Goal: Task Accomplishment & Management: Manage account settings

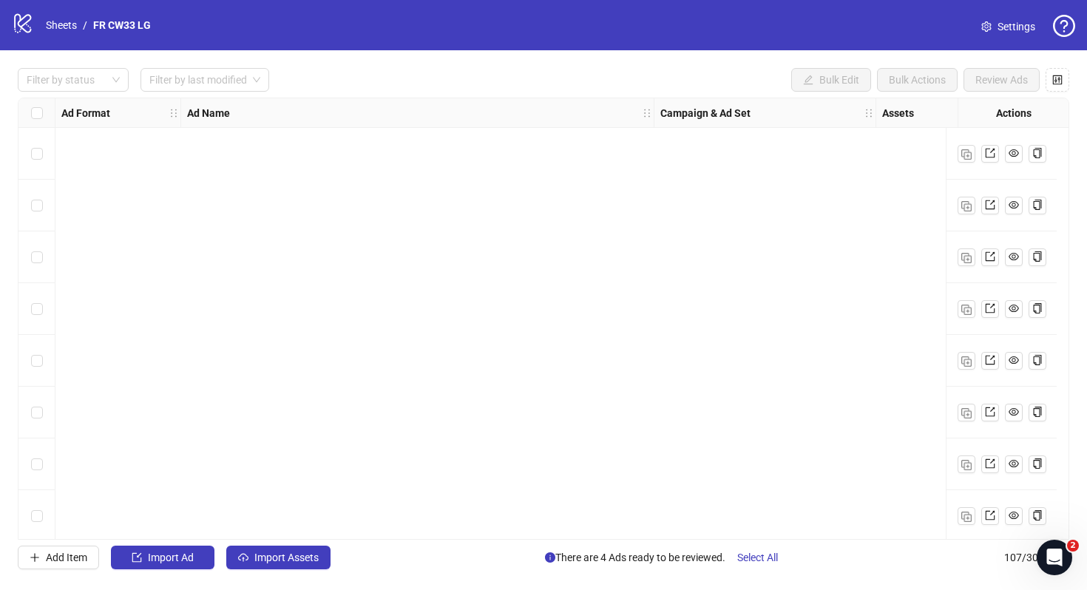
scroll to position [5131, 0]
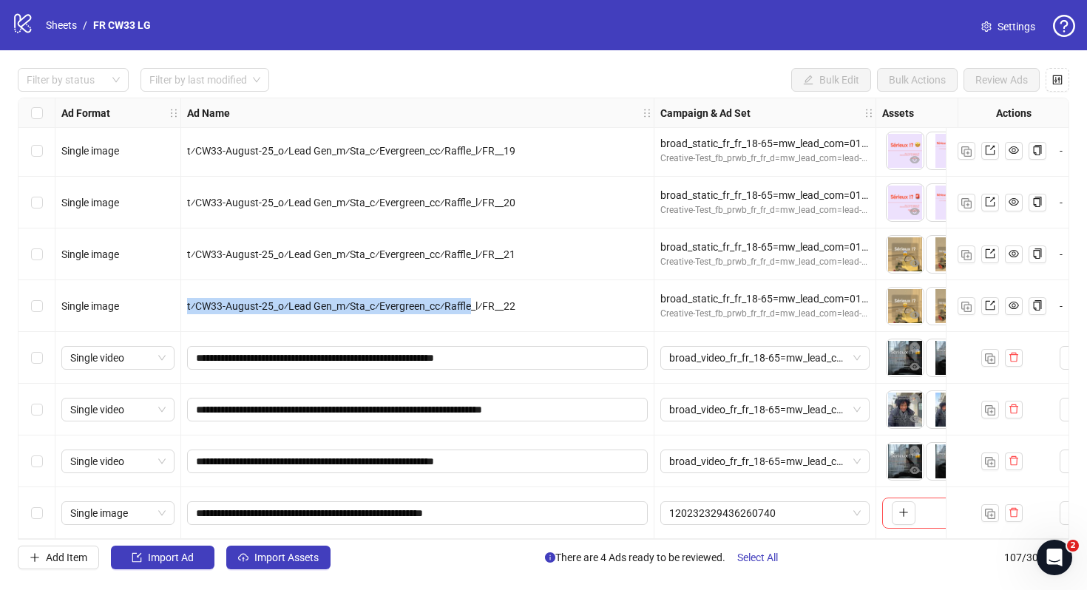
click at [994, 33] on link "Settings" at bounding box center [1008, 27] width 78 height 24
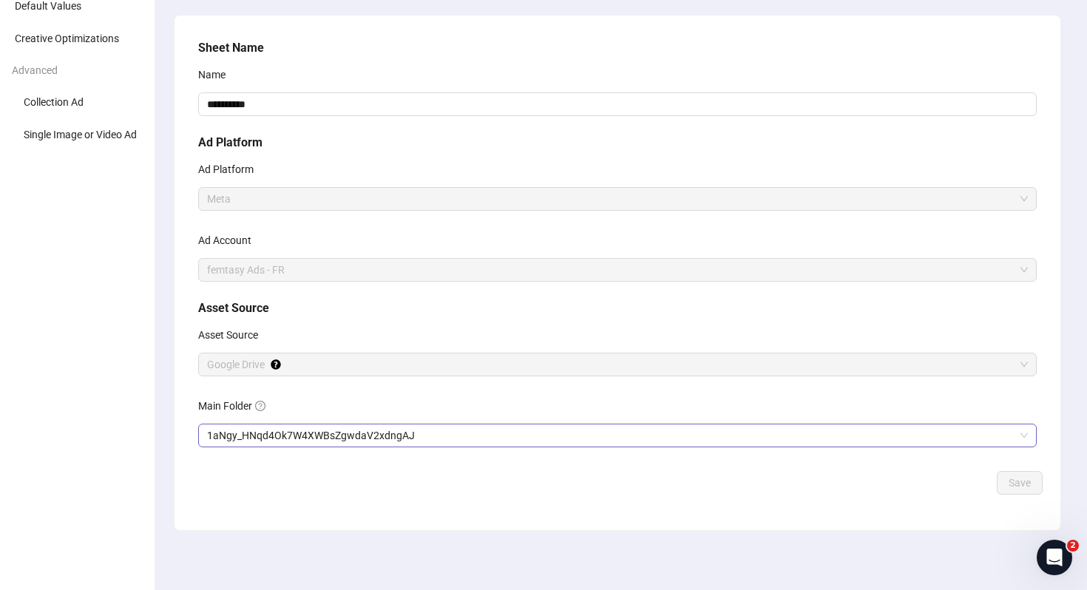
click at [326, 431] on span "1aNgy_HNqd4Ok7W4XWBsZgwdaV2xdngAJ" at bounding box center [617, 435] width 821 height 22
click at [1015, 485] on span "Save" at bounding box center [1019, 483] width 22 height 12
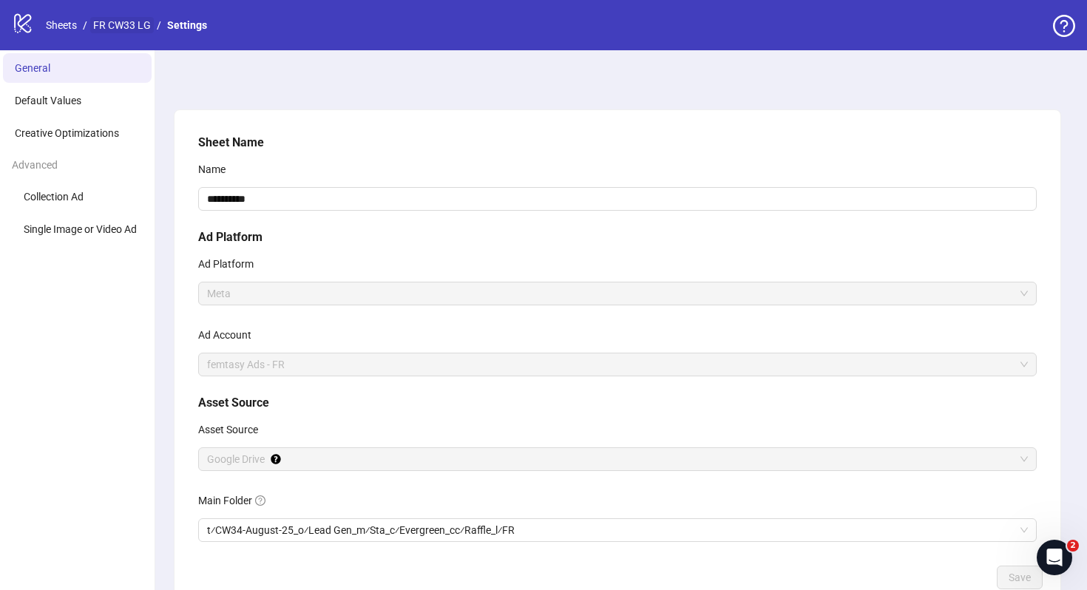
click at [123, 31] on link "FR CW33 LG" at bounding box center [122, 25] width 64 height 16
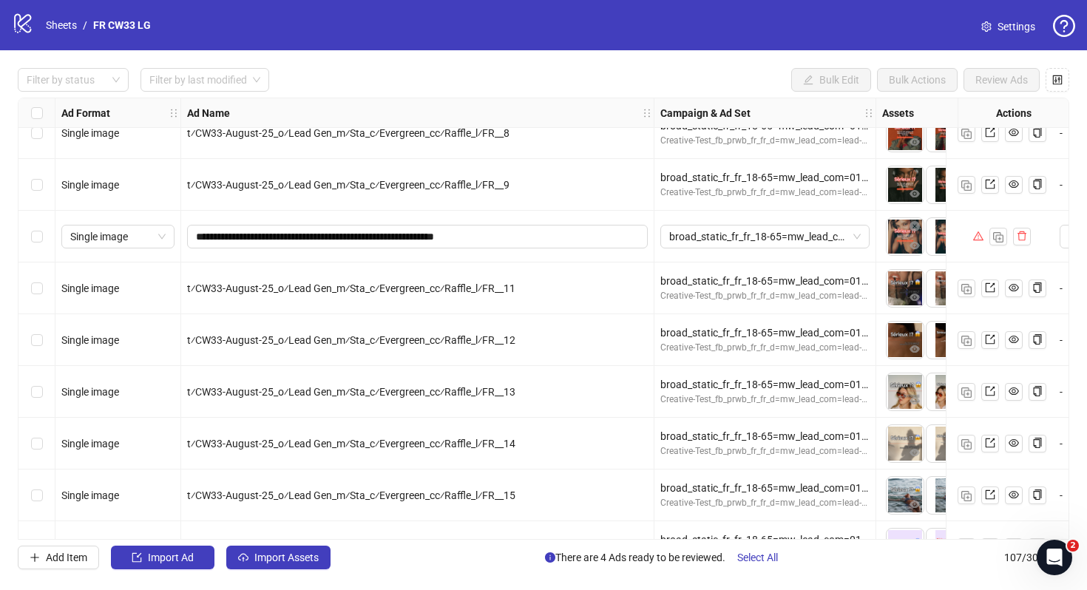
scroll to position [5131, 0]
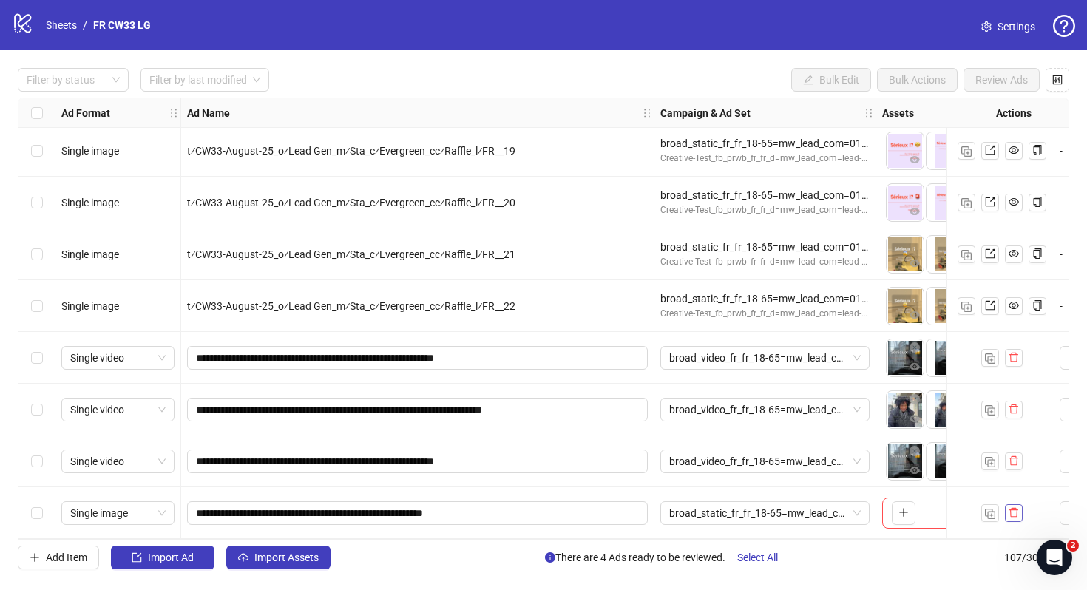
click at [1019, 509] on button "button" at bounding box center [1014, 513] width 18 height 18
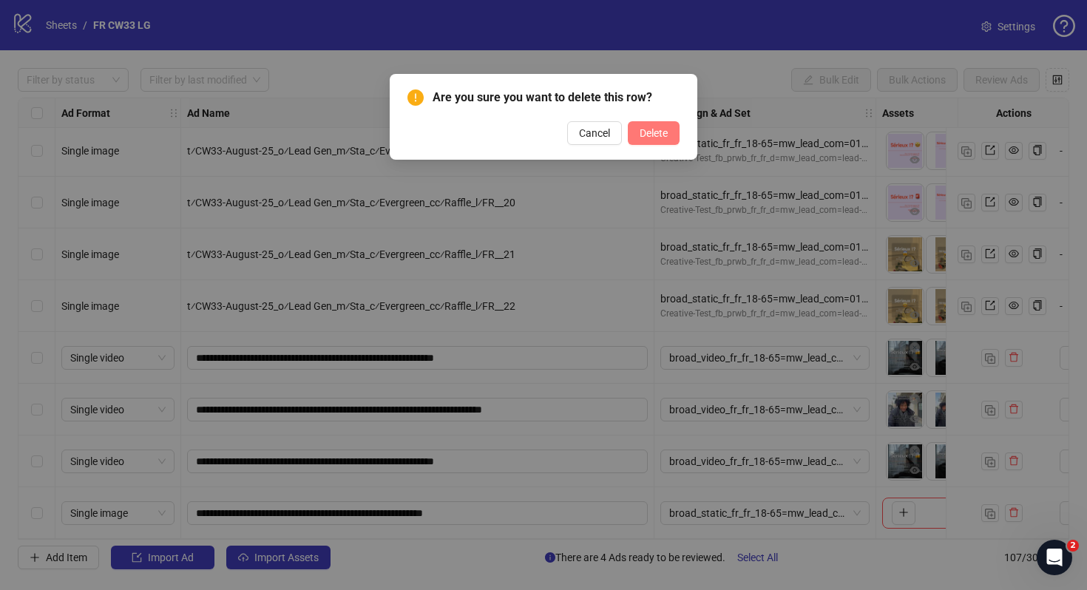
click at [663, 134] on span "Delete" at bounding box center [653, 133] width 28 height 12
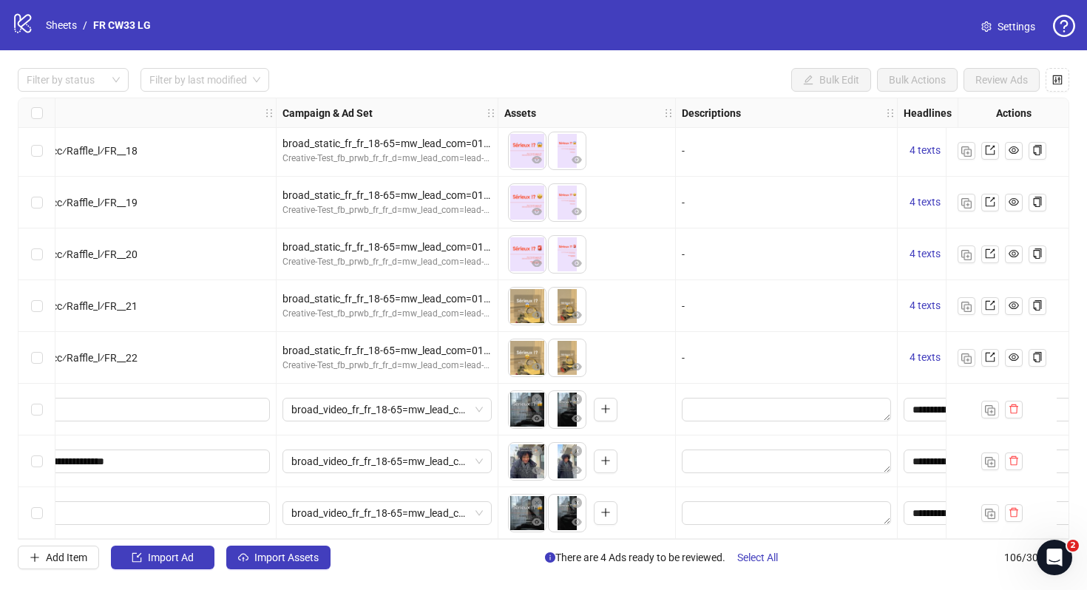
scroll to position [5080, 429]
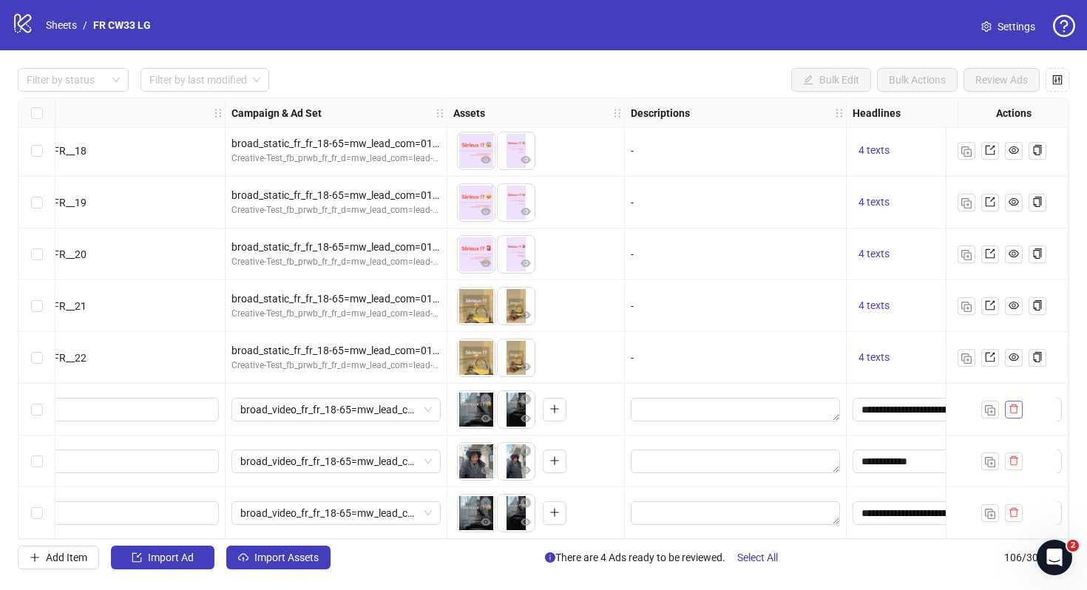
click at [1013, 407] on icon "delete" at bounding box center [1013, 409] width 10 height 10
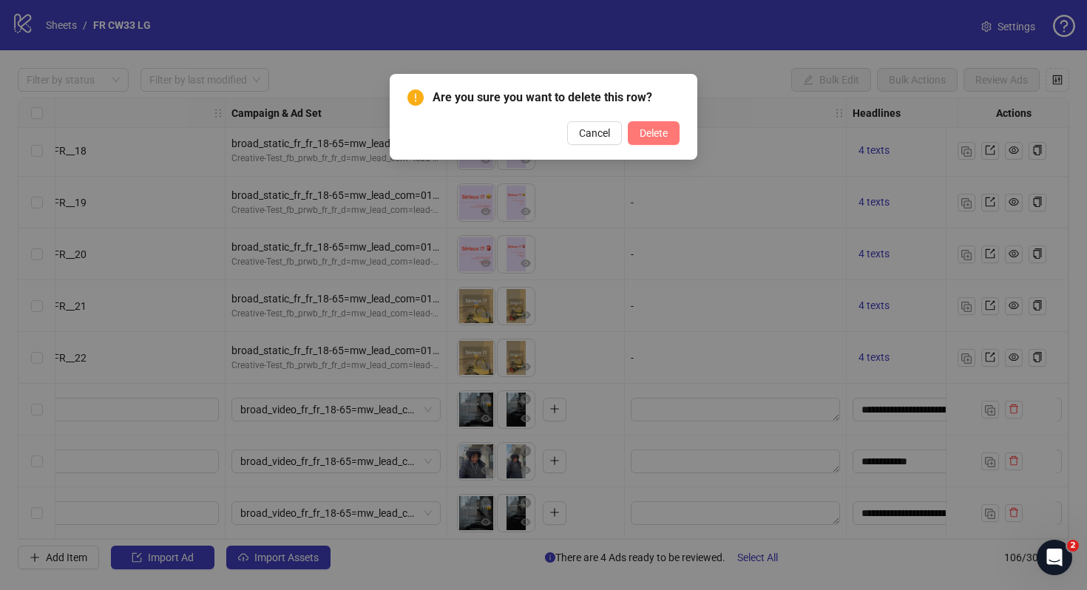
click at [650, 126] on button "Delete" at bounding box center [654, 133] width 52 height 24
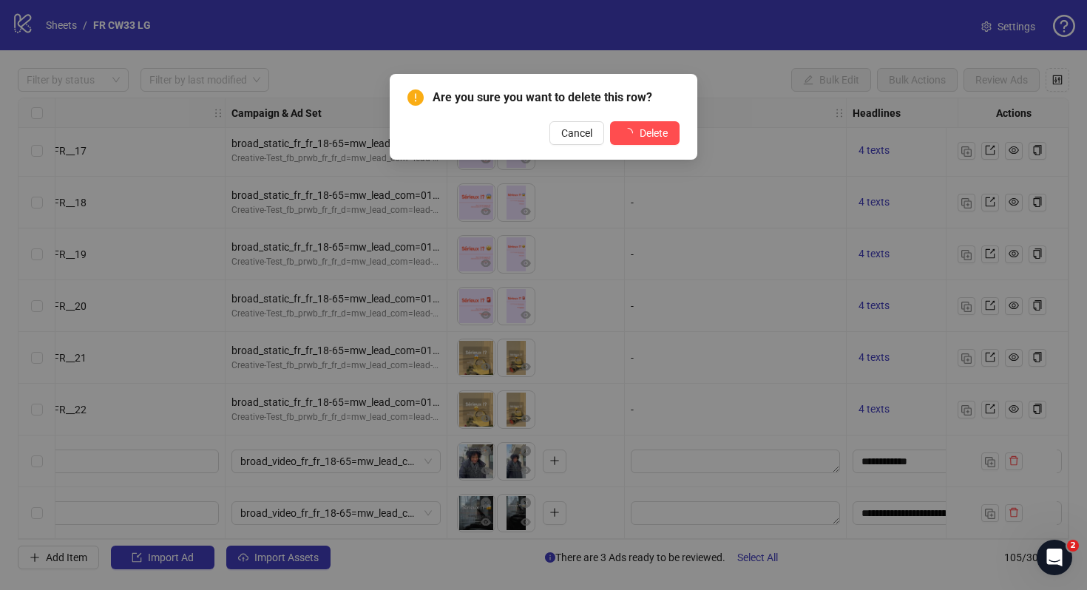
scroll to position [5028, 429]
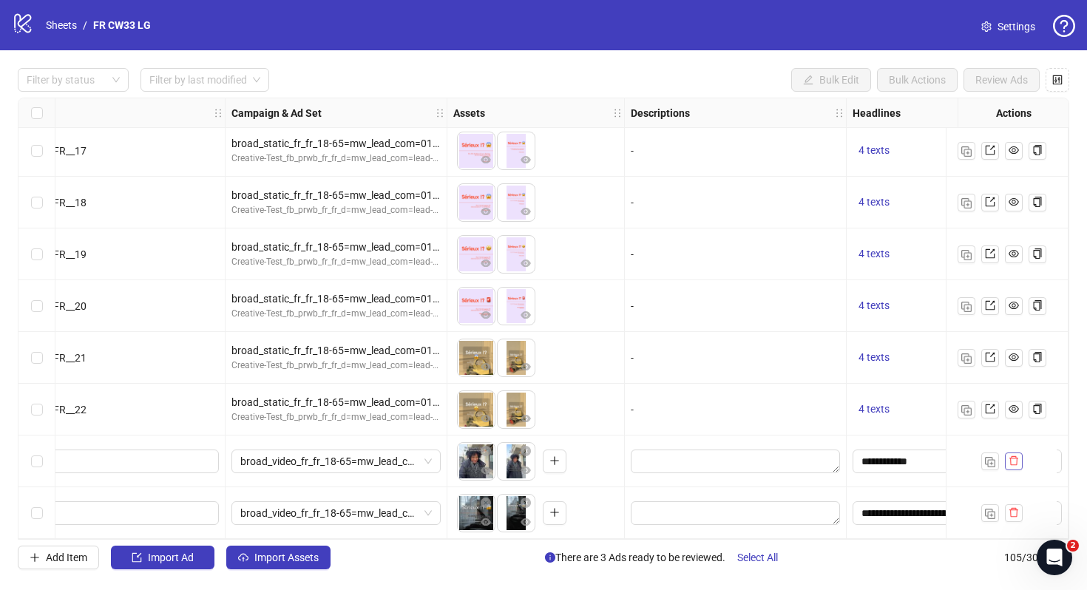
click at [1017, 455] on icon "delete" at bounding box center [1013, 460] width 10 height 10
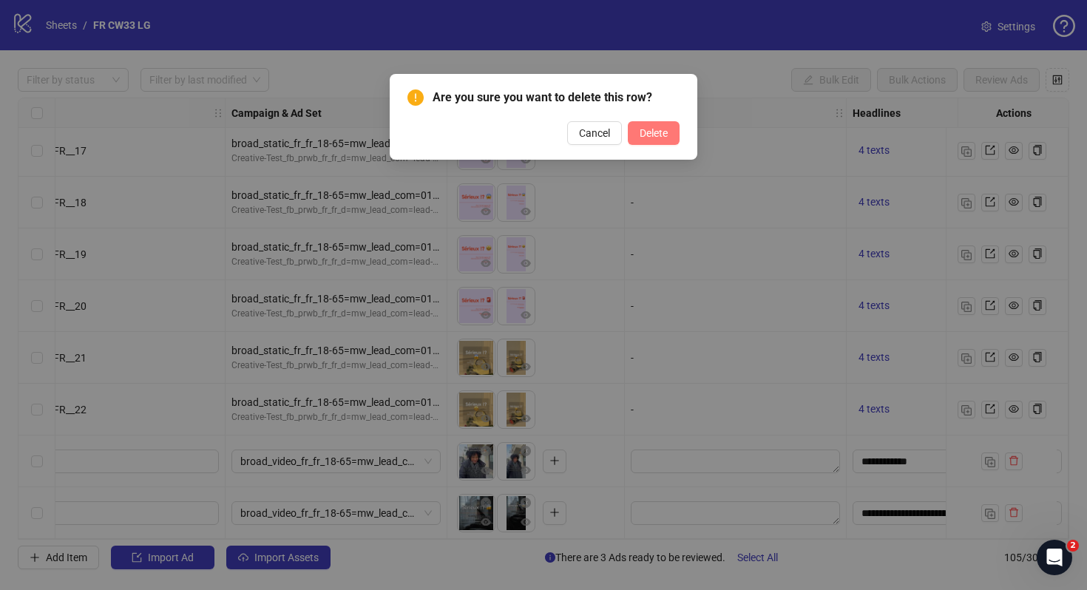
click at [662, 135] on span "Delete" at bounding box center [653, 133] width 28 height 12
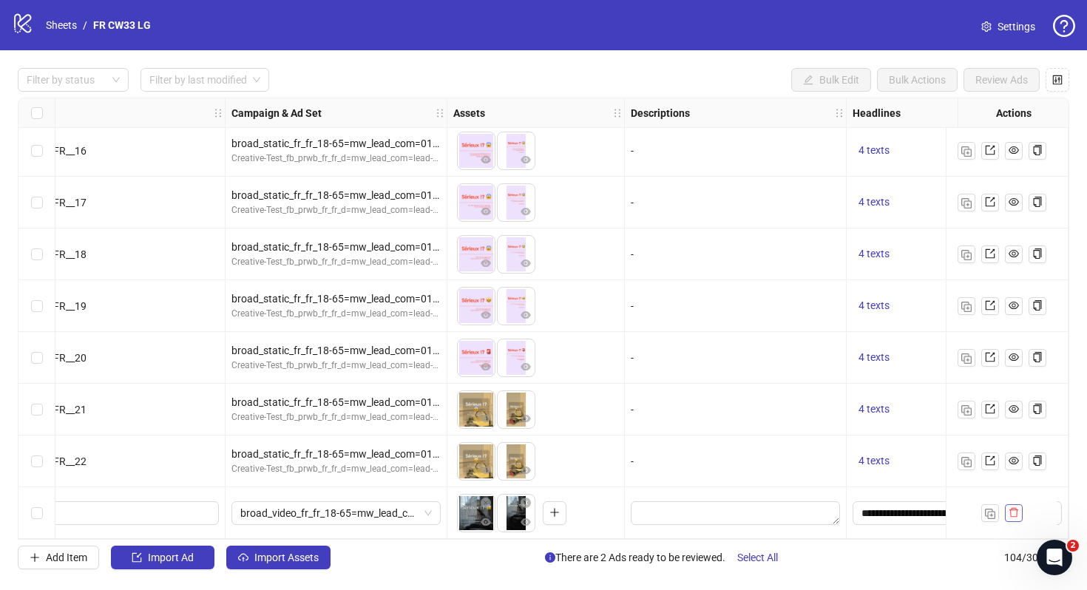
click at [1018, 511] on button "button" at bounding box center [1014, 513] width 18 height 18
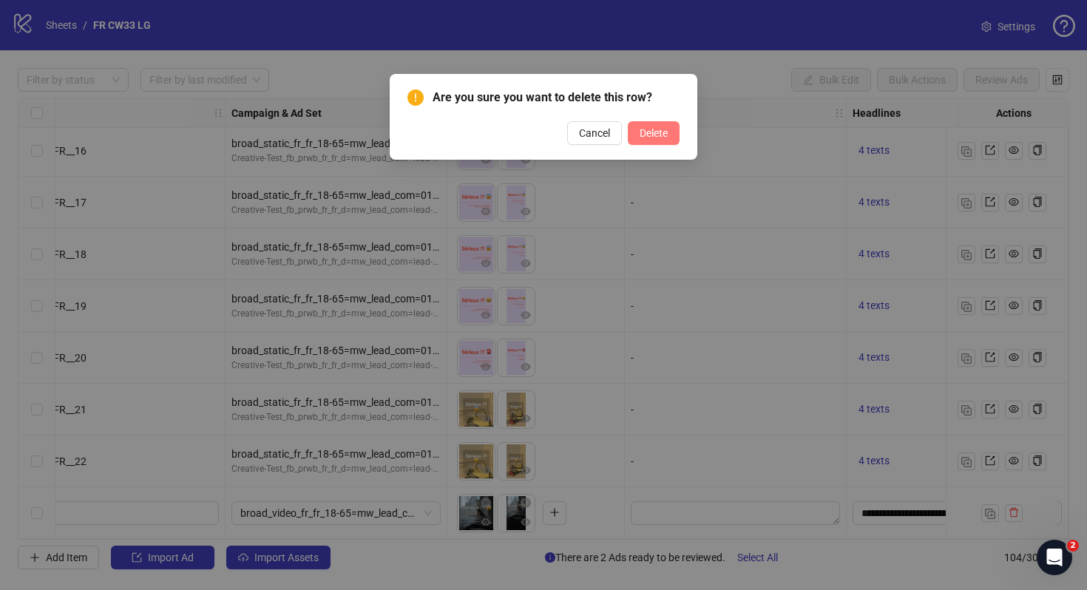
click at [666, 130] on span "Delete" at bounding box center [653, 133] width 28 height 12
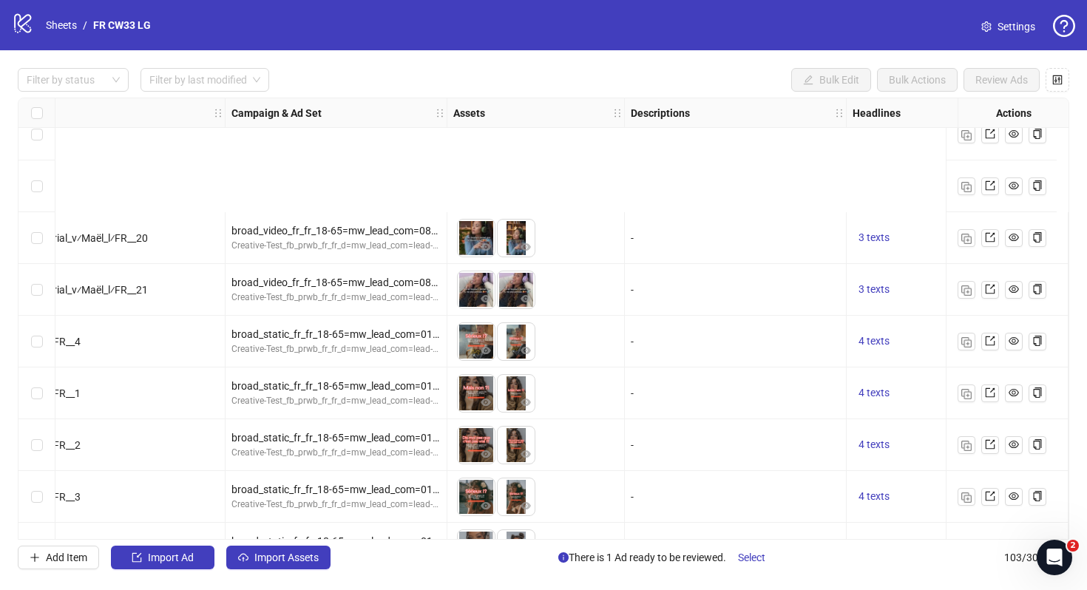
scroll to position [4505, 429]
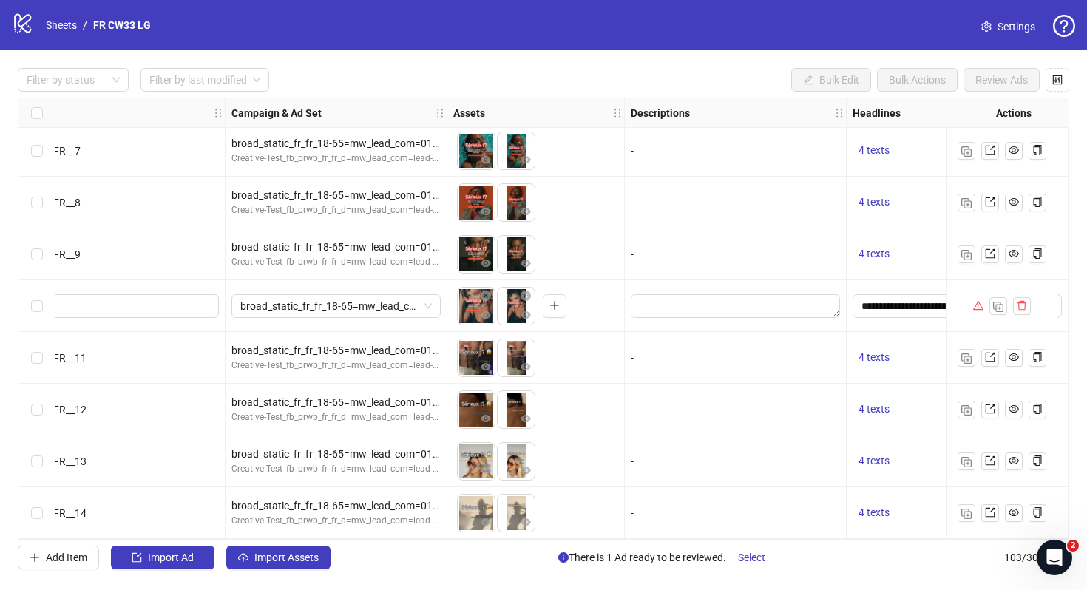
click at [982, 305] on div at bounding box center [1002, 306] width 58 height 18
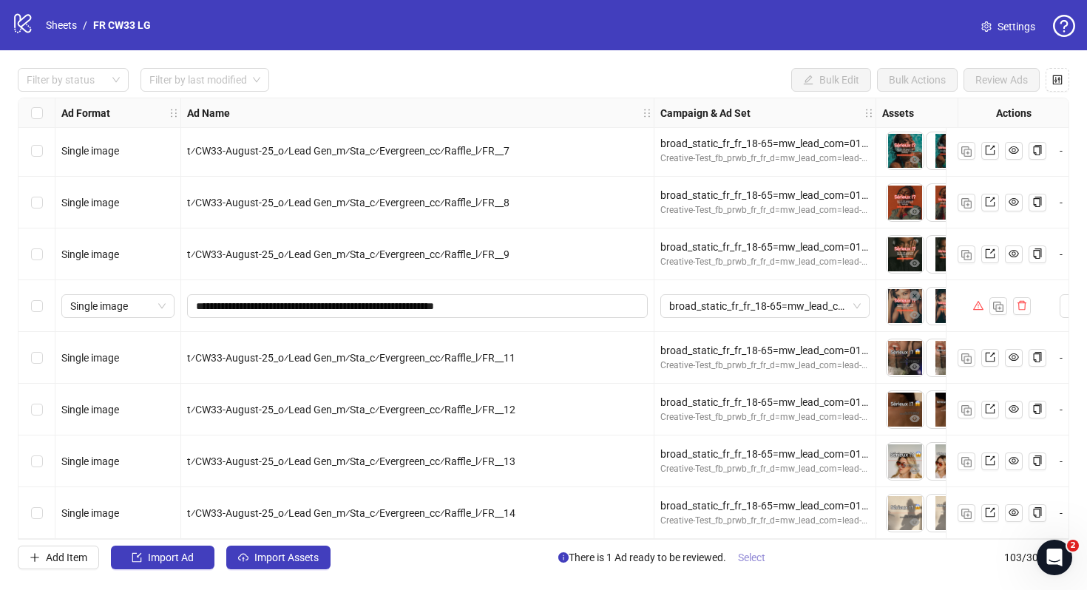
click at [750, 556] on span "Select" at bounding box center [751, 557] width 27 height 12
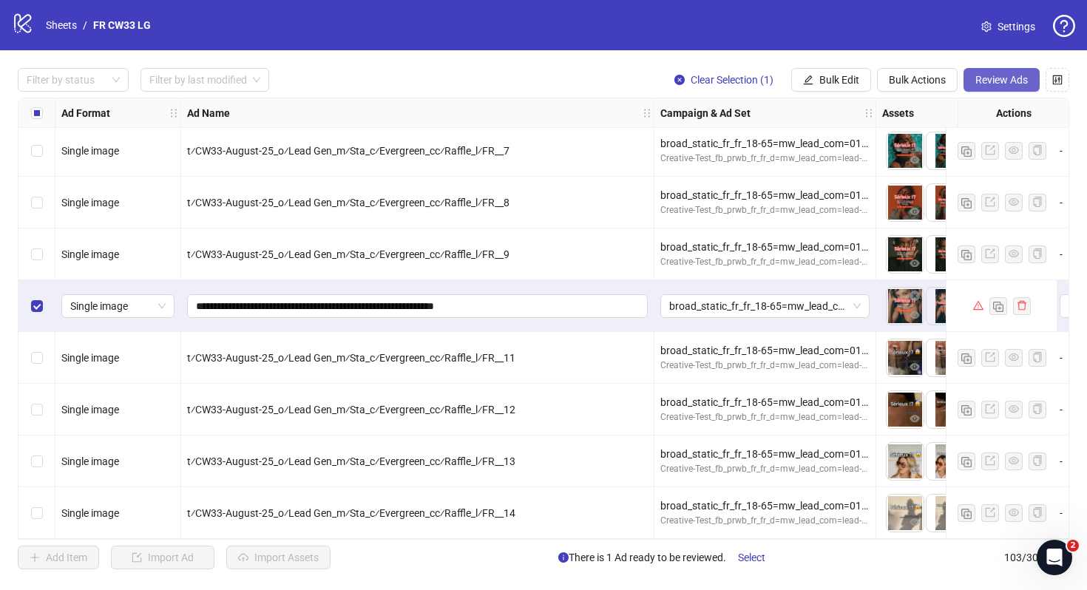
click at [1008, 77] on span "Review Ads" at bounding box center [1001, 80] width 52 height 12
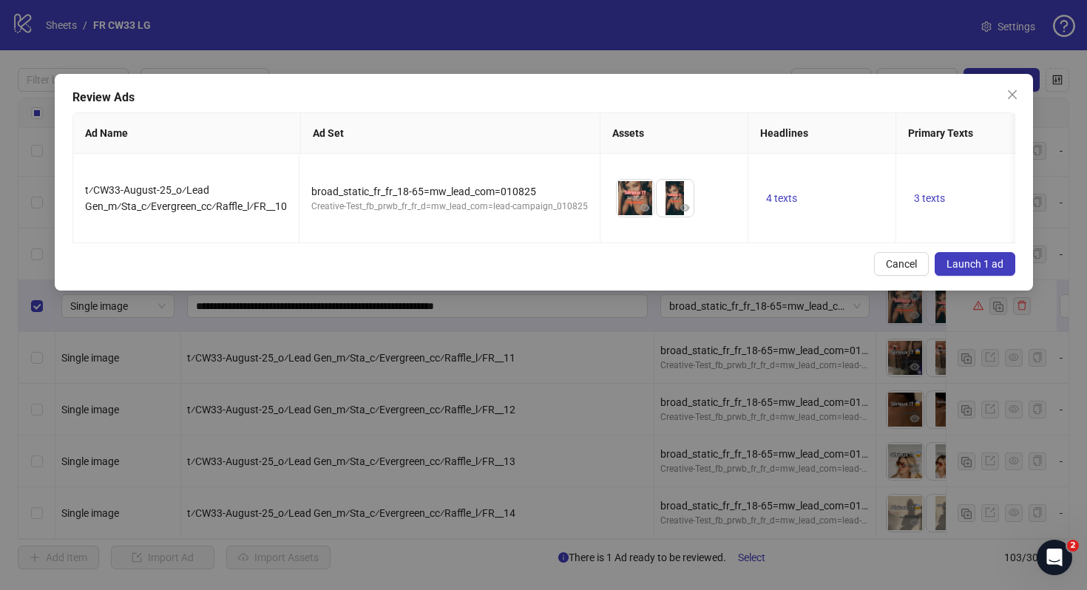
click at [974, 258] on span "Launch 1 ad" at bounding box center [974, 264] width 57 height 12
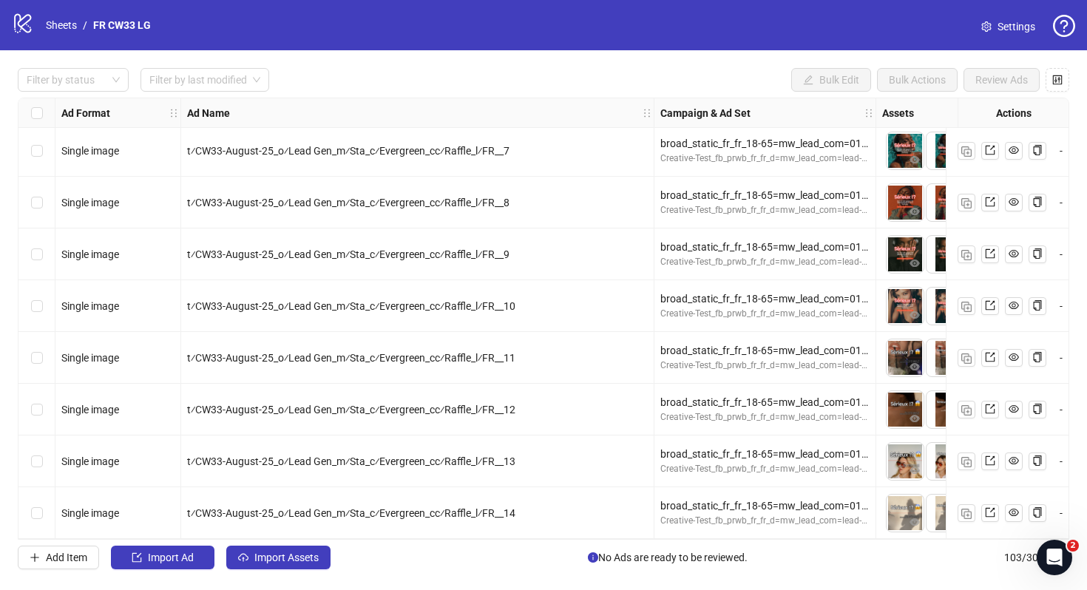
scroll to position [4925, 0]
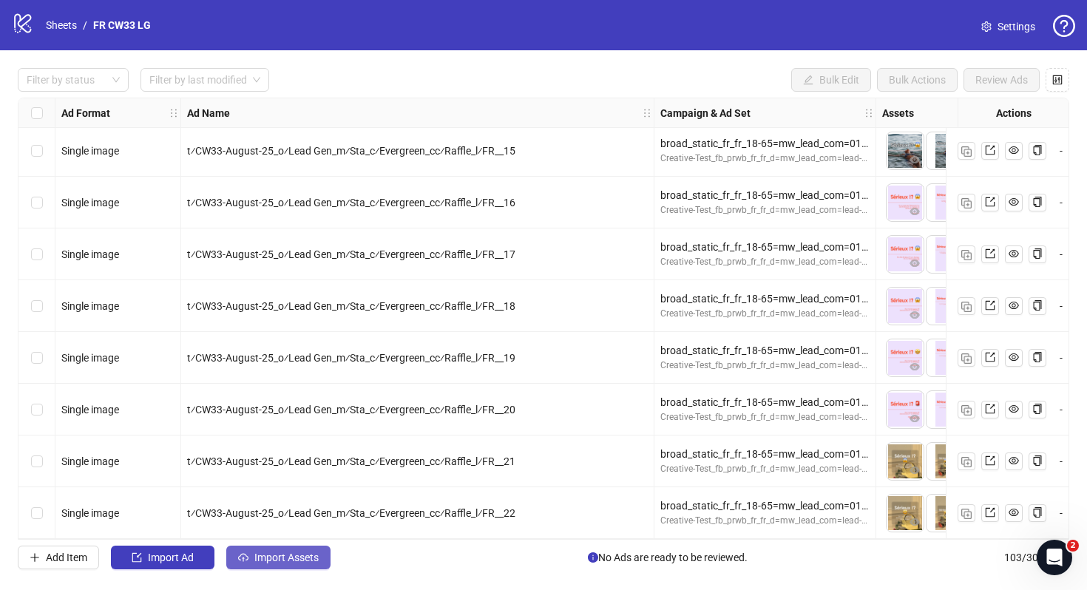
click at [292, 555] on span "Import Assets" at bounding box center [286, 557] width 64 height 12
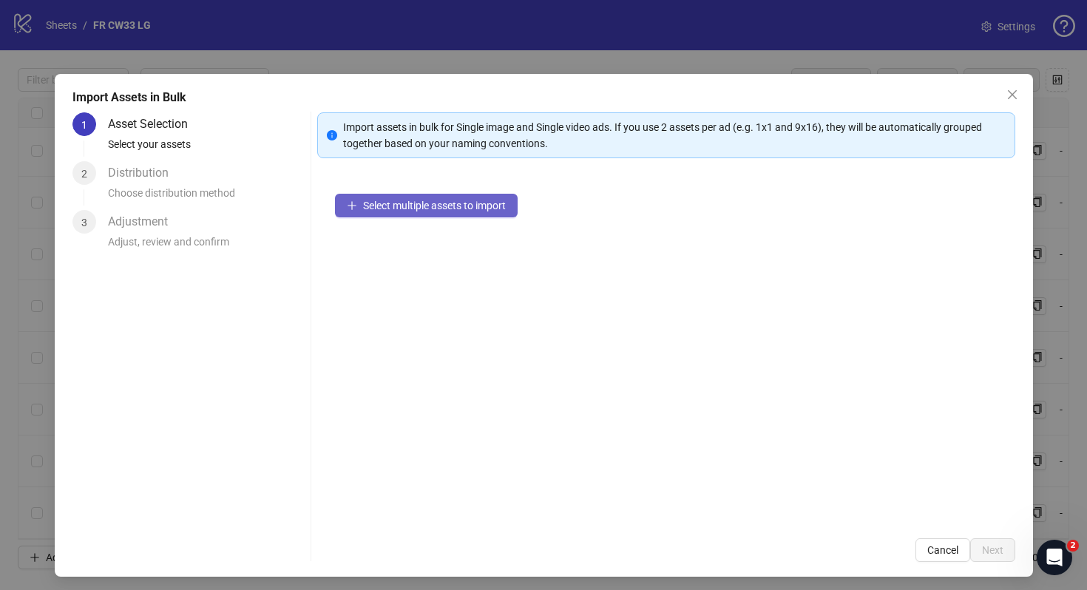
click at [494, 200] on span "Select multiple assets to import" at bounding box center [434, 206] width 143 height 12
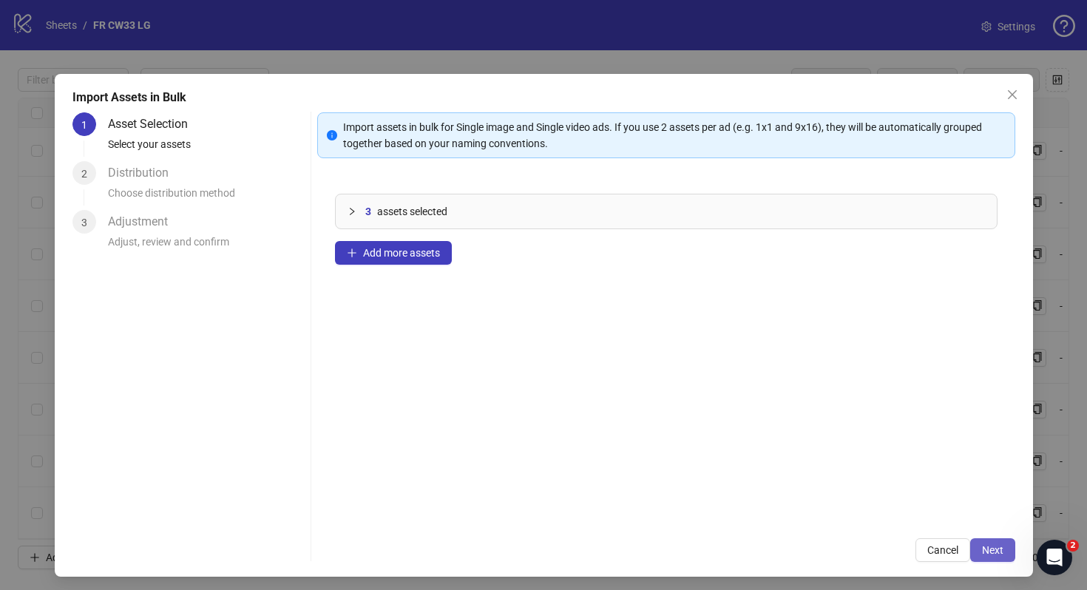
click at [985, 542] on button "Next" at bounding box center [992, 550] width 45 height 24
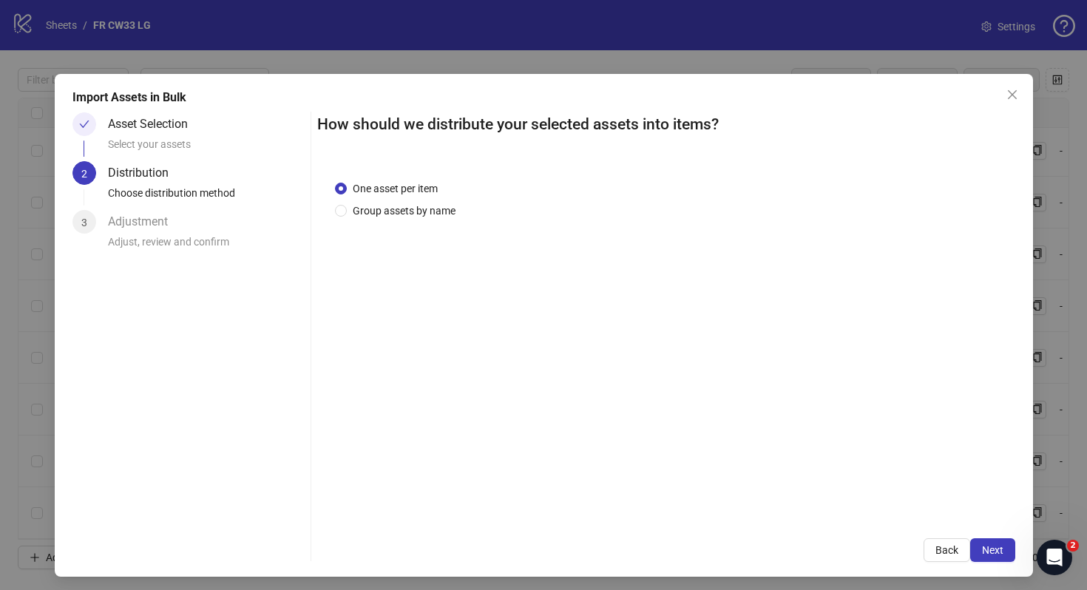
click at [985, 542] on button "Next" at bounding box center [992, 550] width 45 height 24
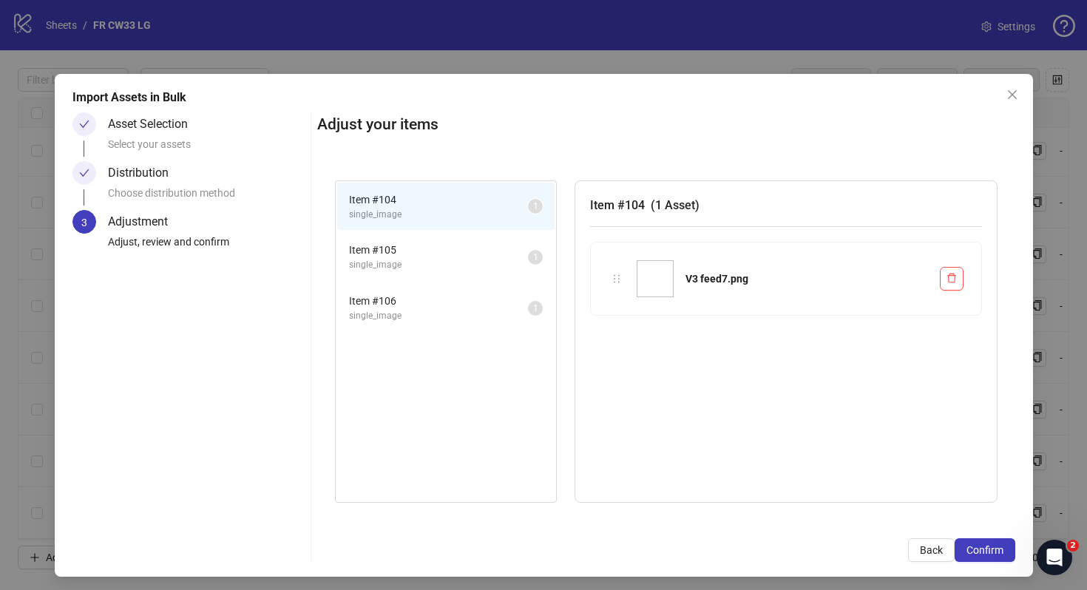
click at [425, 248] on span "Item # 105" at bounding box center [438, 250] width 179 height 16
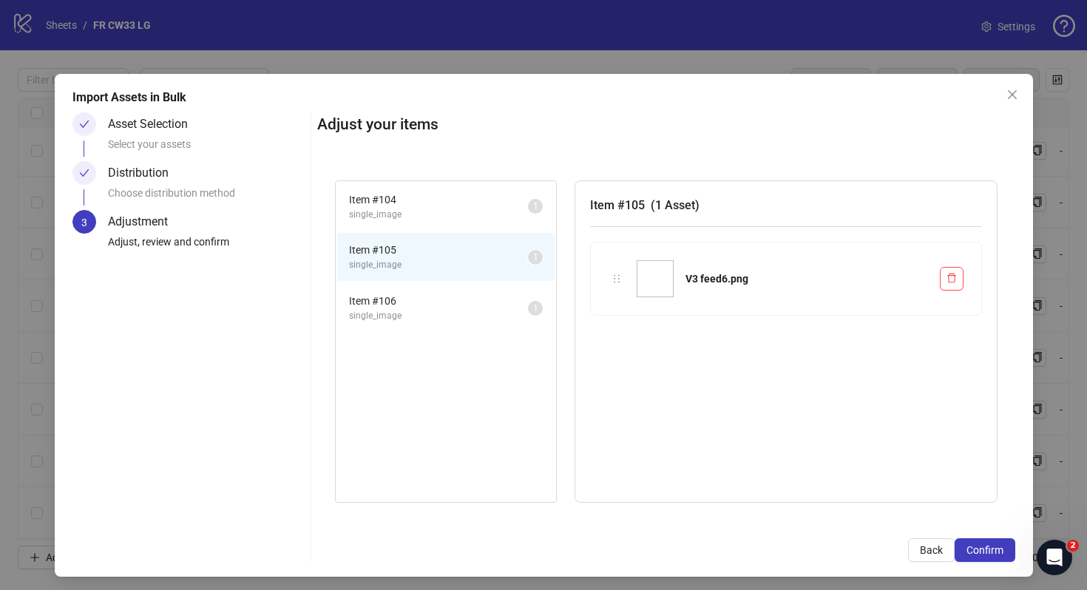
click at [425, 293] on span "Item # 106" at bounding box center [438, 301] width 179 height 16
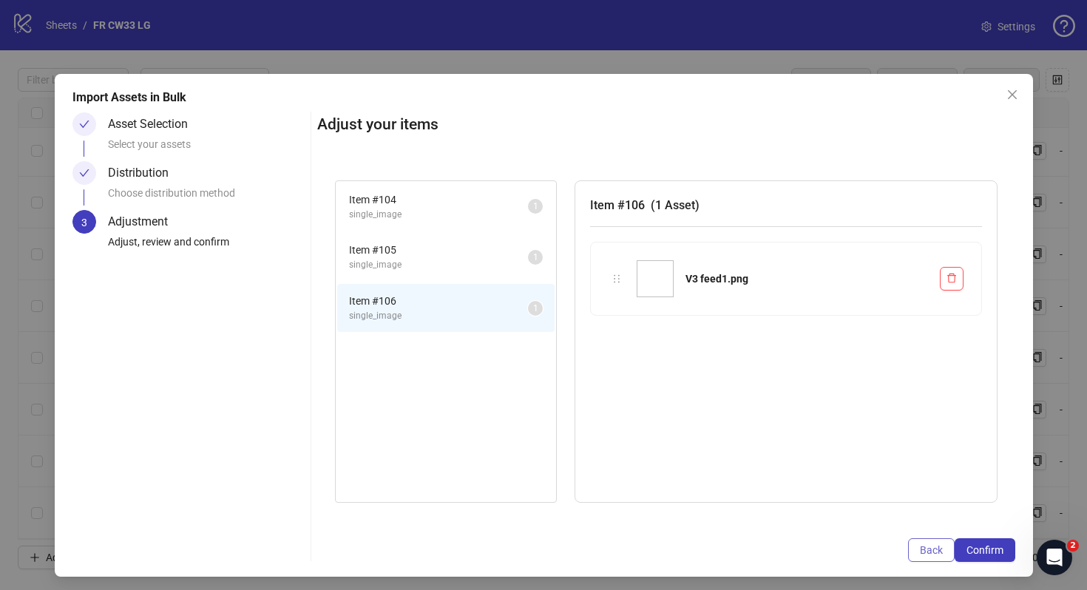
click at [933, 544] on span "Back" at bounding box center [931, 550] width 23 height 12
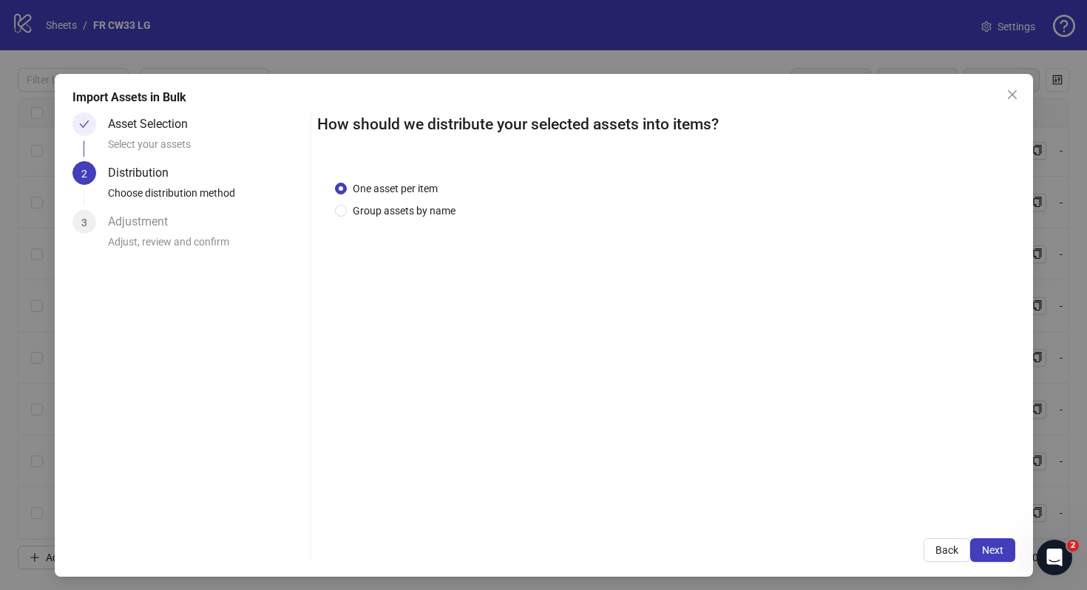
click at [933, 543] on button "Back" at bounding box center [946, 550] width 47 height 24
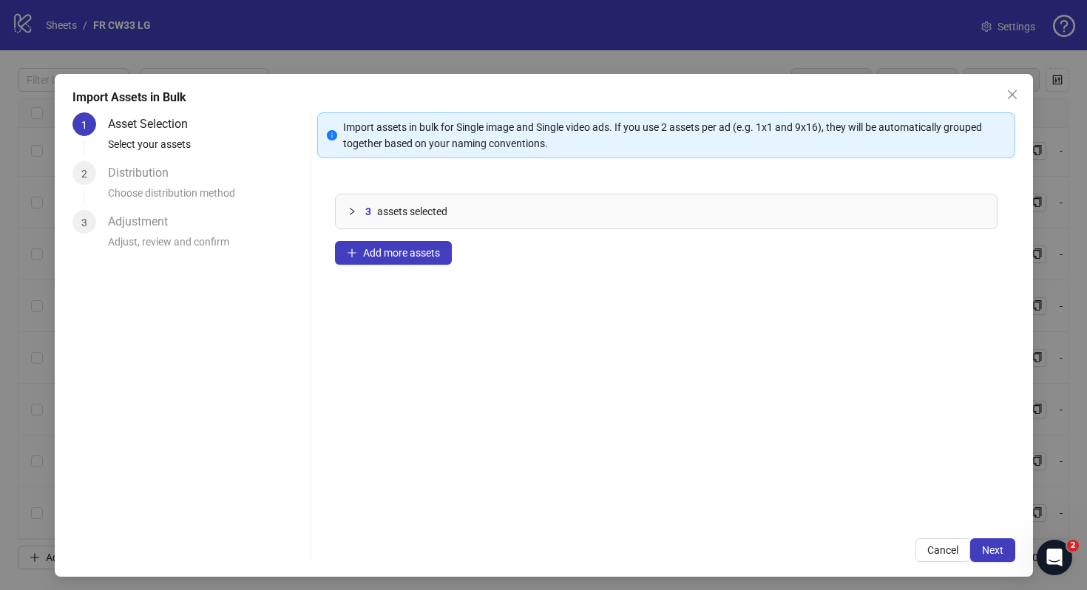
click at [933, 544] on span "Cancel" at bounding box center [942, 550] width 31 height 12
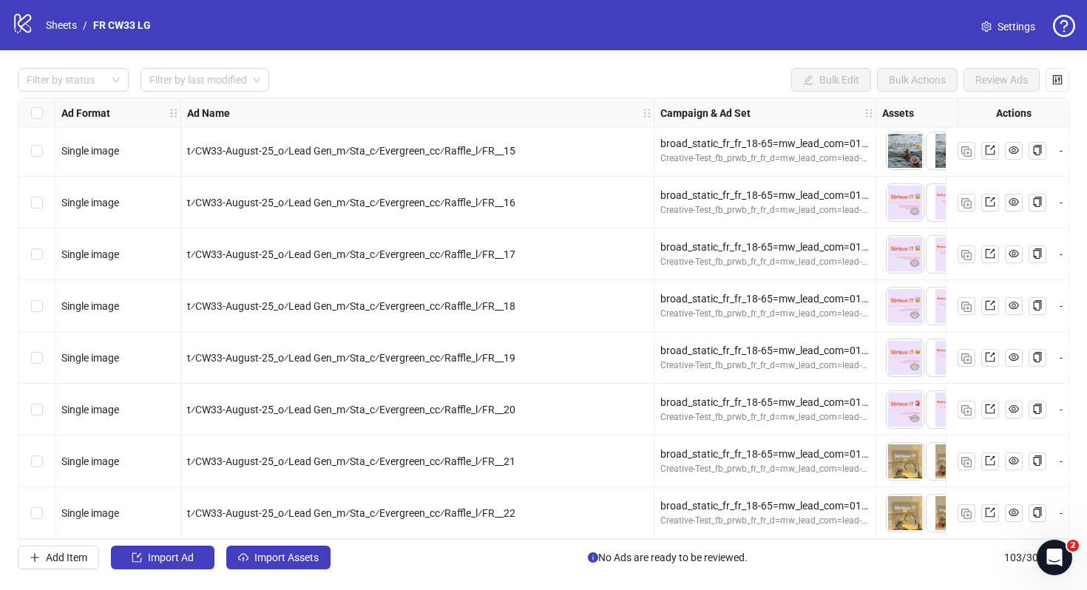
click at [981, 27] on icon "setting" at bounding box center [986, 26] width 10 height 10
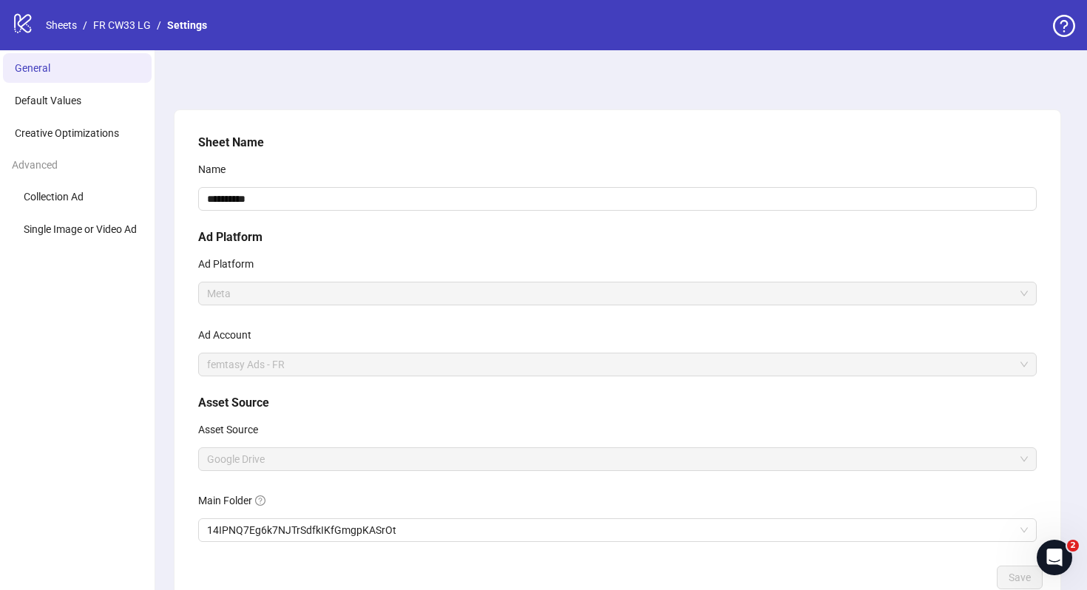
scroll to position [95, 0]
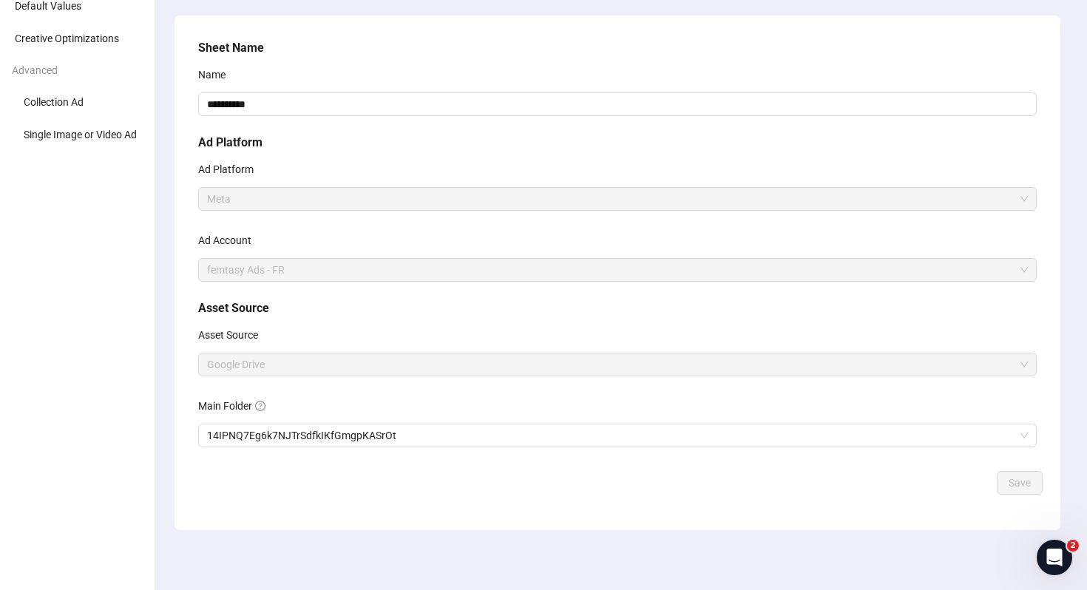
click at [310, 421] on div "Main Folder" at bounding box center [617, 409] width 838 height 30
click at [310, 432] on span "14IPNQ7Eg6k7NJTrSdfkIKfGmgpKASrOt" at bounding box center [617, 435] width 821 height 22
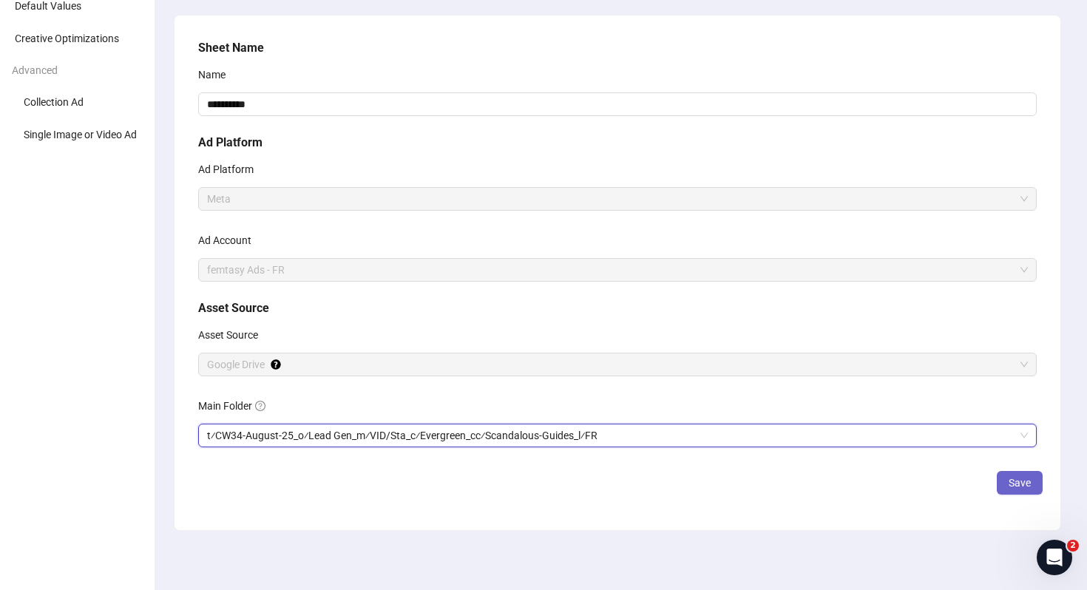
click at [1025, 477] on span "Save" at bounding box center [1019, 483] width 22 height 12
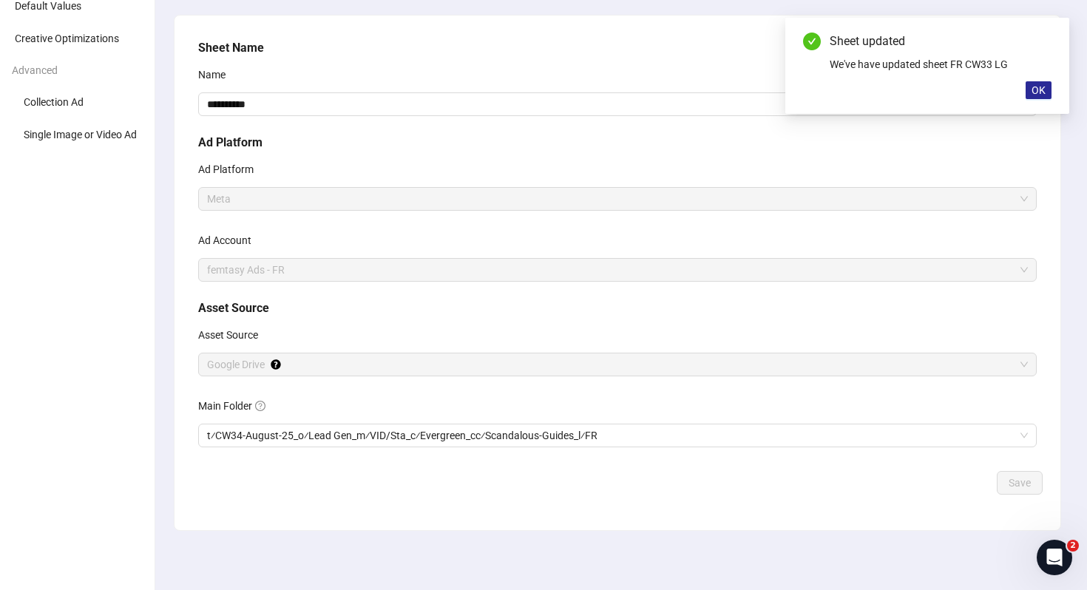
click at [1045, 91] on button "OK" at bounding box center [1038, 90] width 26 height 18
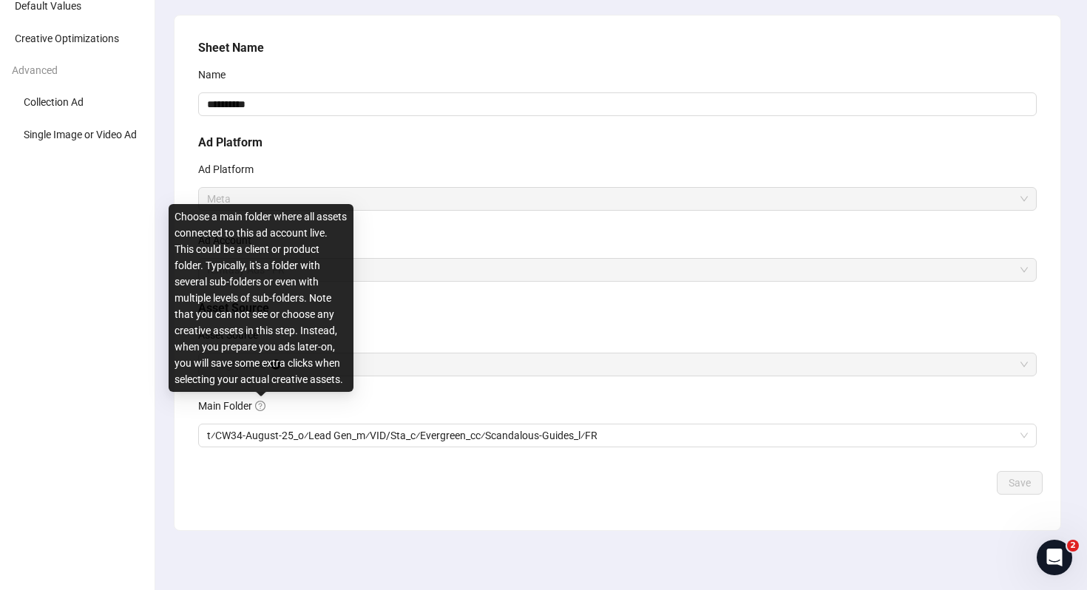
scroll to position [0, 0]
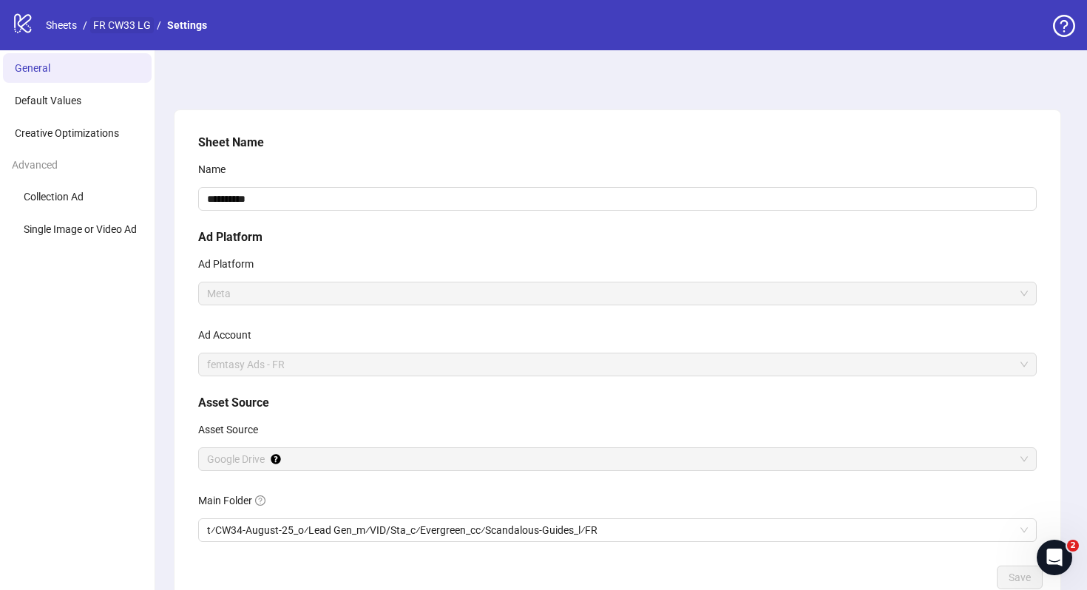
click at [149, 30] on link "FR CW33 LG" at bounding box center [122, 25] width 64 height 16
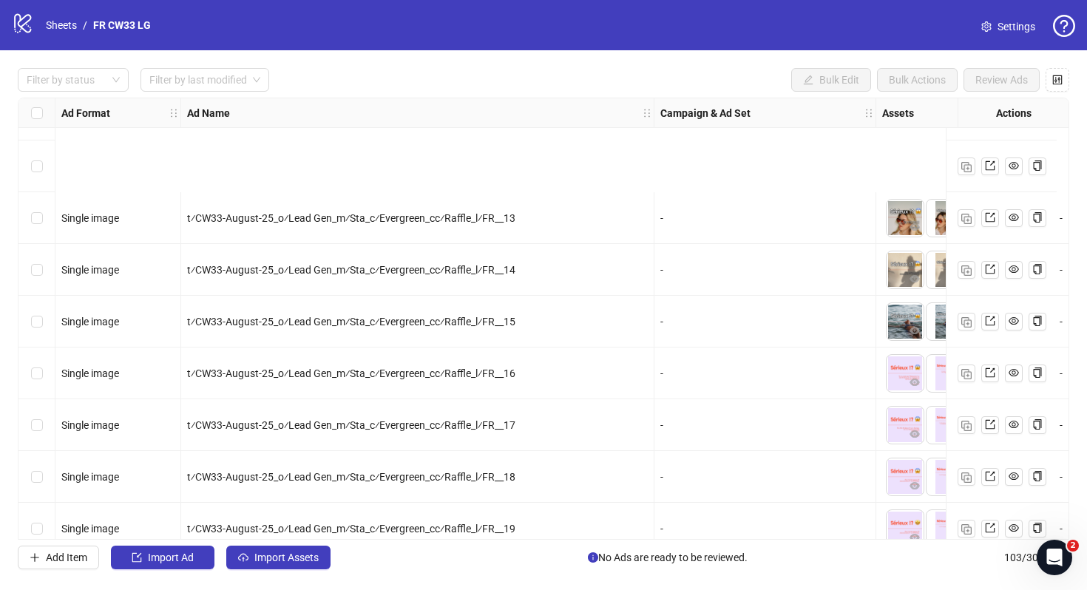
scroll to position [4925, 0]
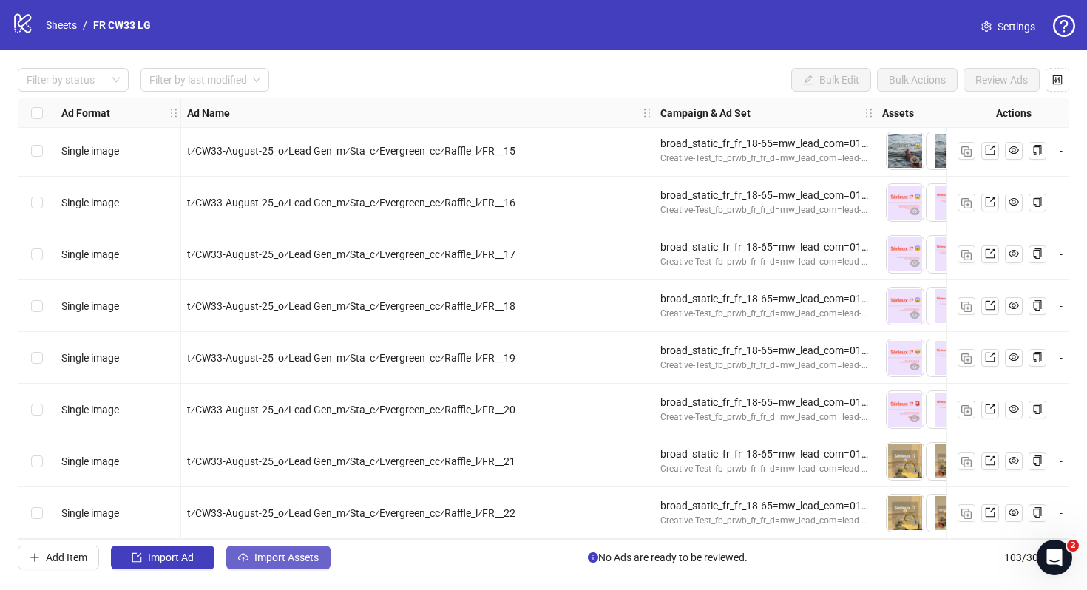
click at [302, 554] on span "Import Assets" at bounding box center [286, 557] width 64 height 12
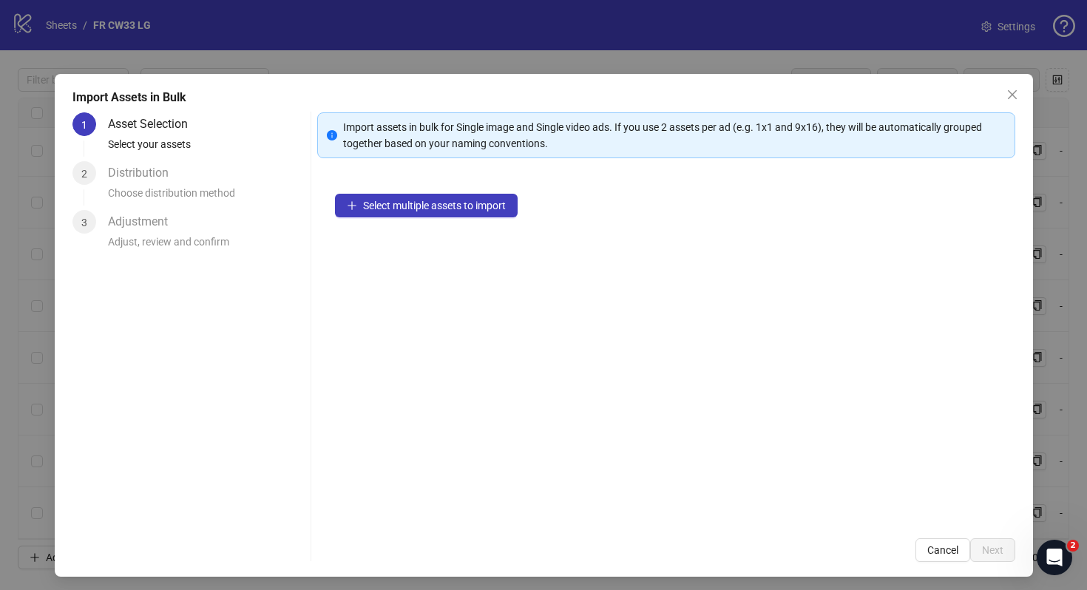
click at [935, 545] on span "Cancel" at bounding box center [942, 550] width 31 height 12
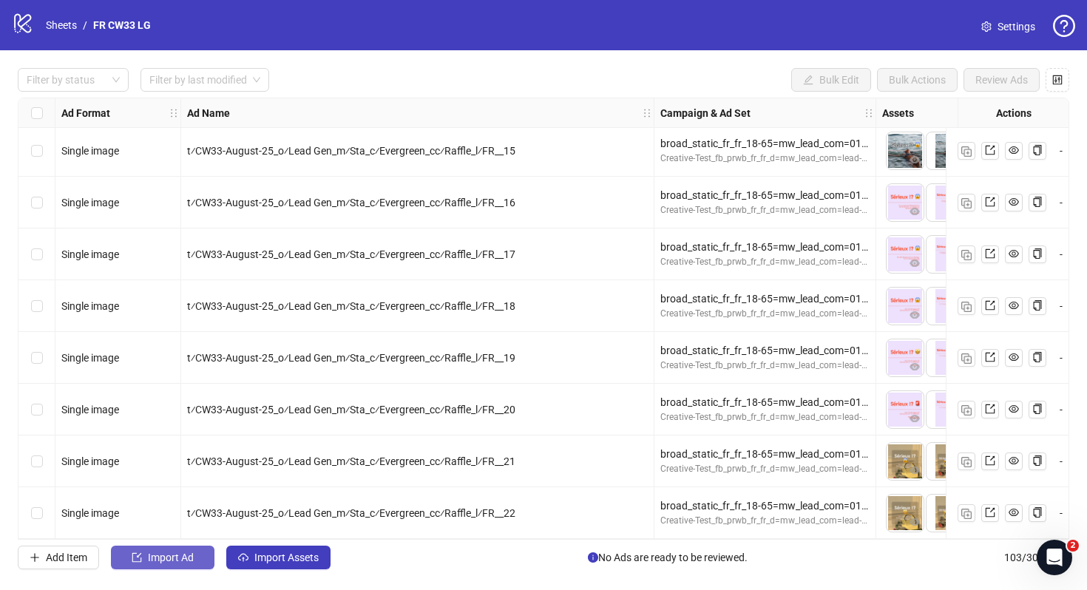
click at [197, 547] on button "Import Ad" at bounding box center [162, 558] width 103 height 24
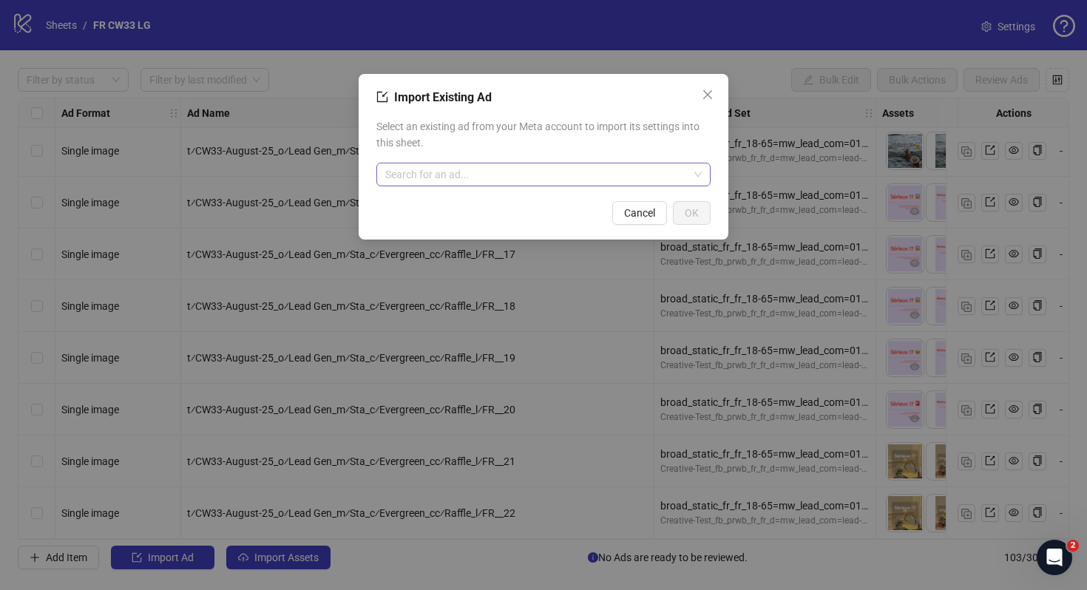
click at [471, 180] on input "search" at bounding box center [536, 174] width 303 height 22
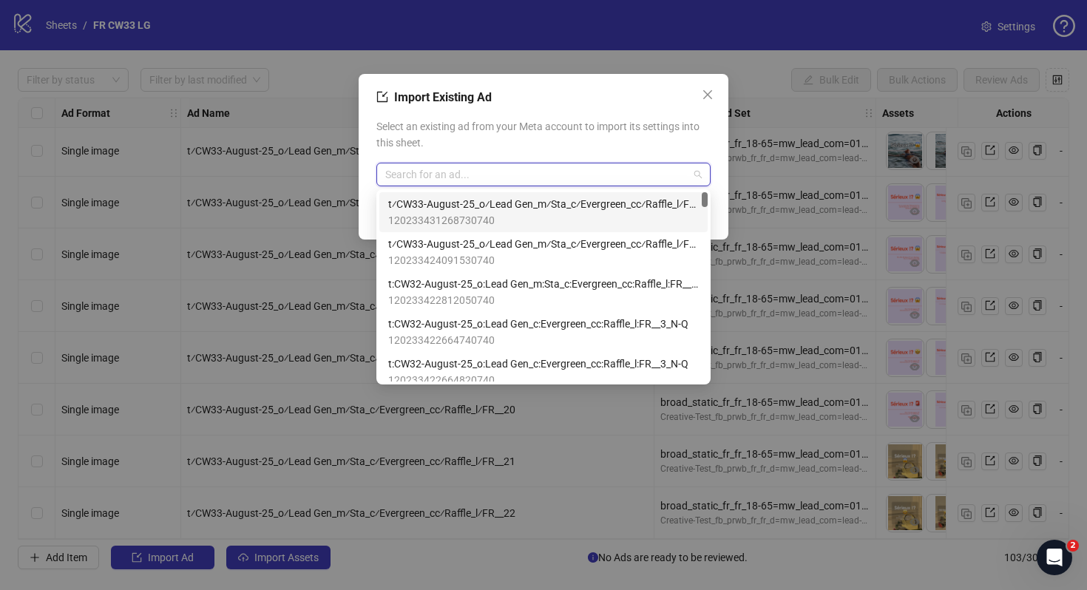
click at [483, 217] on span "120233431268730740" at bounding box center [543, 220] width 310 height 16
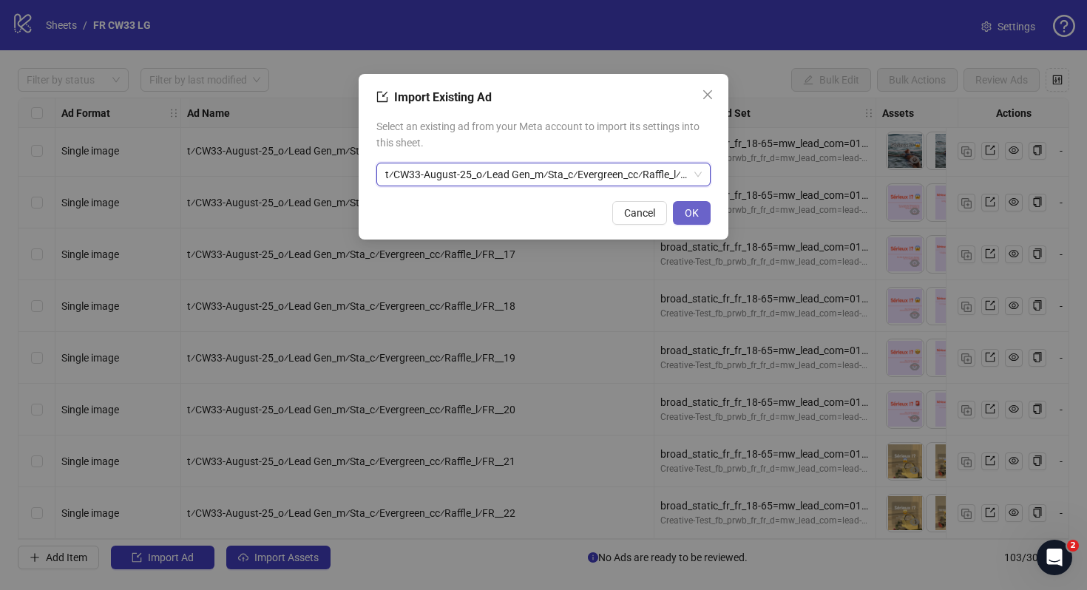
click at [703, 210] on button "OK" at bounding box center [692, 213] width 38 height 24
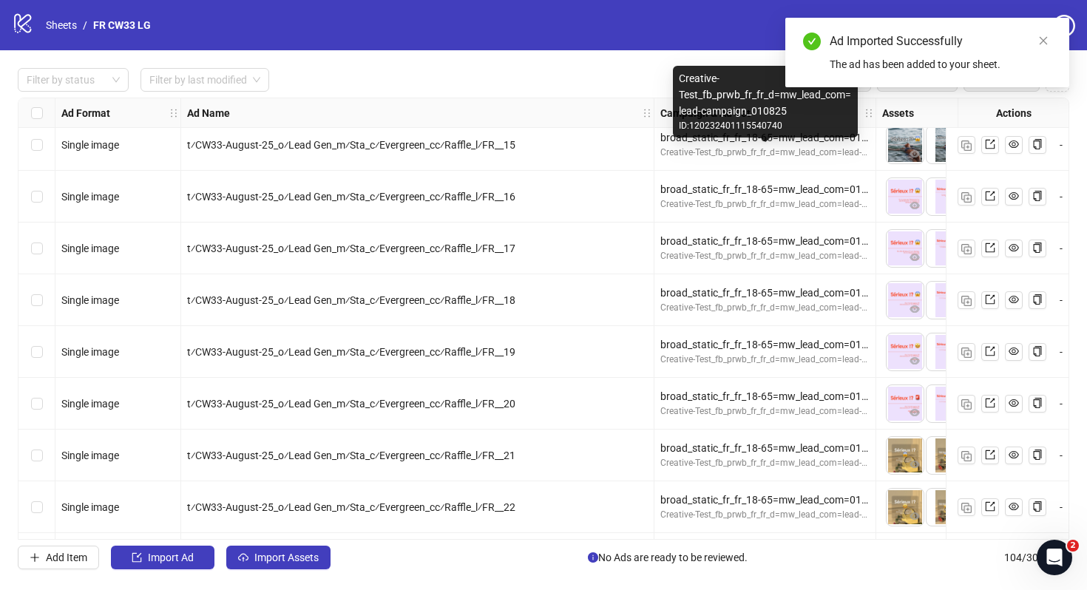
scroll to position [4976, 0]
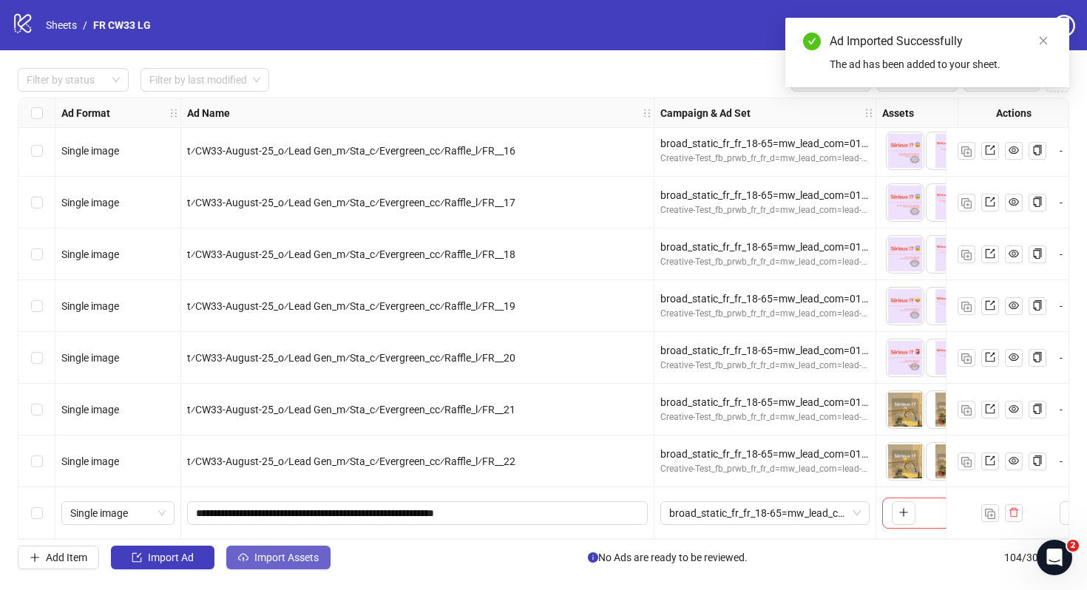
click at [310, 555] on span "Import Assets" at bounding box center [286, 557] width 64 height 12
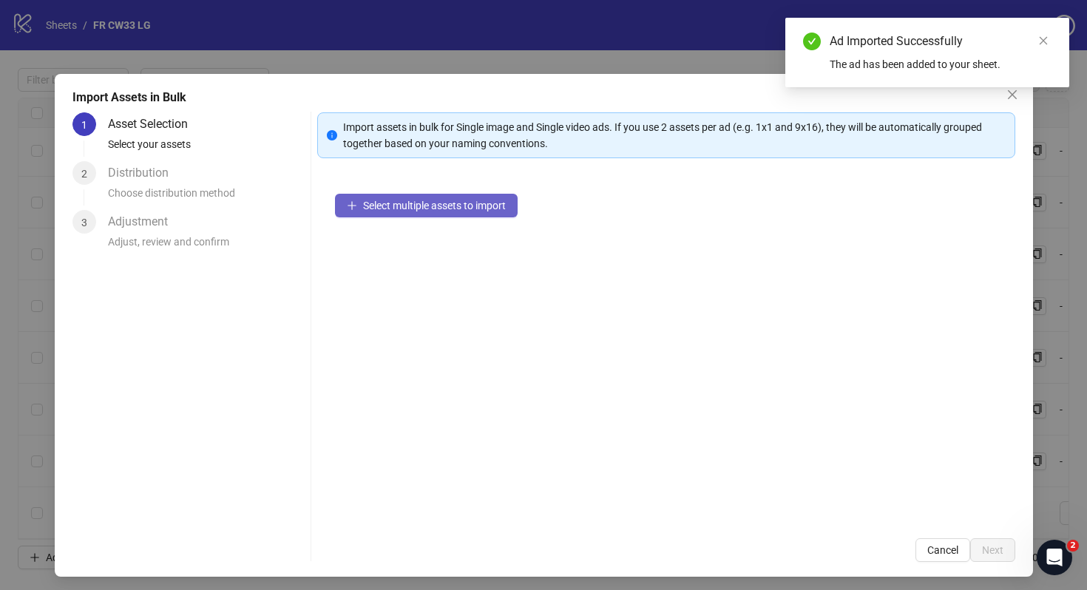
click at [412, 194] on button "Select multiple assets to import" at bounding box center [426, 206] width 183 height 24
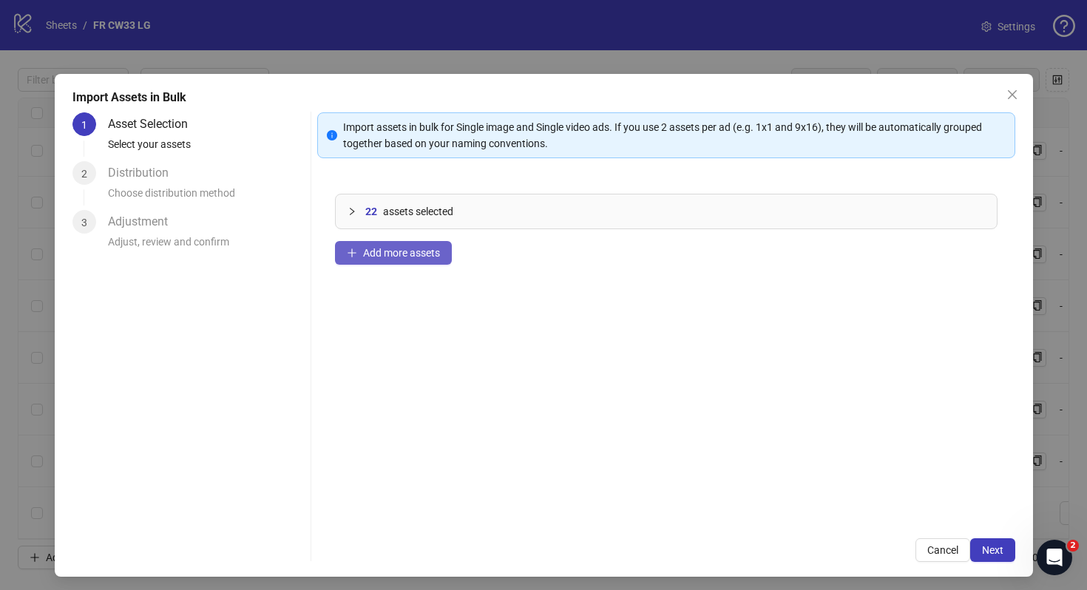
click at [408, 247] on span "Add more assets" at bounding box center [401, 253] width 77 height 12
click at [1005, 546] on button "Next" at bounding box center [992, 550] width 45 height 24
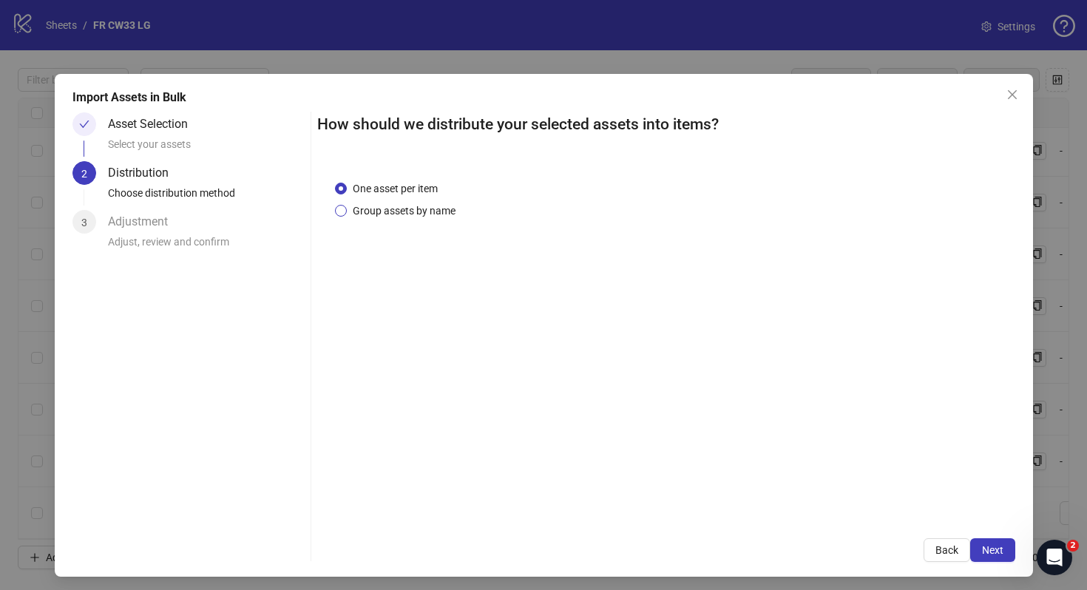
click at [399, 206] on span "Group assets by name" at bounding box center [404, 211] width 115 height 16
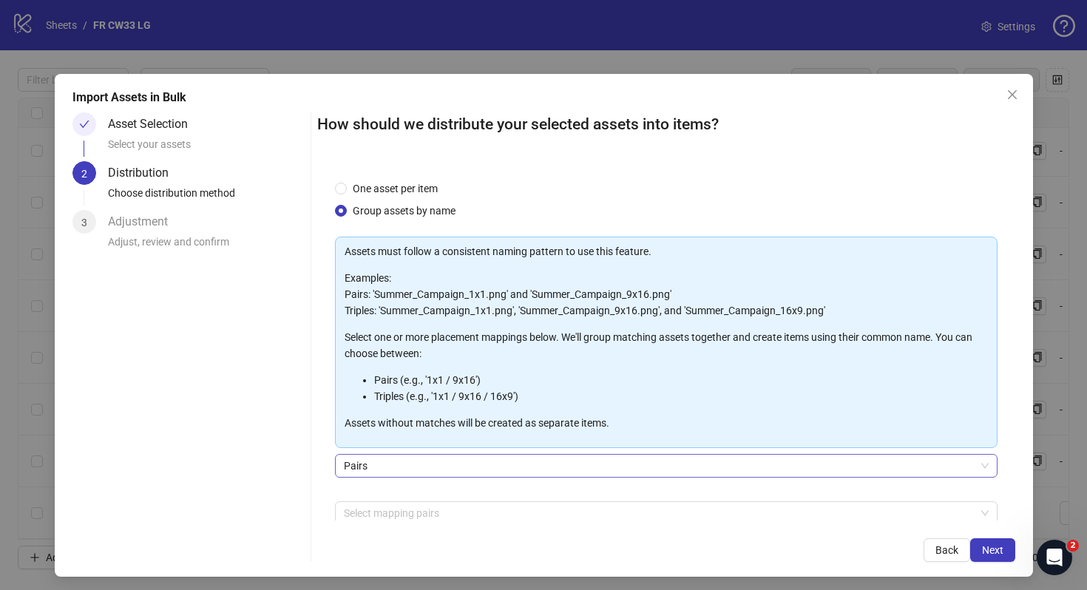
scroll to position [75, 0]
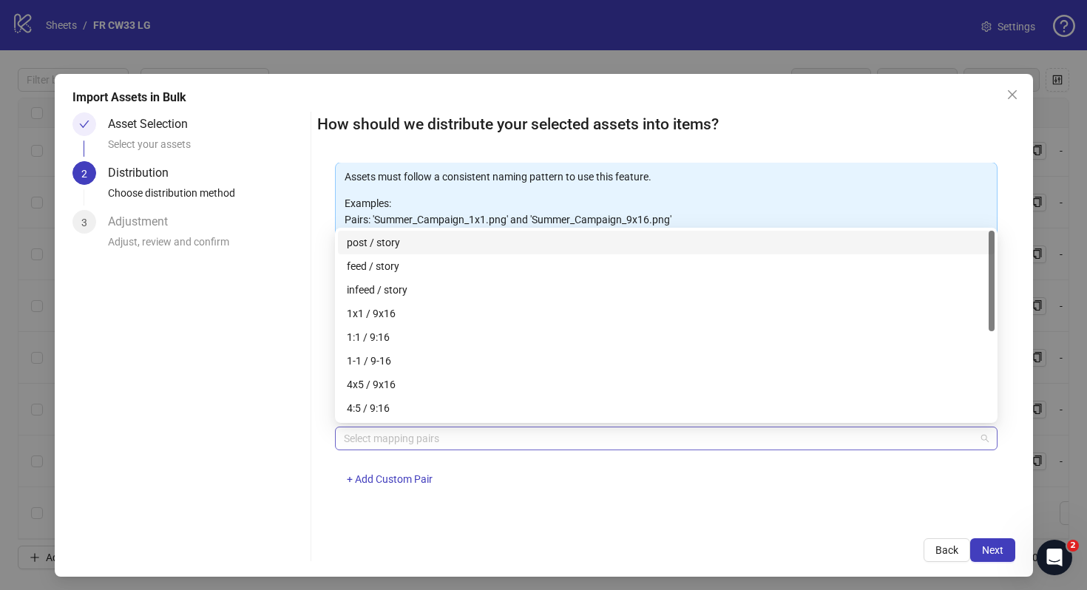
click at [591, 446] on div at bounding box center [658, 438] width 641 height 21
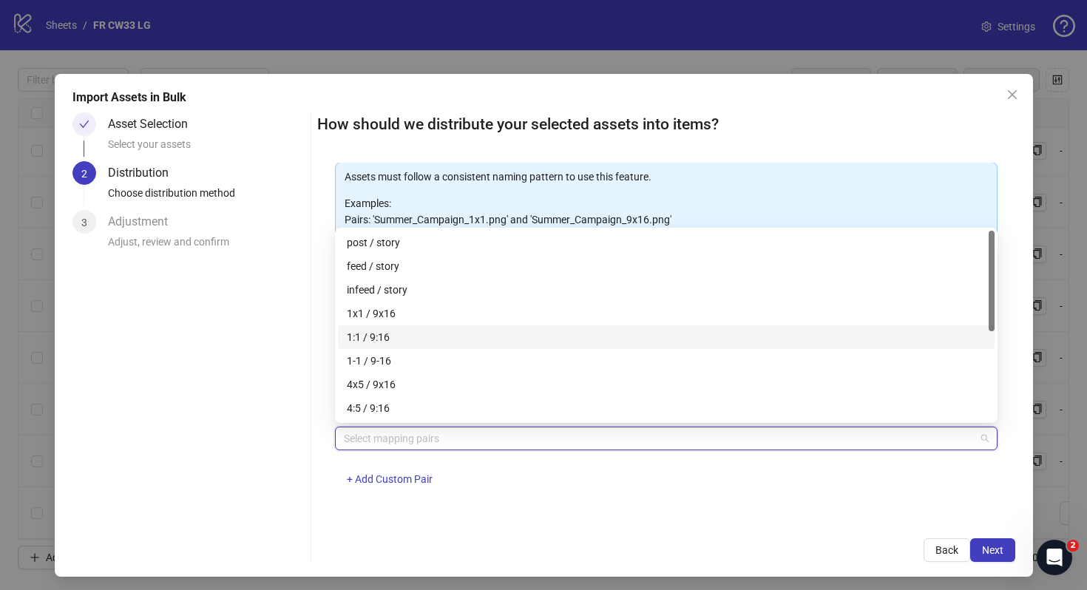
click at [471, 336] on div "1:1 / 9:16" at bounding box center [666, 337] width 639 height 16
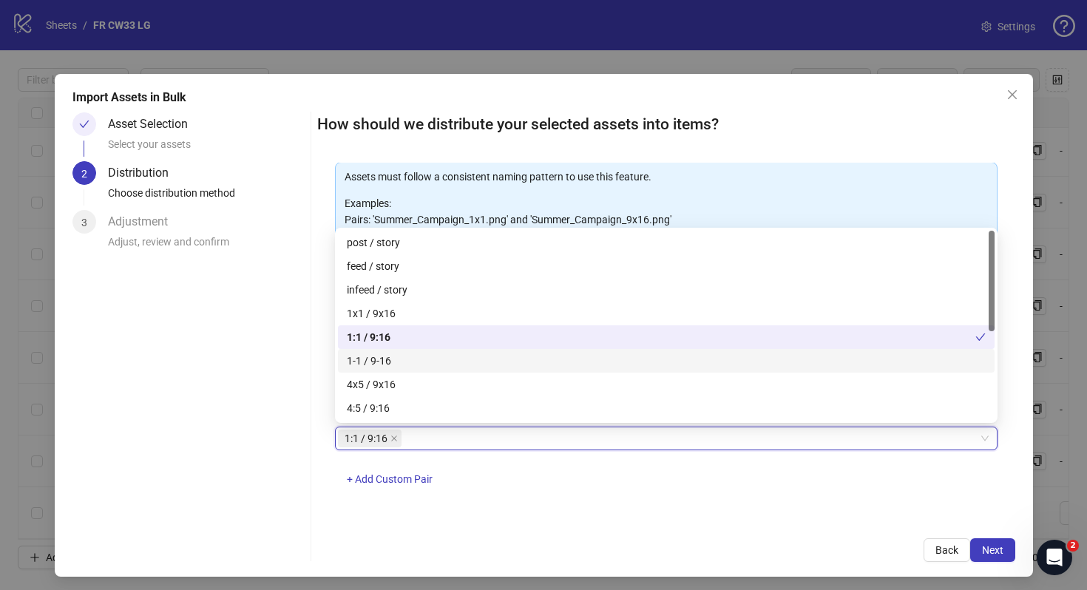
click at [864, 526] on div "How should we distribute your selected assets into items? One asset per item Gr…" at bounding box center [666, 336] width 698 height 449
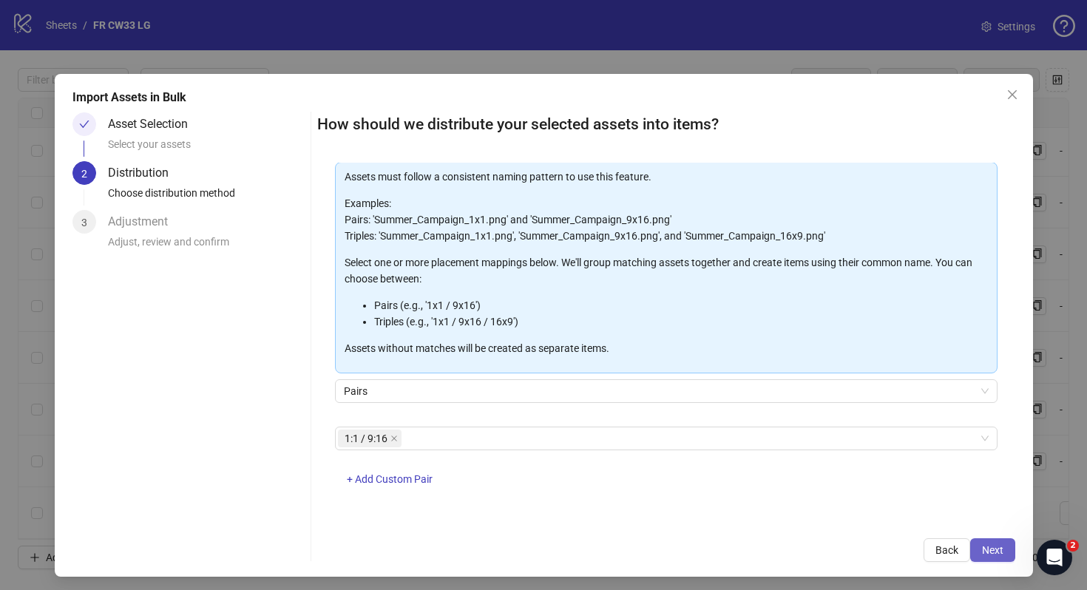
click at [987, 547] on span "Next" at bounding box center [992, 550] width 21 height 12
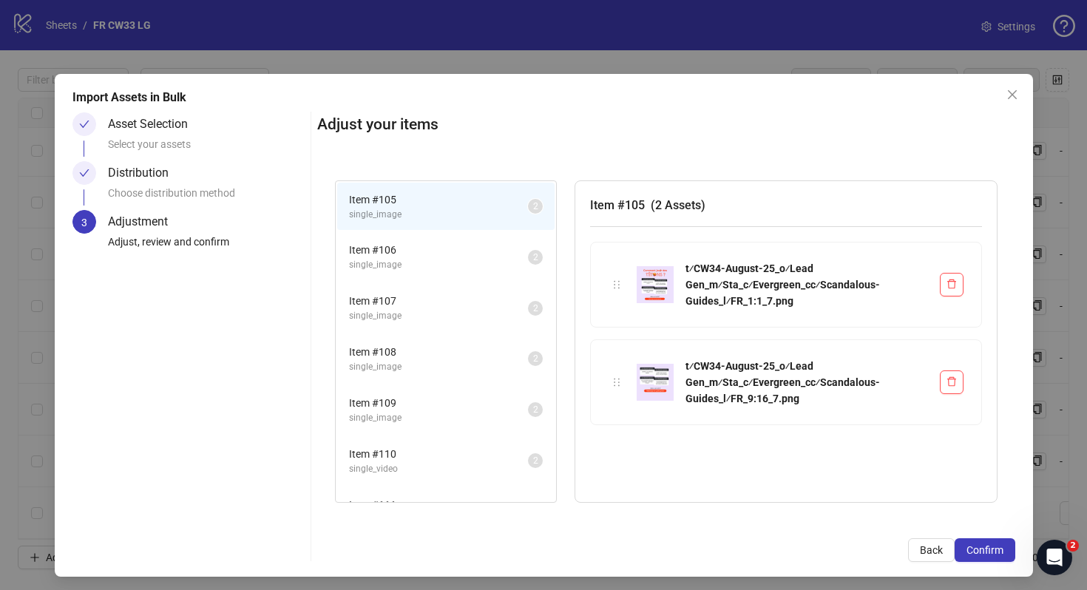
click at [455, 269] on span "single_image" at bounding box center [438, 265] width 179 height 14
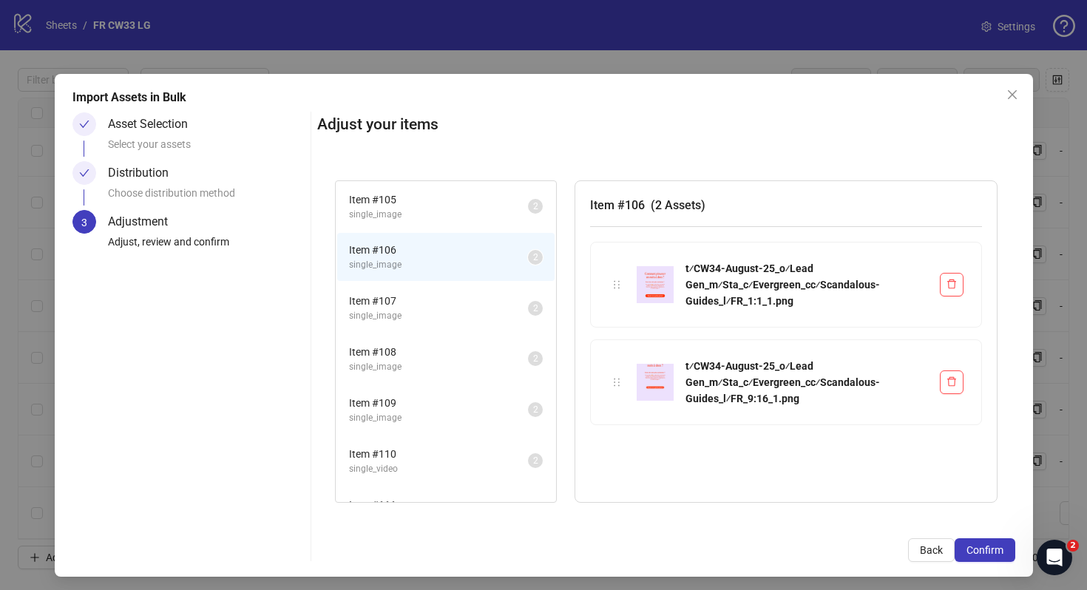
click at [455, 299] on span "Item # 107" at bounding box center [438, 301] width 179 height 16
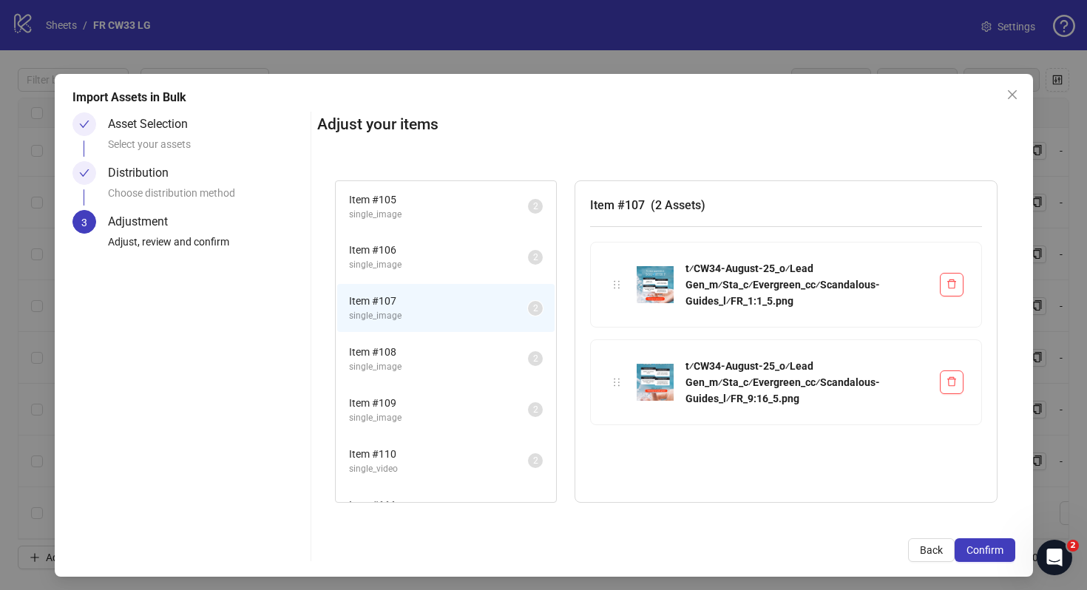
click at [455, 373] on span "single_image" at bounding box center [438, 367] width 179 height 14
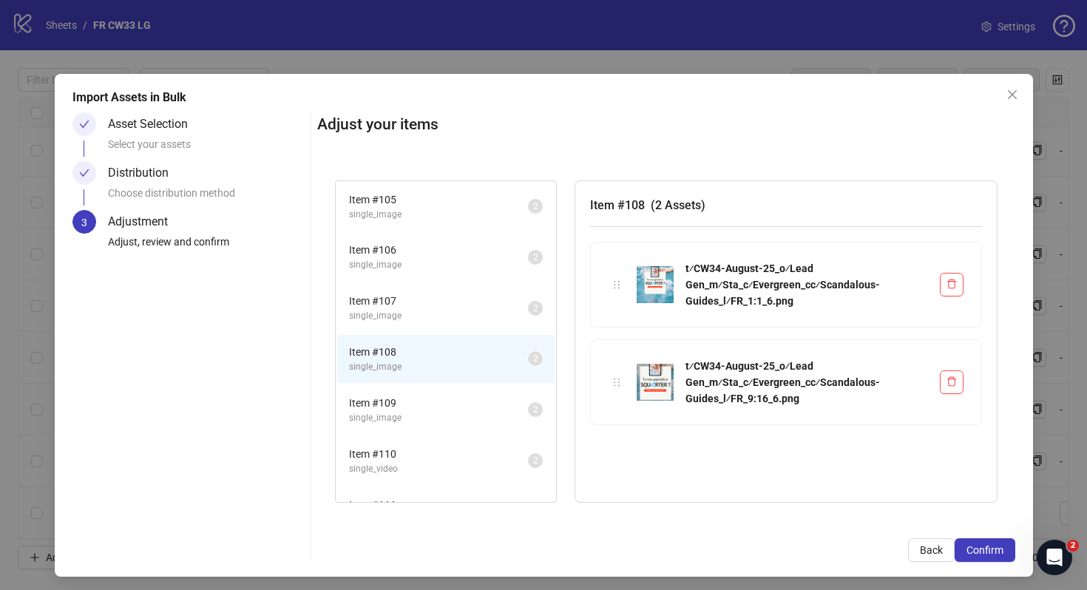
click at [461, 411] on span "single_image" at bounding box center [438, 418] width 179 height 14
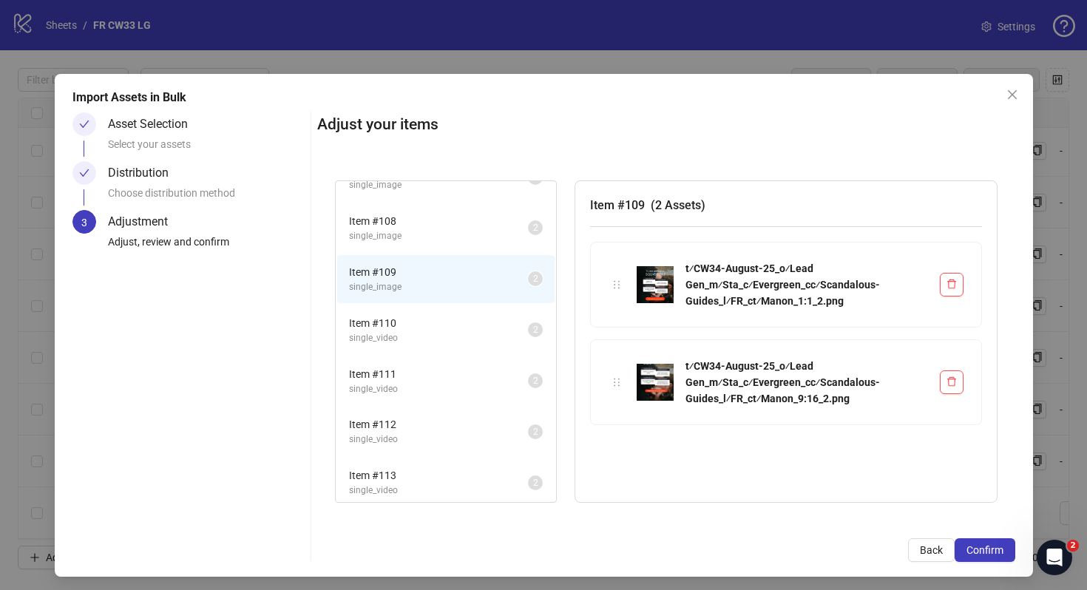
scroll to position [169, 0]
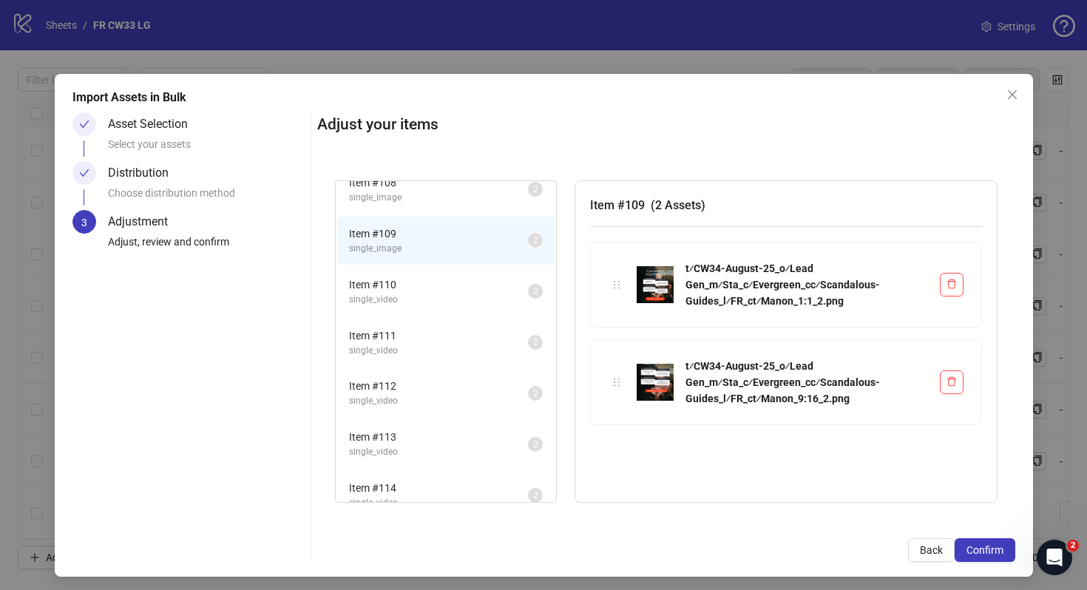
click at [420, 291] on span "Item # 110" at bounding box center [438, 284] width 179 height 16
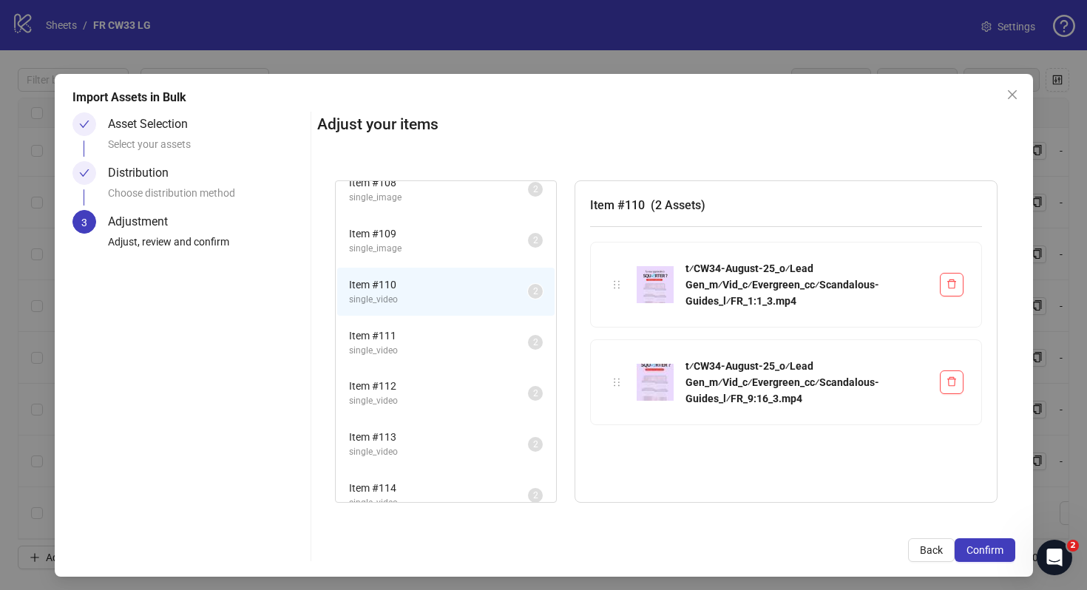
click at [420, 342] on span "Item # 111" at bounding box center [438, 335] width 179 height 16
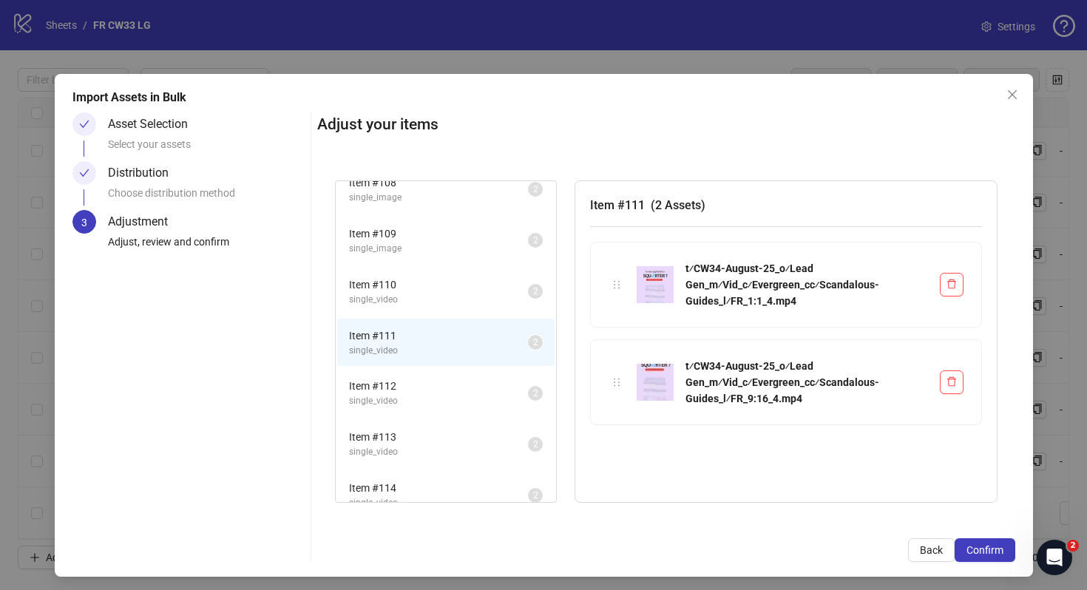
click at [420, 384] on span "Item # 112" at bounding box center [438, 386] width 179 height 16
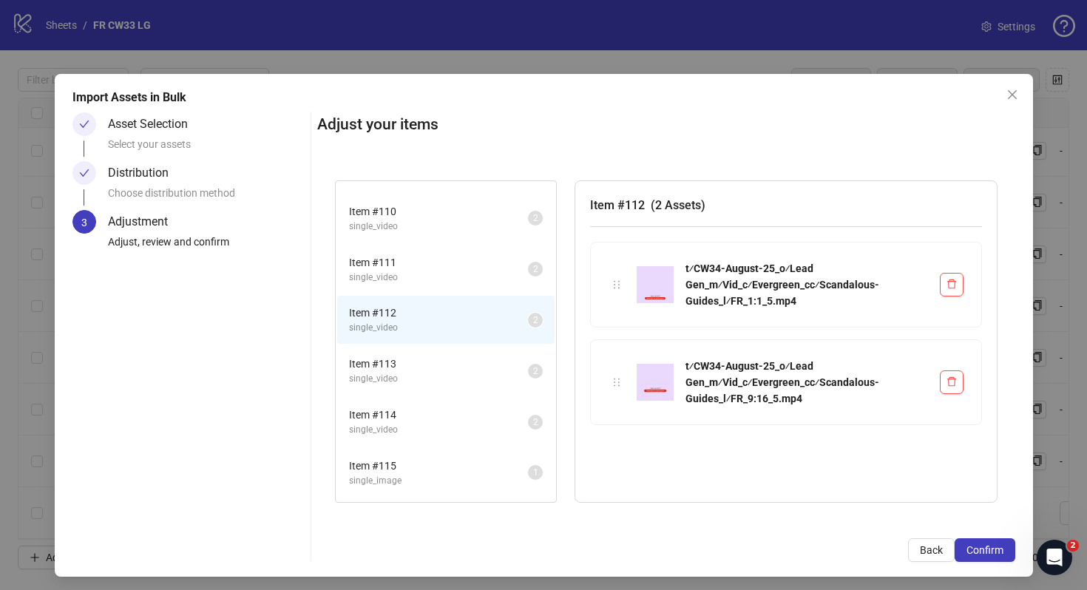
scroll to position [289, 0]
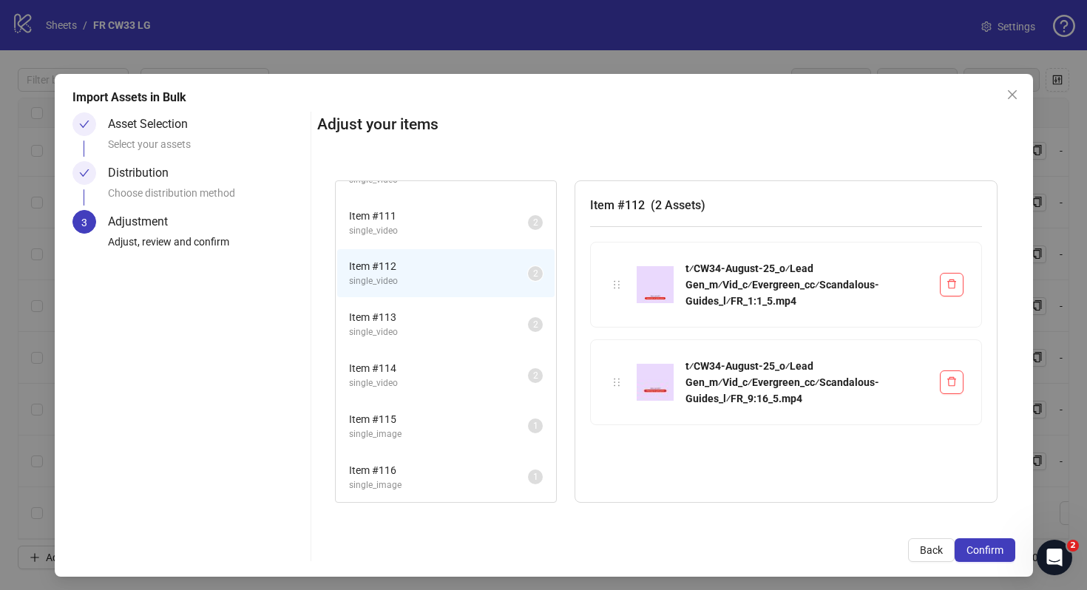
click at [420, 289] on li "Item # 112 single_video 2" at bounding box center [445, 273] width 217 height 48
click at [420, 333] on span "single_video" at bounding box center [438, 332] width 179 height 14
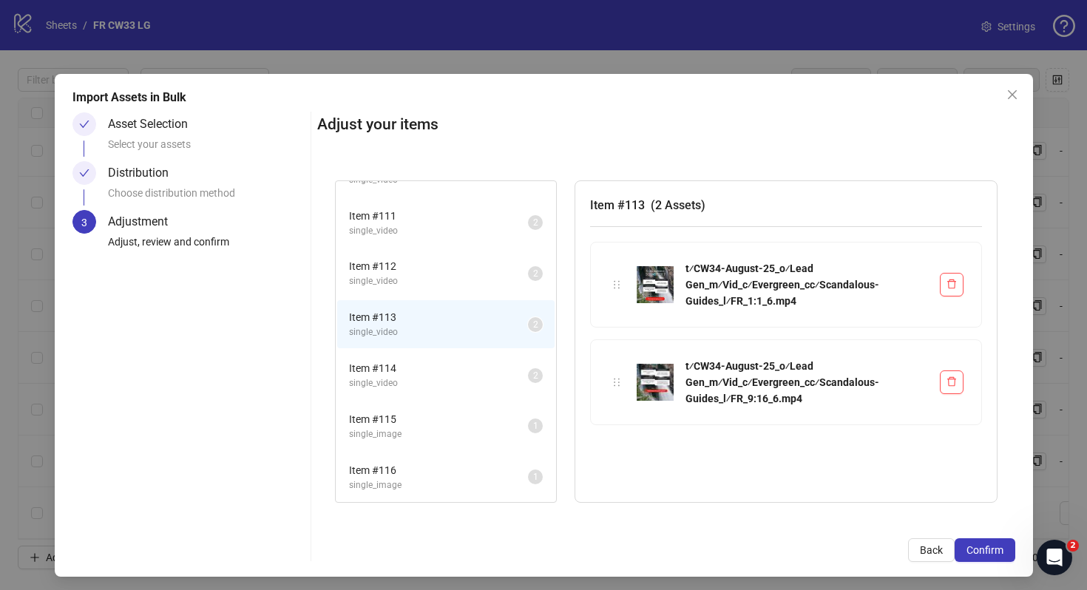
click at [420, 390] on span "single_video" at bounding box center [438, 383] width 179 height 14
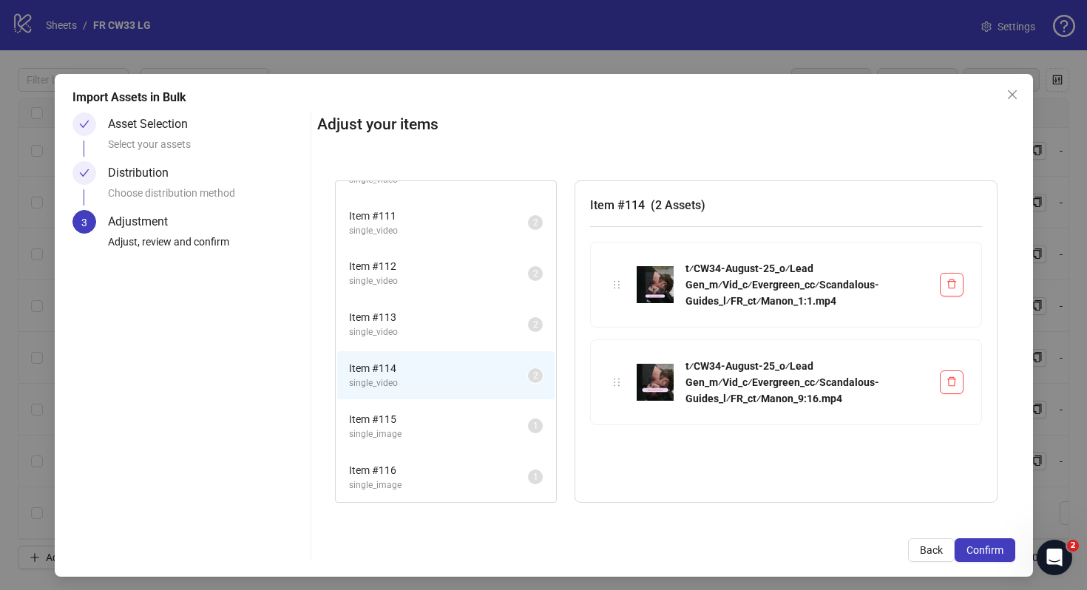
click at [425, 429] on span "single_image" at bounding box center [438, 434] width 179 height 14
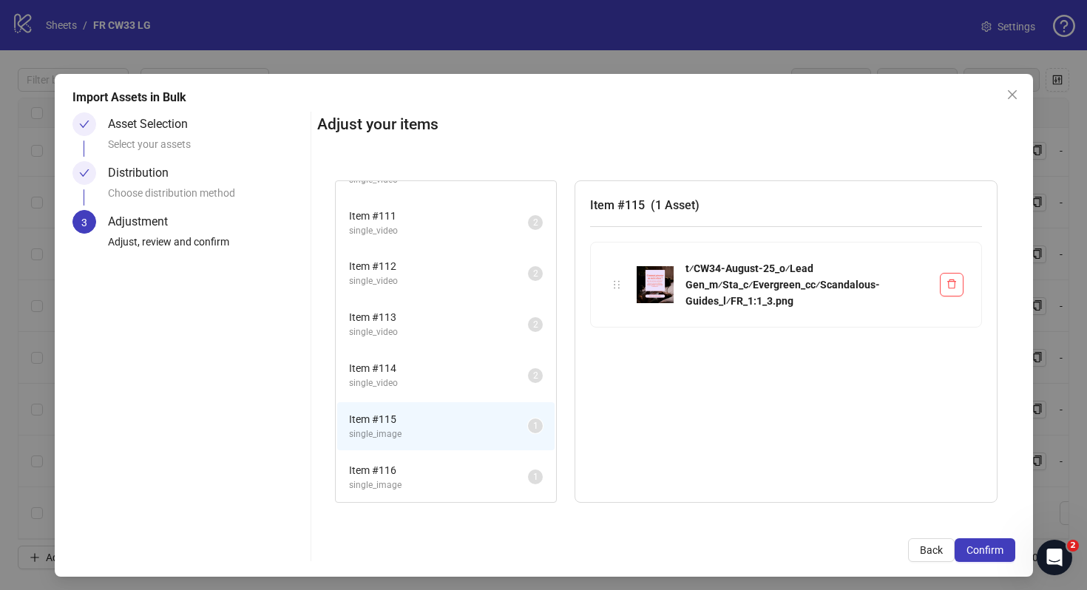
click at [427, 458] on li "Item # 116 single_image 1" at bounding box center [445, 477] width 217 height 48
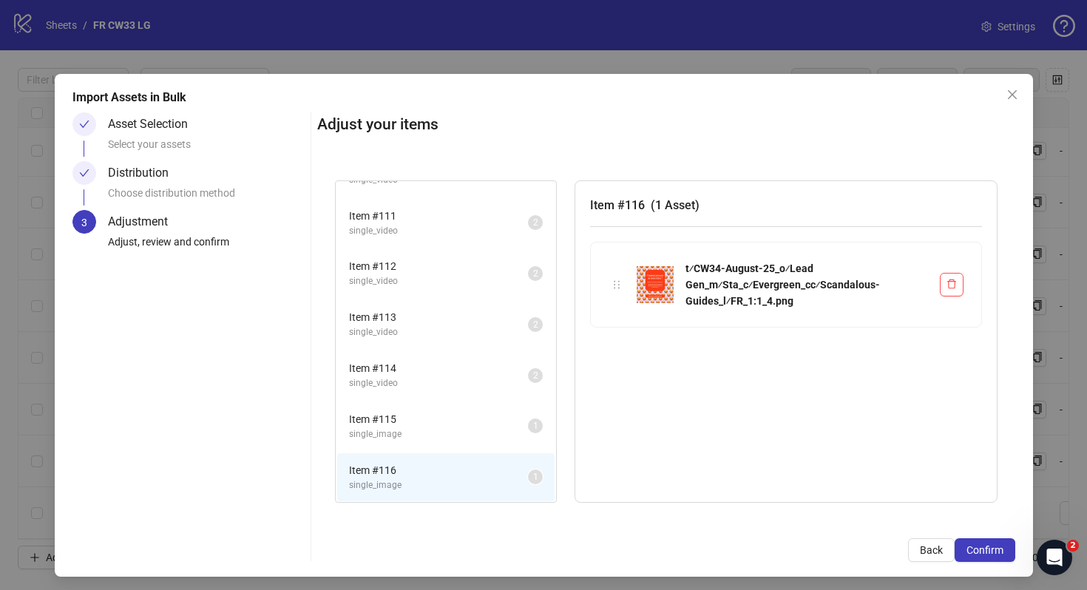
click at [426, 420] on span "Item # 115" at bounding box center [438, 419] width 179 height 16
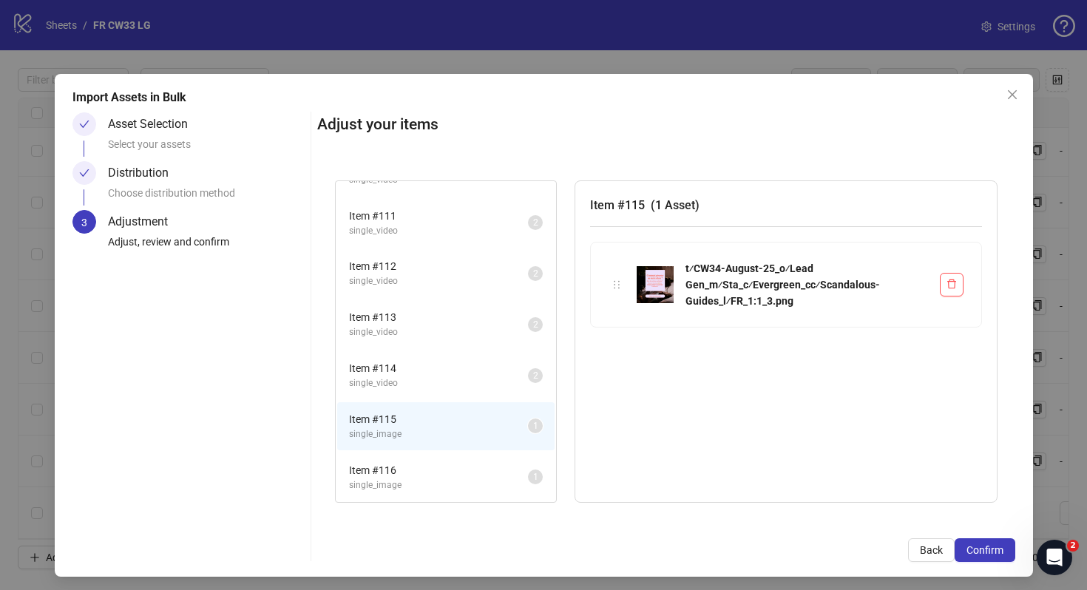
click at [435, 380] on span "single_video" at bounding box center [438, 383] width 179 height 14
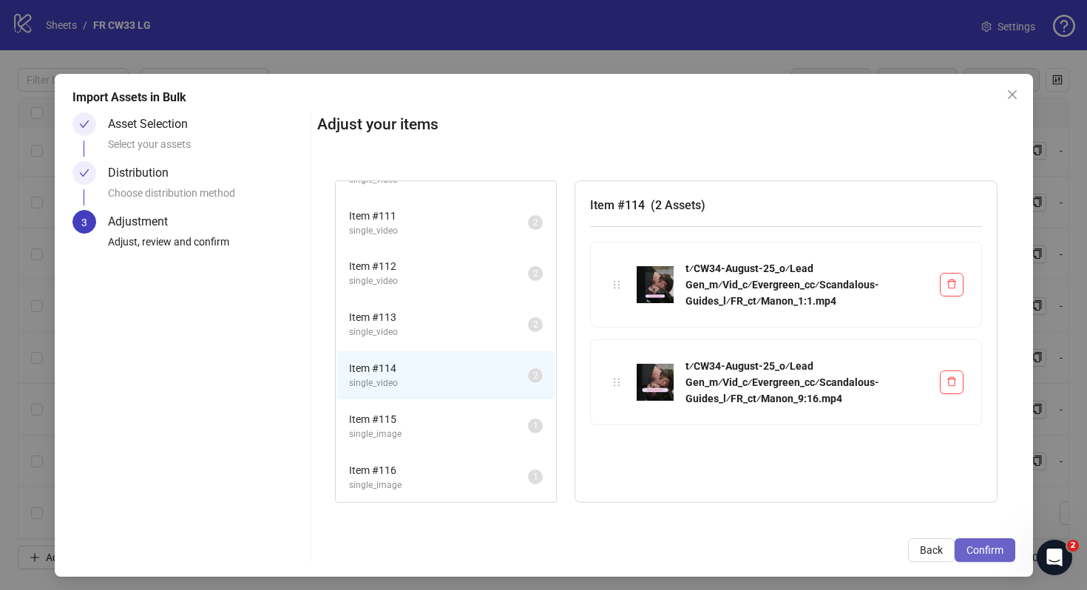
click at [985, 543] on button "Confirm" at bounding box center [984, 550] width 61 height 24
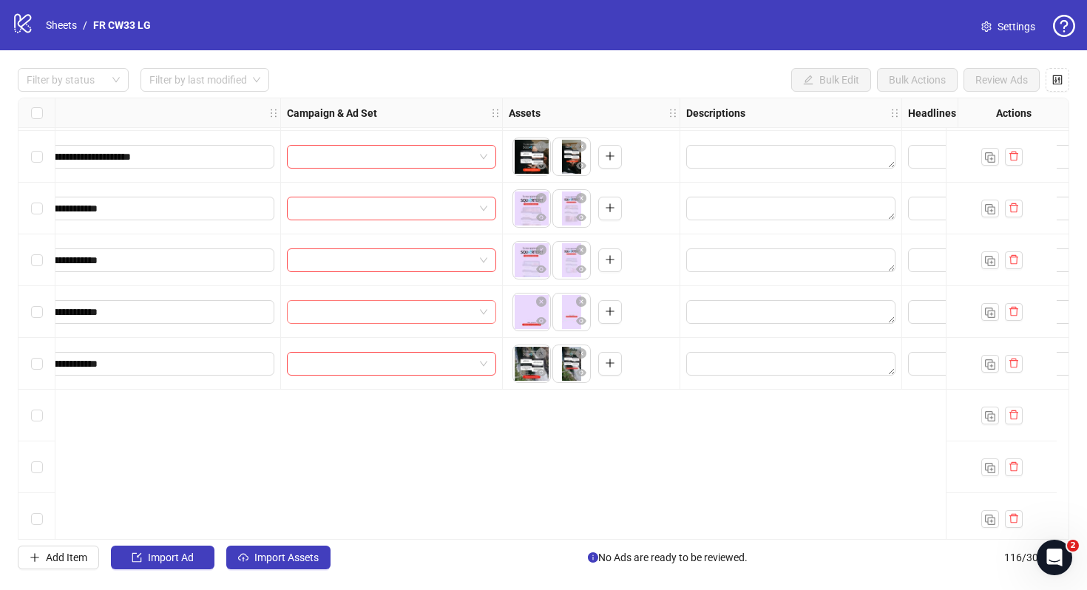
scroll to position [5597, 373]
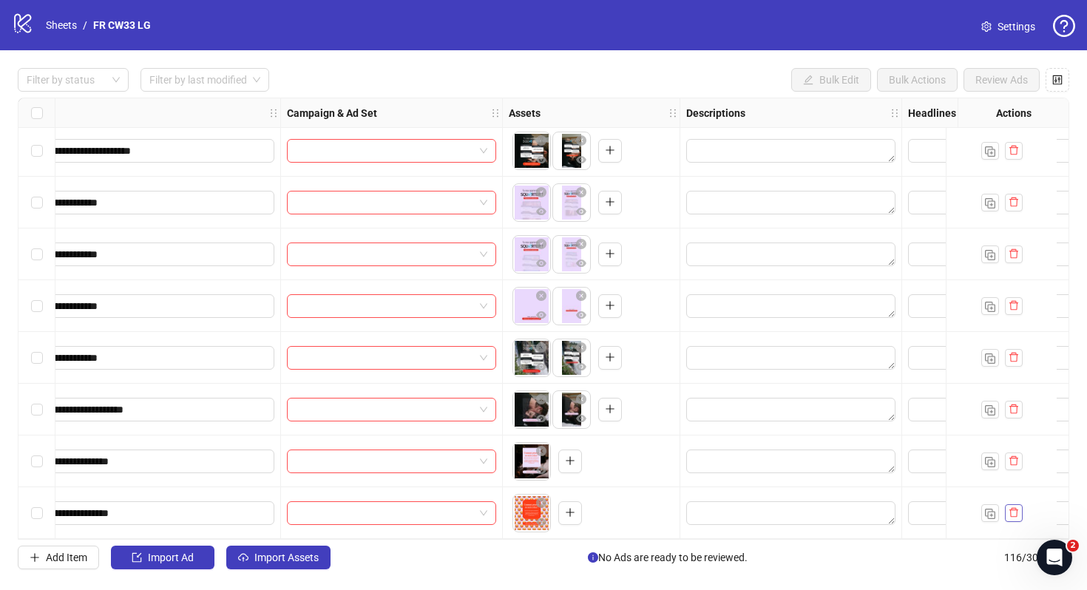
click at [1013, 508] on icon "delete" at bounding box center [1013, 512] width 10 height 10
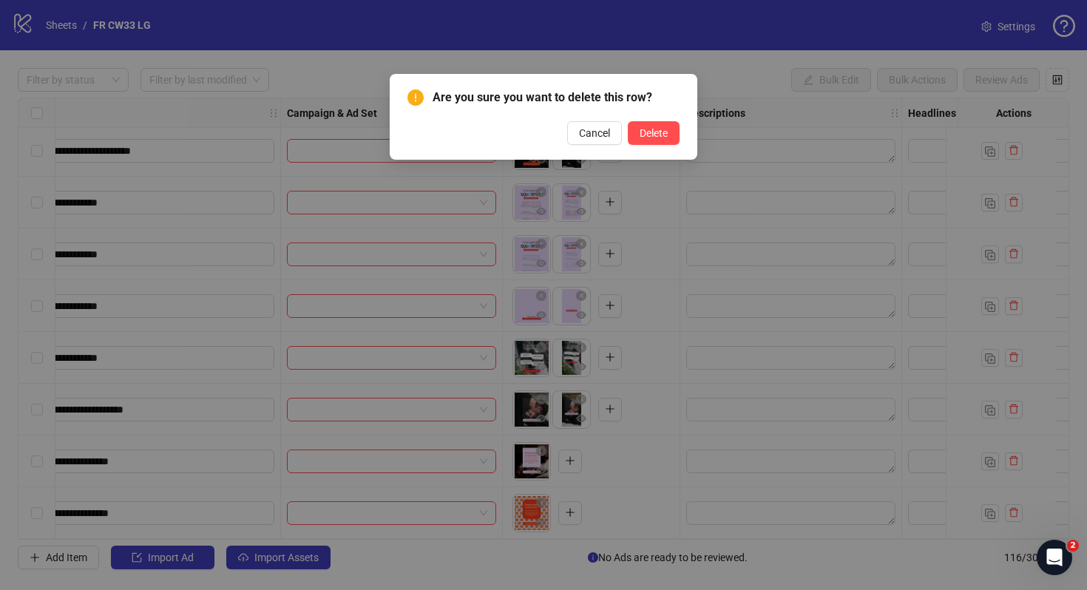
click at [653, 146] on div "Are you sure you want to delete this row? Cancel Delete" at bounding box center [544, 117] width 308 height 86
click at [644, 123] on button "Delete" at bounding box center [654, 133] width 52 height 24
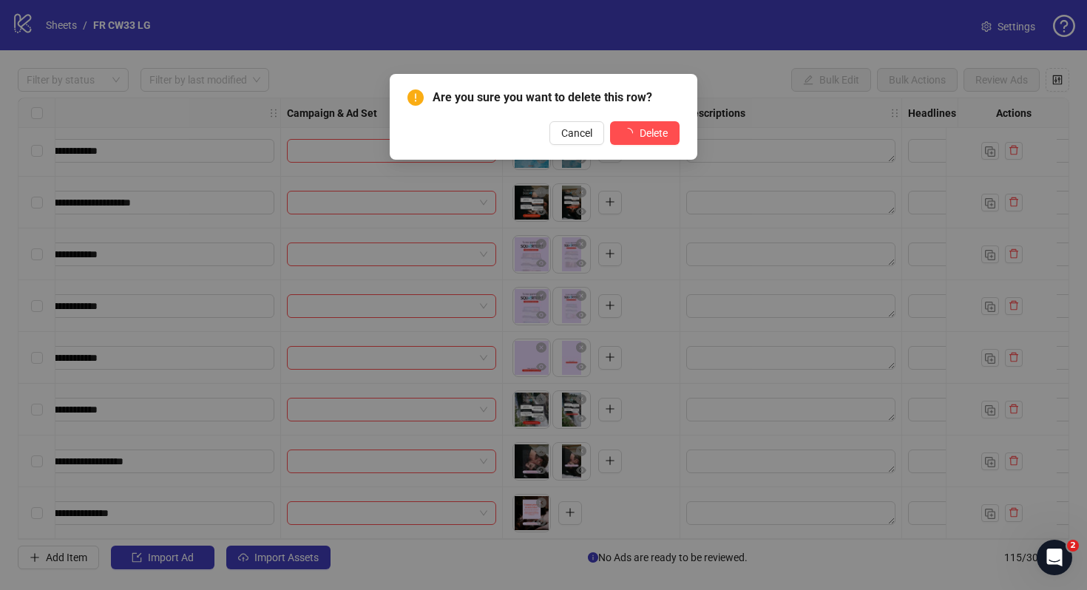
scroll to position [5545, 373]
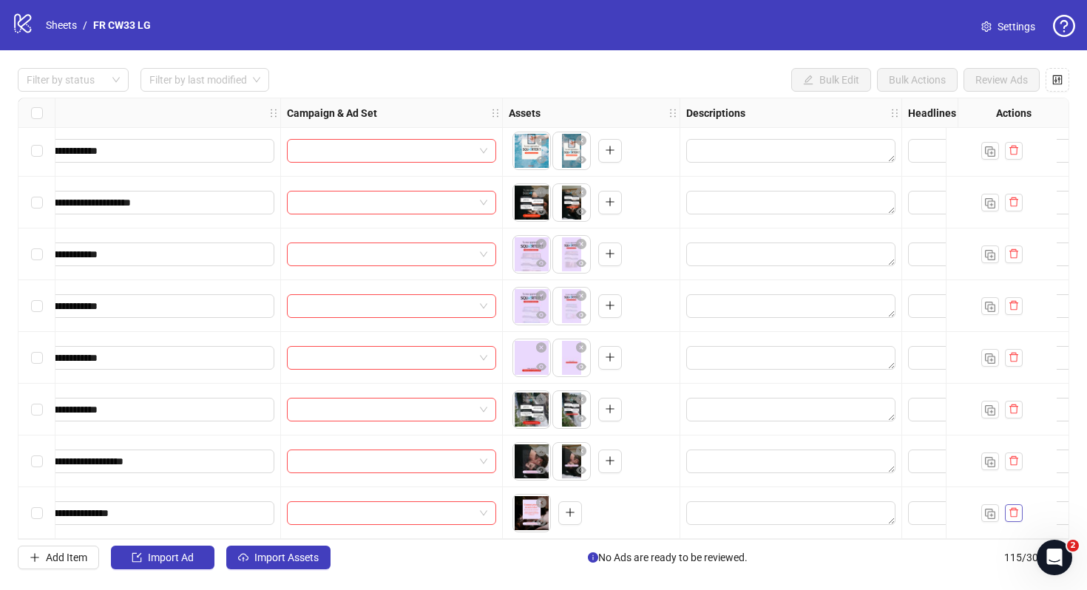
click at [1019, 504] on button "button" at bounding box center [1014, 513] width 18 height 18
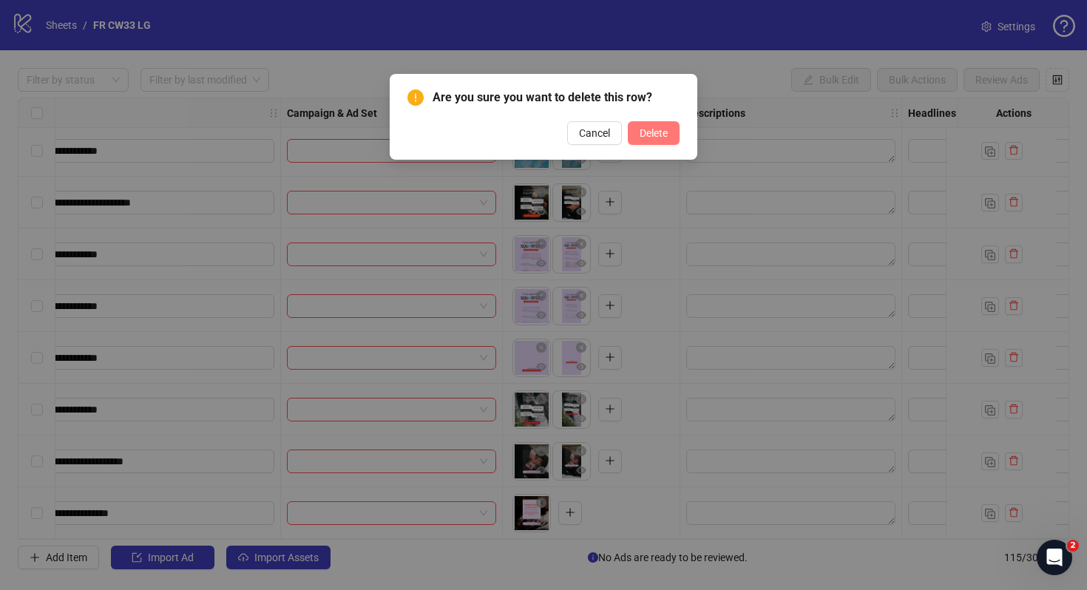
click at [657, 136] on span "Delete" at bounding box center [653, 133] width 28 height 12
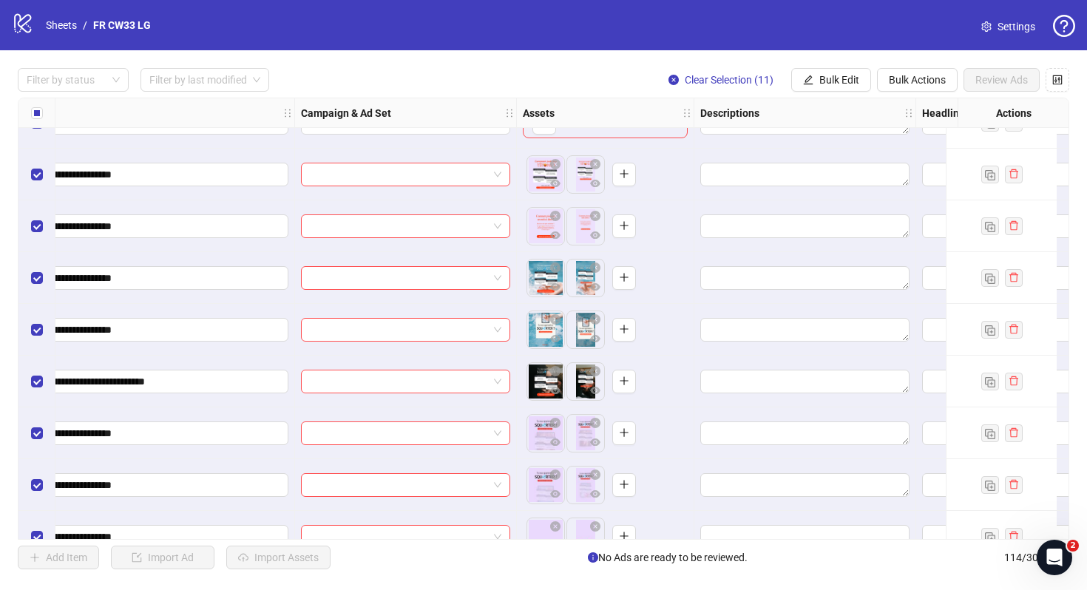
scroll to position [5315, 359]
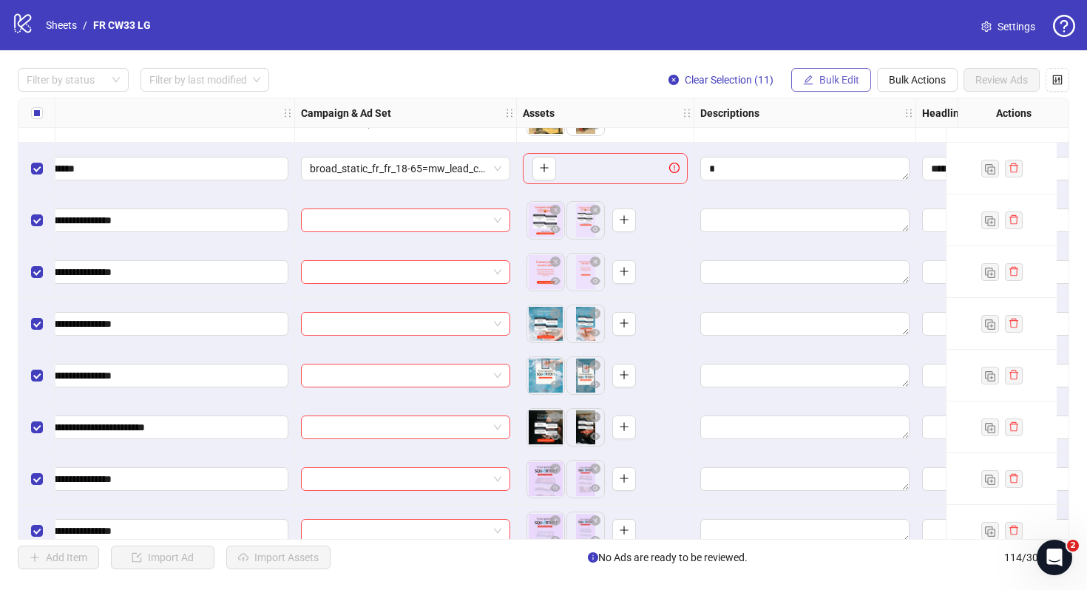
click at [829, 81] on span "Bulk Edit" at bounding box center [839, 80] width 40 height 12
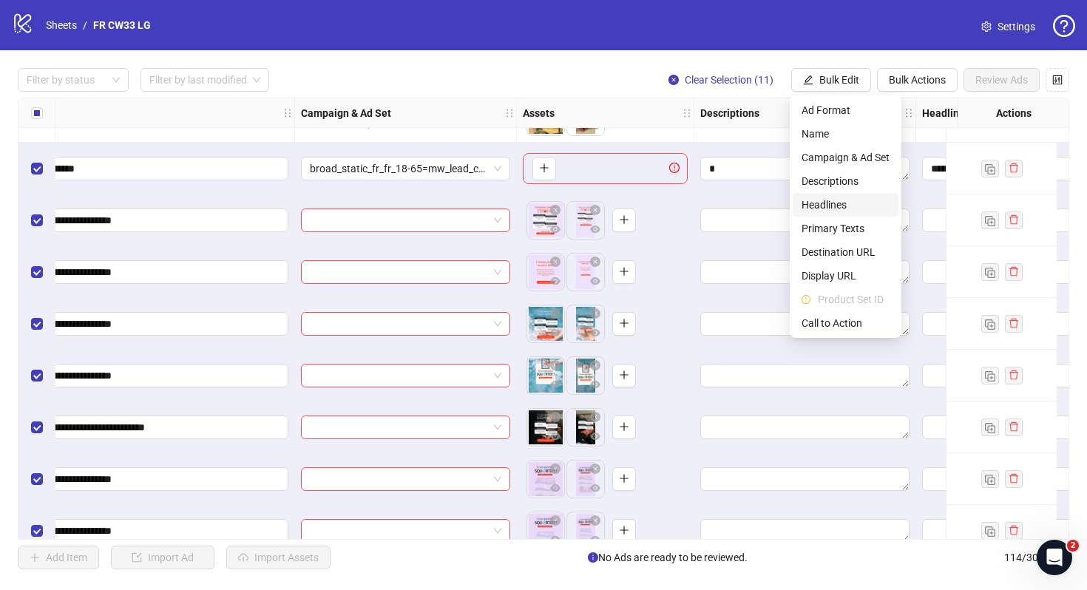
click at [848, 195] on li "Headlines" at bounding box center [845, 205] width 106 height 24
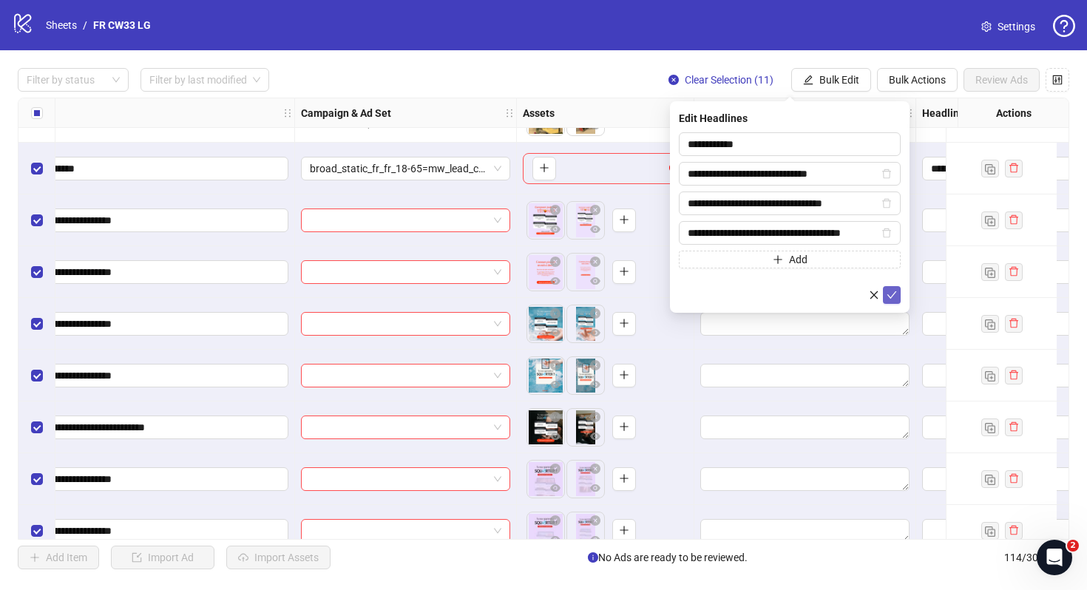
click at [896, 296] on icon "check" at bounding box center [891, 295] width 10 height 10
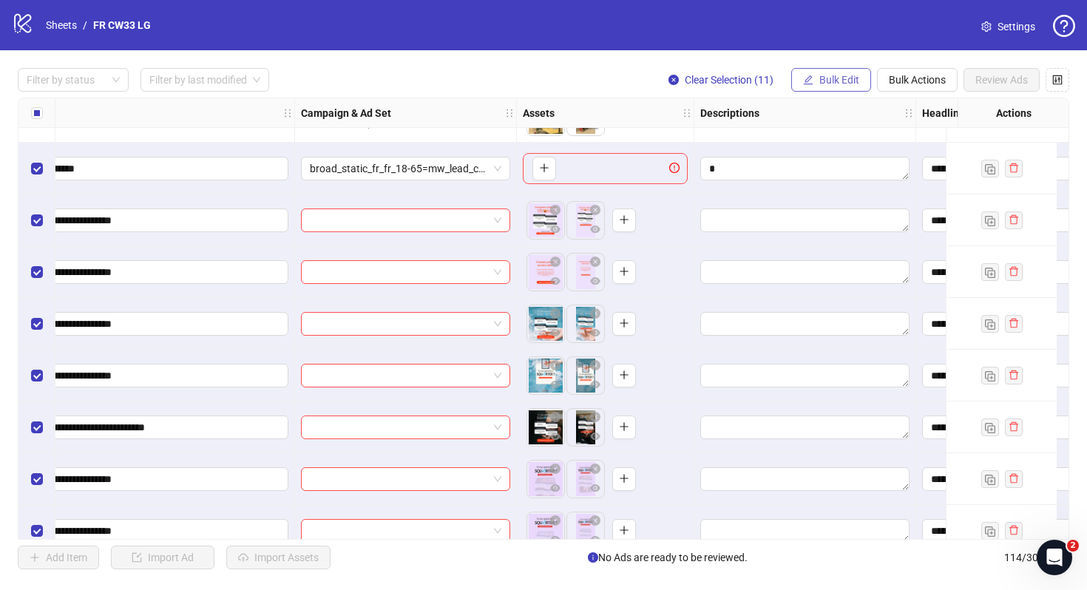
click at [831, 80] on span "Bulk Edit" at bounding box center [839, 80] width 40 height 12
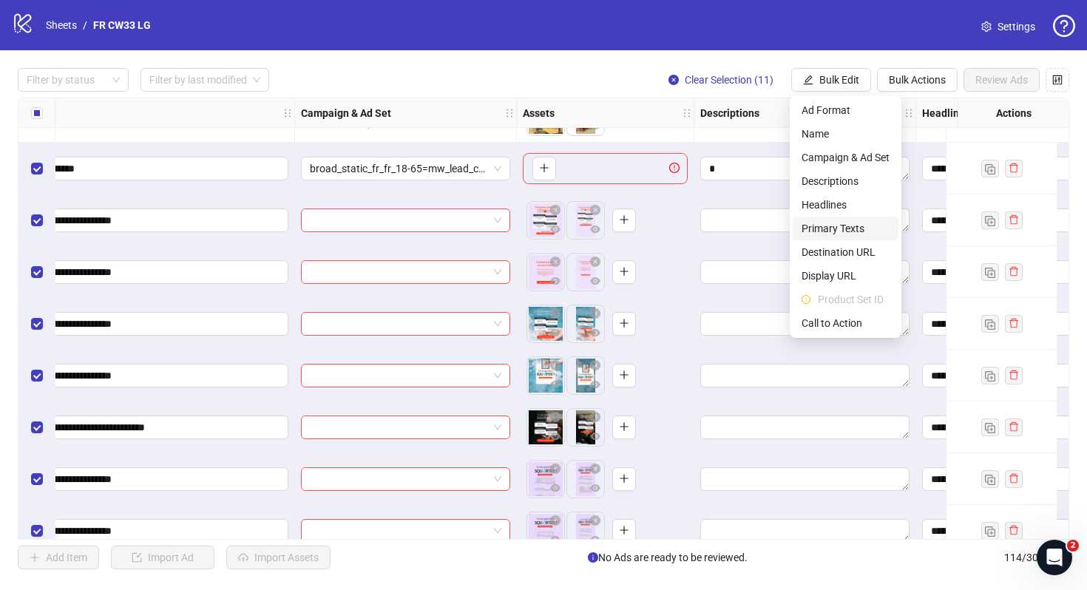
click at [841, 226] on span "Primary Texts" at bounding box center [845, 228] width 88 height 16
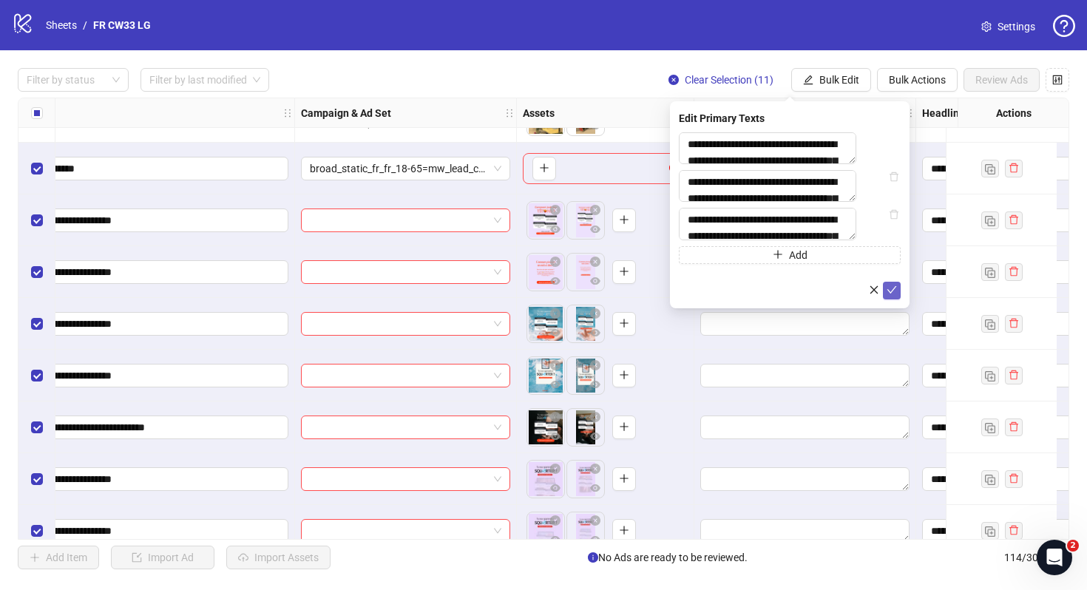
click at [893, 295] on icon "check" at bounding box center [891, 290] width 10 height 10
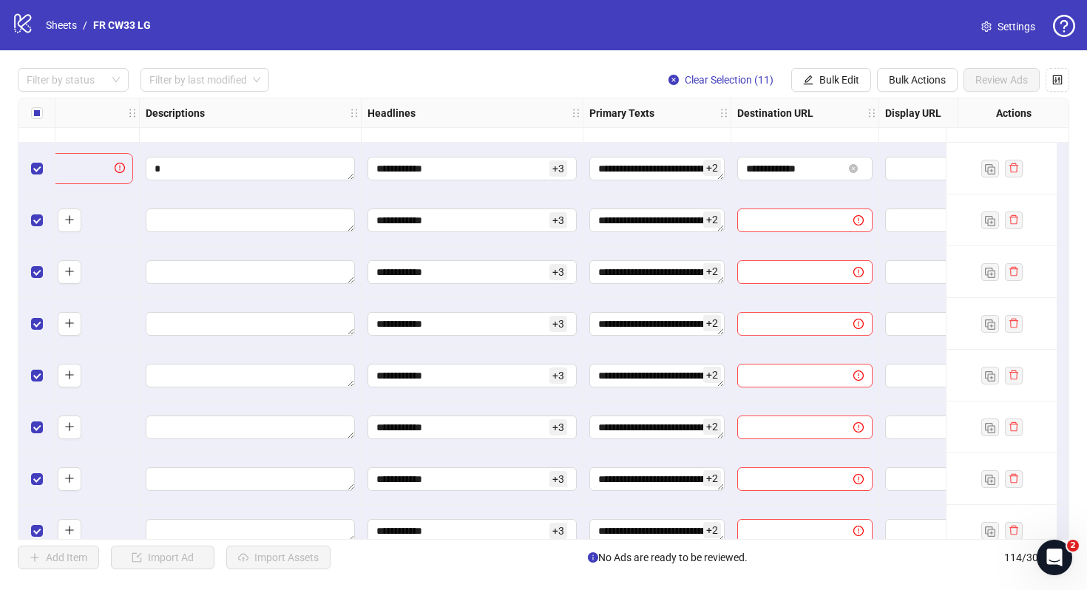
scroll to position [5315, 1263]
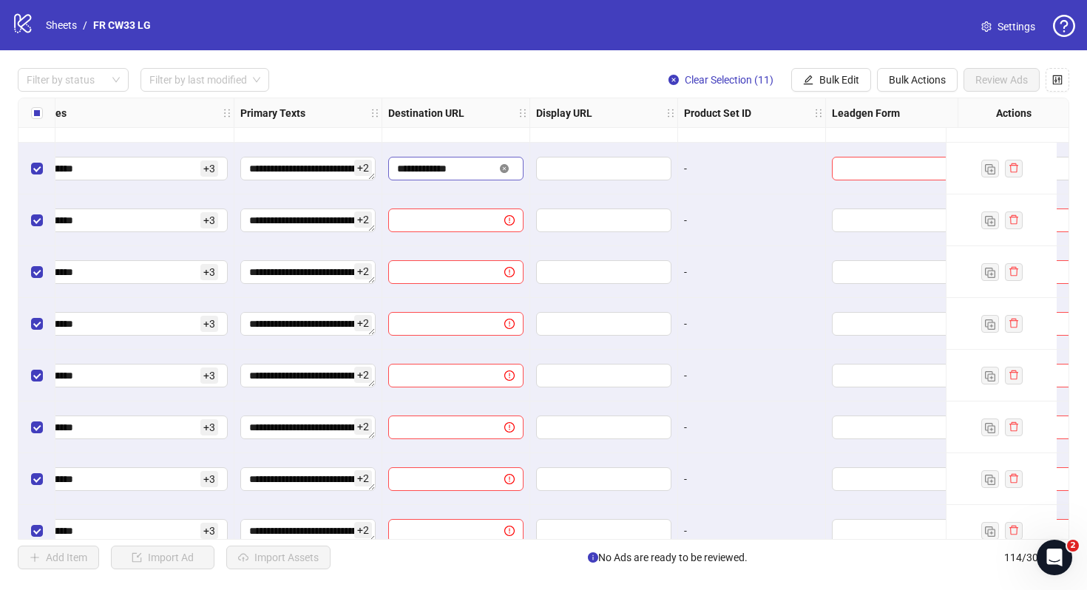
click at [503, 171] on icon "close-circle" at bounding box center [504, 168] width 9 height 9
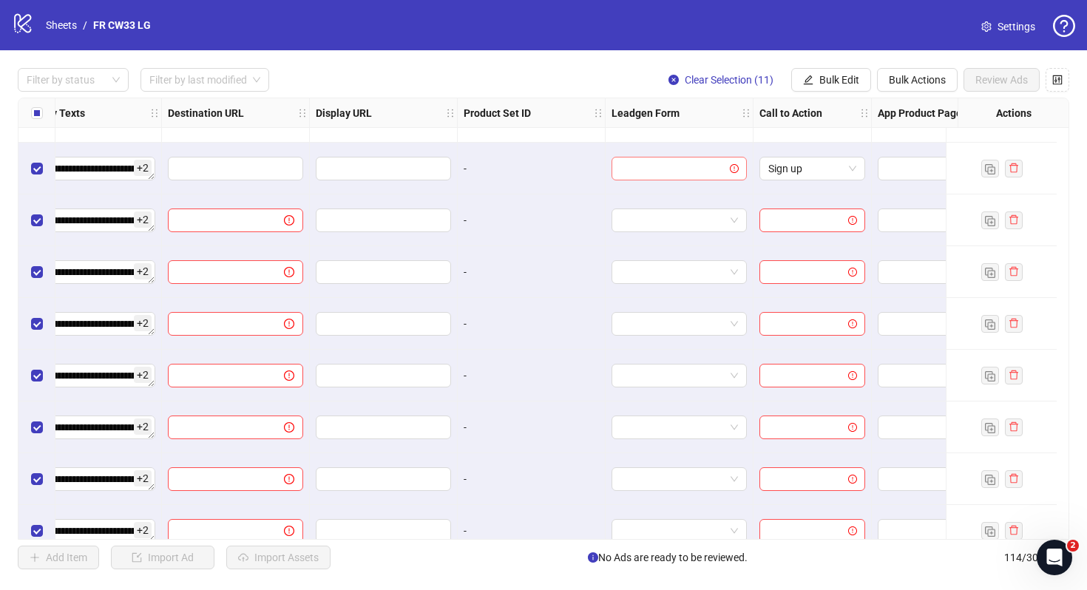
click at [688, 165] on input "search" at bounding box center [672, 168] width 104 height 22
click at [721, 163] on input "search" at bounding box center [672, 168] width 104 height 22
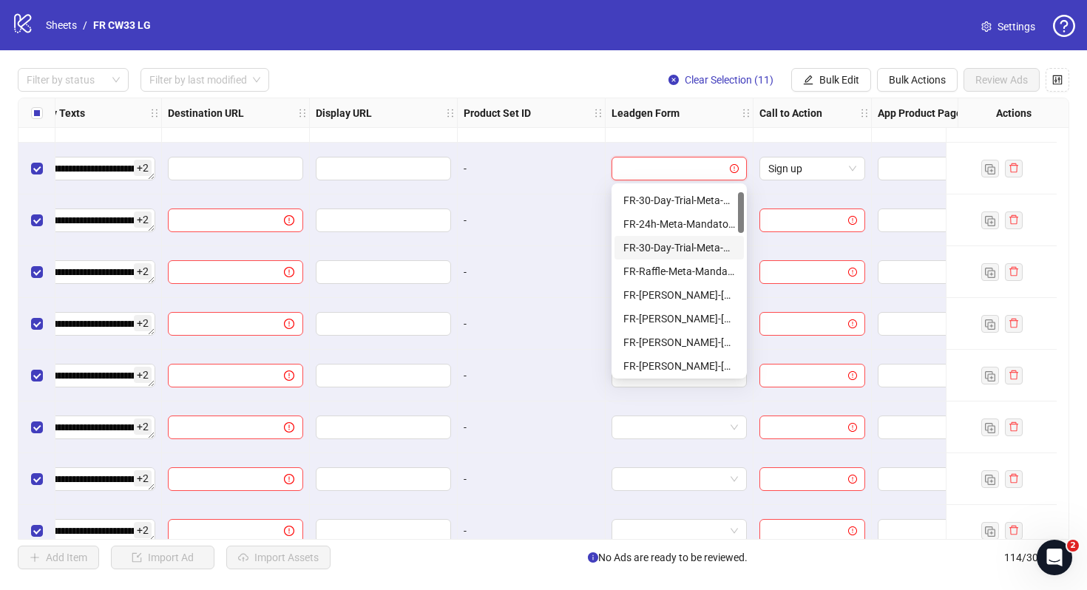
scroll to position [27, 0]
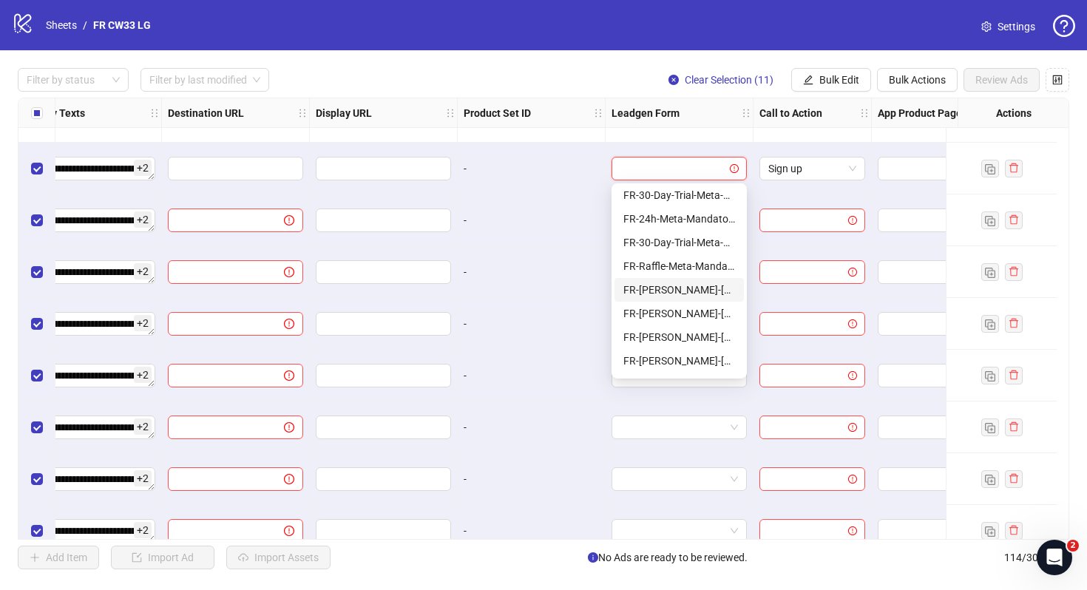
click at [688, 289] on div "FR-JULIE-RAFFLE-Aug25-Mandatory-Question-tu" at bounding box center [679, 290] width 112 height 16
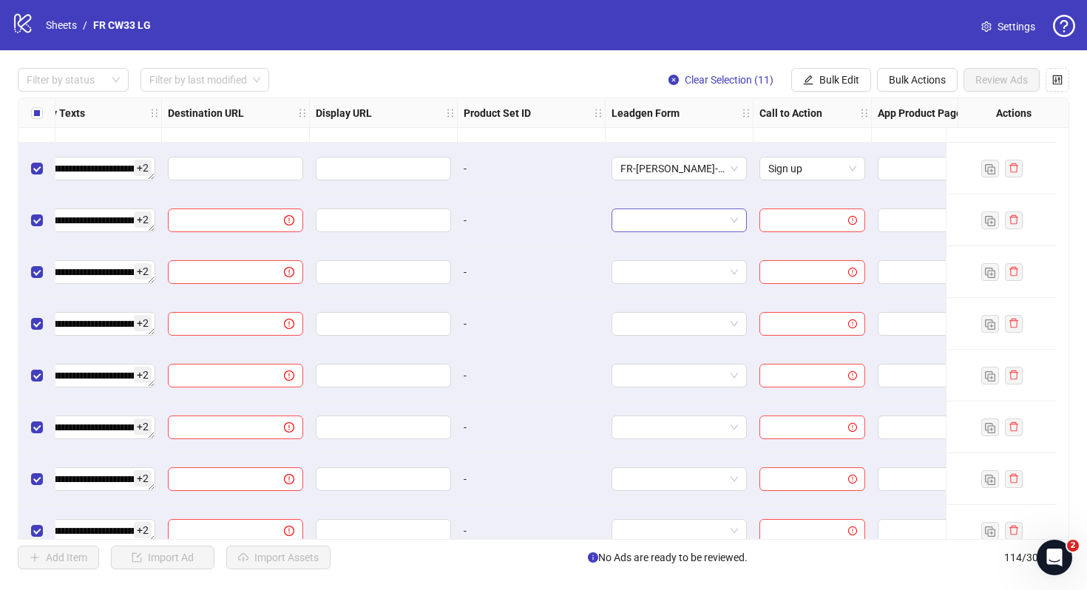
click at [708, 227] on input "search" at bounding box center [672, 220] width 104 height 22
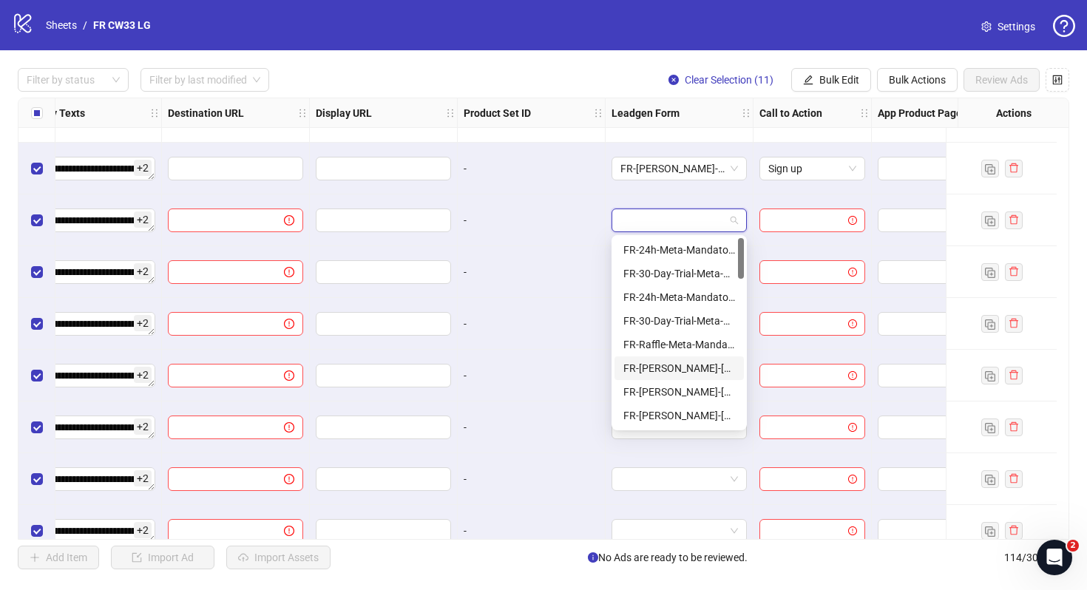
click at [679, 370] on div "FR-JULIE-RAFFLE-Aug25-Mandatory-Question-tu" at bounding box center [679, 368] width 112 height 16
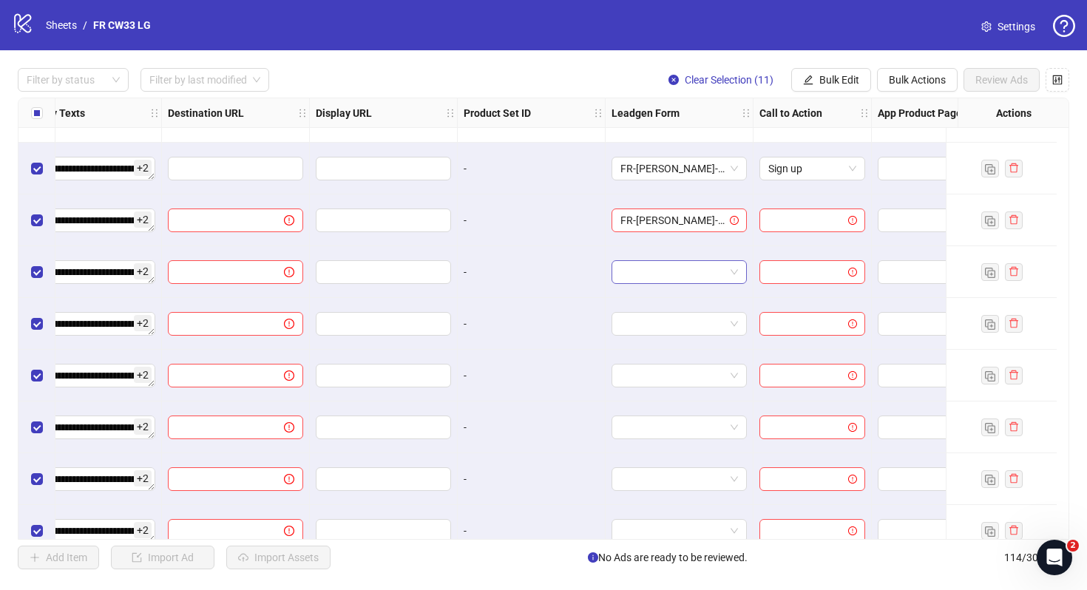
click at [683, 281] on input "search" at bounding box center [672, 272] width 104 height 22
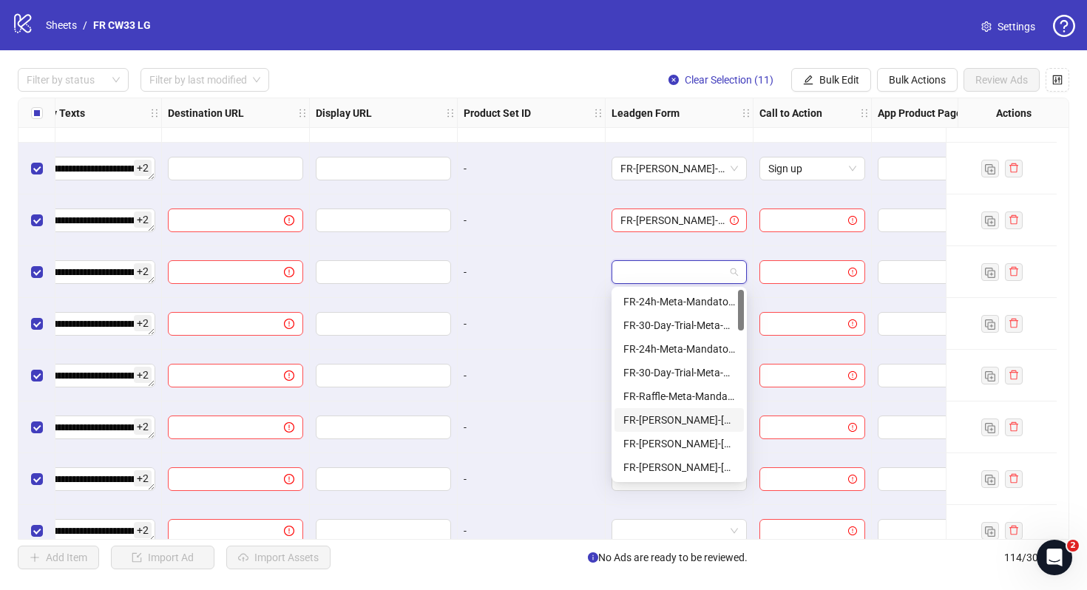
click at [672, 420] on div "FR-JULIE-RAFFLE-Aug25-Mandatory-Question-tu" at bounding box center [679, 420] width 112 height 16
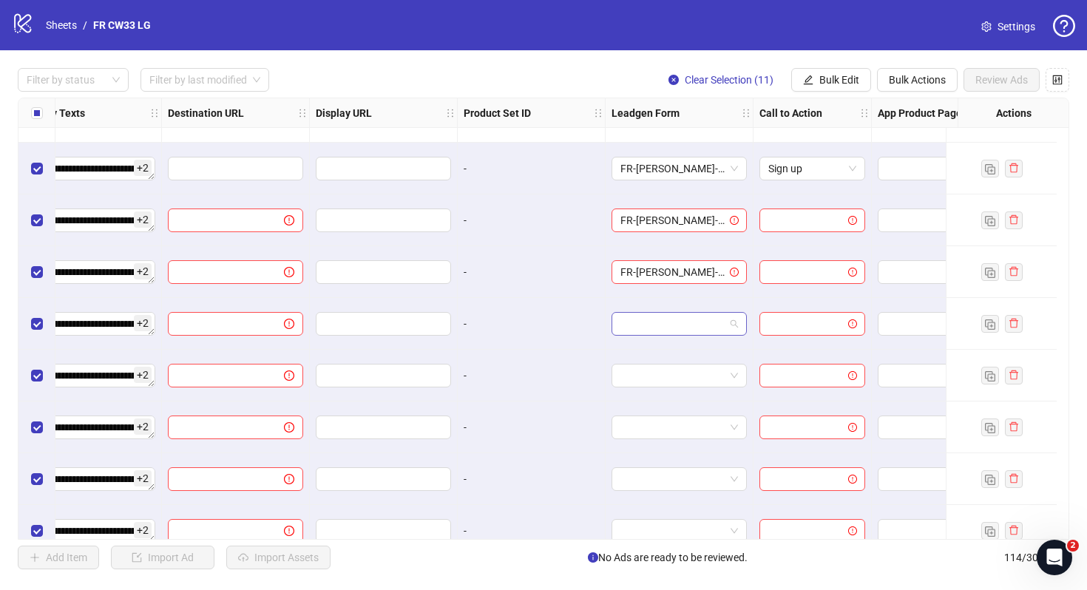
click at [673, 334] on input "search" at bounding box center [672, 324] width 104 height 22
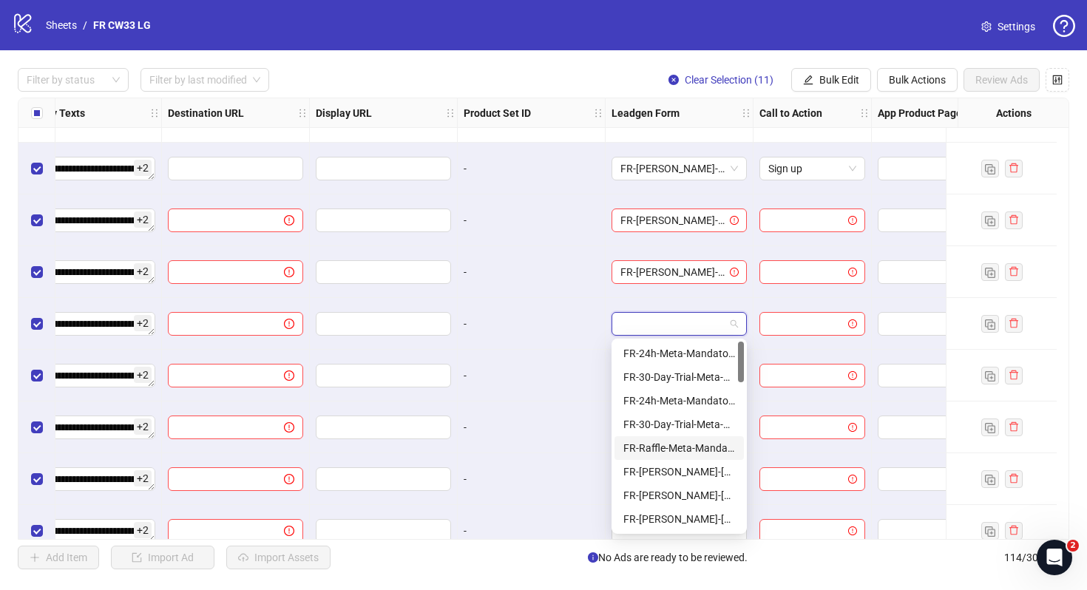
click at [670, 449] on div "FR-Raffle-Meta-Mandatory-3Q" at bounding box center [679, 448] width 112 height 16
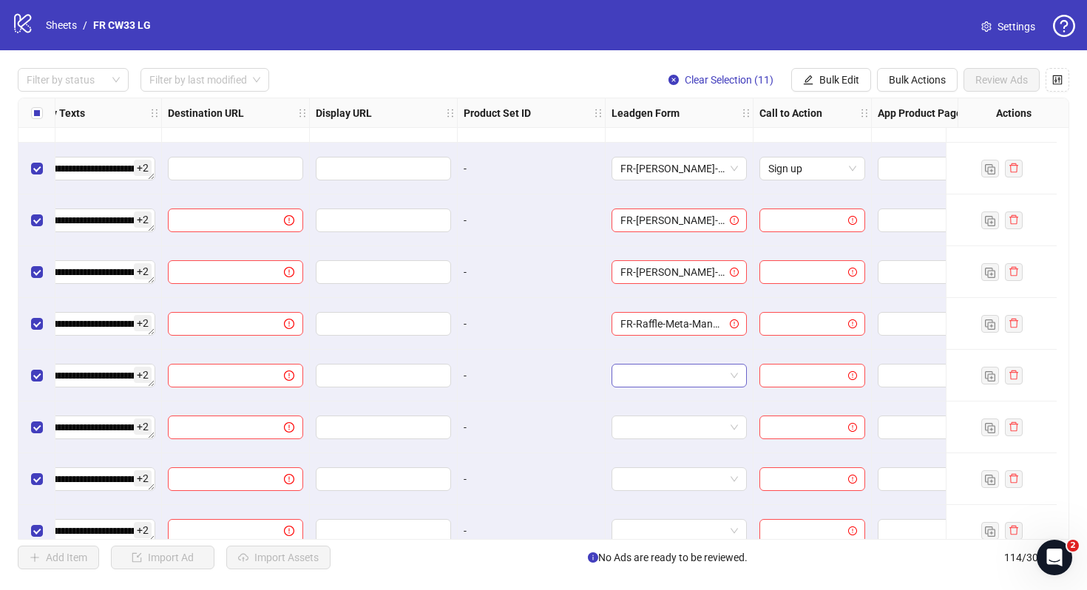
click at [670, 374] on input "search" at bounding box center [672, 375] width 104 height 22
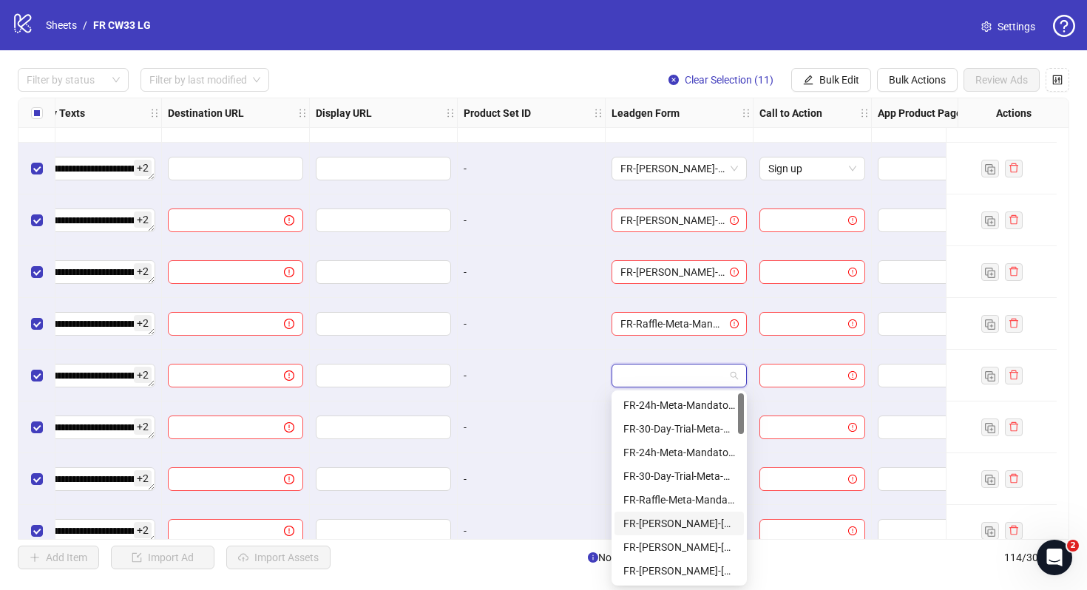
click at [670, 515] on div "FR-JULIE-RAFFLE-Aug25-Mandatory-Question-tu" at bounding box center [679, 523] width 112 height 16
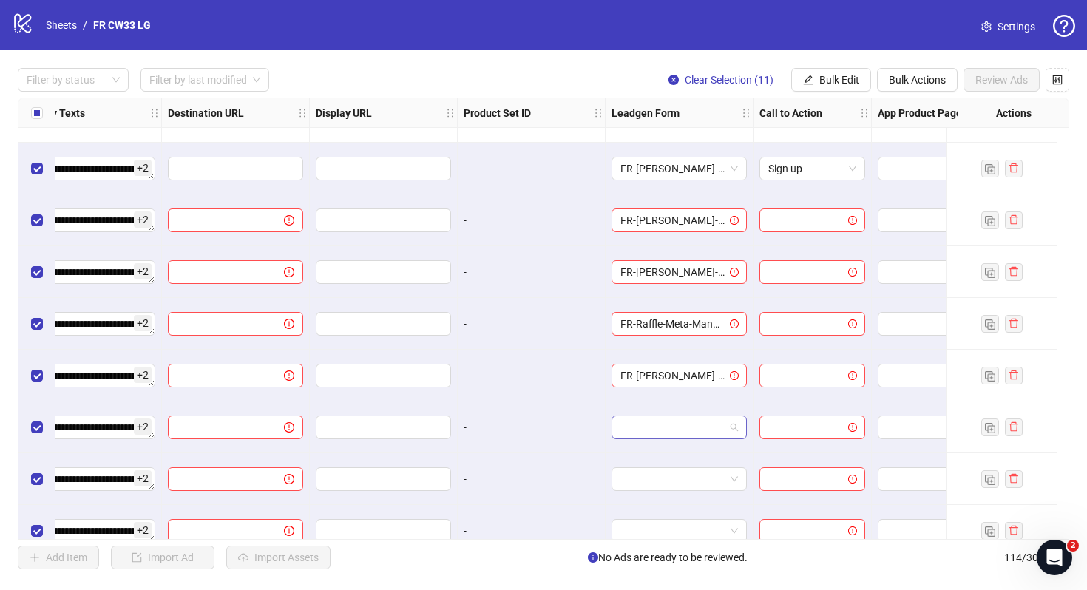
click at [675, 428] on input "search" at bounding box center [672, 427] width 104 height 22
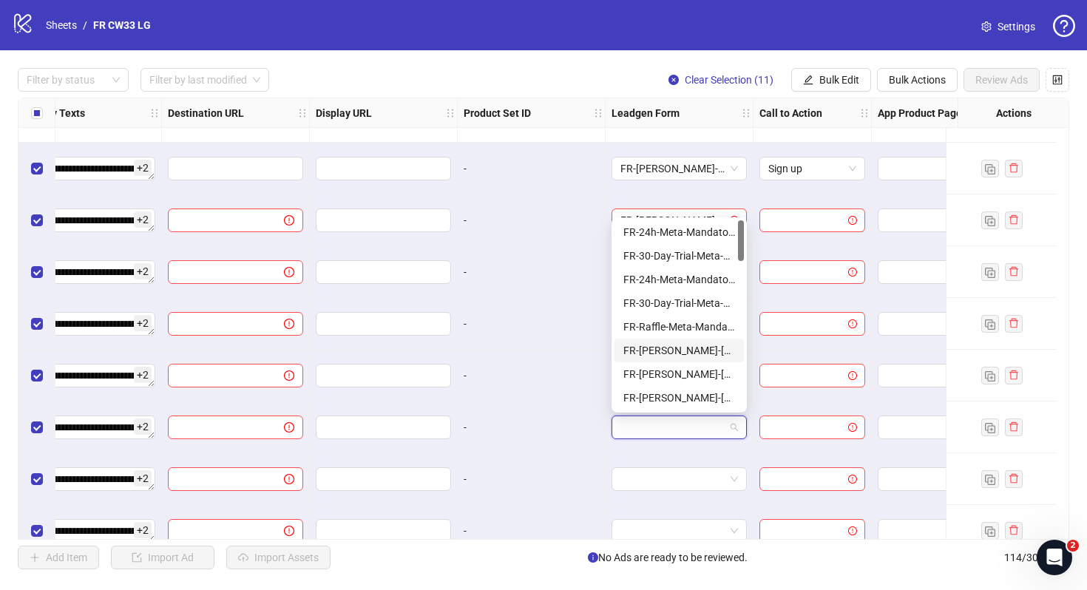
click at [703, 343] on div "FR-JULIE-RAFFLE-Aug25-Mandatory-Question-tu" at bounding box center [679, 350] width 112 height 16
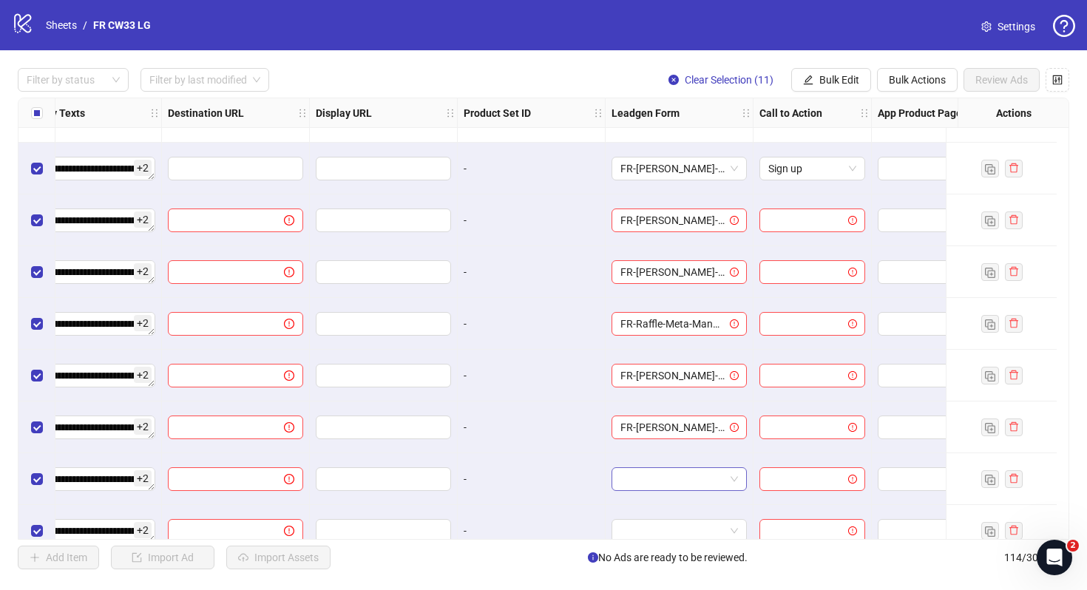
click at [685, 489] on input "search" at bounding box center [672, 479] width 104 height 22
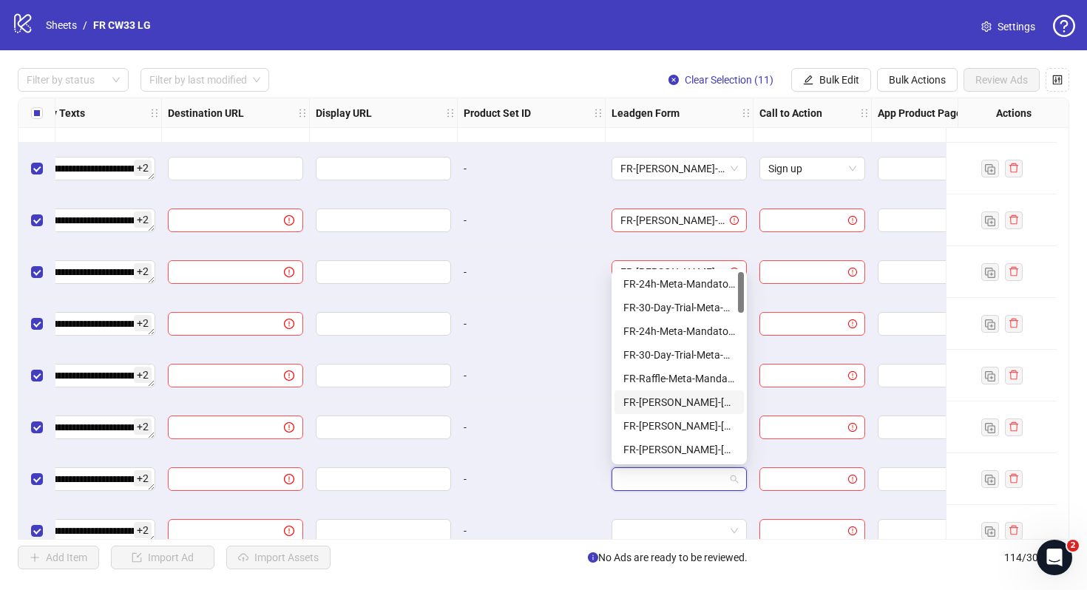
click at [711, 404] on div "FR-JULIE-RAFFLE-Aug25-Mandatory-Question-tu" at bounding box center [679, 402] width 112 height 16
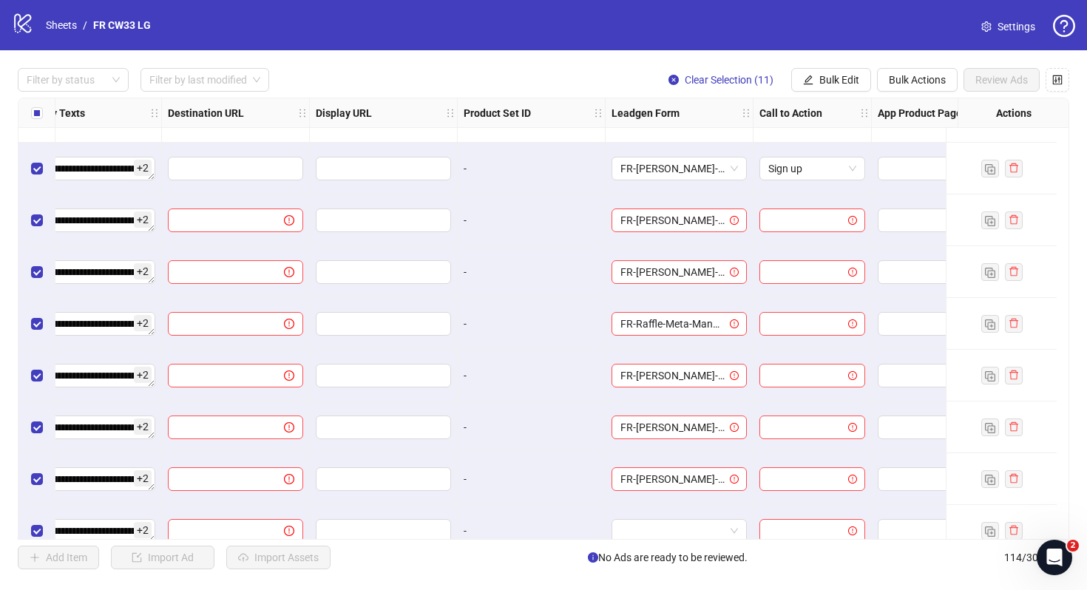
scroll to position [5494, 1483]
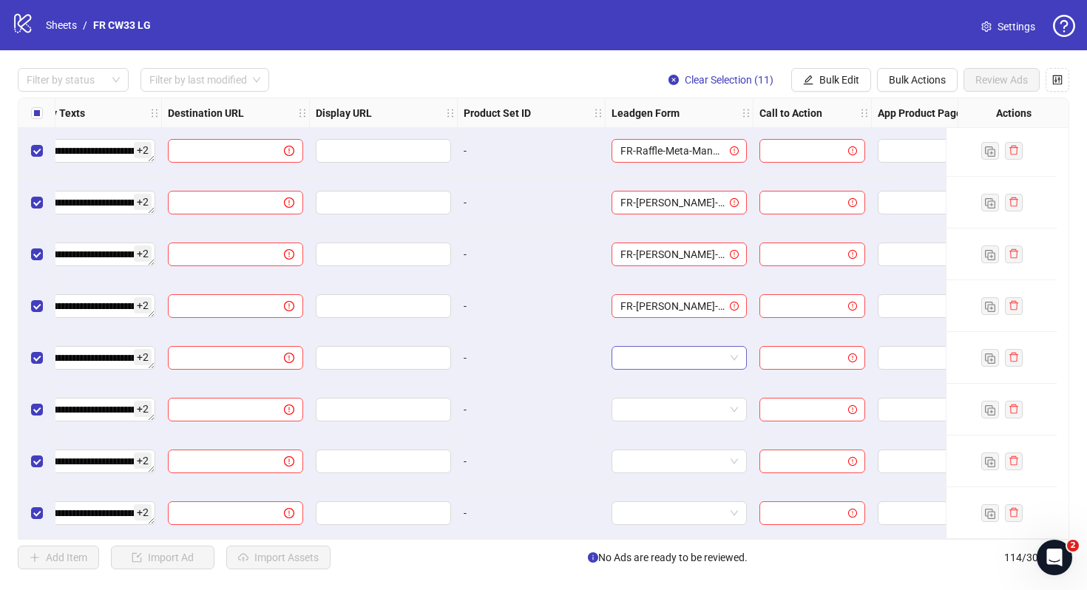
click at [696, 346] on div at bounding box center [678, 358] width 135 height 24
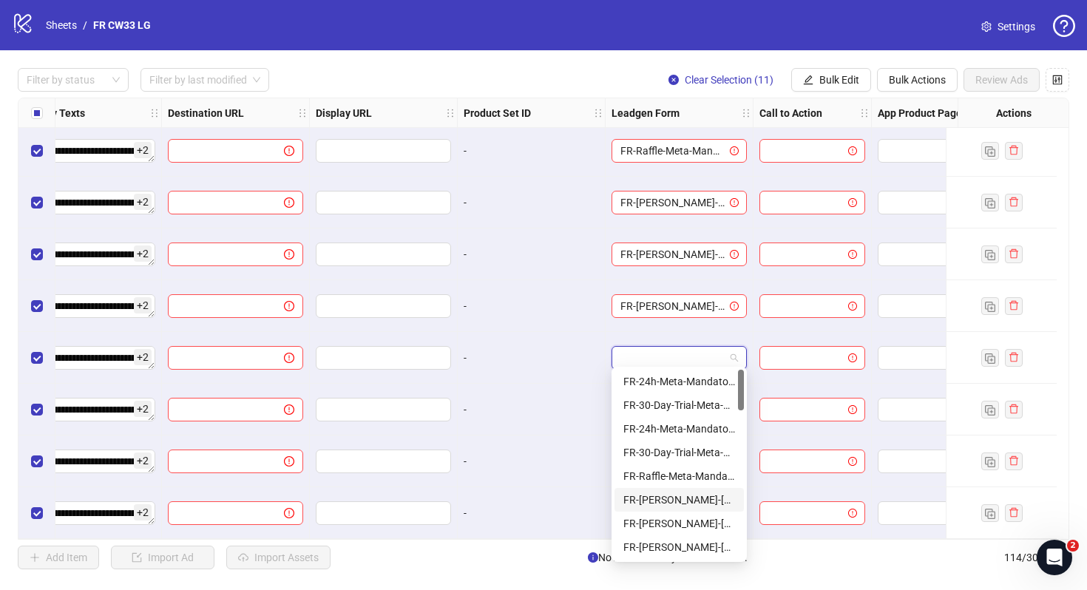
click at [684, 494] on div "FR-JULIE-RAFFLE-Aug25-Mandatory-Question-tu" at bounding box center [679, 500] width 112 height 16
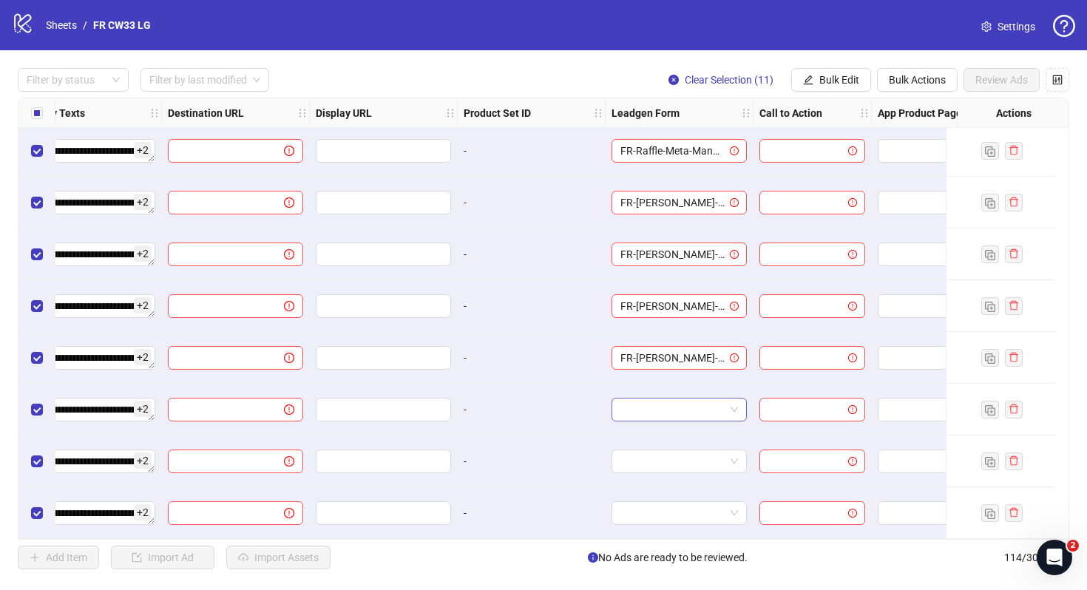
click at [700, 412] on input "search" at bounding box center [672, 409] width 104 height 22
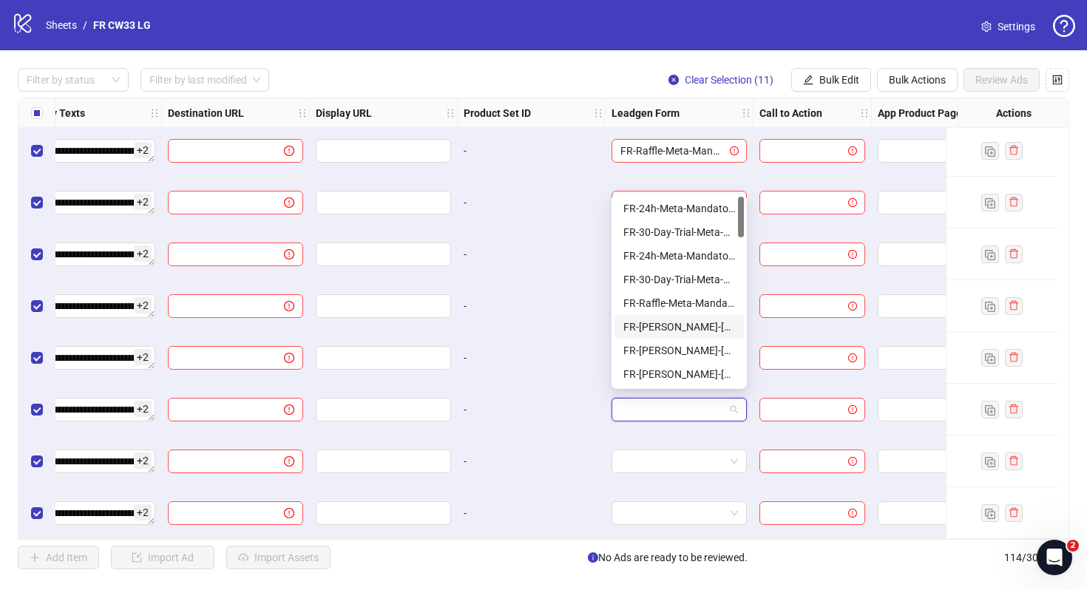
click at [706, 319] on div "FR-JULIE-RAFFLE-Aug25-Mandatory-Question-tu" at bounding box center [679, 327] width 112 height 16
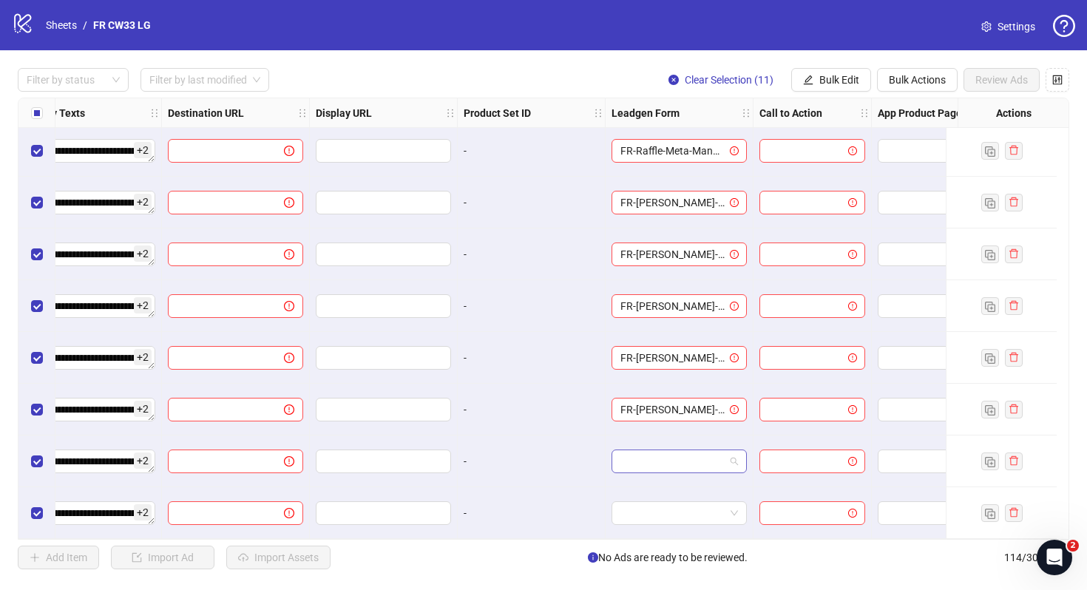
click at [693, 450] on input "search" at bounding box center [672, 461] width 104 height 22
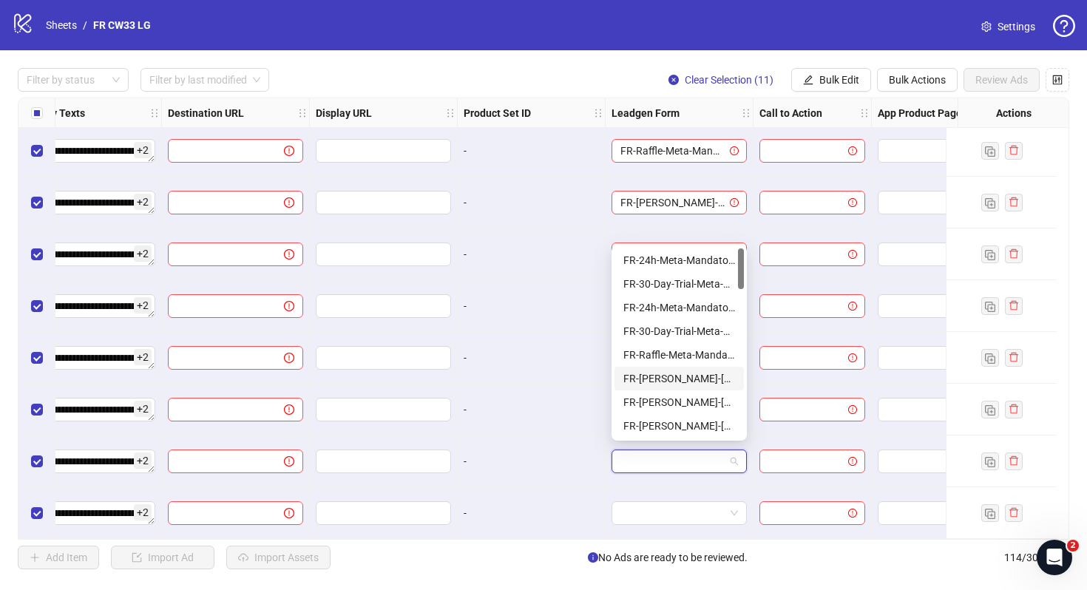
click at [697, 375] on div "FR-JULIE-RAFFLE-Aug25-Mandatory-Question-tu" at bounding box center [679, 378] width 112 height 16
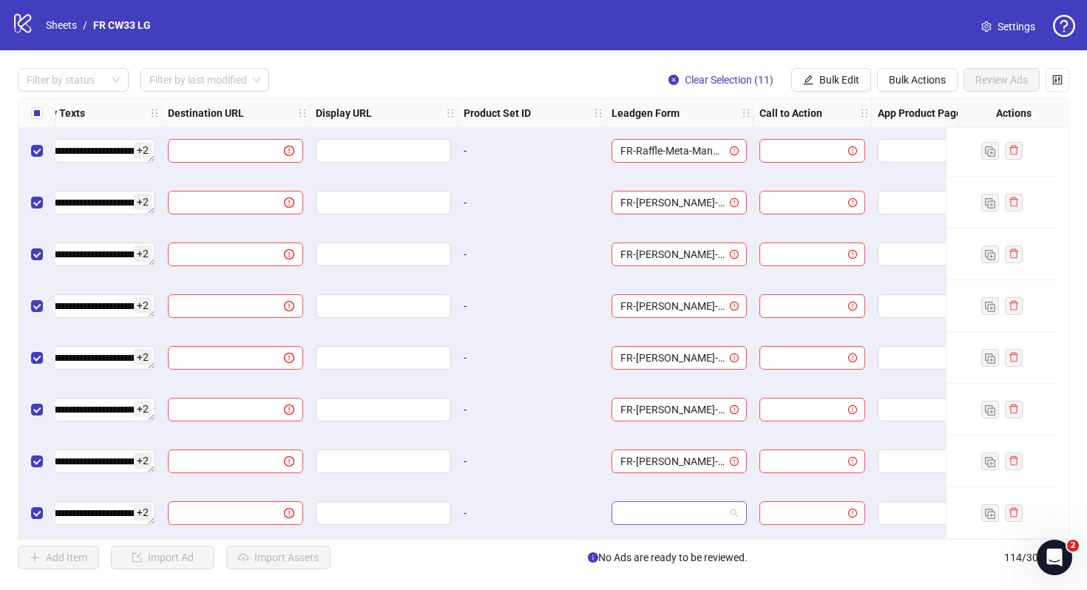
click at [695, 502] on input "search" at bounding box center [672, 513] width 104 height 22
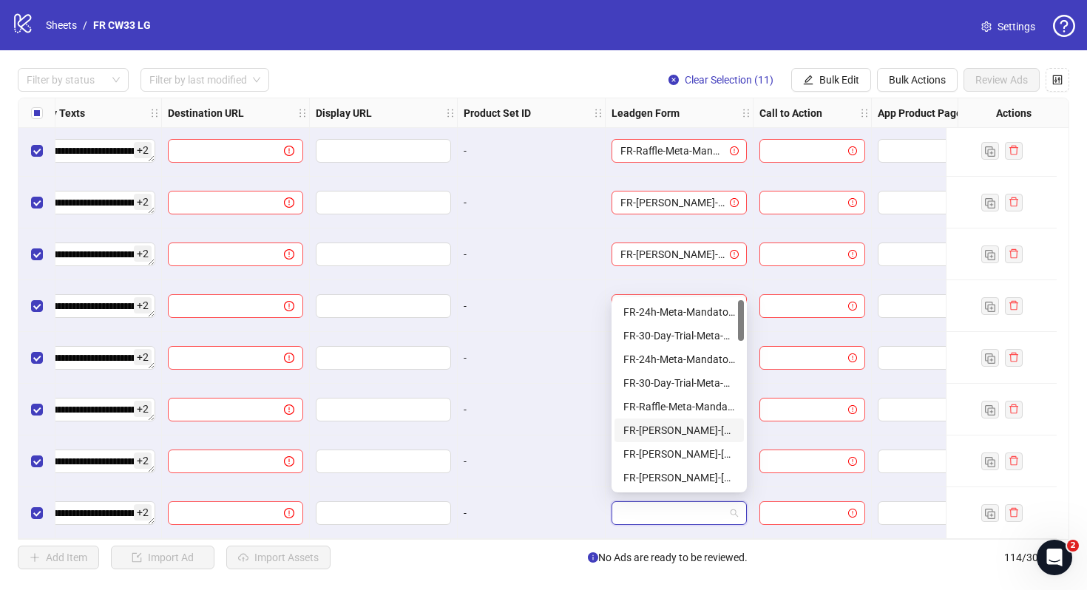
click at [717, 424] on div "FR-JULIE-RAFFLE-Aug25-Mandatory-Question-tu" at bounding box center [679, 430] width 112 height 16
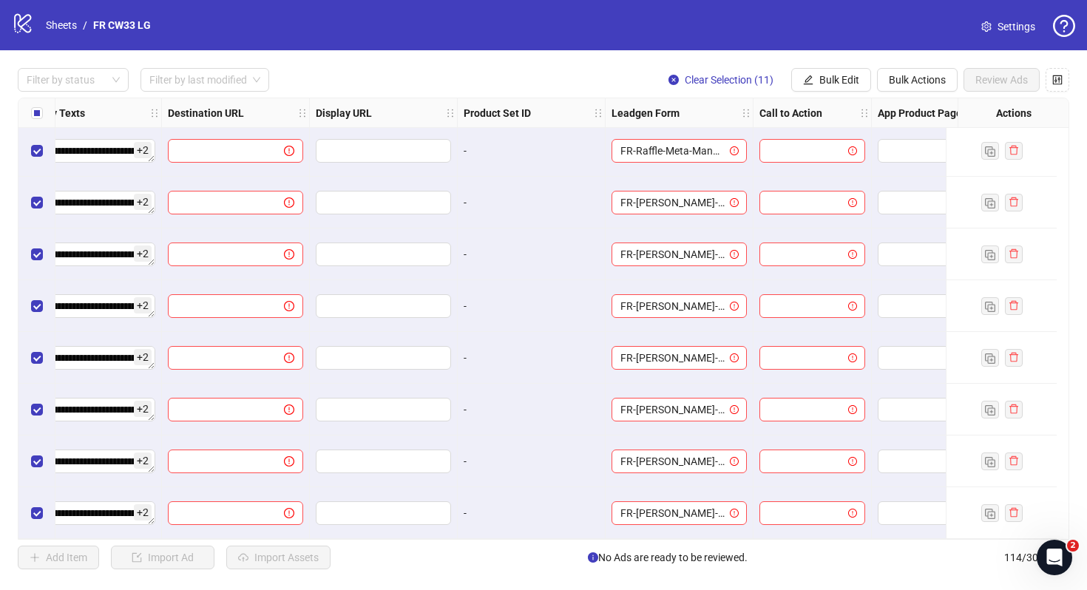
click at [767, 435] on div at bounding box center [812, 461] width 118 height 52
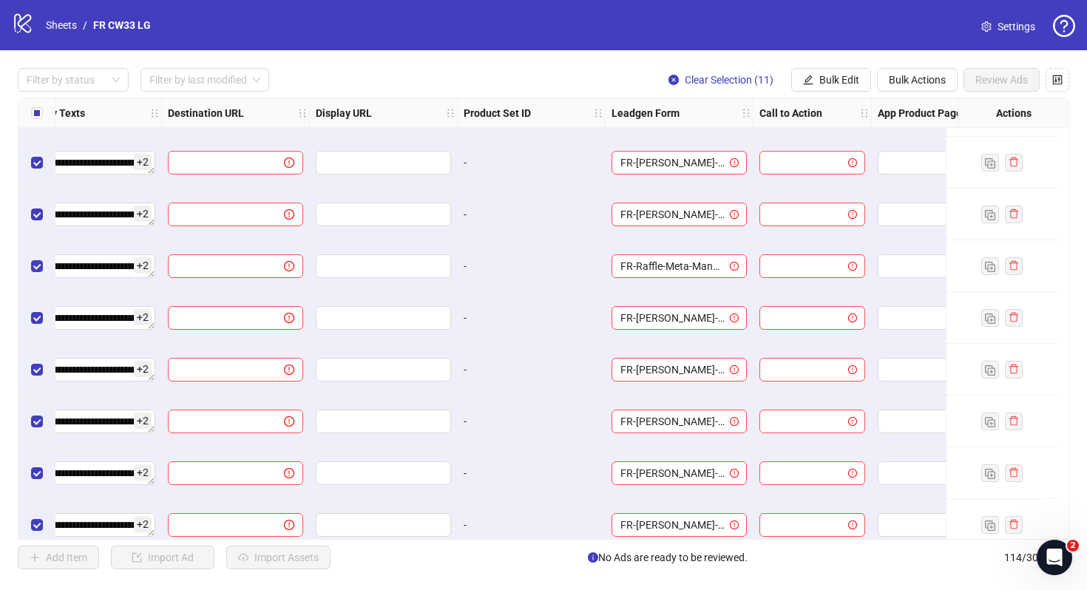
scroll to position [5279, 1483]
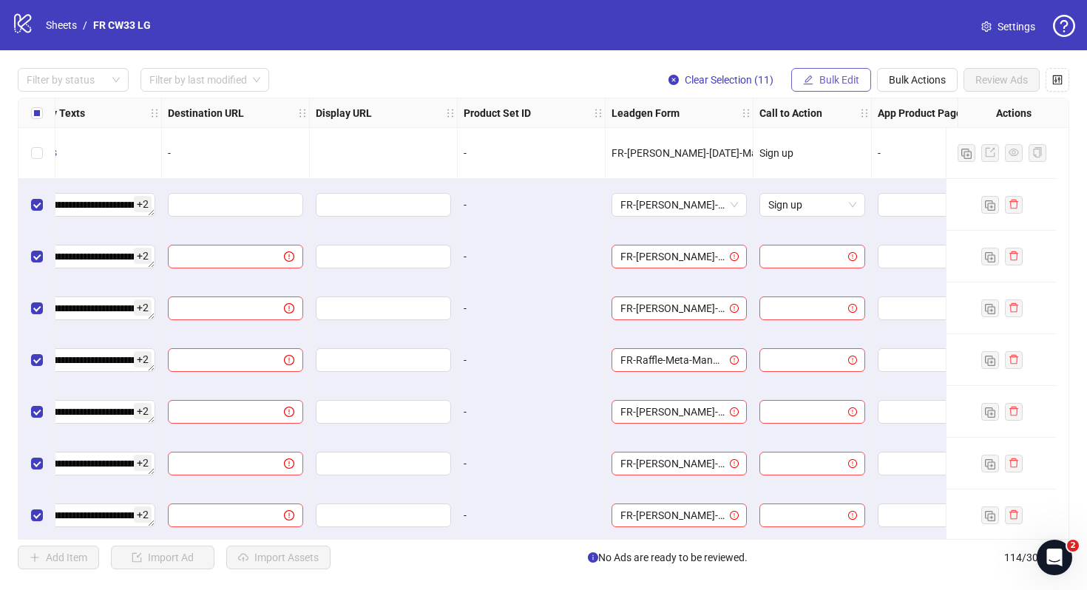
click at [843, 84] on span "Bulk Edit" at bounding box center [839, 80] width 40 height 12
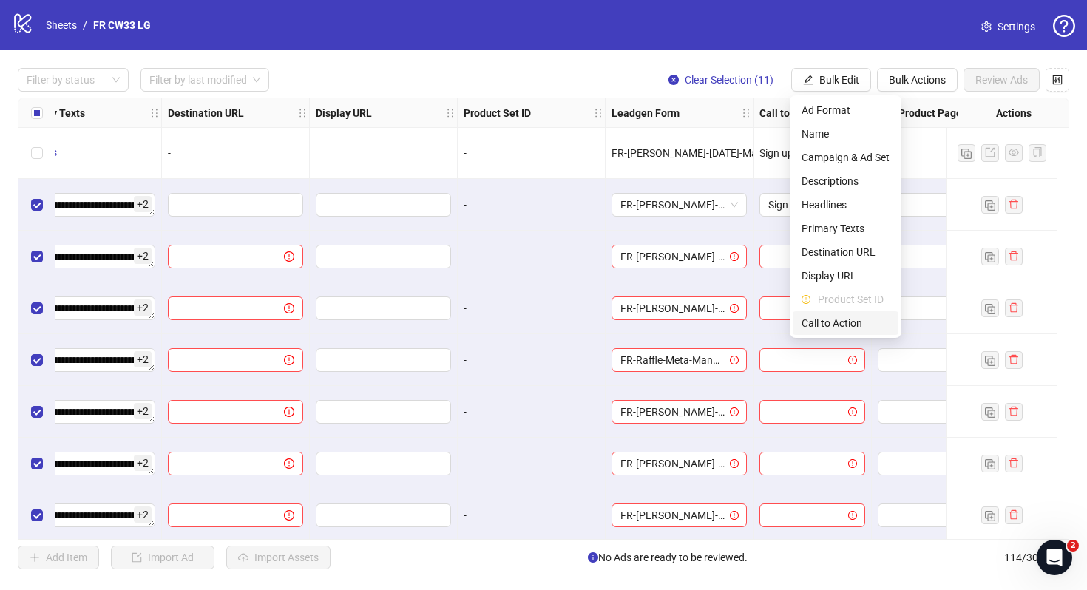
click at [844, 316] on span "Call to Action" at bounding box center [845, 323] width 88 height 16
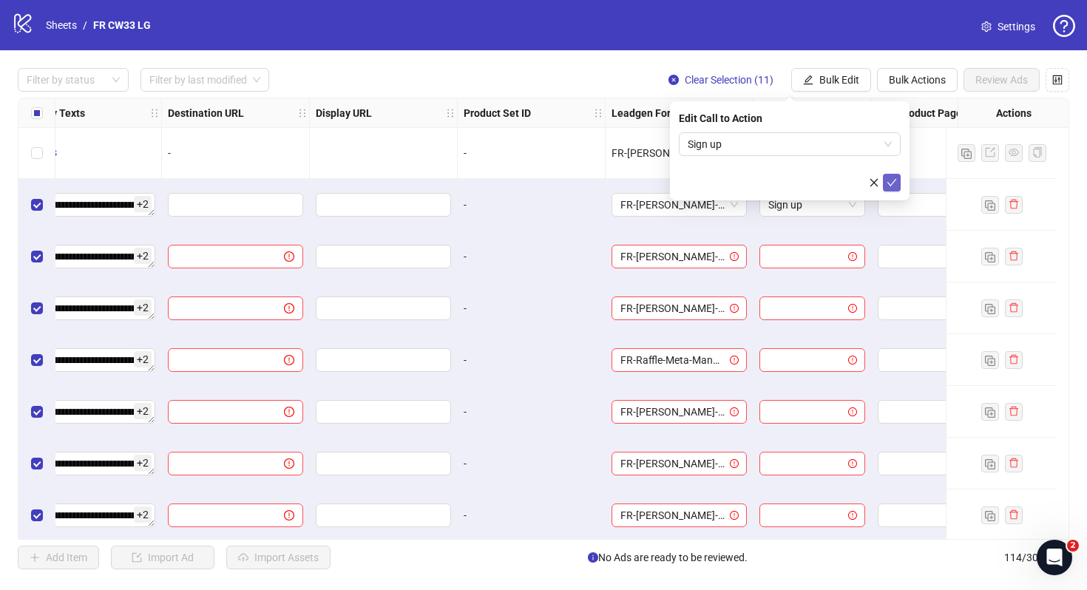
click at [889, 180] on icon "check" at bounding box center [891, 182] width 10 height 10
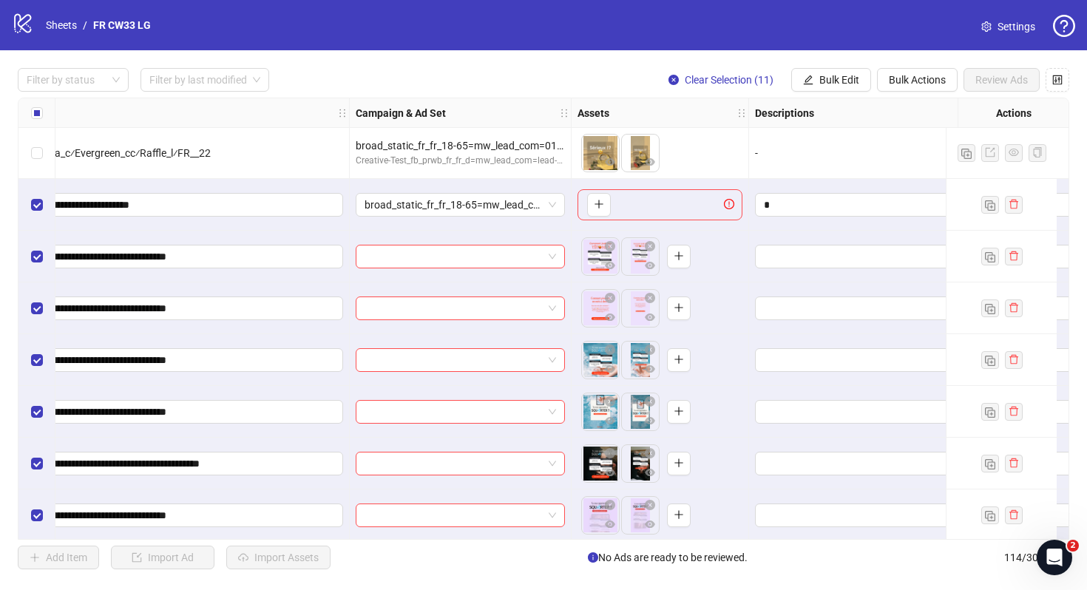
scroll to position [5279, 308]
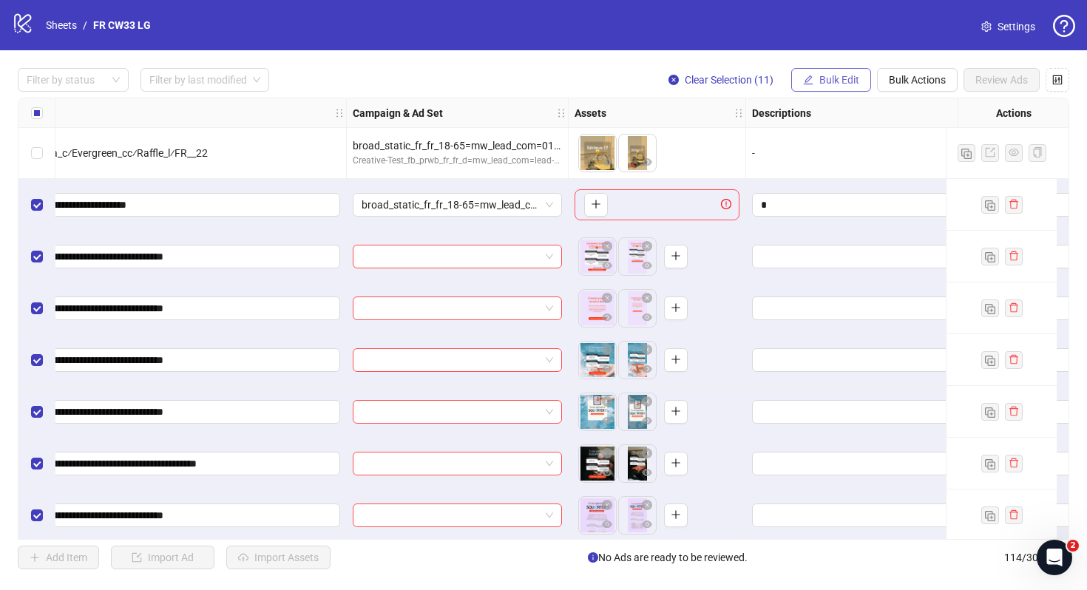
click at [826, 83] on span "Bulk Edit" at bounding box center [839, 80] width 40 height 12
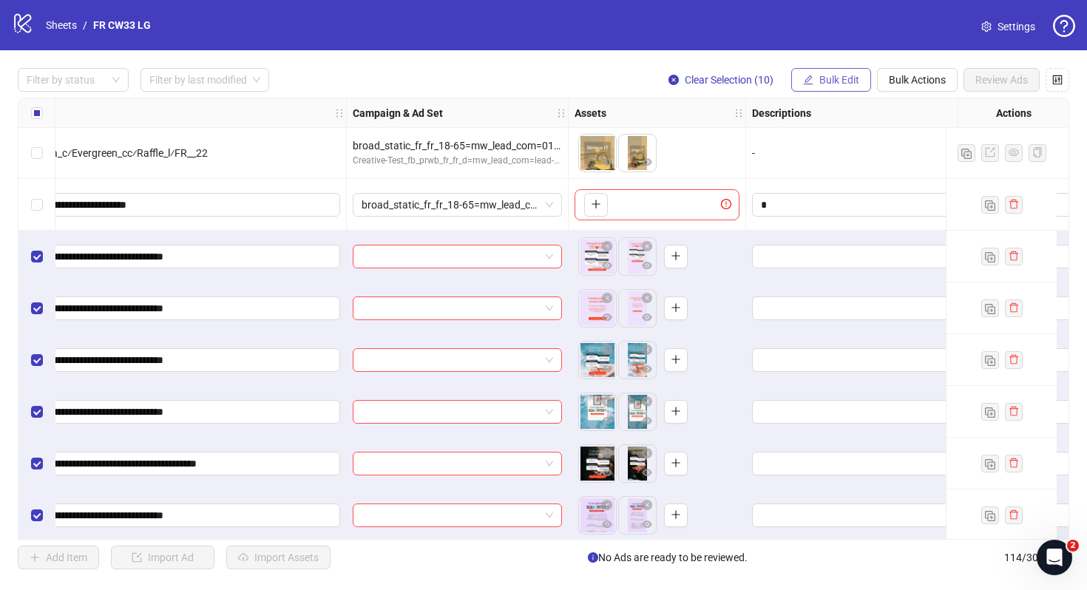
click at [831, 86] on button "Bulk Edit" at bounding box center [831, 80] width 80 height 24
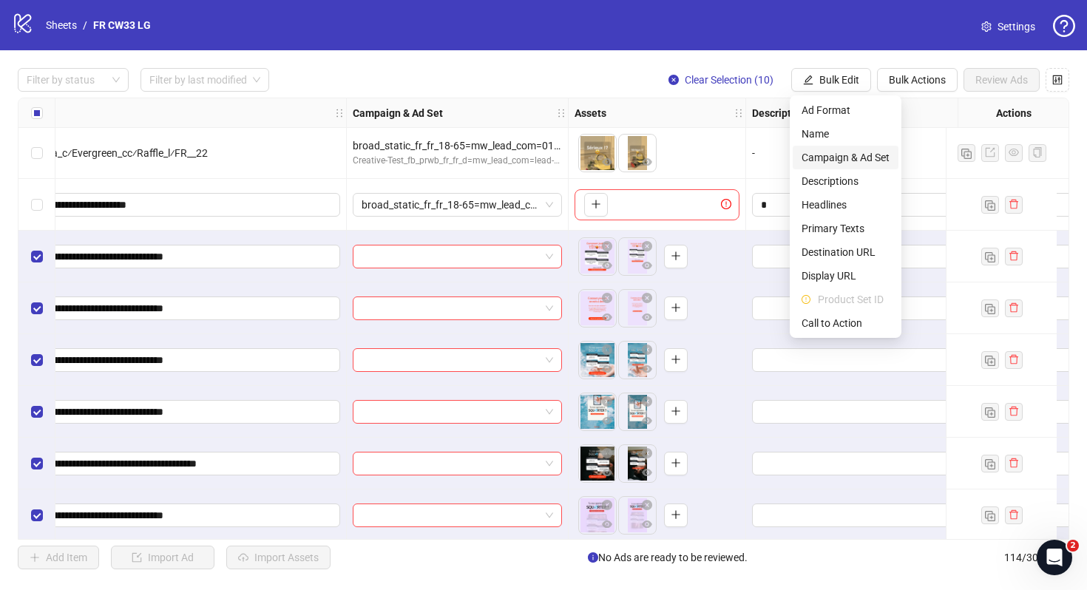
click at [835, 154] on span "Campaign & Ad Set" at bounding box center [845, 157] width 88 height 16
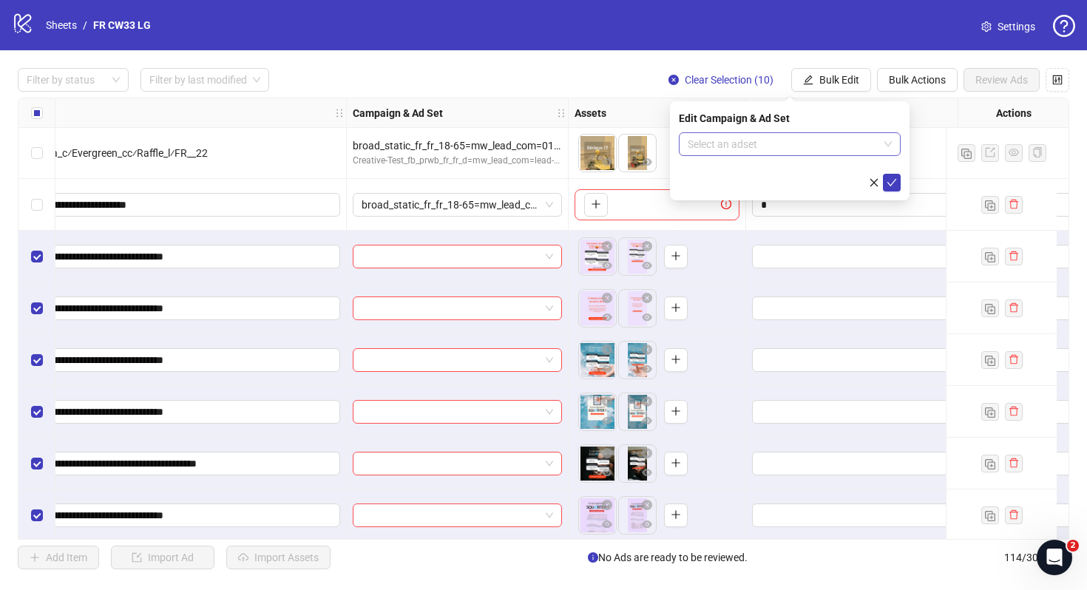
click at [820, 150] on input "search" at bounding box center [782, 144] width 191 height 22
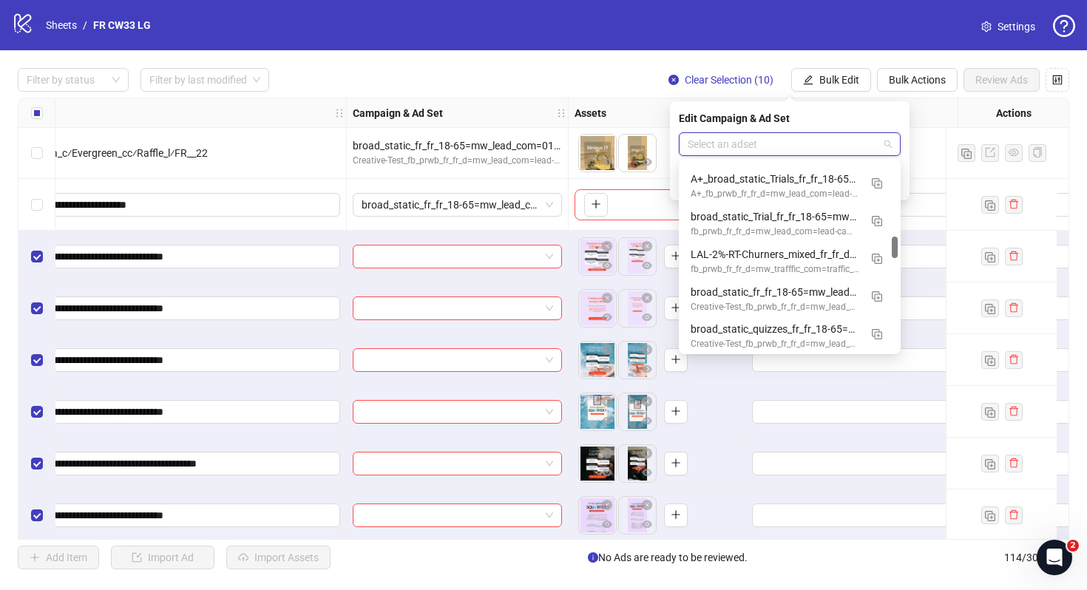
scroll to position [647, 0]
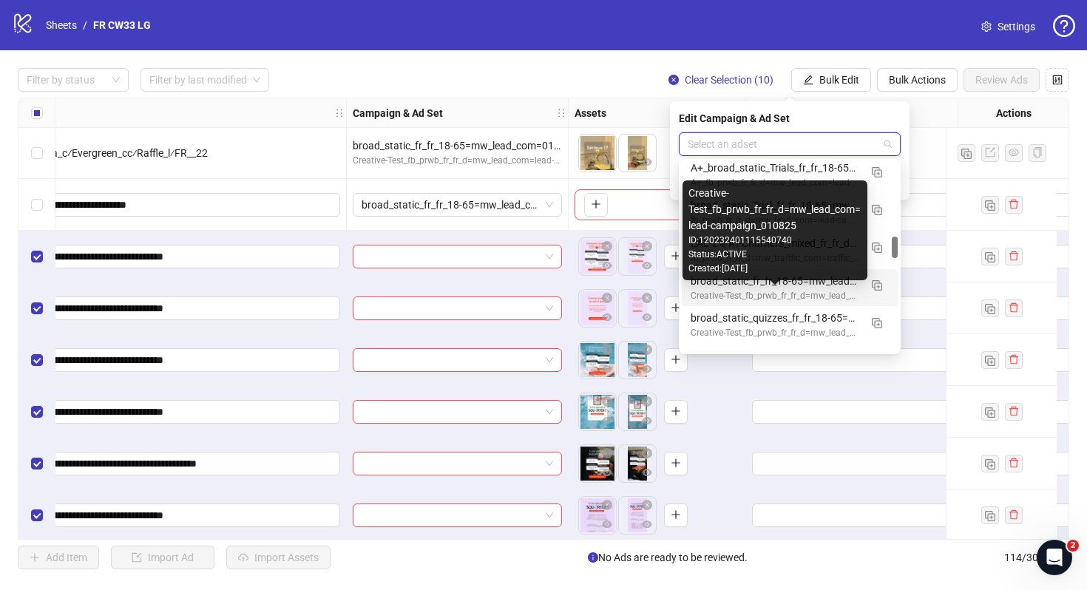
click at [790, 290] on div "Creative-Test_fb_prwb_fr_fr_d=mw_lead_com=lead-campaign_010825" at bounding box center [774, 296] width 169 height 14
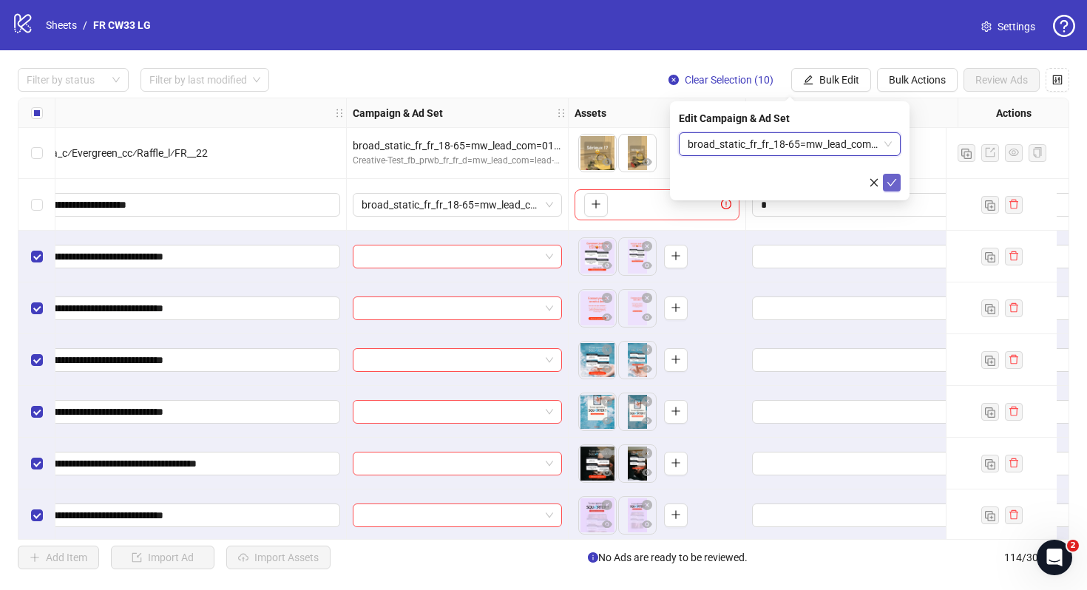
click at [893, 183] on icon "check" at bounding box center [891, 182] width 10 height 10
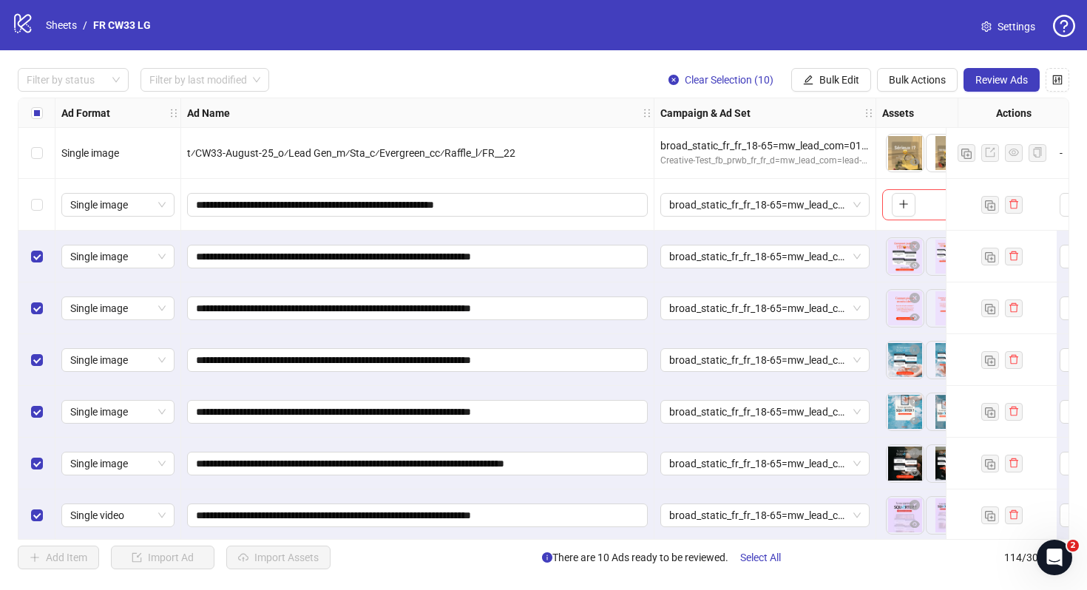
scroll to position [5494, 0]
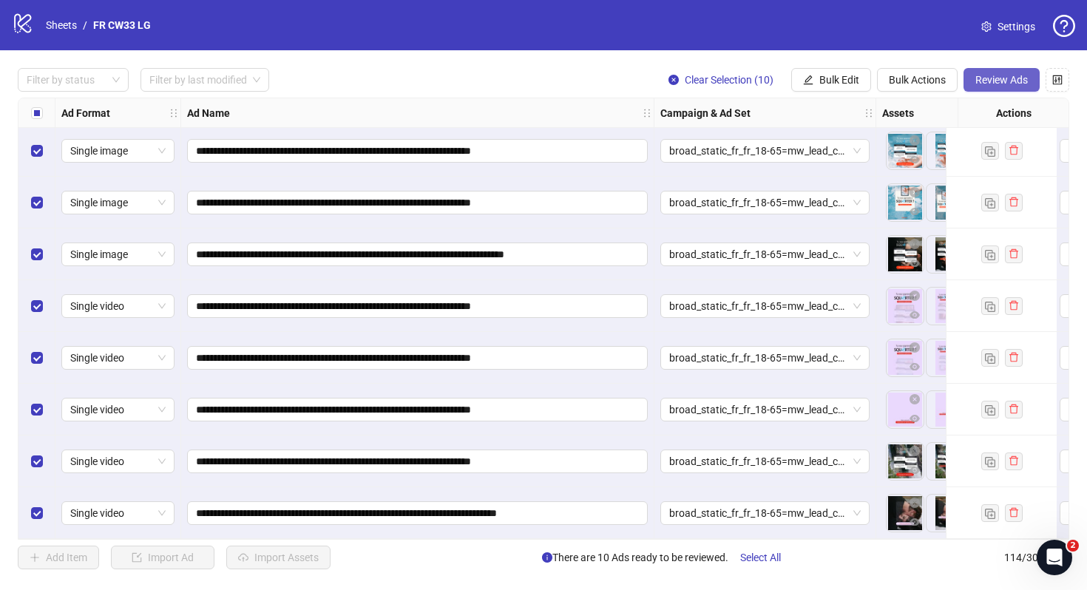
click at [1015, 80] on span "Review Ads" at bounding box center [1001, 80] width 52 height 12
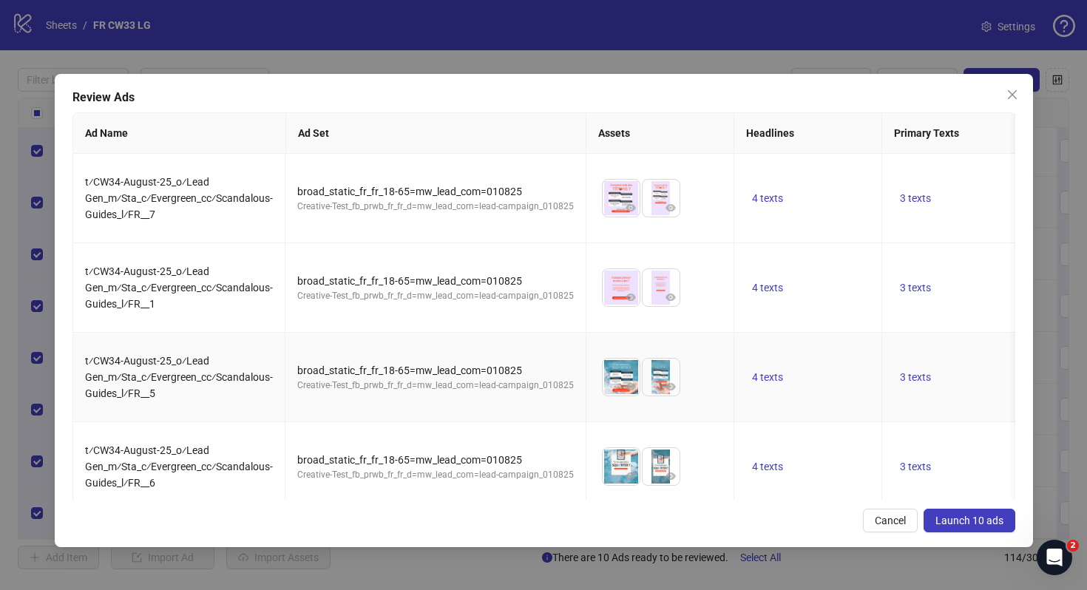
scroll to position [386, 0]
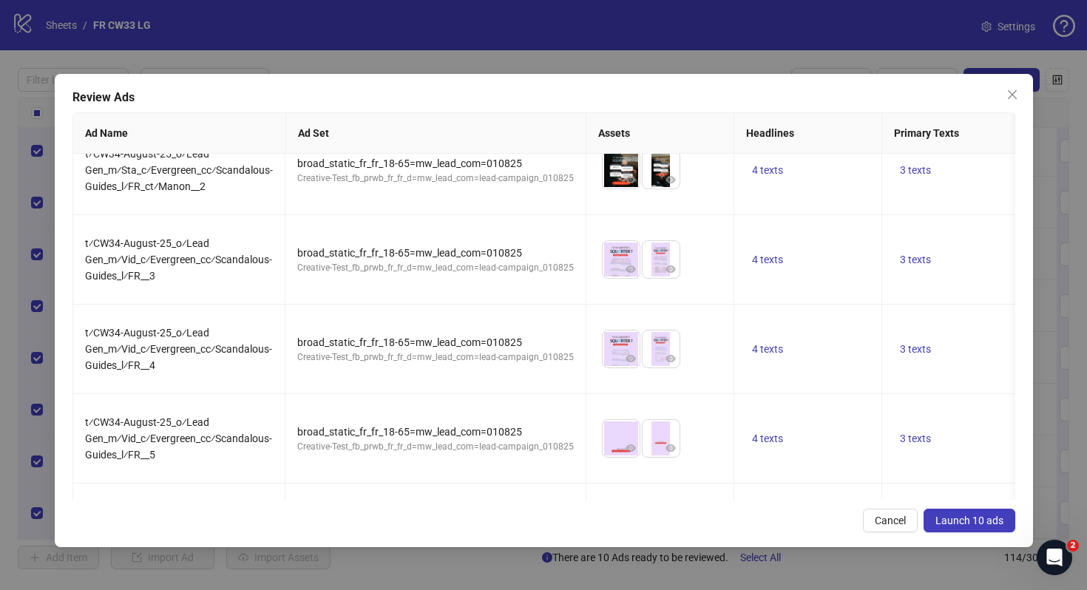
click at [971, 514] on span "Launch 10 ads" at bounding box center [969, 520] width 68 height 12
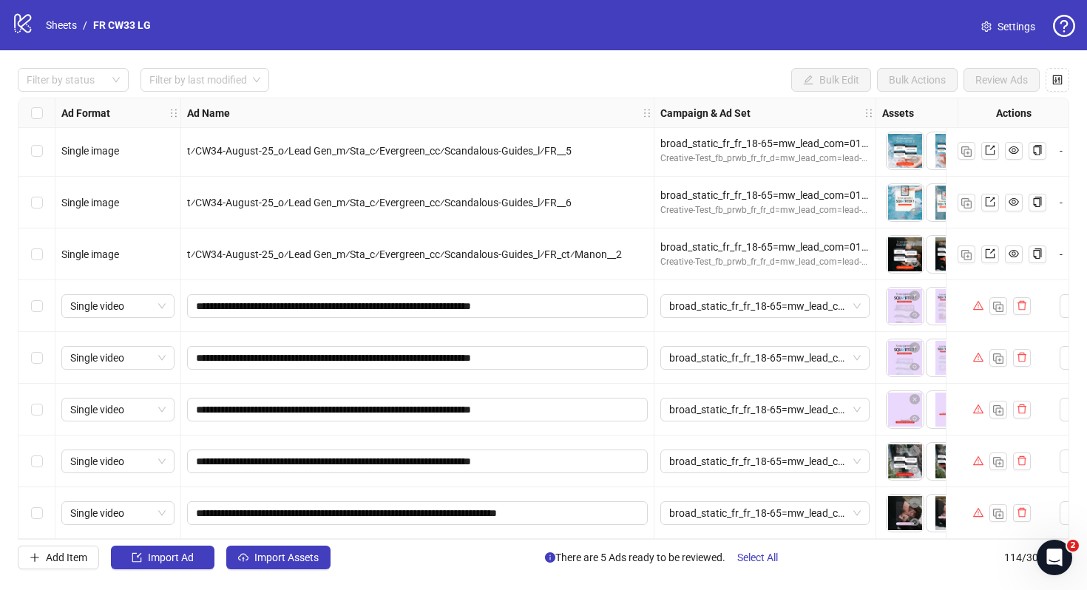
click at [1016, 27] on span "Settings" at bounding box center [1016, 26] width 38 height 16
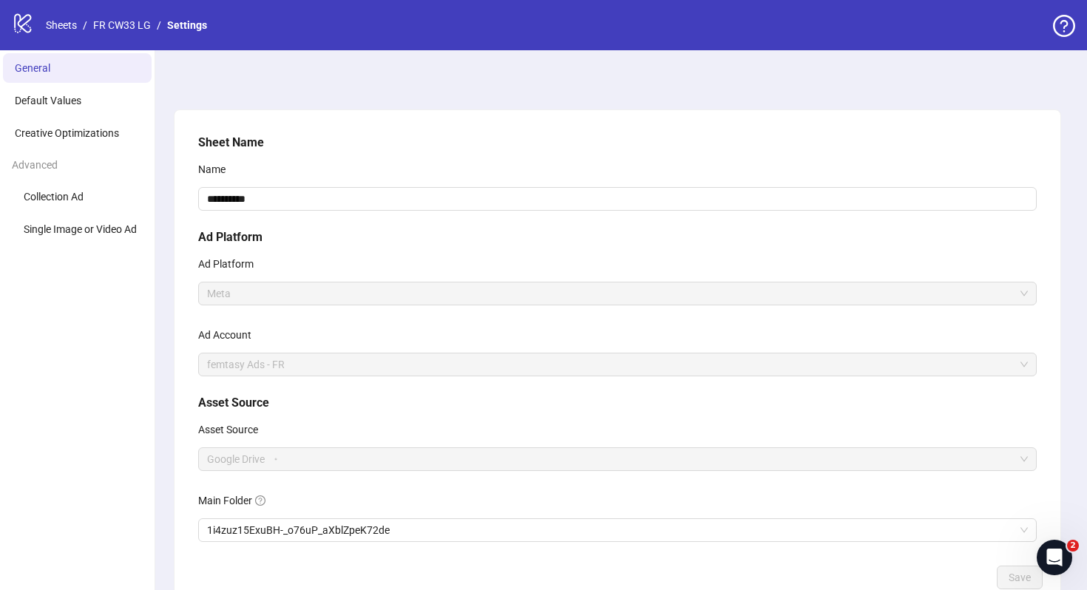
scroll to position [95, 0]
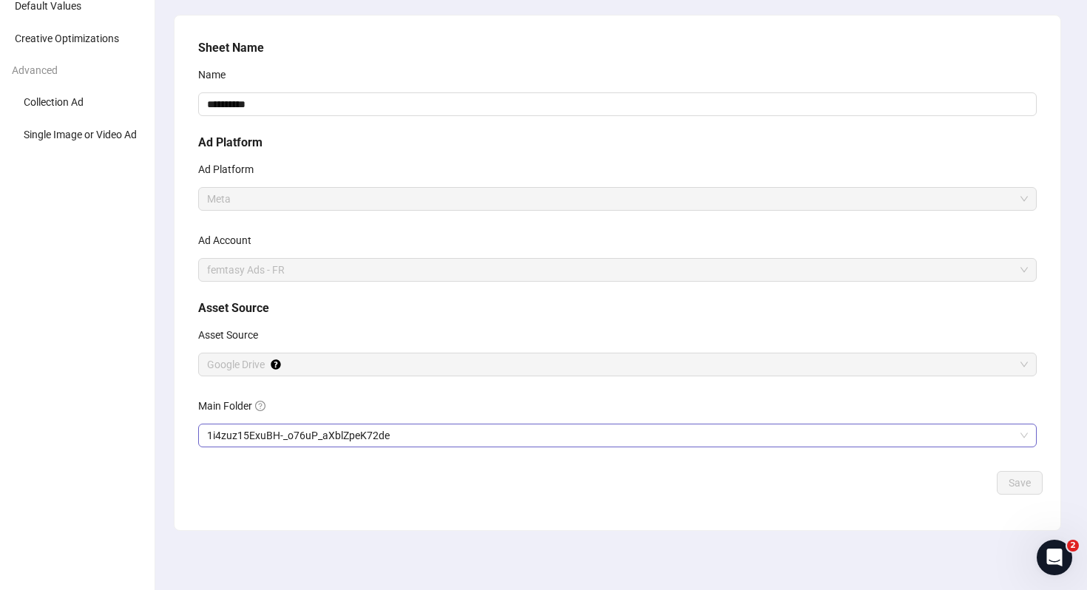
click at [301, 427] on span "1i4zuz15ExuBH-_o76uP_aXblZpeK72de" at bounding box center [617, 435] width 821 height 22
click at [985, 488] on div "Save" at bounding box center [617, 483] width 850 height 24
click at [767, 429] on span "t⁄CW34-August-25_o⁄Lead Gen_m⁄VID/Sta_c⁄Evergreen_cc⁄Scandalous-Guides_l⁄FR" at bounding box center [617, 435] width 821 height 22
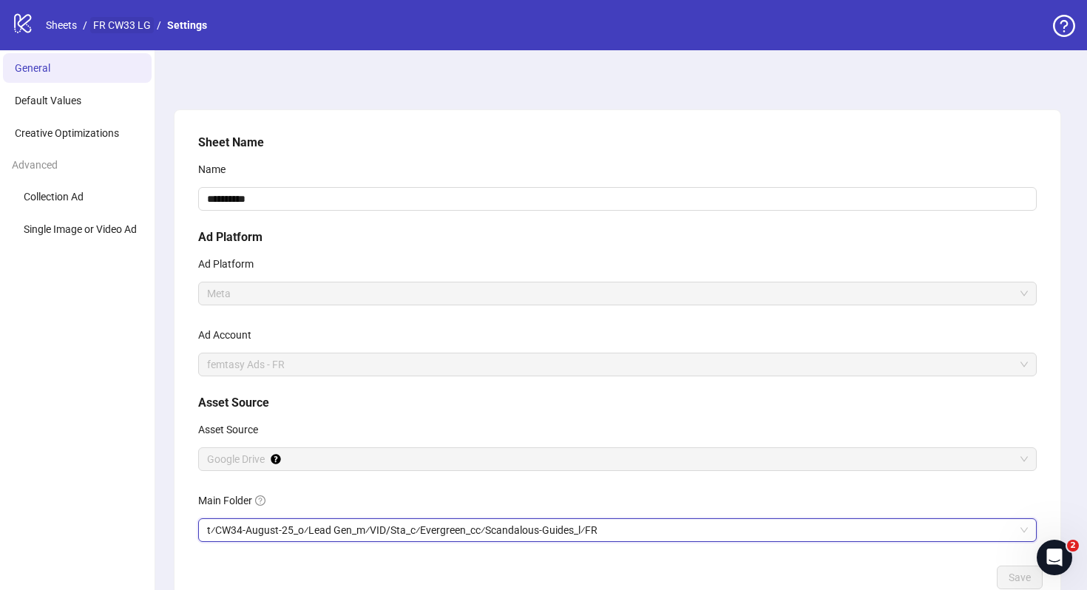
click at [146, 29] on link "FR CW33 LG" at bounding box center [122, 25] width 64 height 16
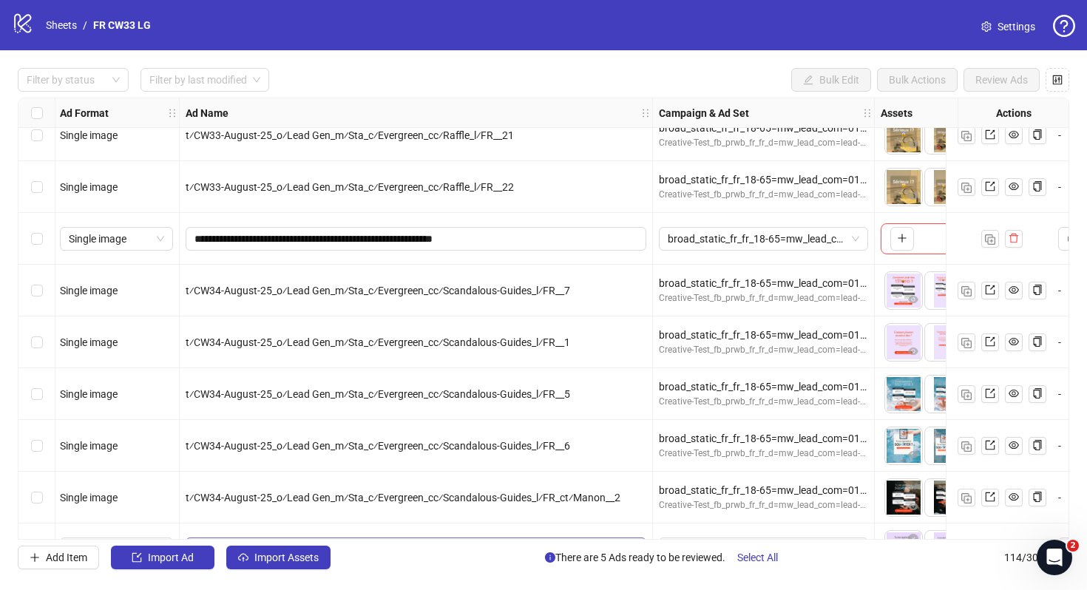
scroll to position [5494, 4]
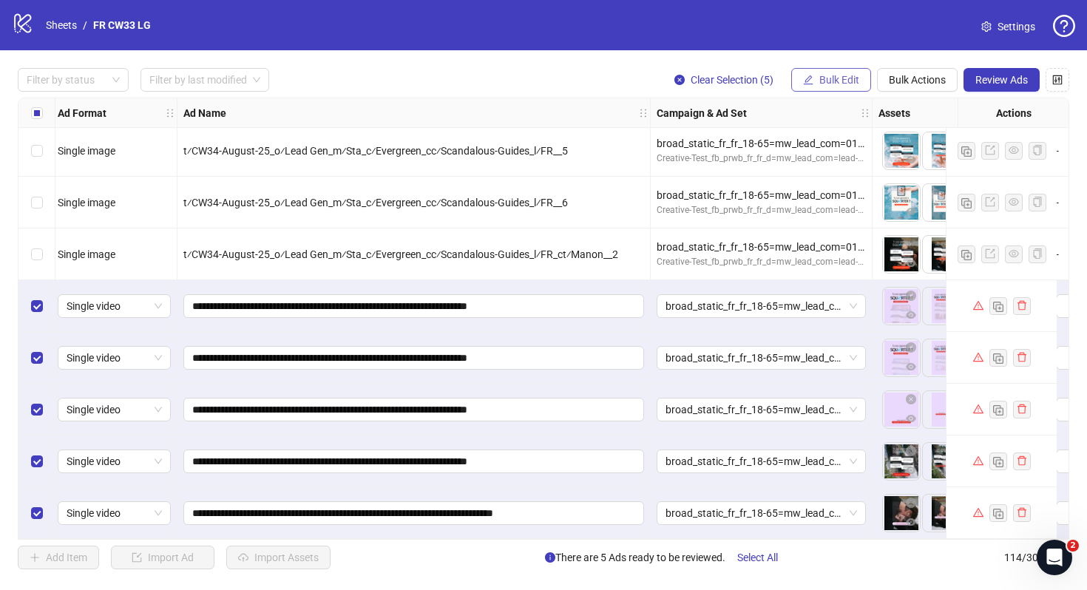
click at [845, 81] on span "Bulk Edit" at bounding box center [839, 80] width 40 height 12
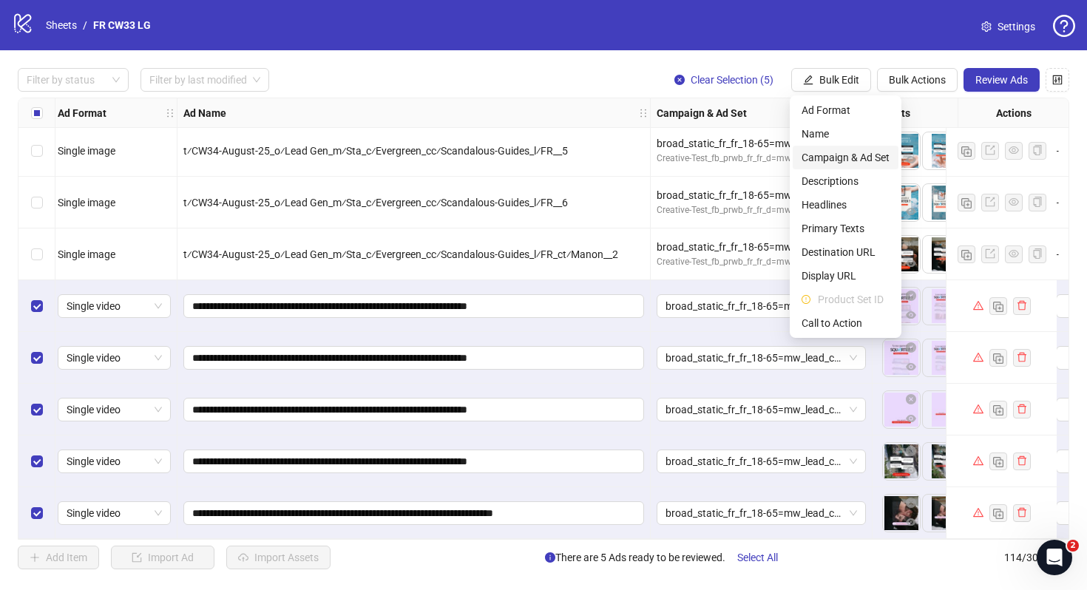
click at [853, 157] on span "Campaign & Ad Set" at bounding box center [845, 157] width 88 height 16
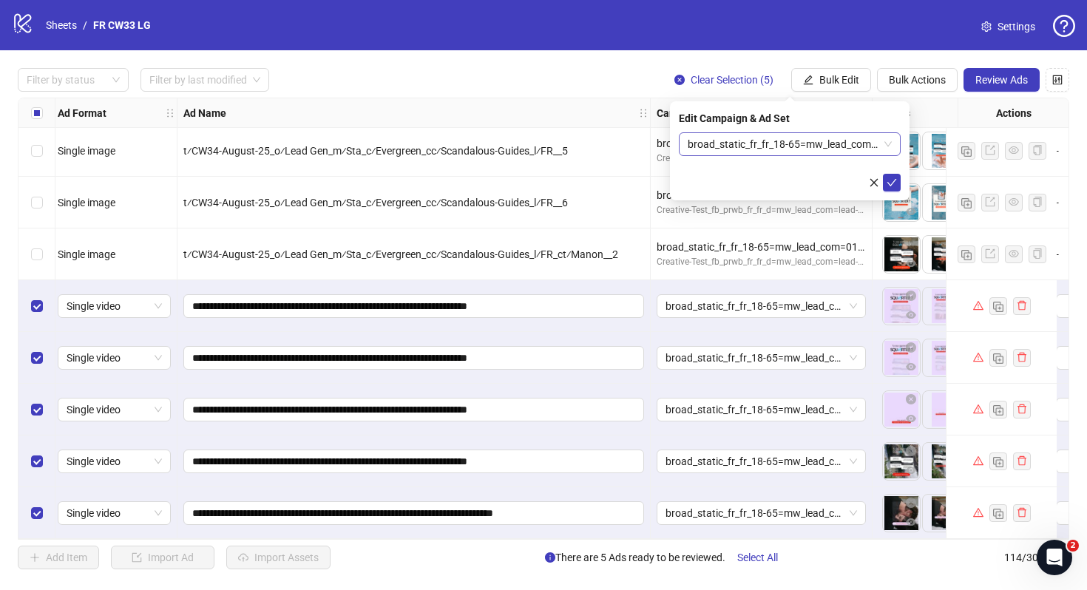
click at [764, 151] on span "broad_static_fr_fr_18-65=mw_lead_com=010825" at bounding box center [789, 144] width 204 height 22
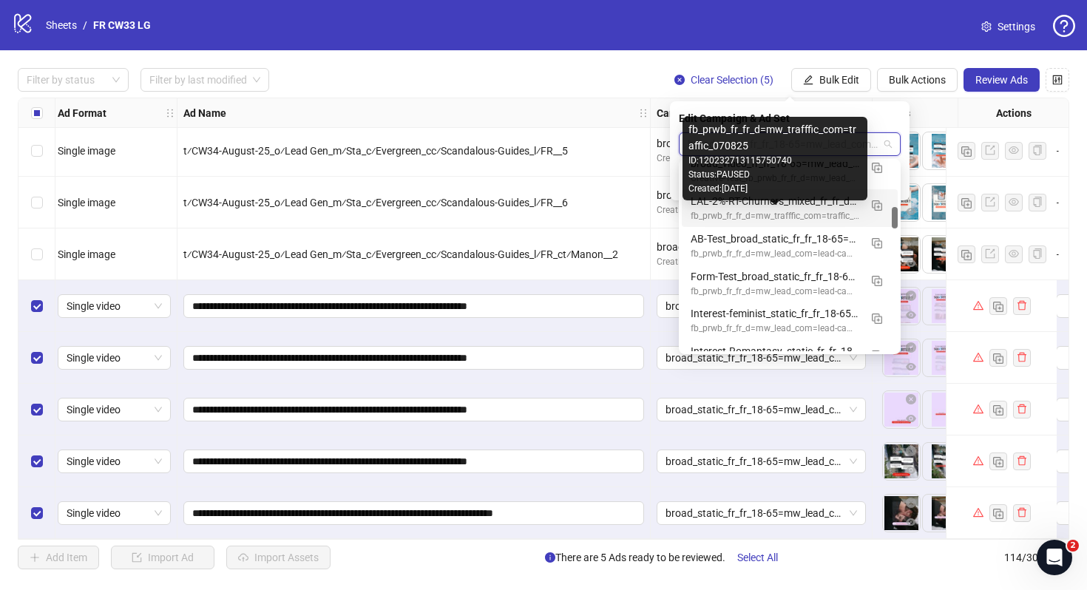
scroll to position [358, 0]
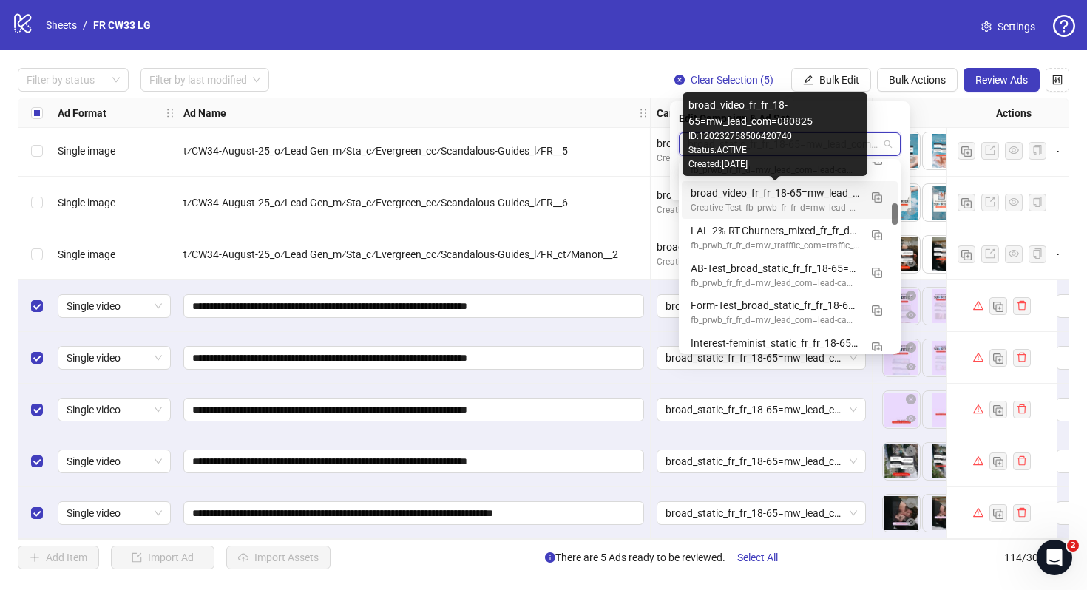
click at [775, 197] on div "broad_video_fr_fr_18-65=mw_lead_com=080825" at bounding box center [774, 193] width 169 height 16
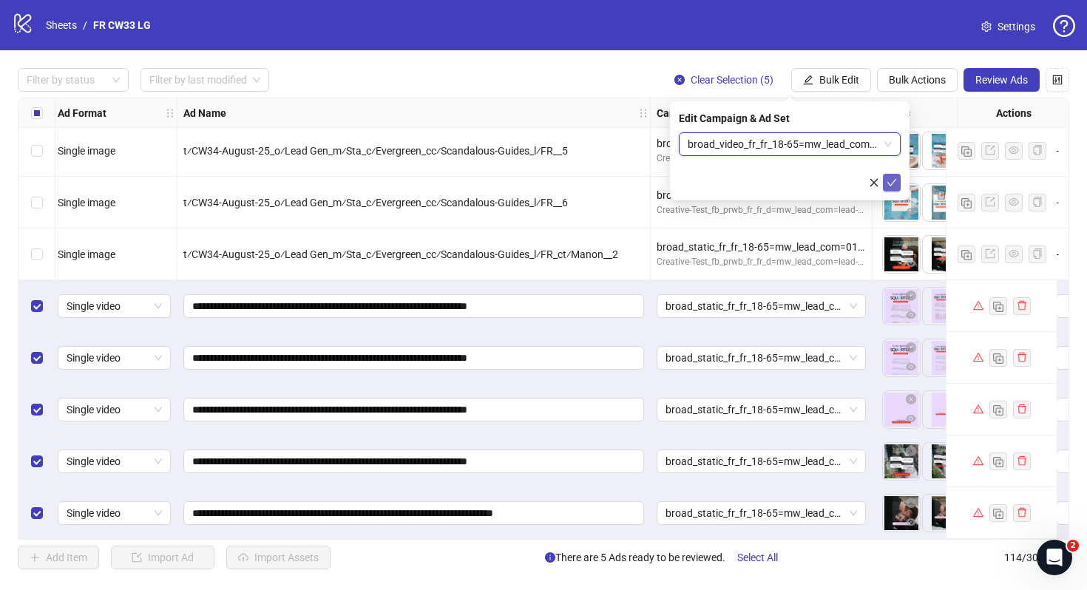
click at [894, 183] on icon "check" at bounding box center [891, 182] width 10 height 10
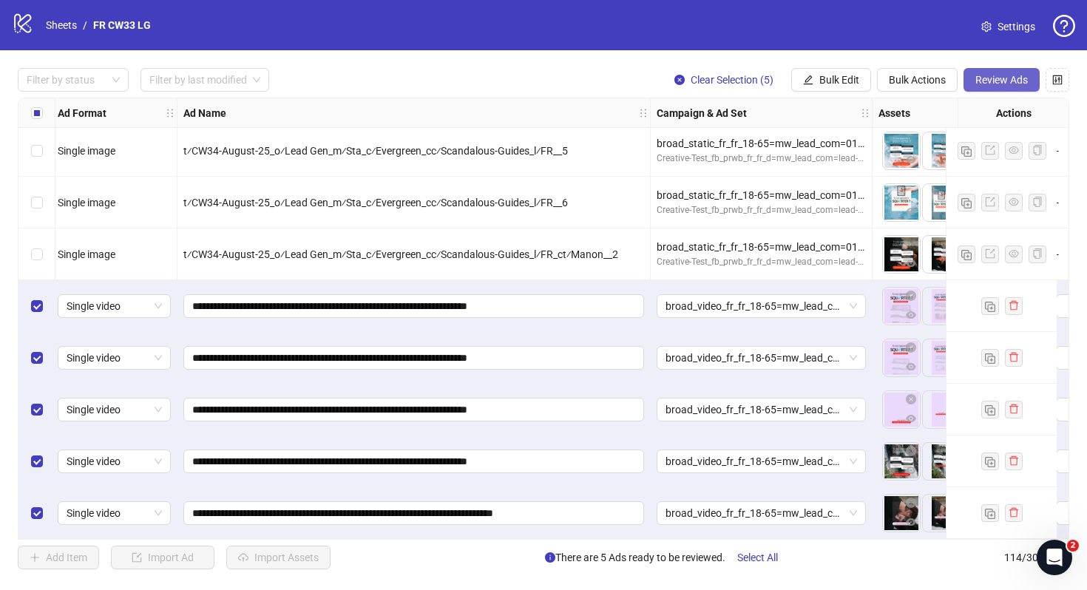
click at [1020, 80] on span "Review Ads" at bounding box center [1001, 80] width 52 height 12
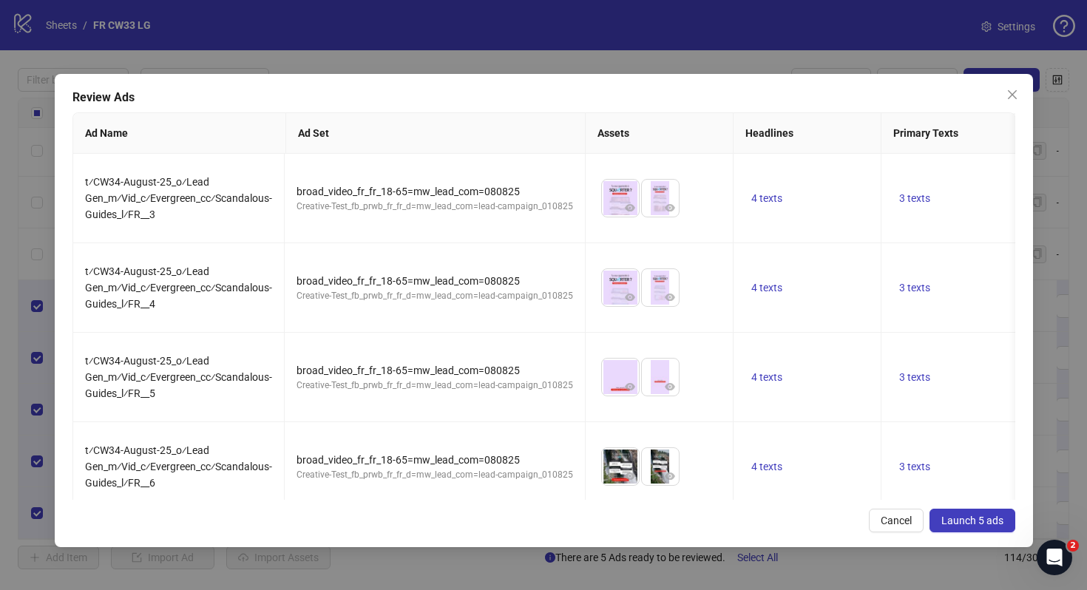
click at [973, 517] on span "Launch 5 ads" at bounding box center [972, 520] width 62 height 12
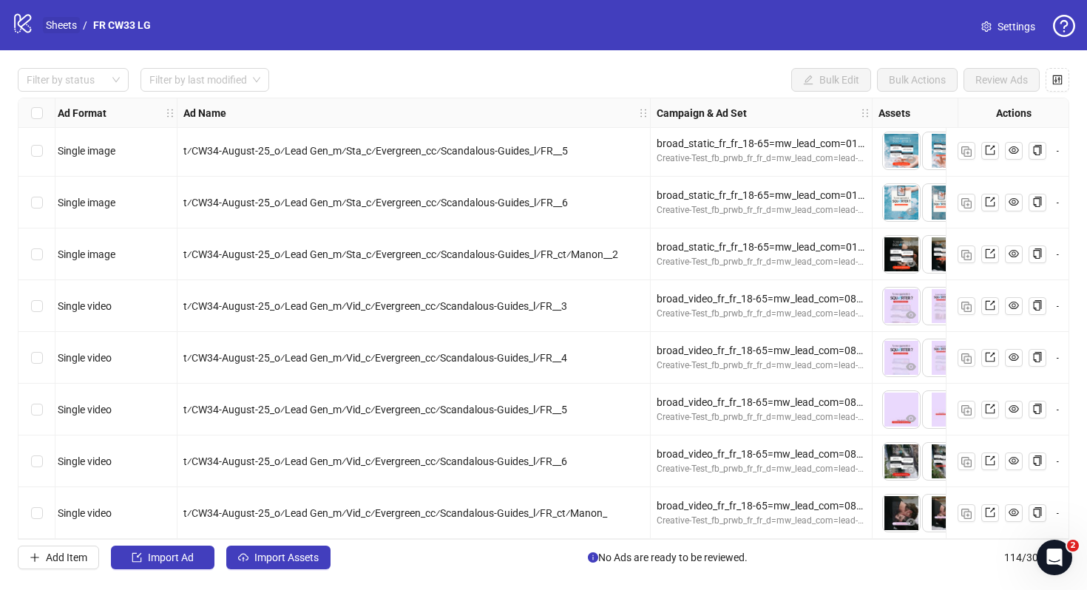
click at [76, 22] on link "Sheets" at bounding box center [61, 25] width 37 height 16
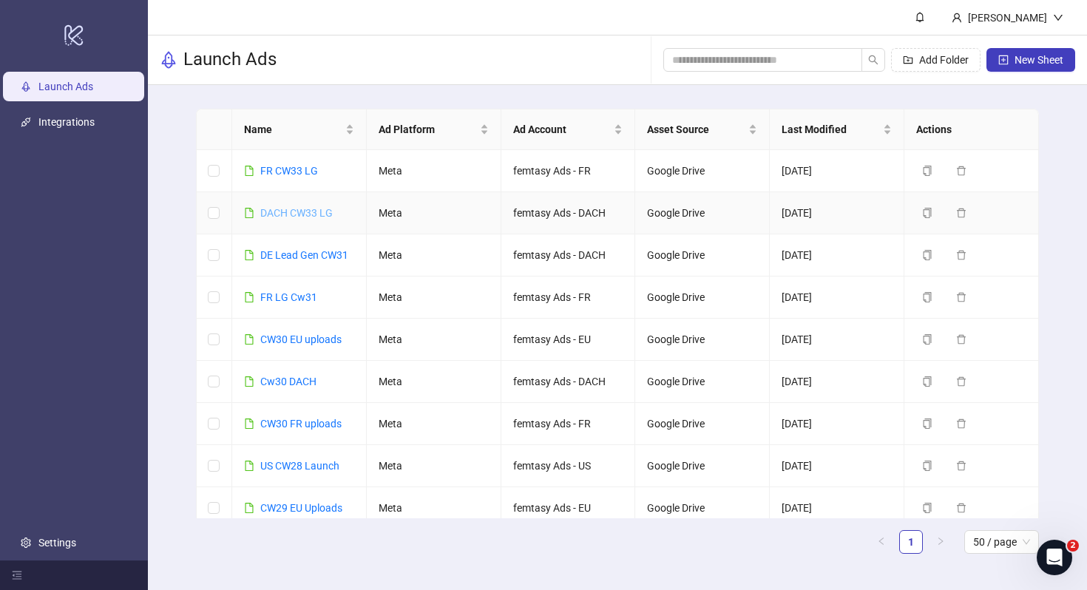
click at [302, 217] on link "DACH CW33 LG" at bounding box center [296, 213] width 72 height 12
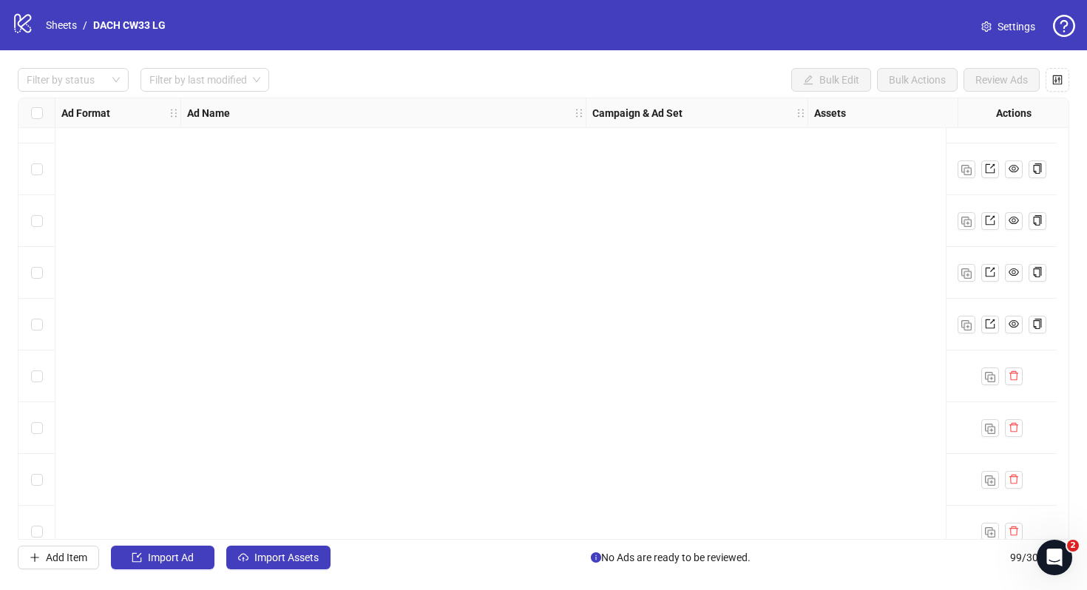
scroll to position [4718, 0]
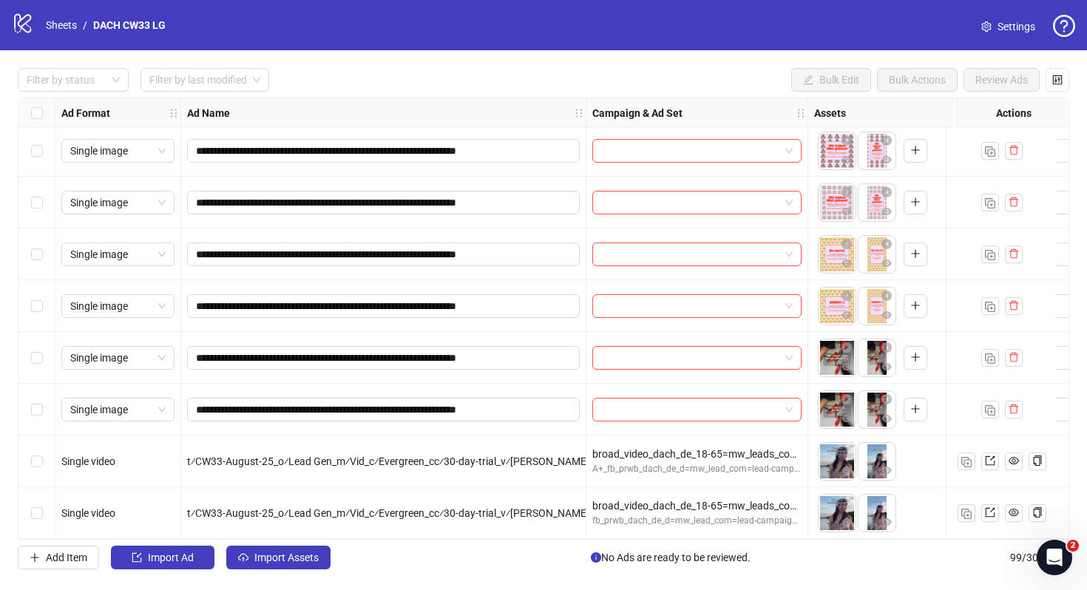
click at [993, 24] on link "Settings" at bounding box center [1008, 27] width 78 height 24
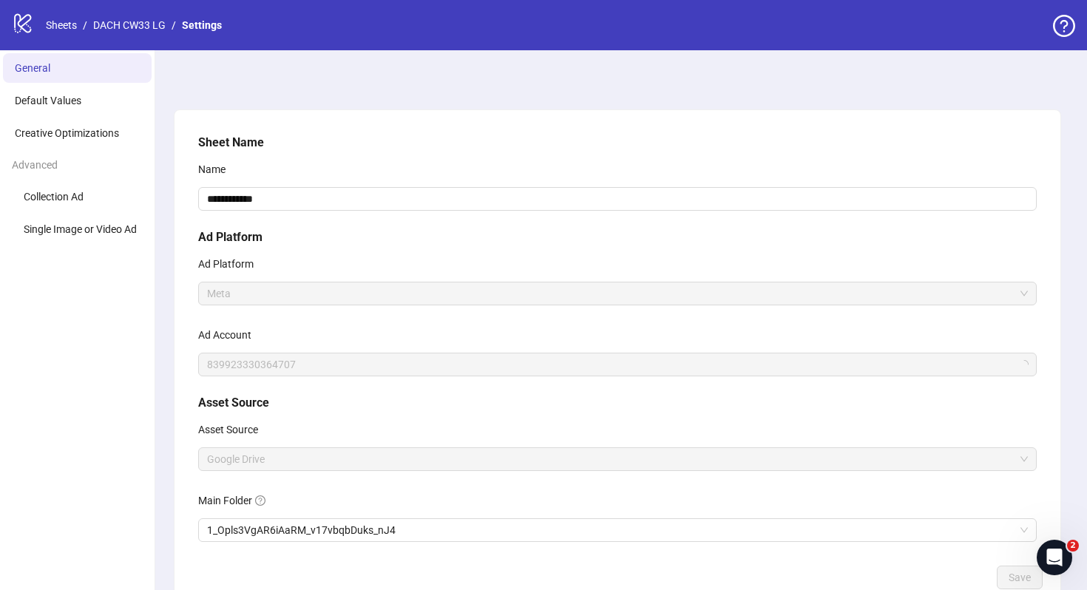
scroll to position [95, 0]
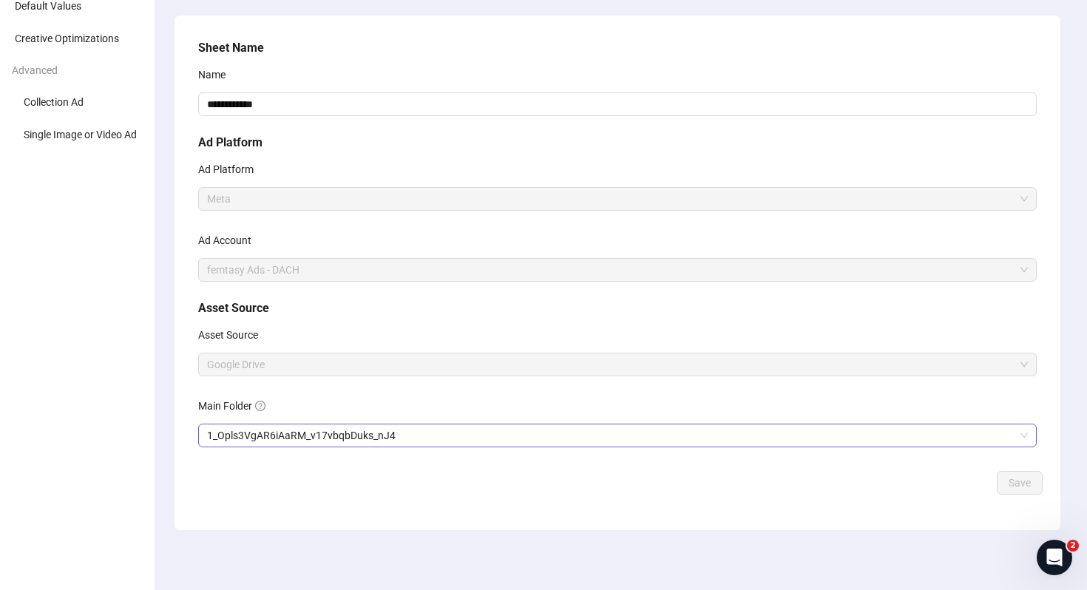
click at [395, 446] on div "**********" at bounding box center [617, 252] width 850 height 438
click at [401, 444] on span "1_Opls3VgAR6iAaRM_v17vbqbDuks_nJ4" at bounding box center [617, 435] width 821 height 22
click at [1027, 481] on span "Save" at bounding box center [1019, 483] width 22 height 12
click at [383, 435] on span "t⁄CW34-August-25_o⁄Lead Gen_m⁄Sta_c⁄Evergreen_cc⁄Have-You-Ever" at bounding box center [617, 435] width 821 height 22
click at [1019, 478] on span "Save" at bounding box center [1019, 483] width 22 height 12
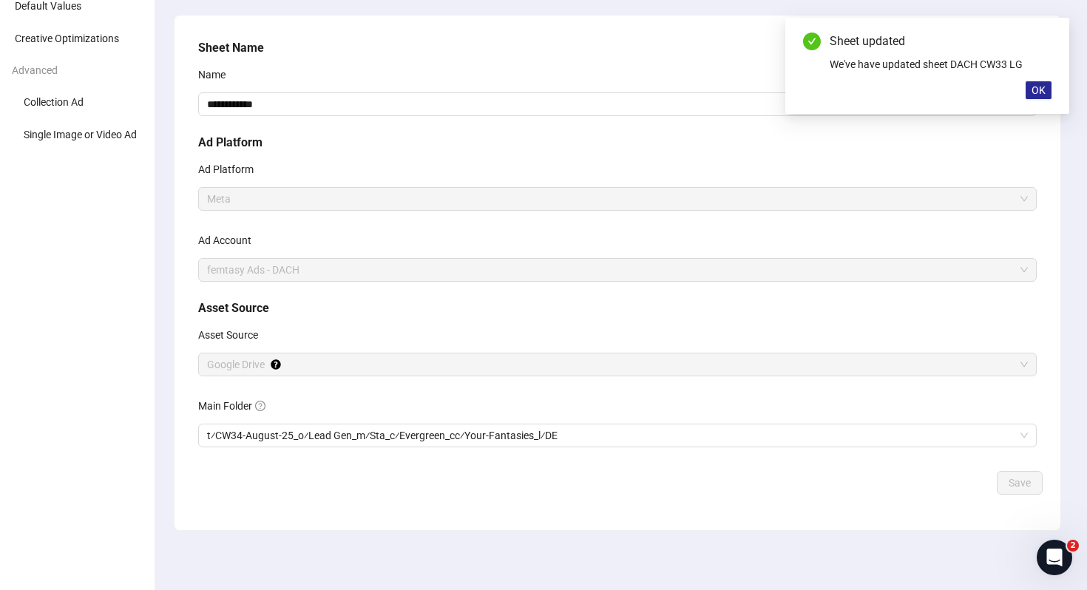
click at [1049, 93] on button "OK" at bounding box center [1038, 90] width 26 height 18
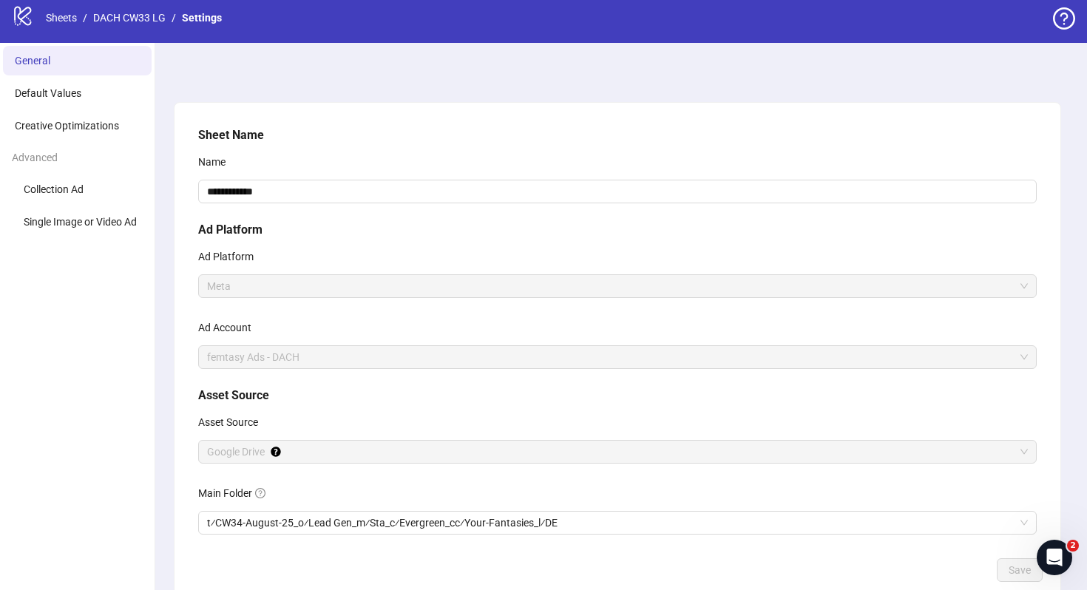
scroll to position [0, 0]
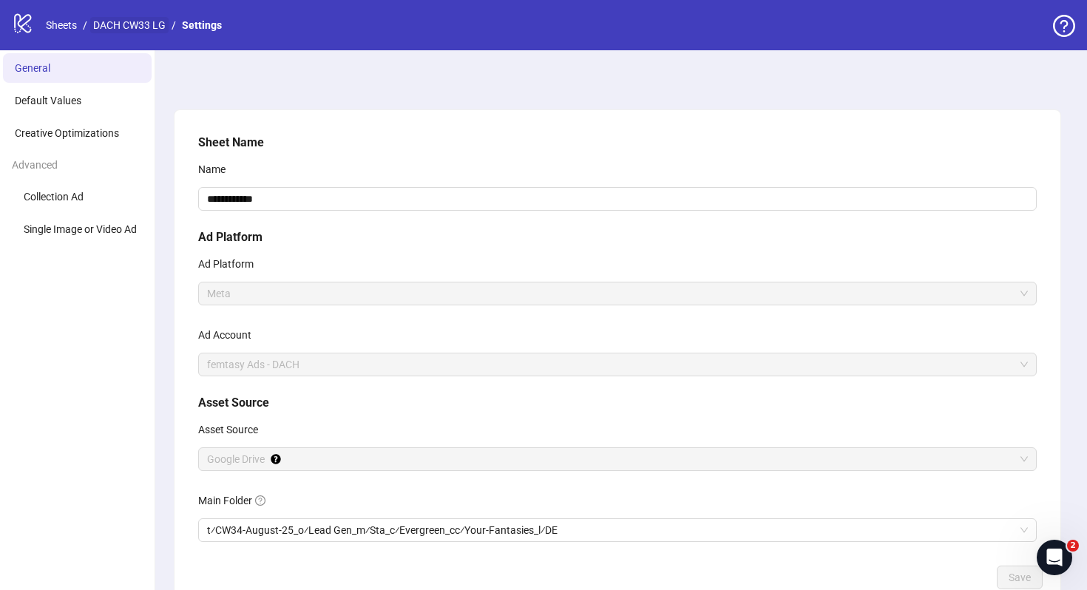
click at [160, 20] on link "DACH CW33 LG" at bounding box center [129, 25] width 78 height 16
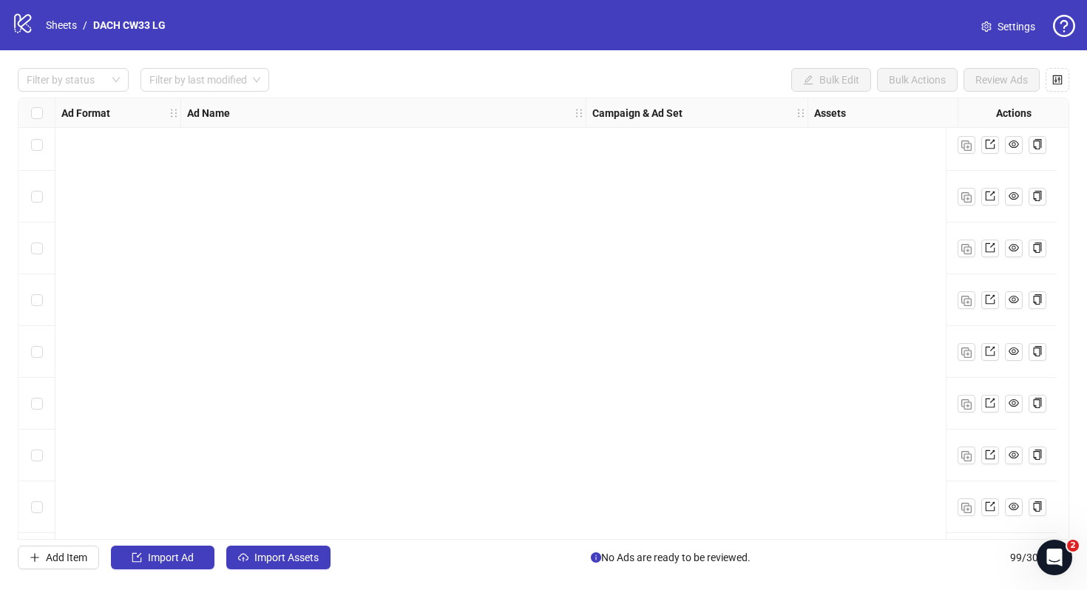
scroll to position [4718, 0]
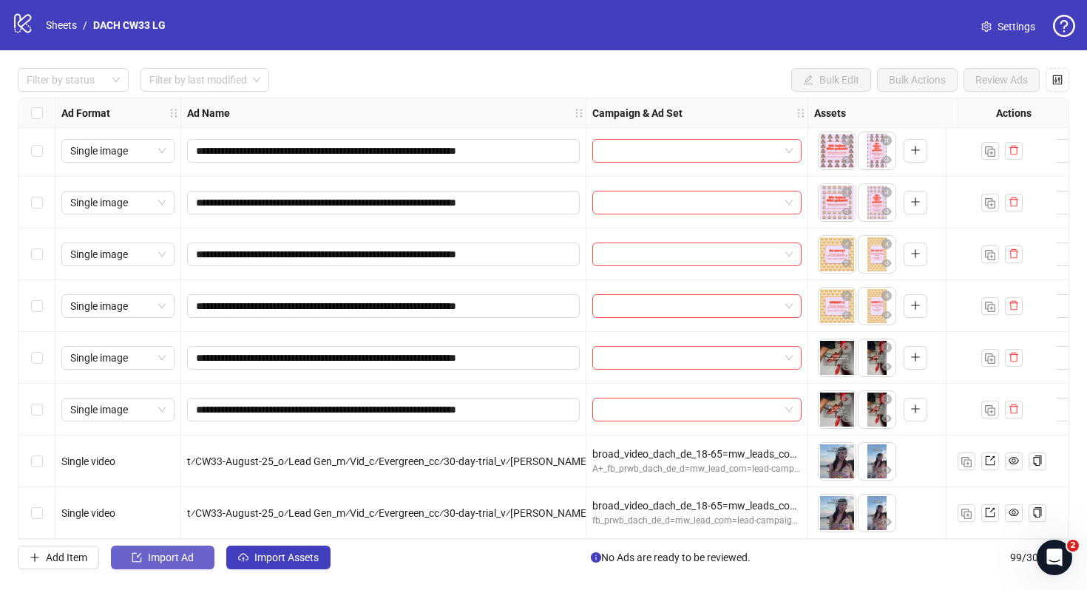
click at [184, 551] on button "Import Ad" at bounding box center [162, 558] width 103 height 24
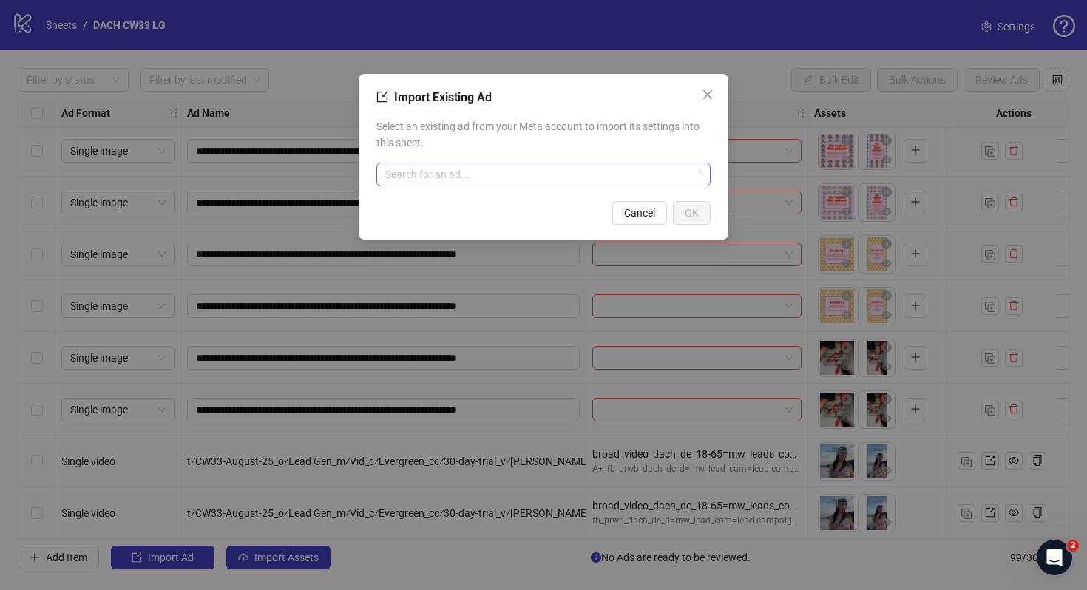
click at [505, 181] on input "search" at bounding box center [536, 174] width 303 height 22
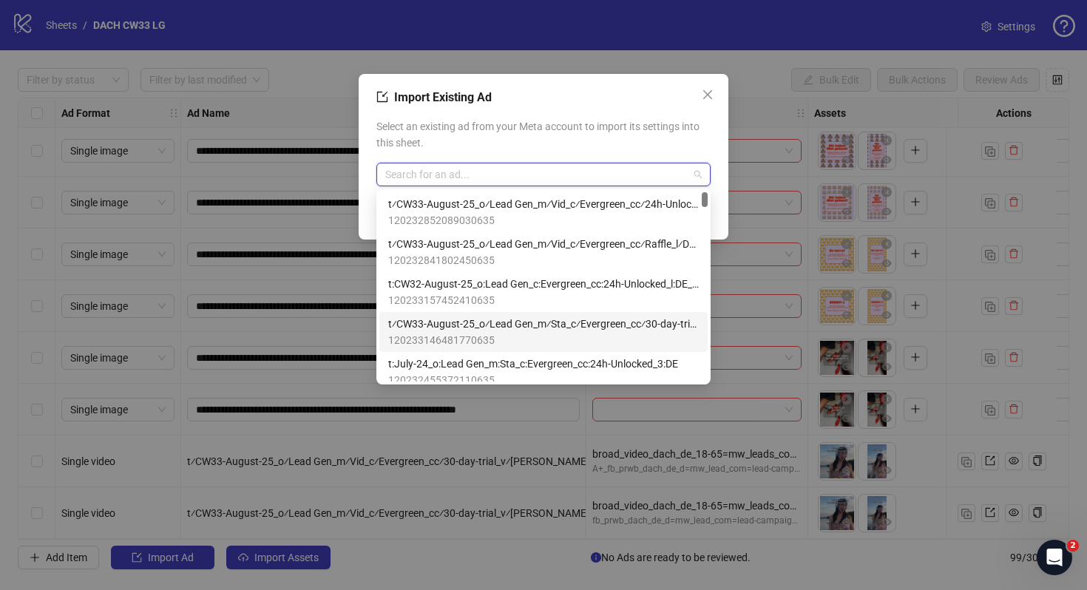
click at [486, 322] on span "t⁄CW33-August-25_o⁄Lead Gen_m⁄Sta_c⁄Evergreen_cc⁄30-day-trial_l⁄DE::5" at bounding box center [543, 324] width 310 height 16
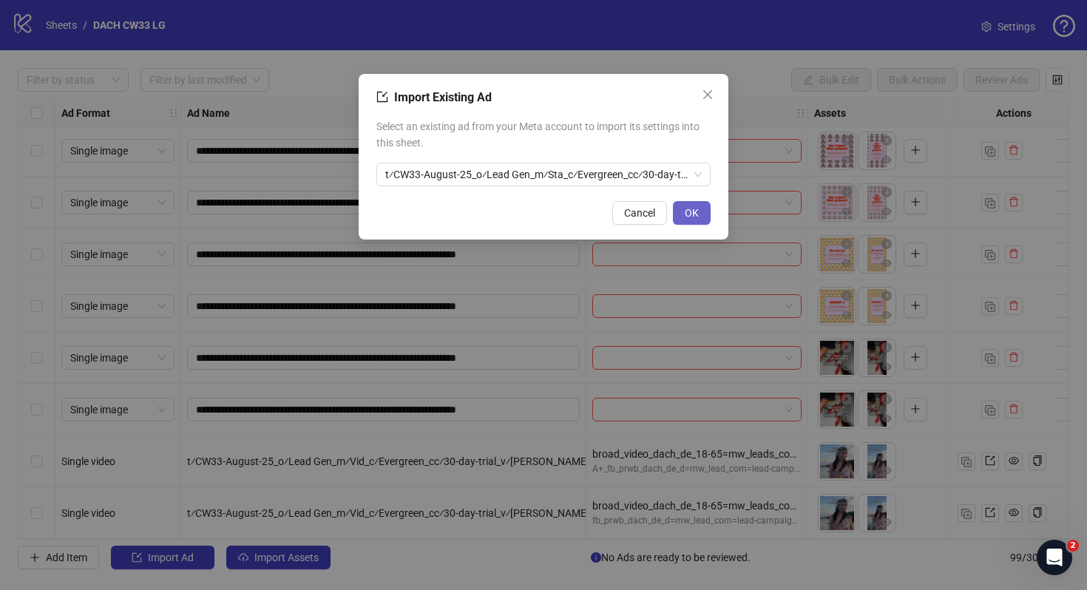
click at [689, 207] on span "OK" at bounding box center [691, 213] width 14 height 12
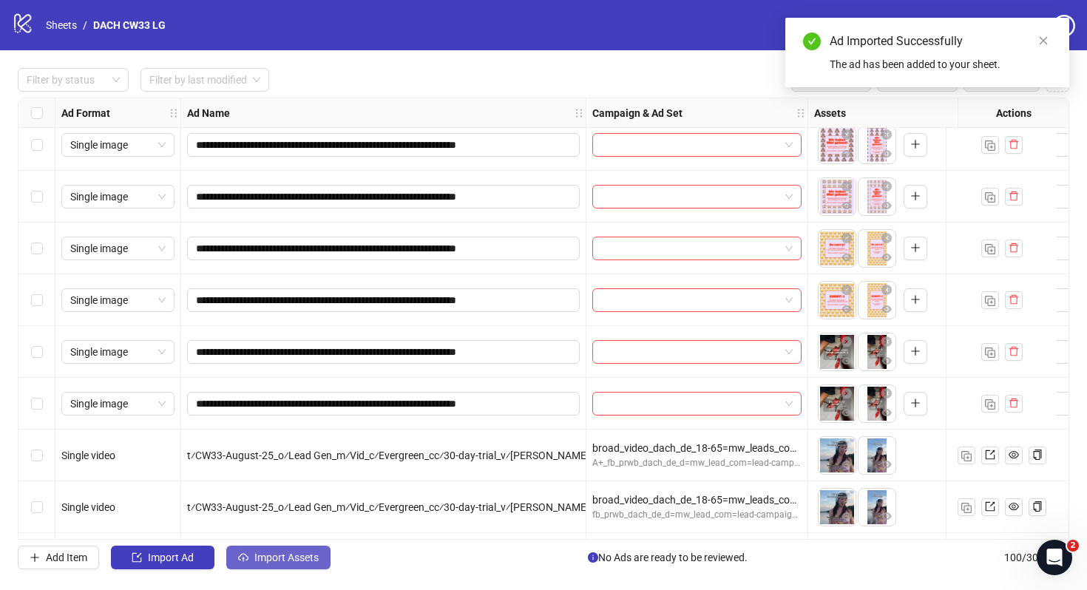
click at [286, 555] on span "Import Assets" at bounding box center [286, 557] width 64 height 12
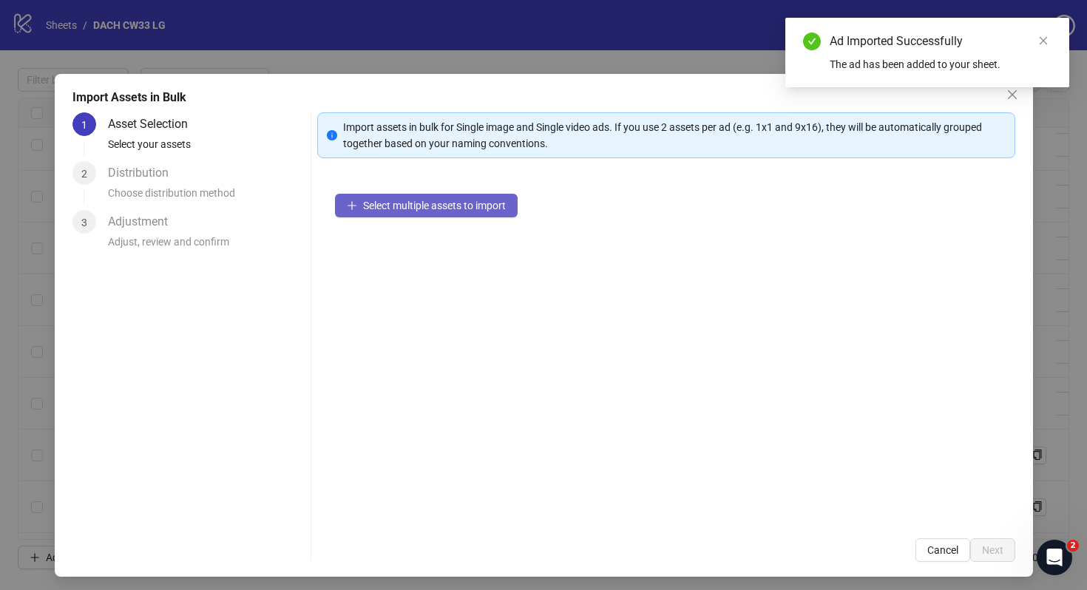
click at [475, 216] on button "Select multiple assets to import" at bounding box center [426, 206] width 183 height 24
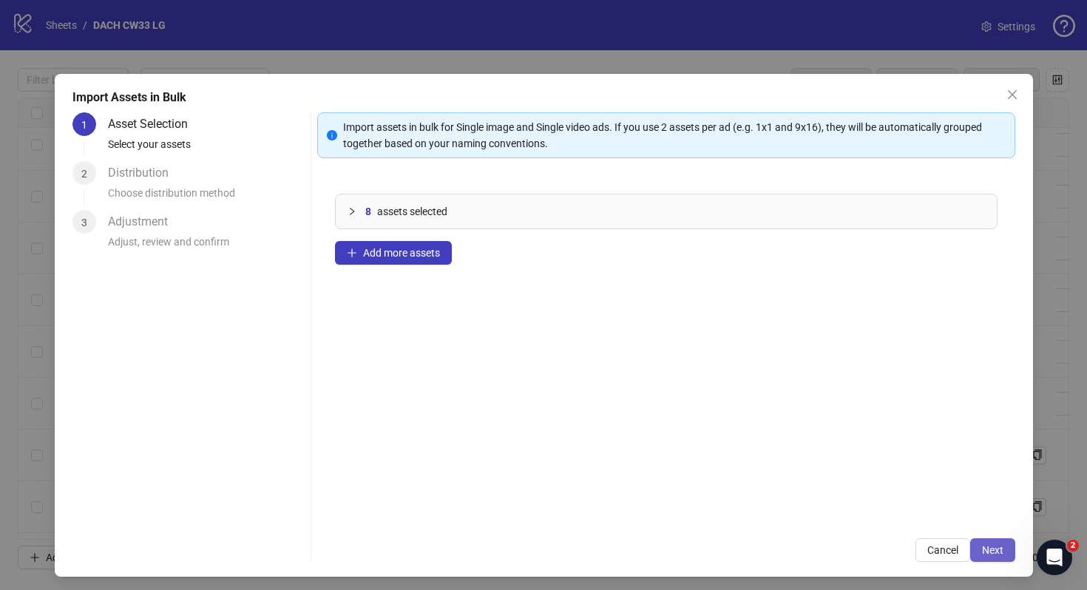
click at [987, 547] on span "Next" at bounding box center [992, 550] width 21 height 12
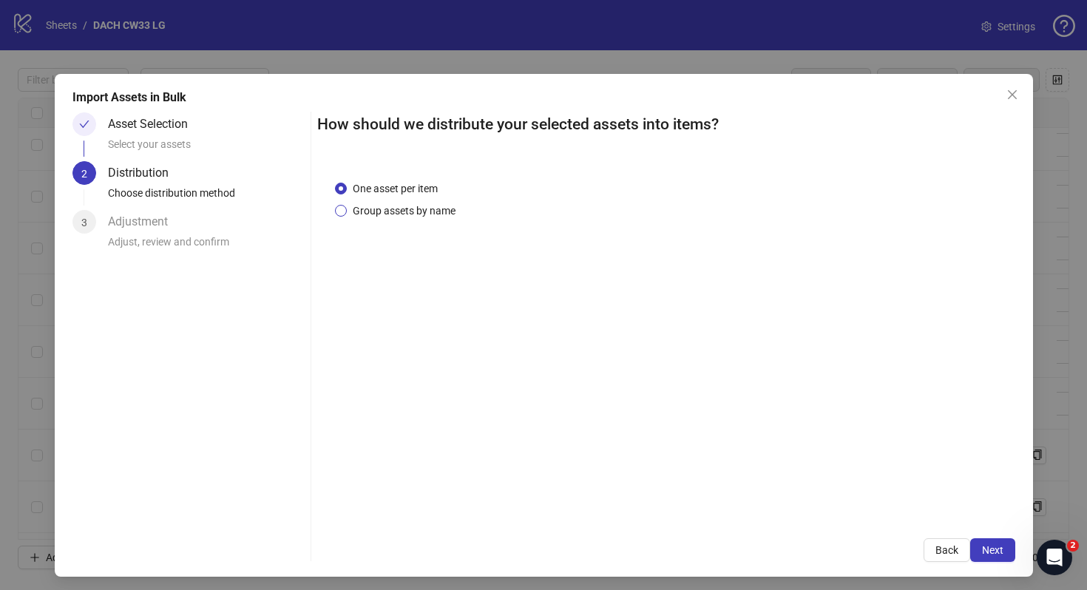
click at [448, 211] on span "Group assets by name" at bounding box center [404, 211] width 115 height 16
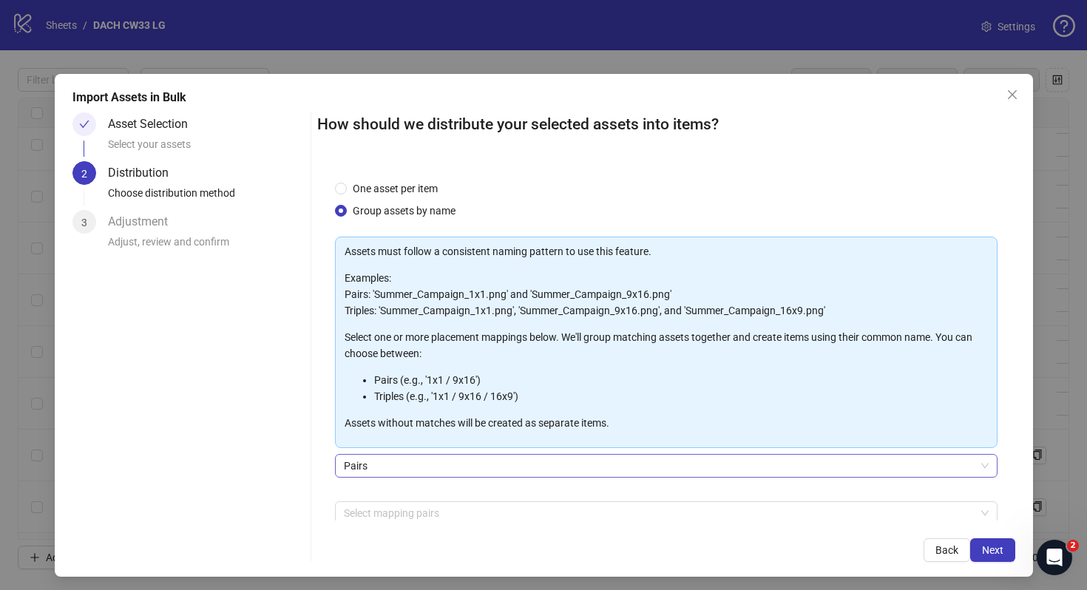
scroll to position [75, 0]
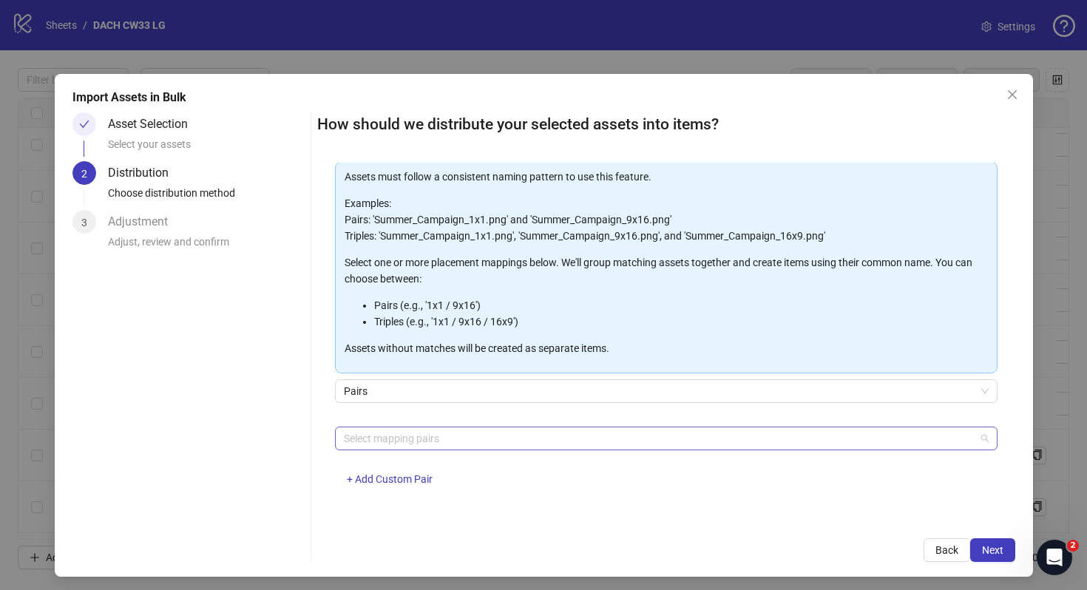
click at [423, 439] on div at bounding box center [658, 438] width 641 height 21
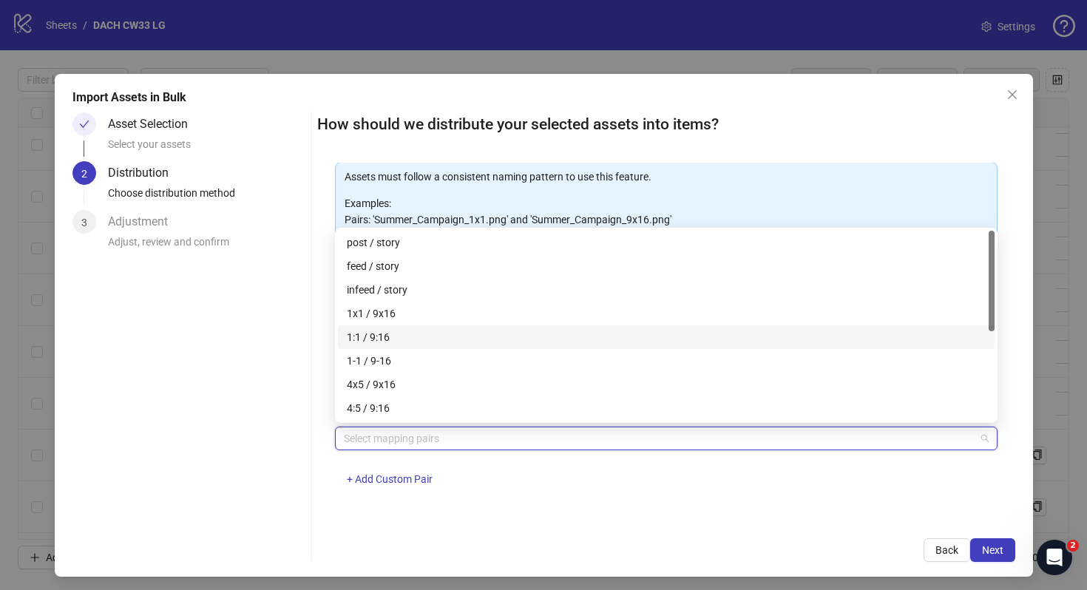
click at [455, 339] on div "1:1 / 9:16" at bounding box center [666, 337] width 639 height 16
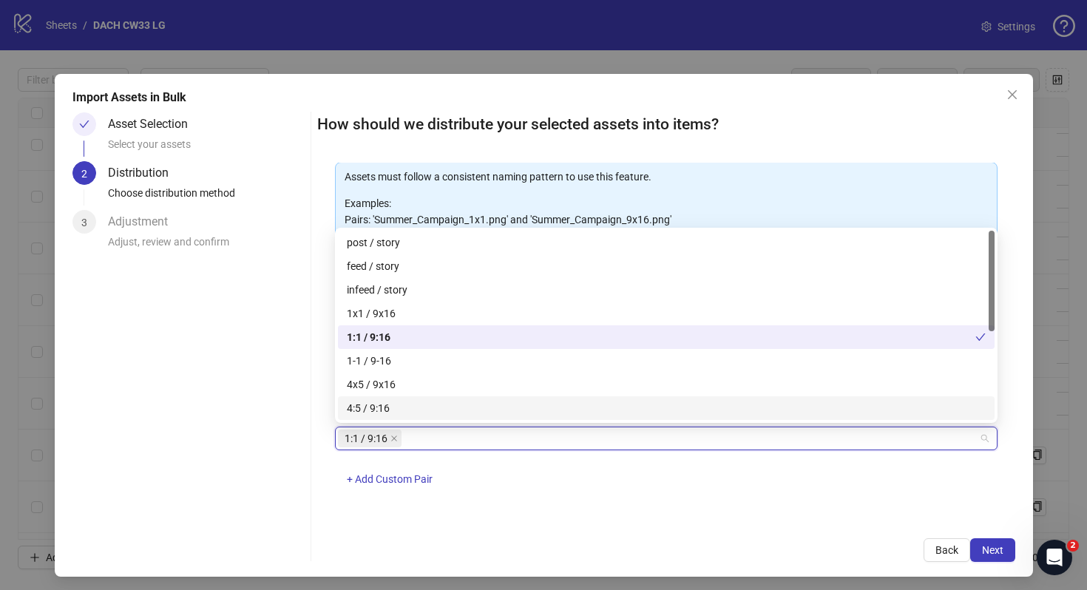
click at [857, 520] on div "One asset per item Group assets by name Assets must follow a consistent naming …" at bounding box center [666, 342] width 698 height 359
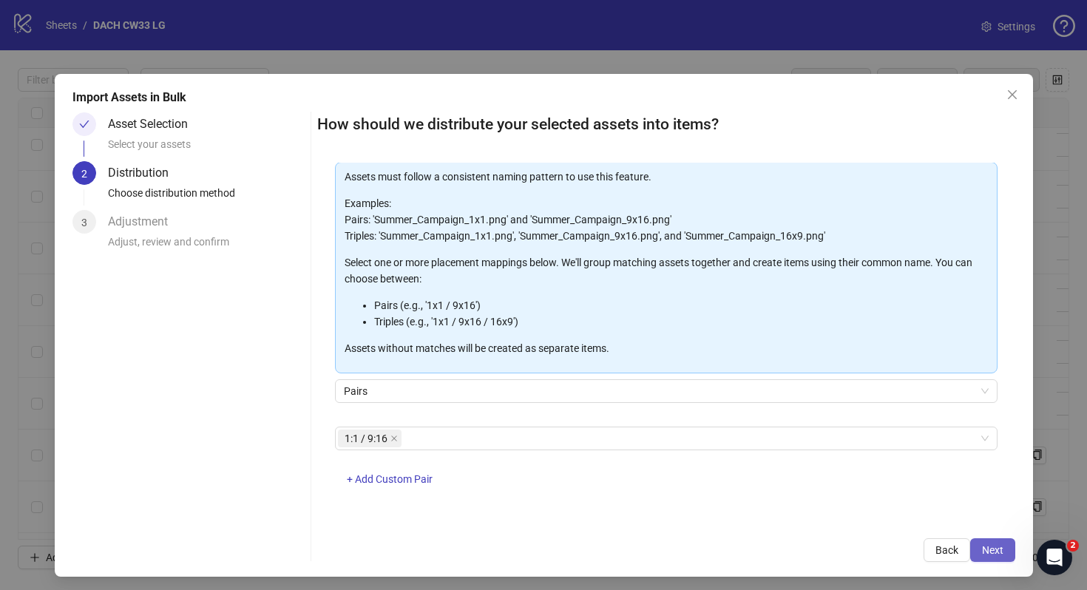
click at [975, 547] on button "Next" at bounding box center [992, 550] width 45 height 24
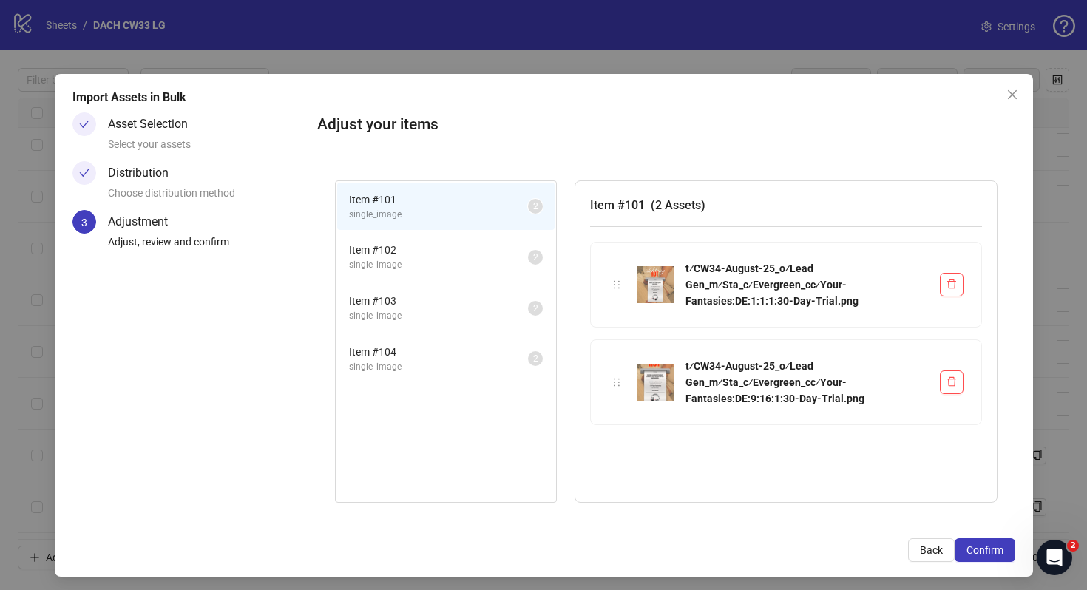
click at [482, 255] on span "Item # 102" at bounding box center [438, 250] width 179 height 16
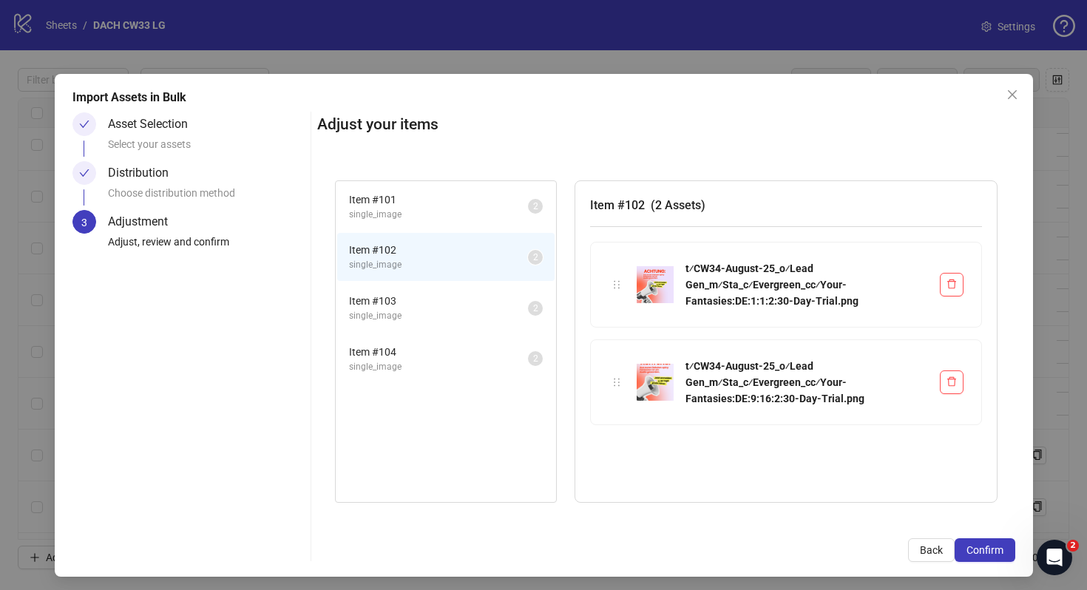
click at [478, 296] on span "Item # 103" at bounding box center [438, 301] width 179 height 16
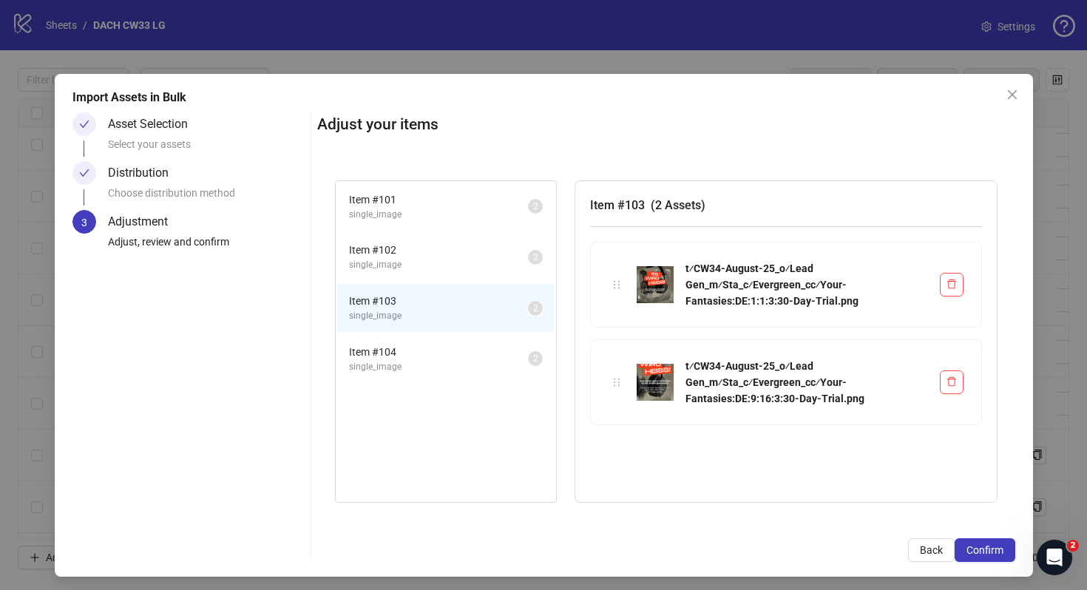
click at [467, 349] on span "Item # 104" at bounding box center [438, 352] width 179 height 16
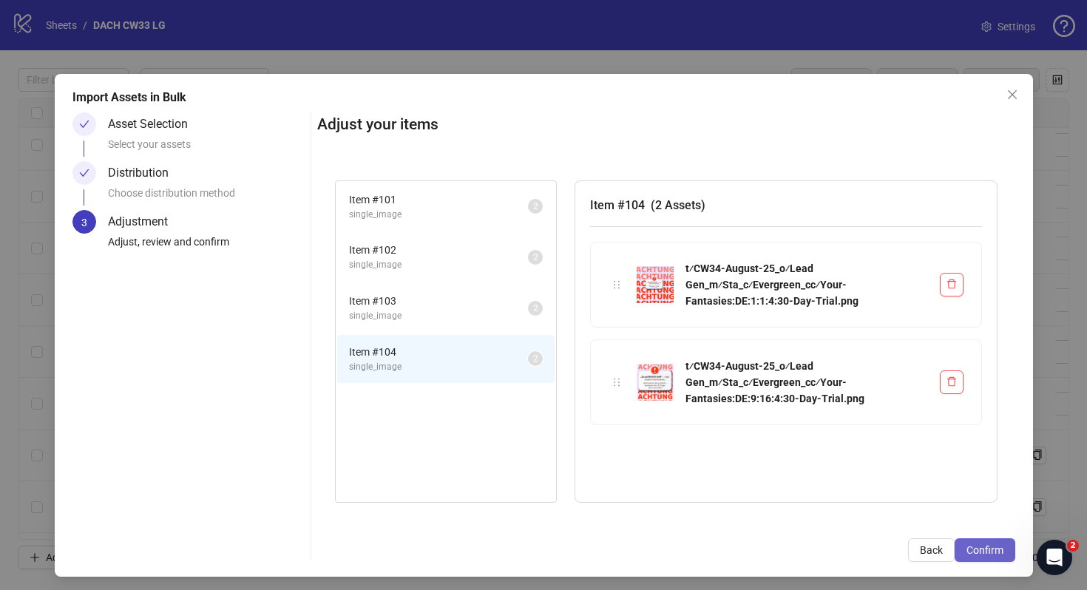
click at [980, 552] on span "Confirm" at bounding box center [984, 550] width 37 height 12
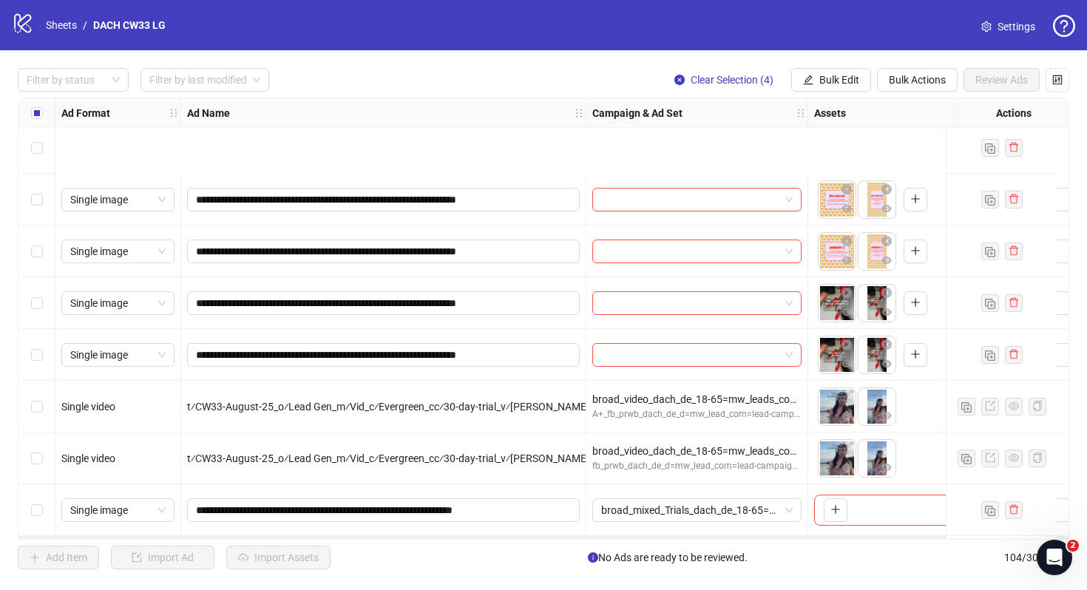
scroll to position [4976, 0]
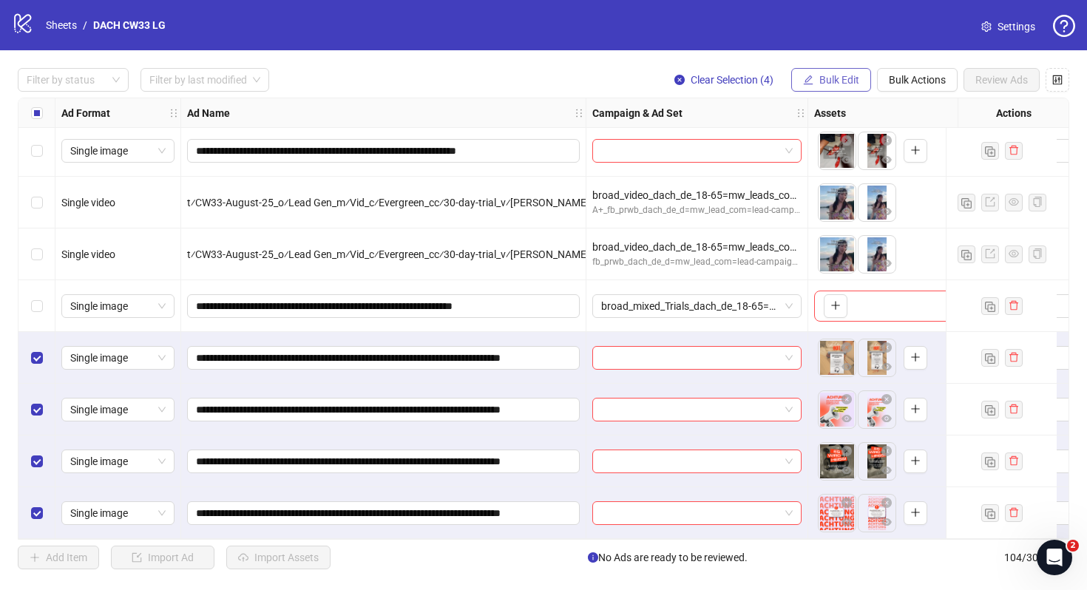
click at [855, 80] on span "Bulk Edit" at bounding box center [839, 80] width 40 height 12
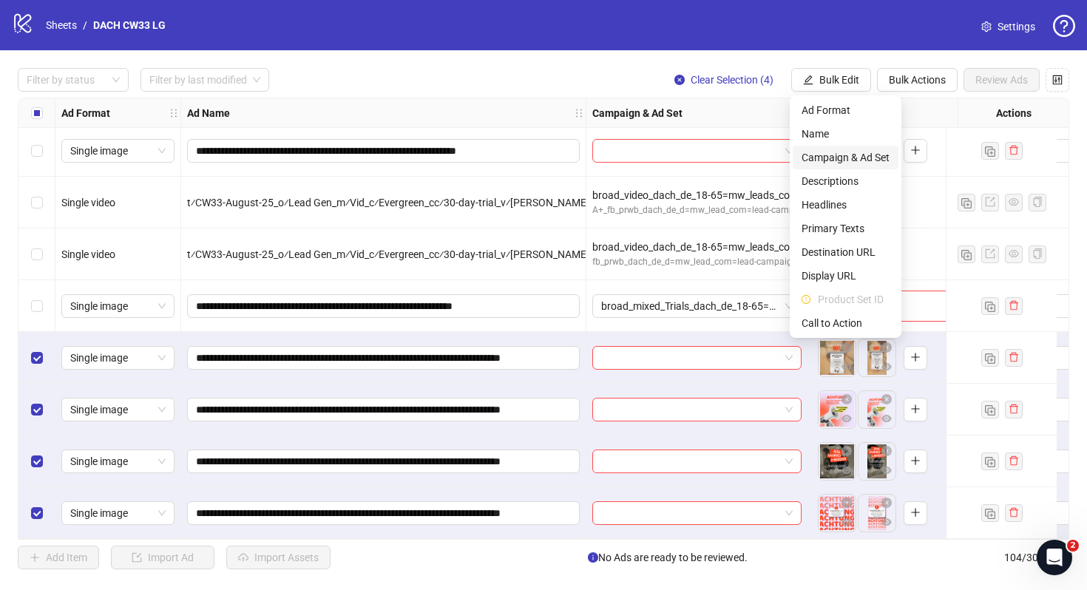
click at [856, 146] on li "Campaign & Ad Set" at bounding box center [845, 158] width 106 height 24
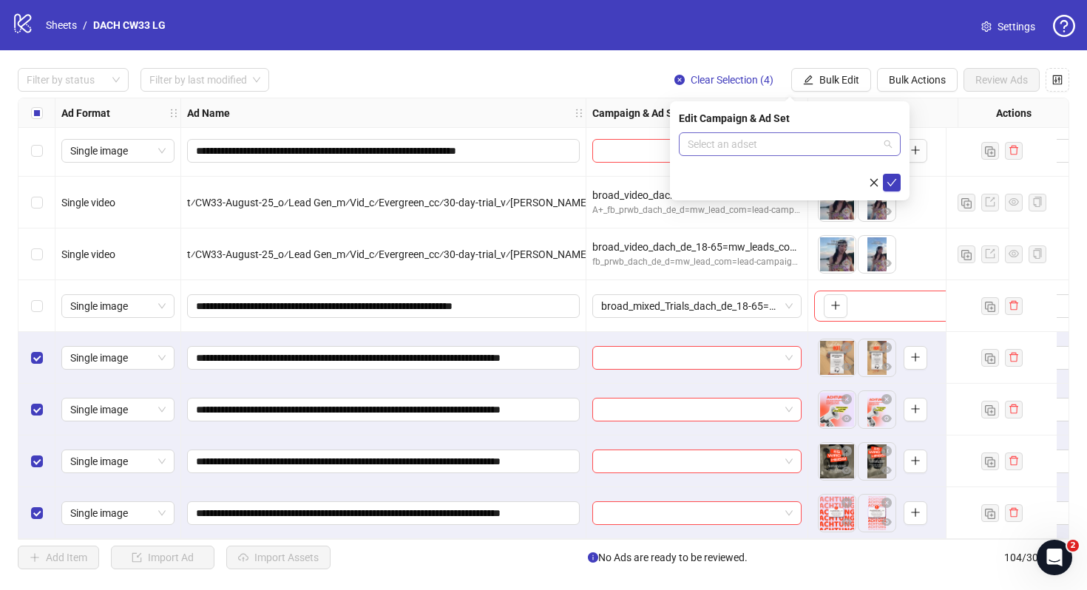
click at [768, 145] on input "search" at bounding box center [782, 144] width 191 height 22
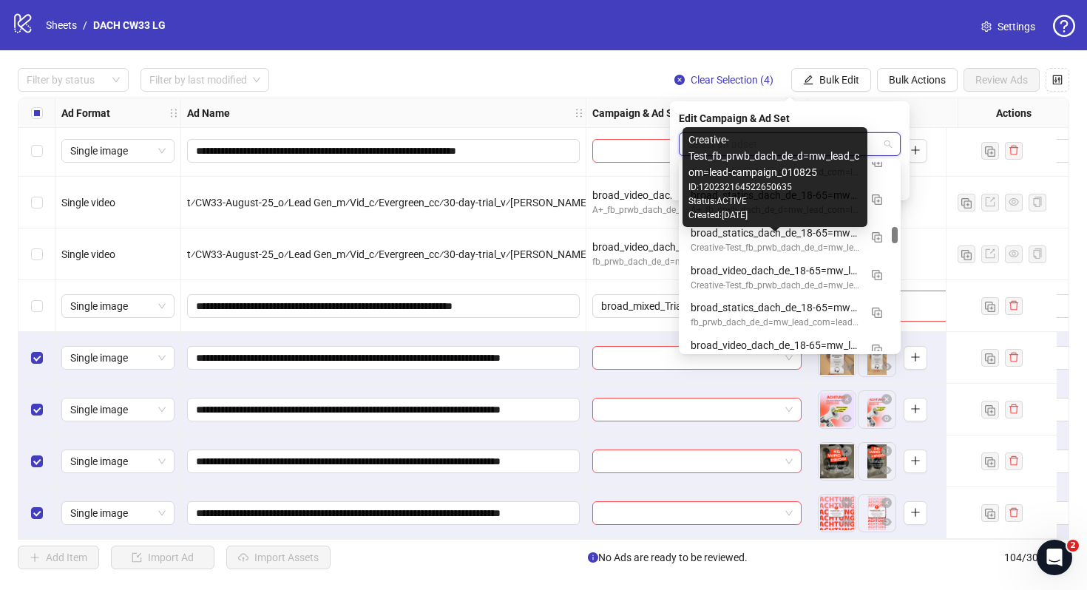
scroll to position [739, 0]
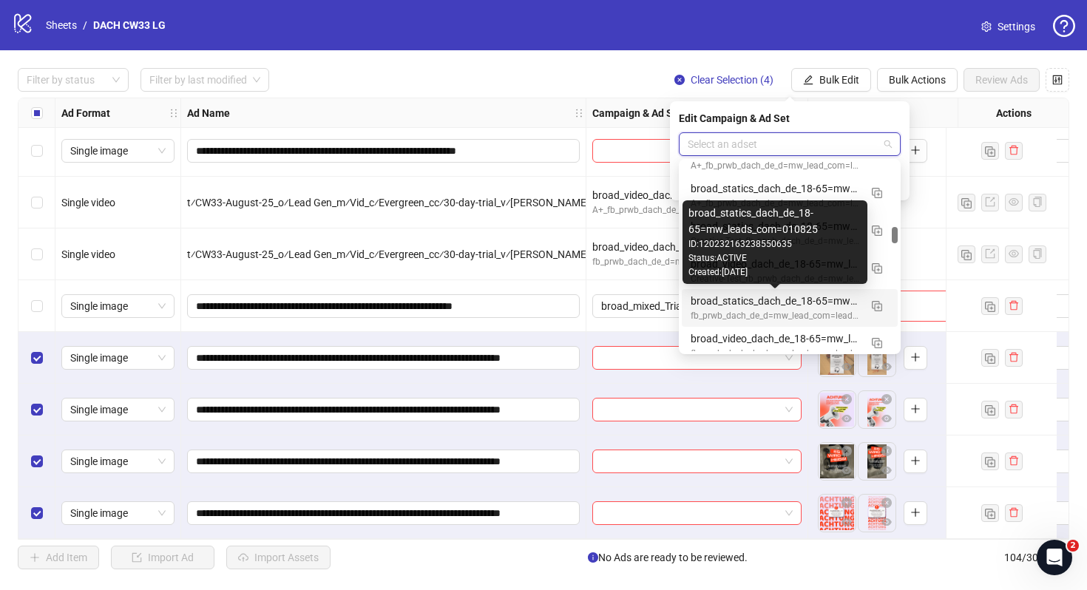
click at [786, 301] on div "broad_statics_dach_de_18-65=mw_leads_com=010825" at bounding box center [774, 301] width 169 height 16
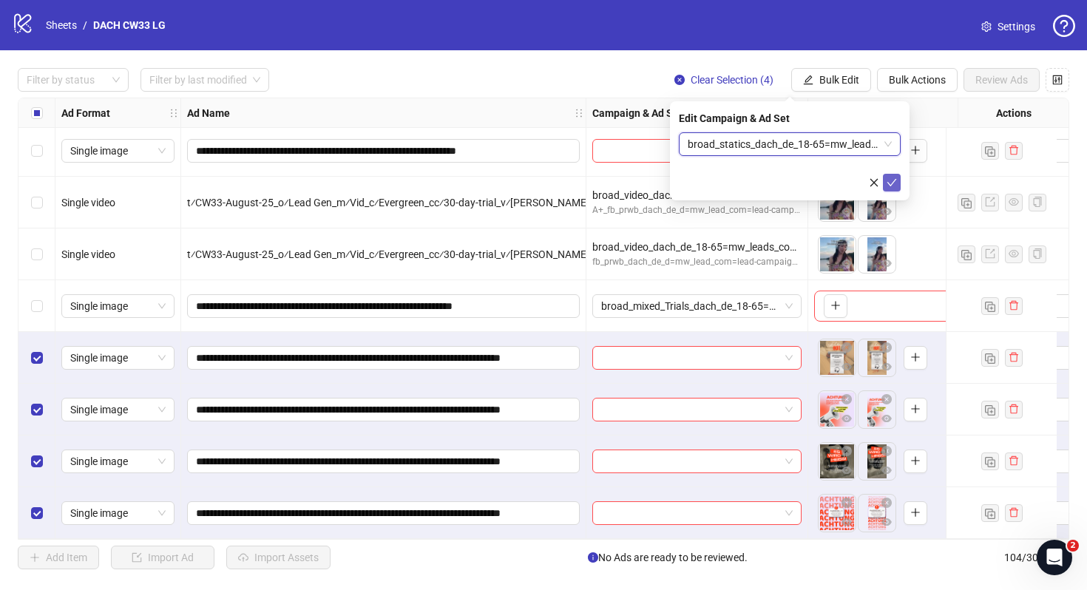
click at [891, 183] on icon "check" at bounding box center [892, 182] width 10 height 7
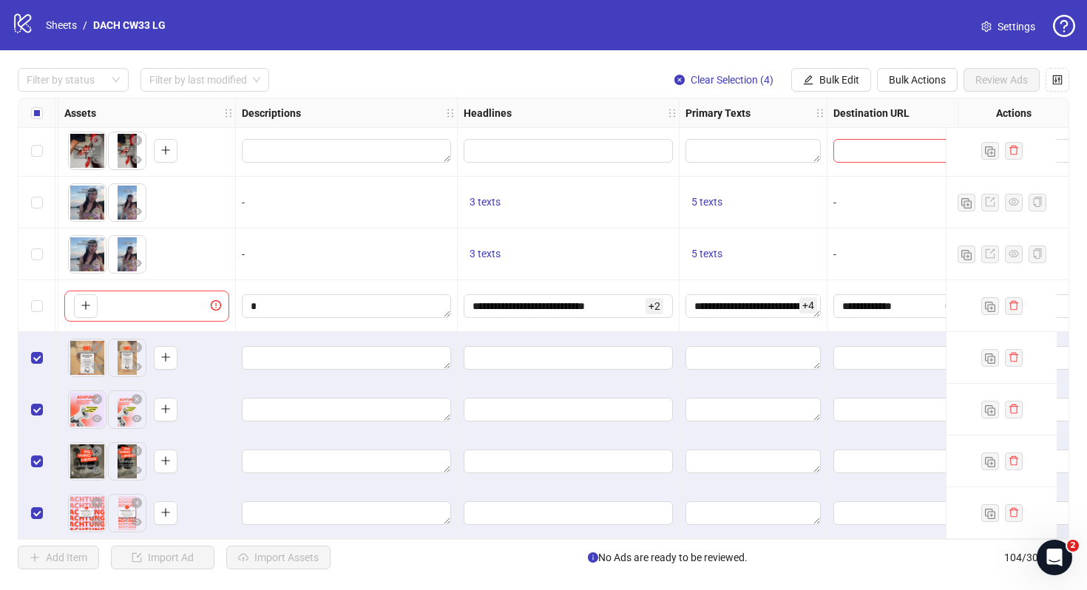
scroll to position [4976, 534]
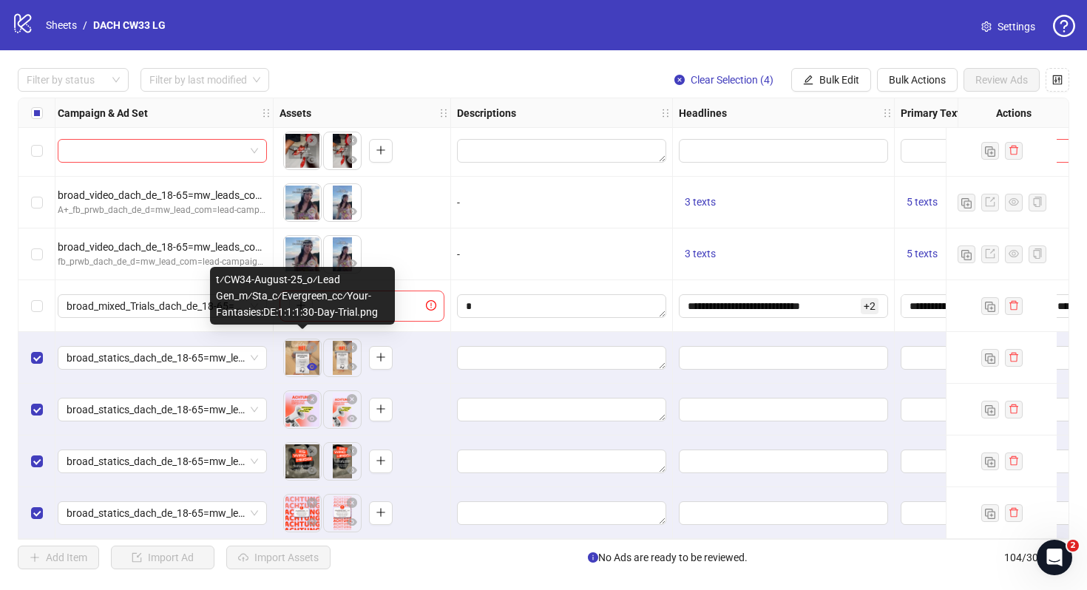
click at [304, 359] on button "button" at bounding box center [312, 368] width 18 height 18
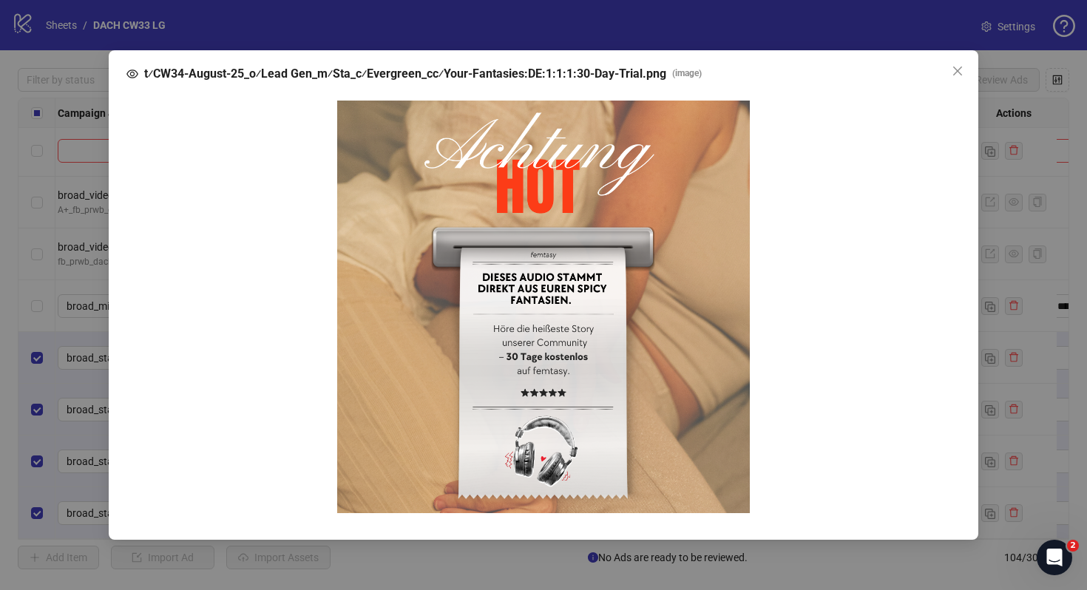
click at [1005, 293] on div "t⁄CW34-August-25_o⁄Lead Gen_m⁄Sta_c⁄Evergreen_cc⁄Your-Fantasies:DE:1:1:1:30-Day…" at bounding box center [543, 295] width 1087 height 590
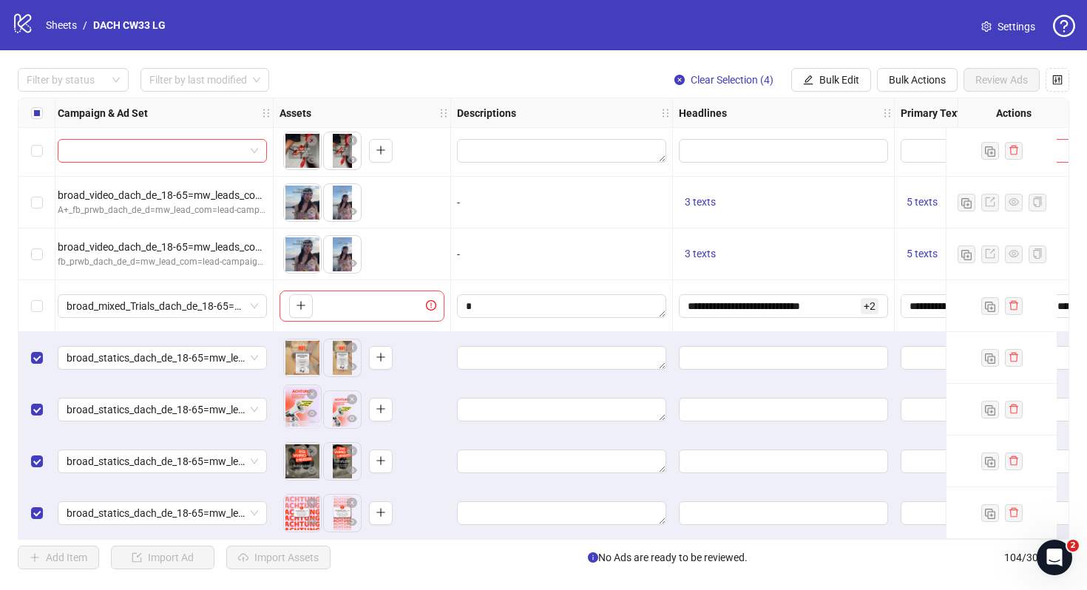
click at [285, 412] on body "**********" at bounding box center [543, 295] width 1087 height 590
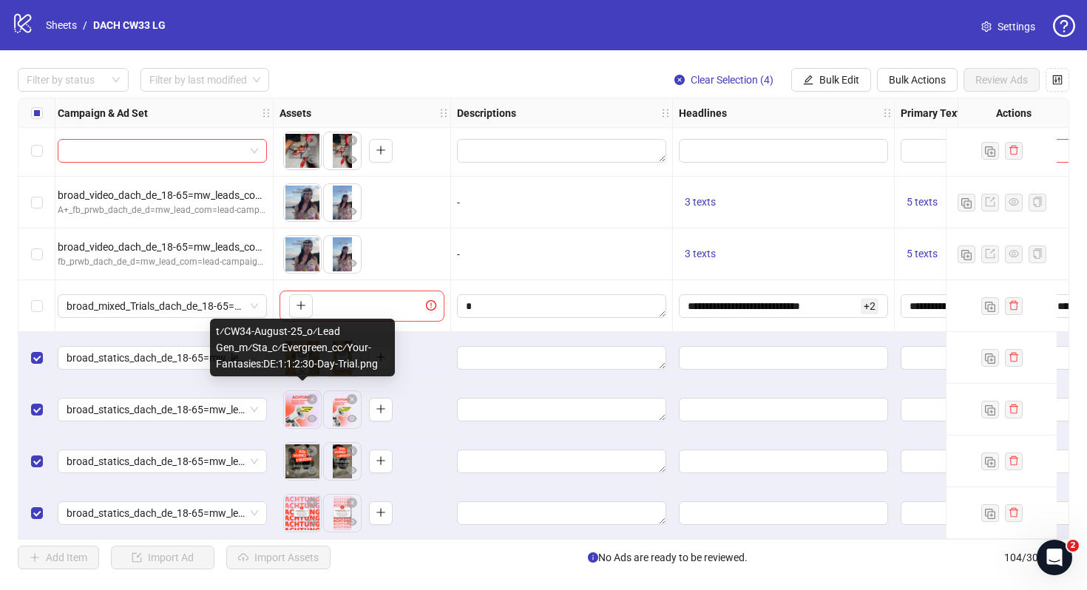
click at [299, 411] on body "**********" at bounding box center [543, 295] width 1087 height 590
click at [310, 415] on icon "eye" at bounding box center [312, 418] width 10 height 7
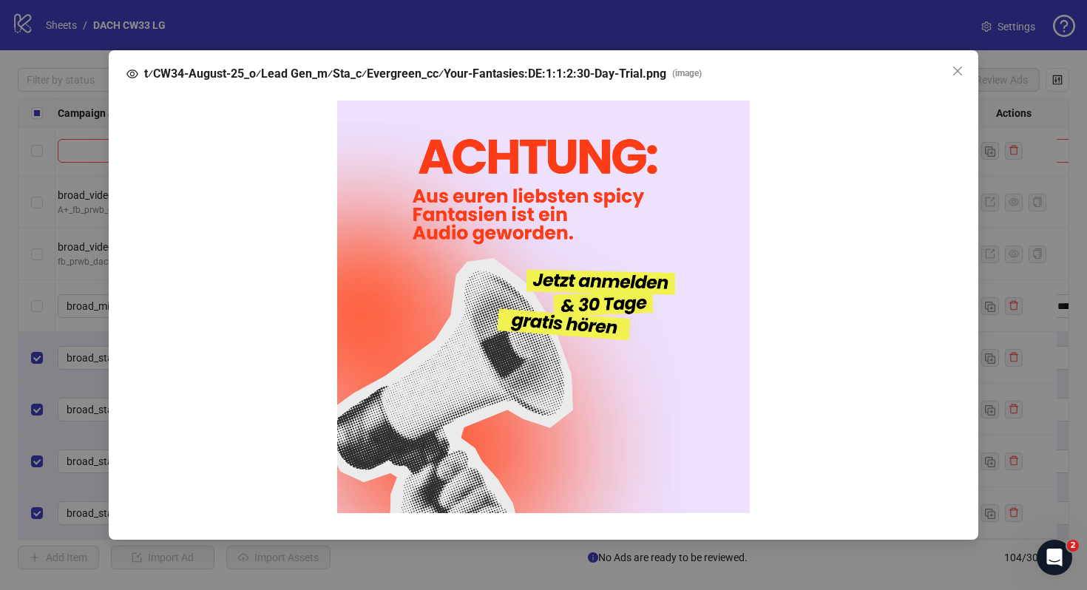
click at [1047, 339] on div "t⁄CW34-August-25_o⁄Lead Gen_m⁄Sta_c⁄Evergreen_cc⁄Your-Fantasies:DE:1:1:2:30-Day…" at bounding box center [543, 295] width 1087 height 590
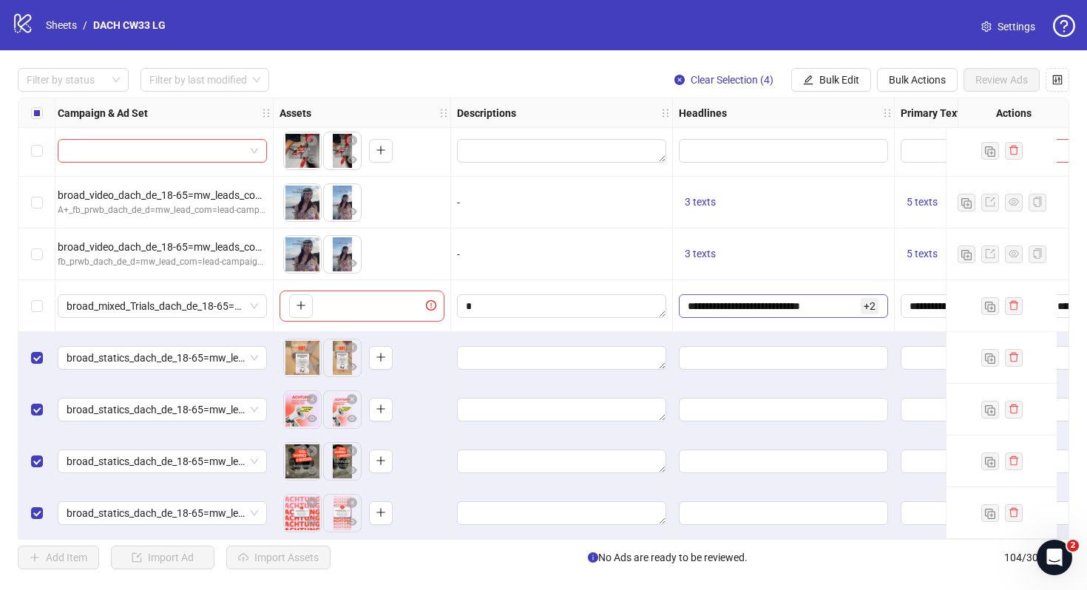
click at [861, 299] on span "+ 2" at bounding box center [869, 306] width 18 height 16
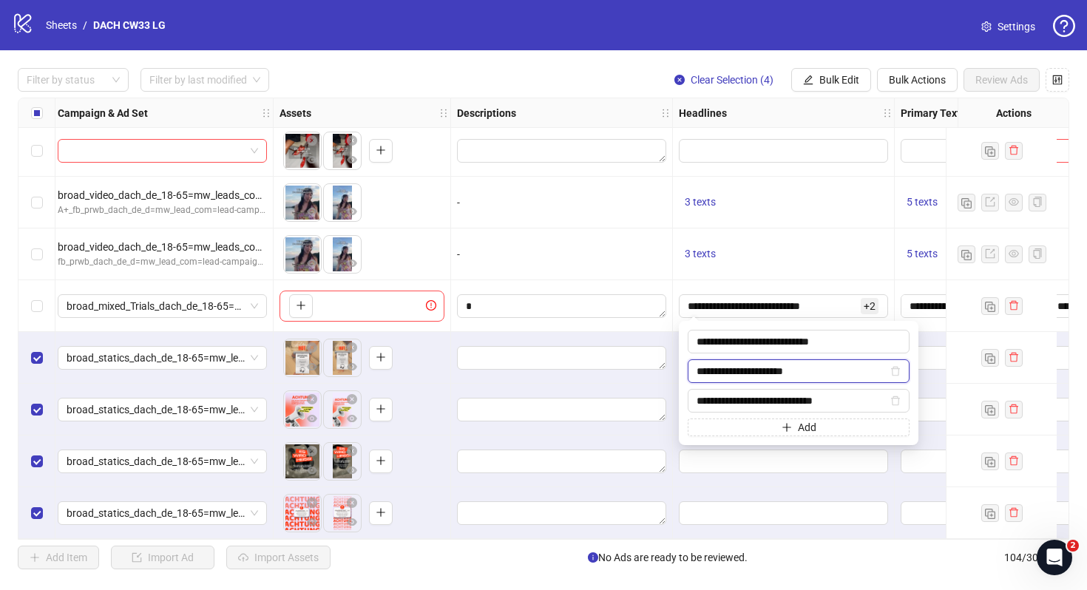
drag, startPoint x: 823, startPoint y: 377, endPoint x: 685, endPoint y: 379, distance: 137.5
click at [685, 378] on div "**********" at bounding box center [798, 383] width 239 height 124
click at [673, 384] on div at bounding box center [784, 410] width 222 height 52
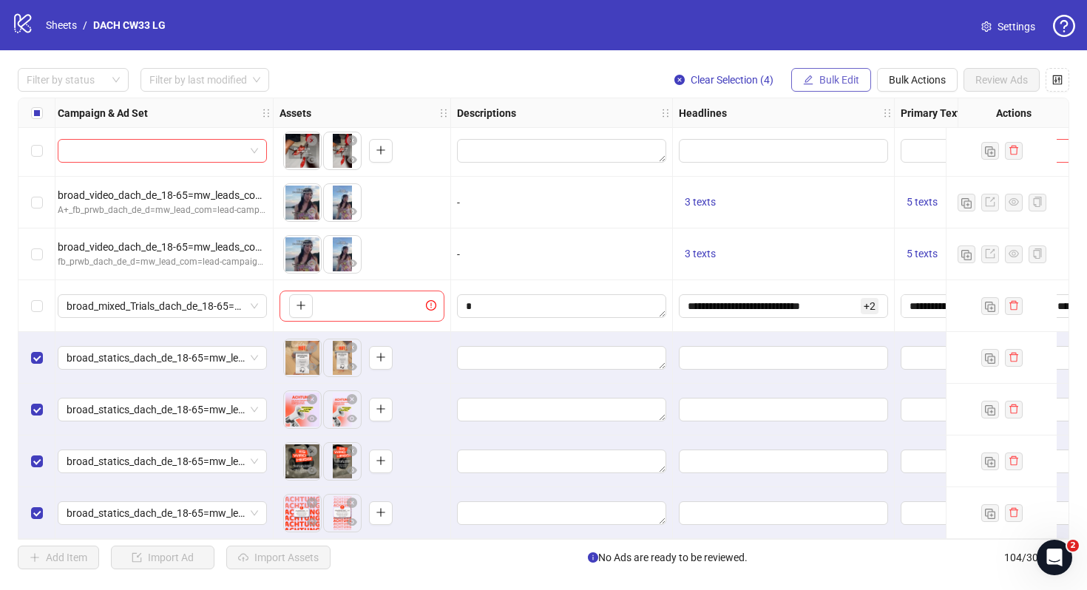
click at [846, 81] on span "Bulk Edit" at bounding box center [839, 80] width 40 height 12
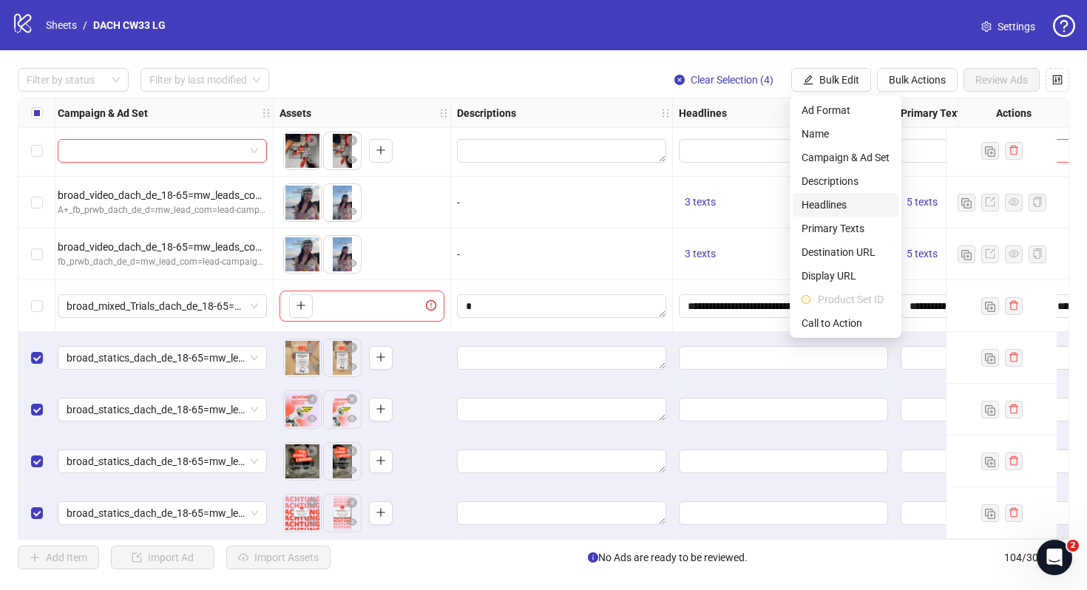
click at [831, 204] on span "Headlines" at bounding box center [845, 205] width 88 height 16
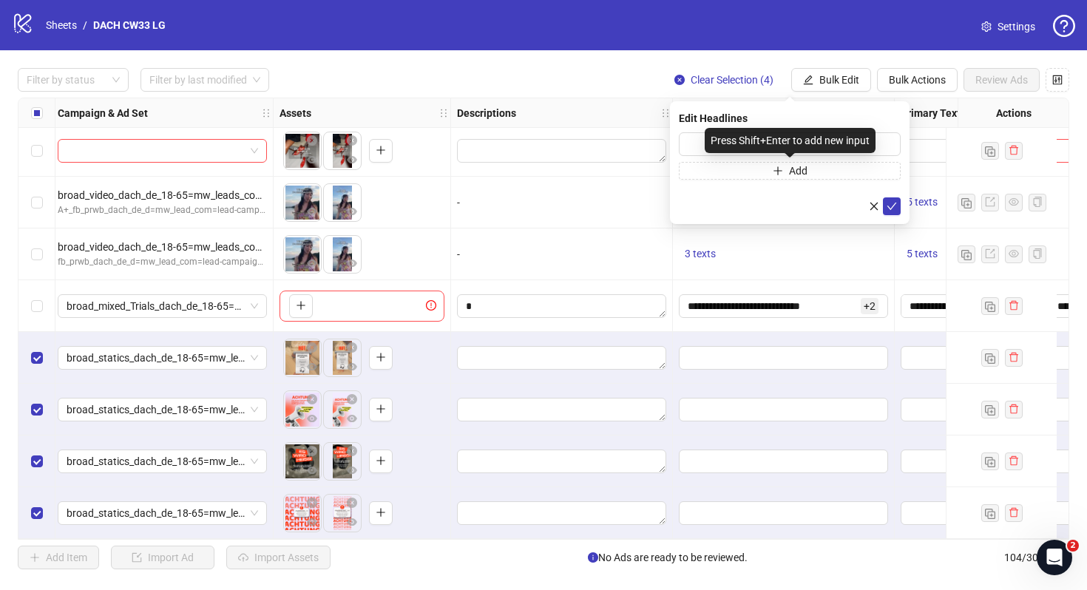
click at [733, 147] on div "Press Shift+Enter to add new input" at bounding box center [789, 140] width 171 height 25
click at [699, 152] on input "text" at bounding box center [790, 144] width 222 height 24
paste input "**********"
type input "**********"
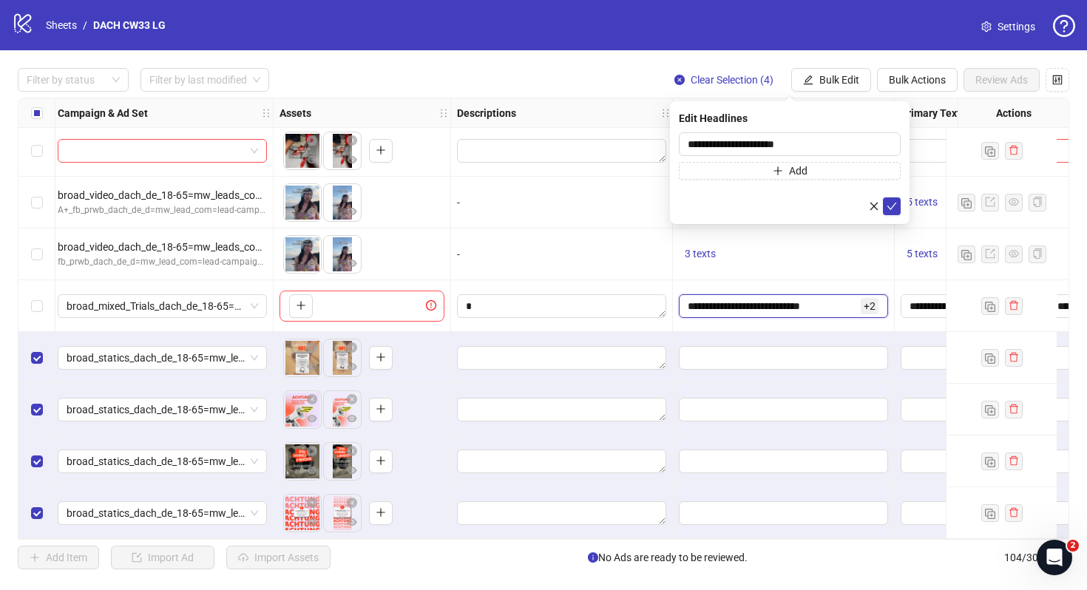
click at [800, 306] on input "**********" at bounding box center [772, 306] width 170 height 16
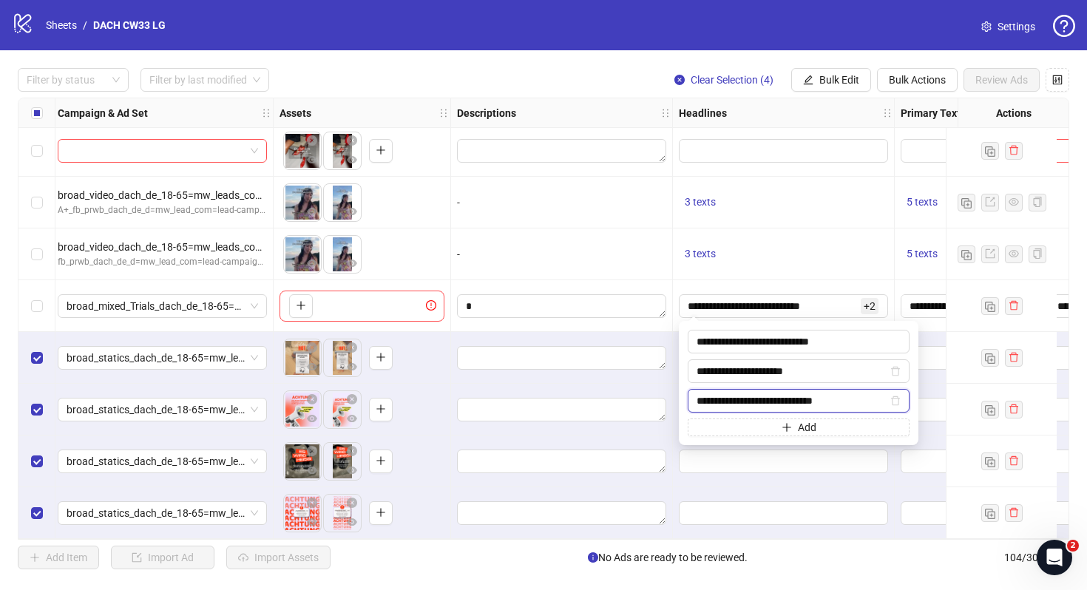
drag, startPoint x: 848, startPoint y: 400, endPoint x: 676, endPoint y: 399, distance: 171.5
click at [676, 400] on body "**********" at bounding box center [543, 295] width 1087 height 590
click at [835, 84] on span "Bulk Edit" at bounding box center [839, 80] width 40 height 12
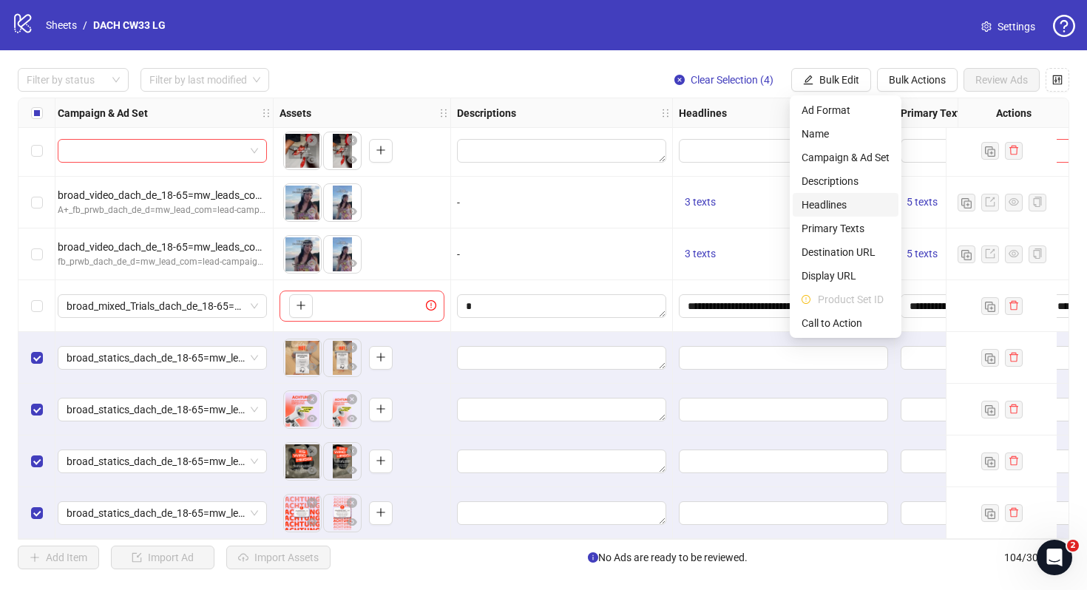
click at [838, 207] on span "Headlines" at bounding box center [845, 205] width 88 height 16
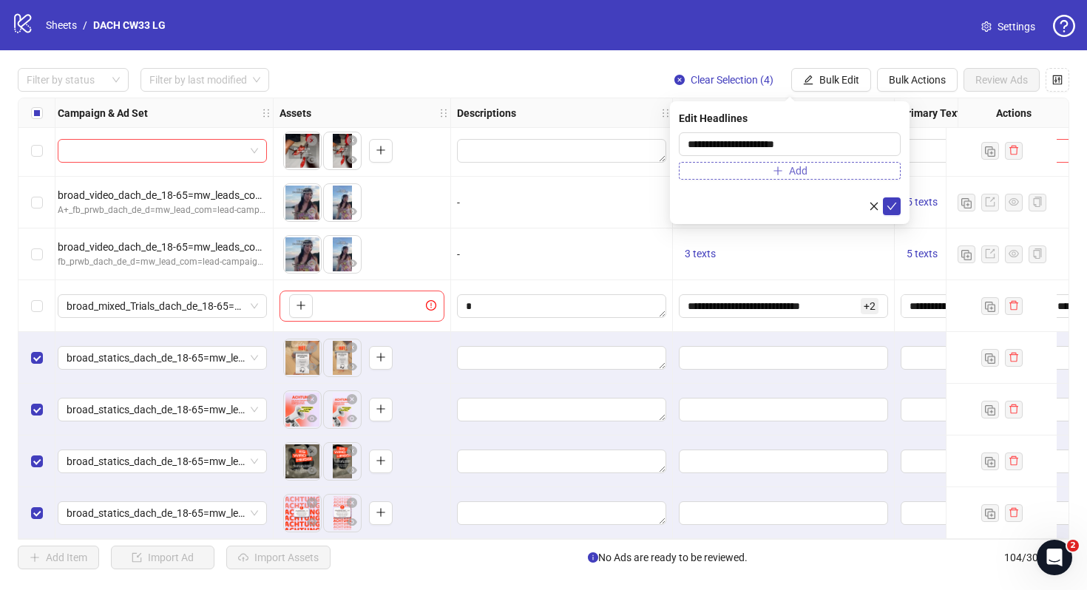
click at [767, 167] on button "Add" at bounding box center [790, 171] width 222 height 18
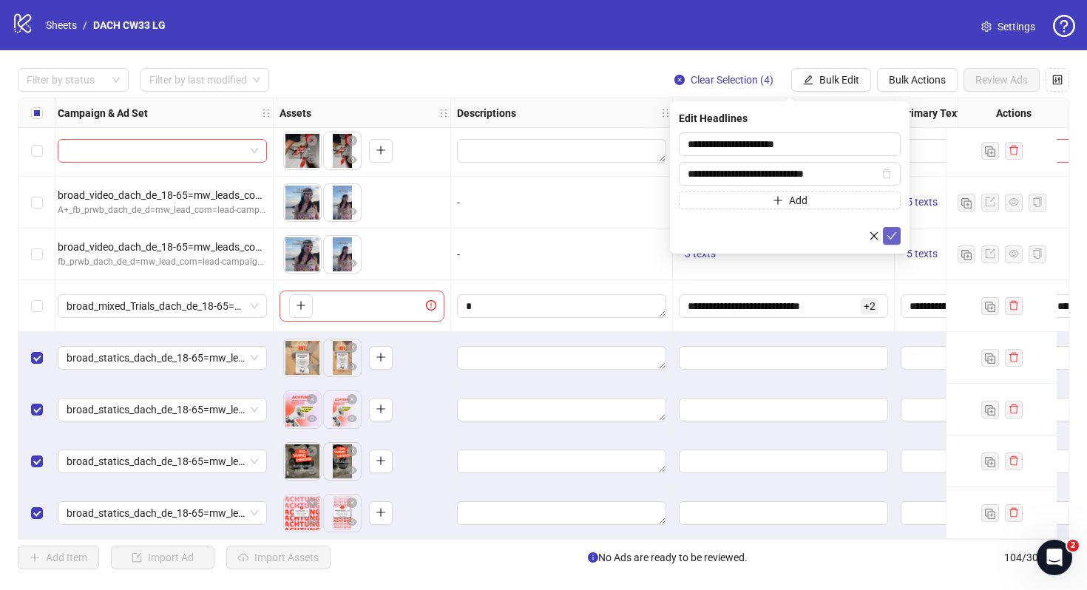
type input "**********"
click at [890, 237] on icon "check" at bounding box center [892, 235] width 10 height 7
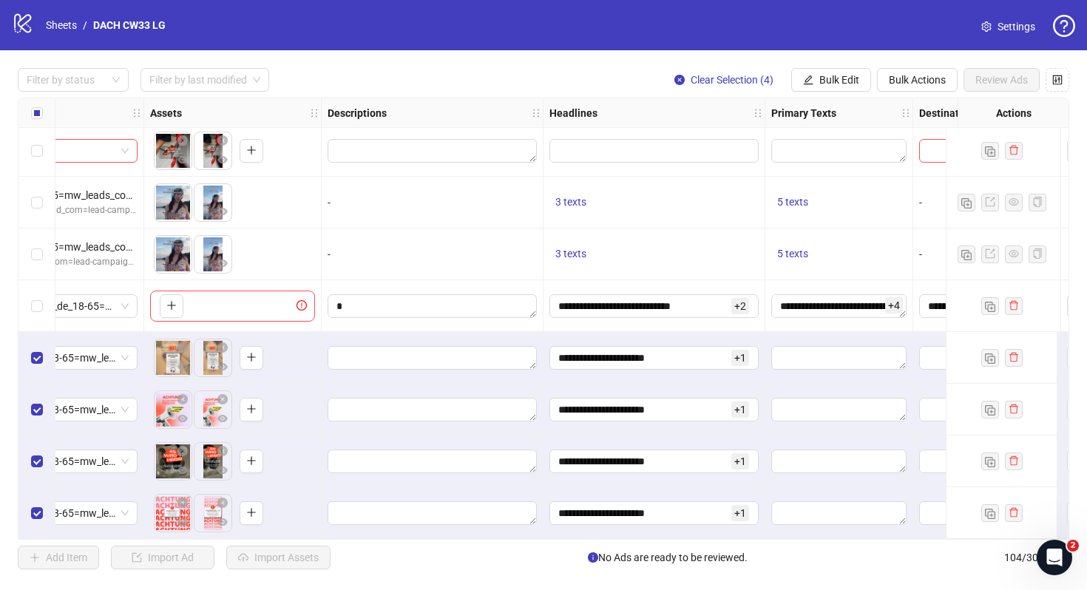
scroll to position [4976, 750]
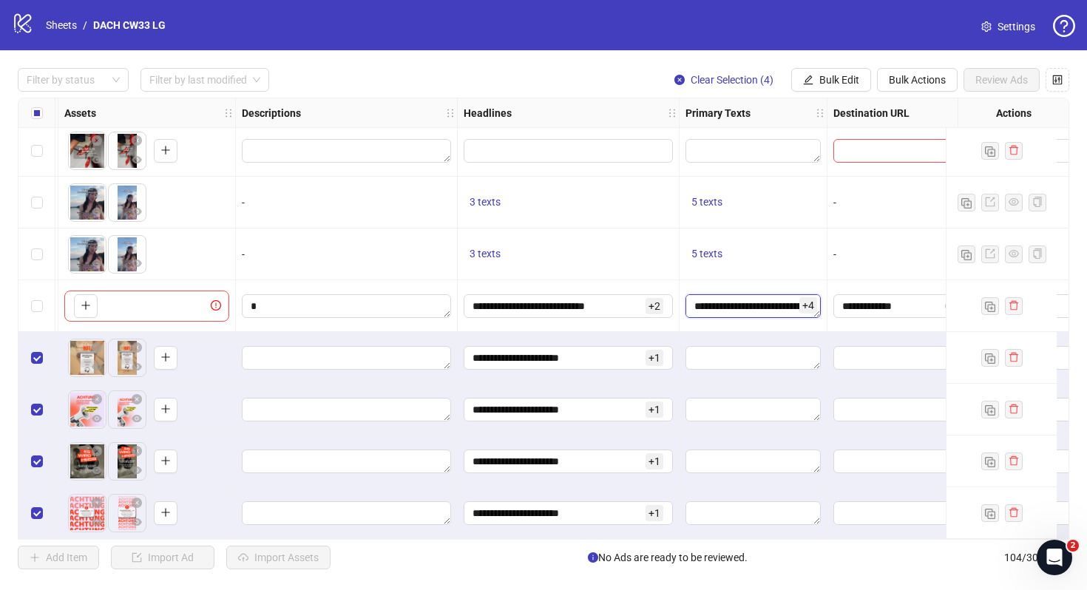
click at [763, 300] on textarea "**********" at bounding box center [752, 306] width 135 height 24
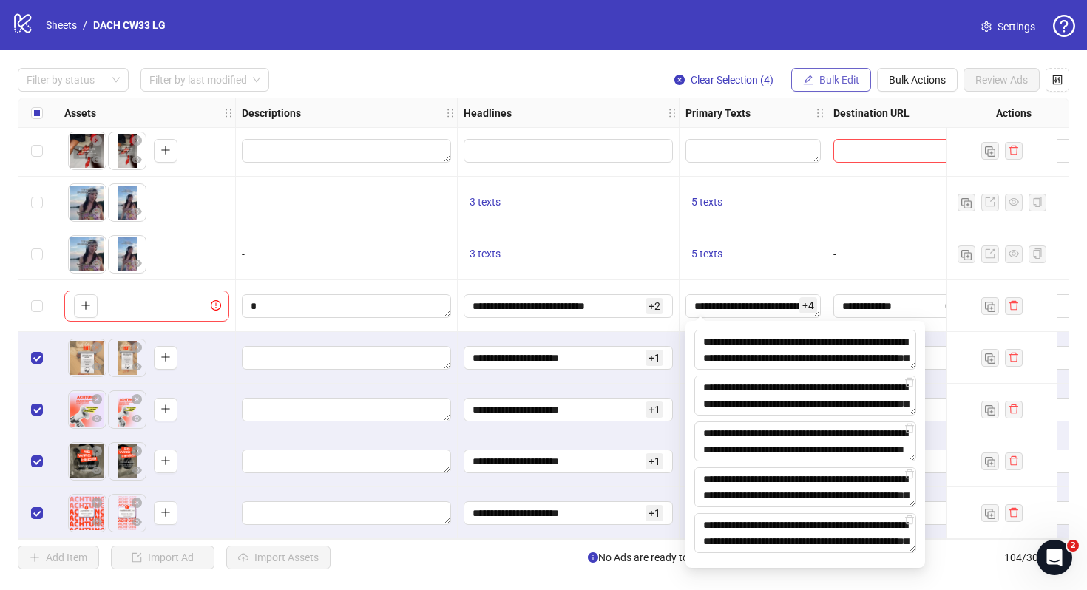
click at [823, 83] on span "Bulk Edit" at bounding box center [839, 80] width 40 height 12
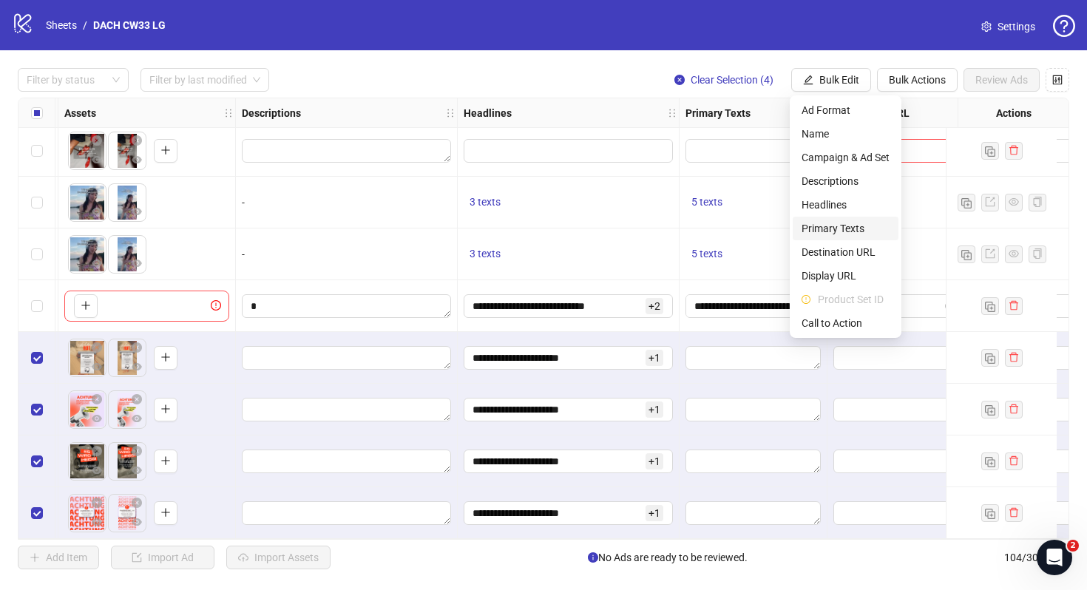
click at [837, 223] on span "Primary Texts" at bounding box center [845, 228] width 88 height 16
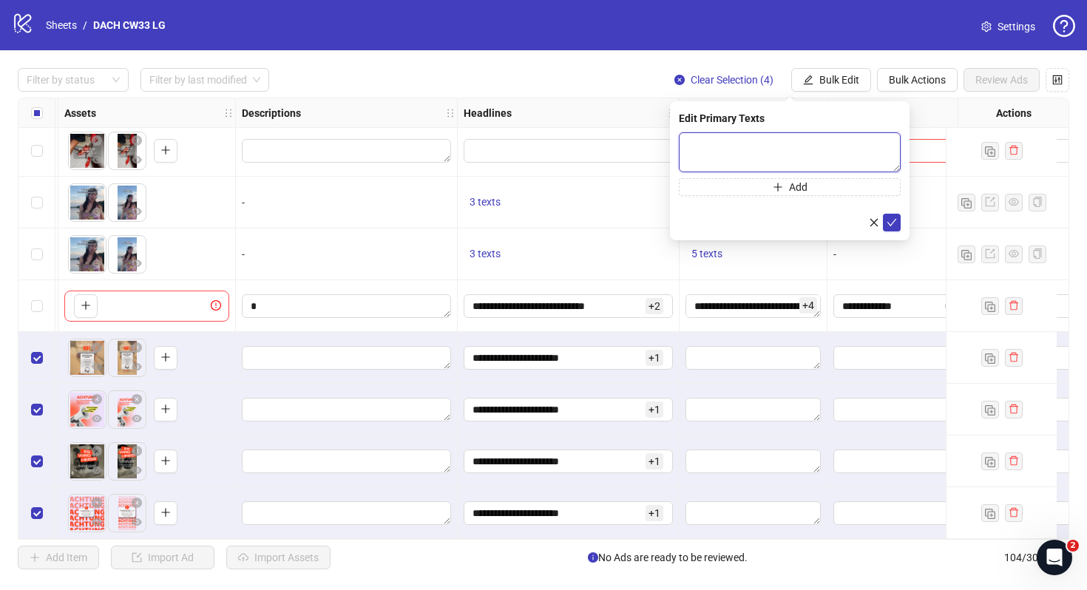
click at [791, 136] on textarea at bounding box center [790, 152] width 222 height 40
paste textarea "**********"
type textarea "**********"
drag, startPoint x: 897, startPoint y: 229, endPoint x: 828, endPoint y: 185, distance: 82.4
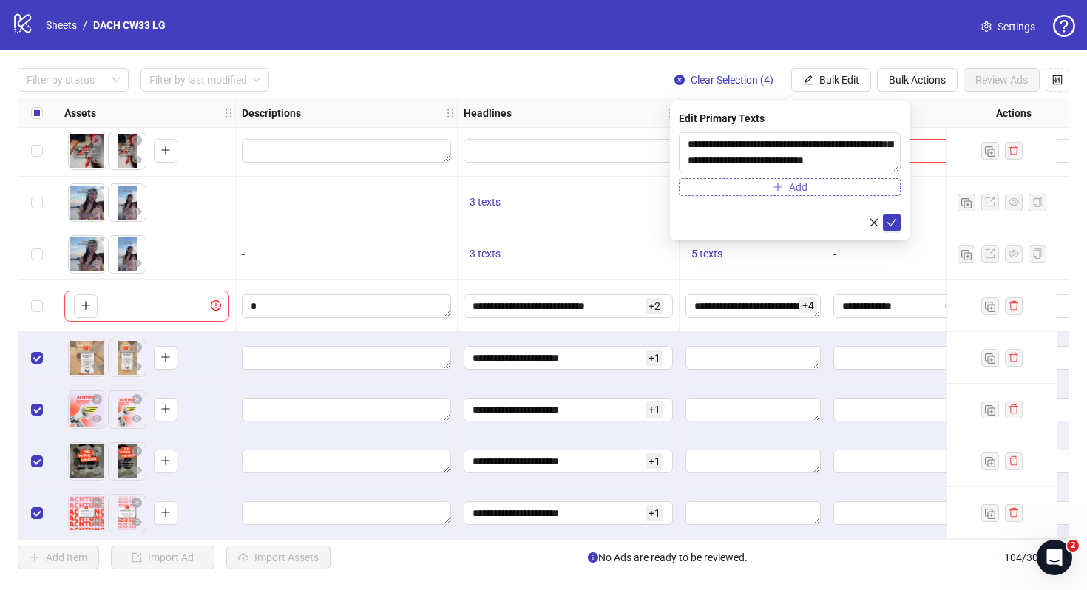
click at [829, 185] on form "**********" at bounding box center [790, 181] width 222 height 99
click at [891, 215] on button "submit" at bounding box center [892, 223] width 18 height 18
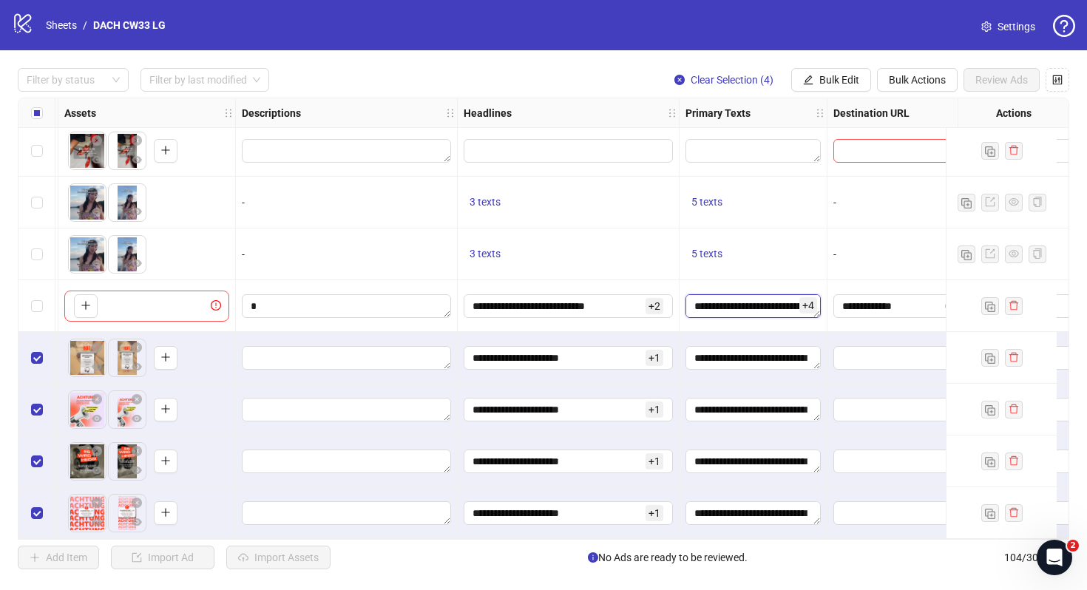
click at [770, 294] on textarea "**********" at bounding box center [752, 306] width 135 height 24
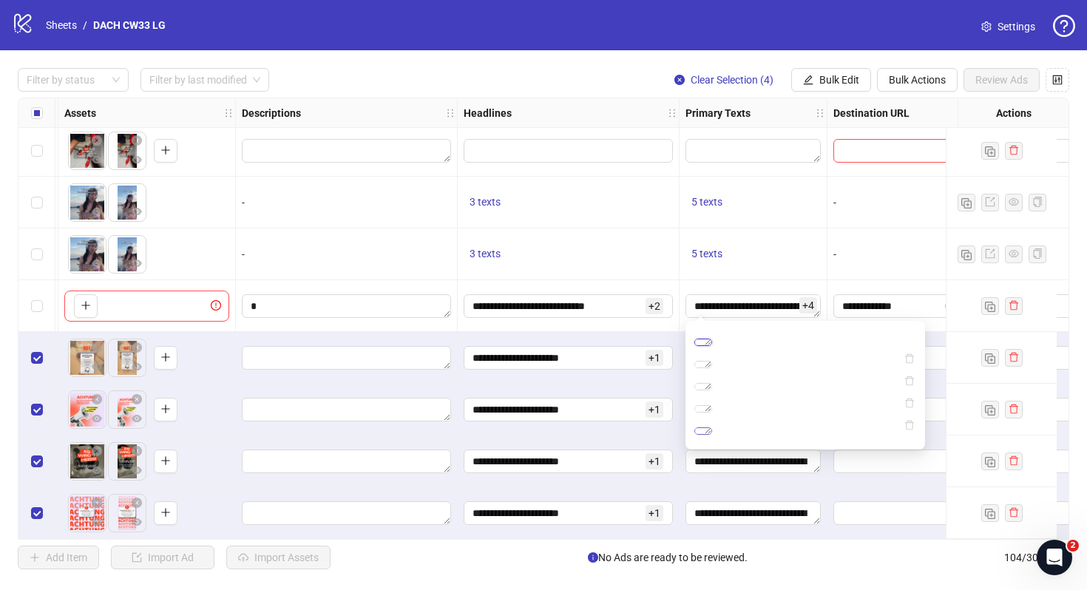
scroll to position [0, 0]
click at [712, 368] on textarea "**********" at bounding box center [703, 364] width 18 height 7
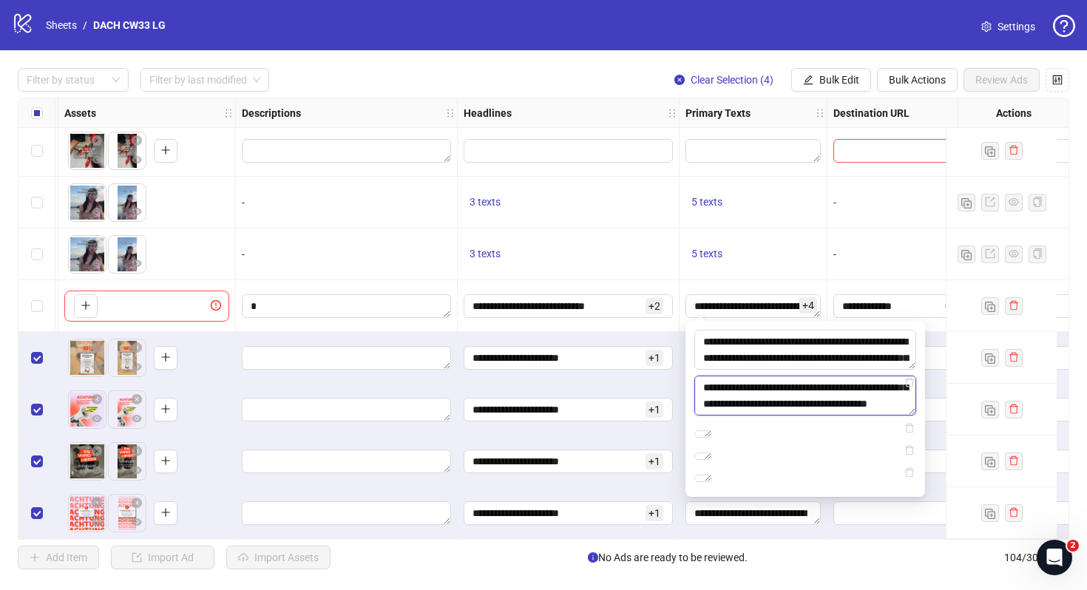
scroll to position [33, 0]
click at [828, 86] on button "Bulk Edit" at bounding box center [831, 80] width 80 height 24
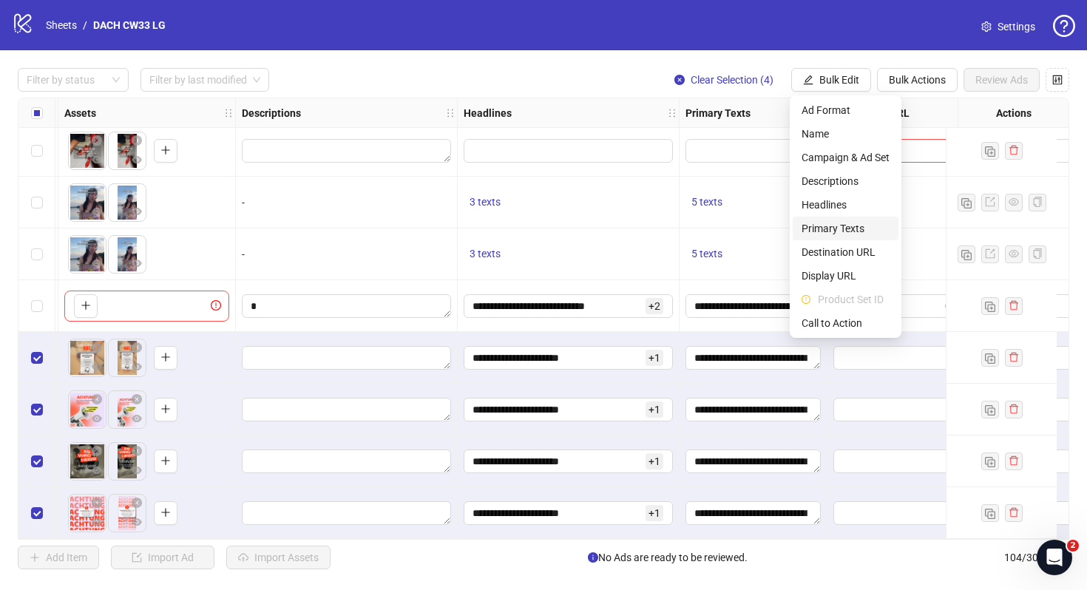
click at [838, 231] on span "Primary Texts" at bounding box center [845, 228] width 88 height 16
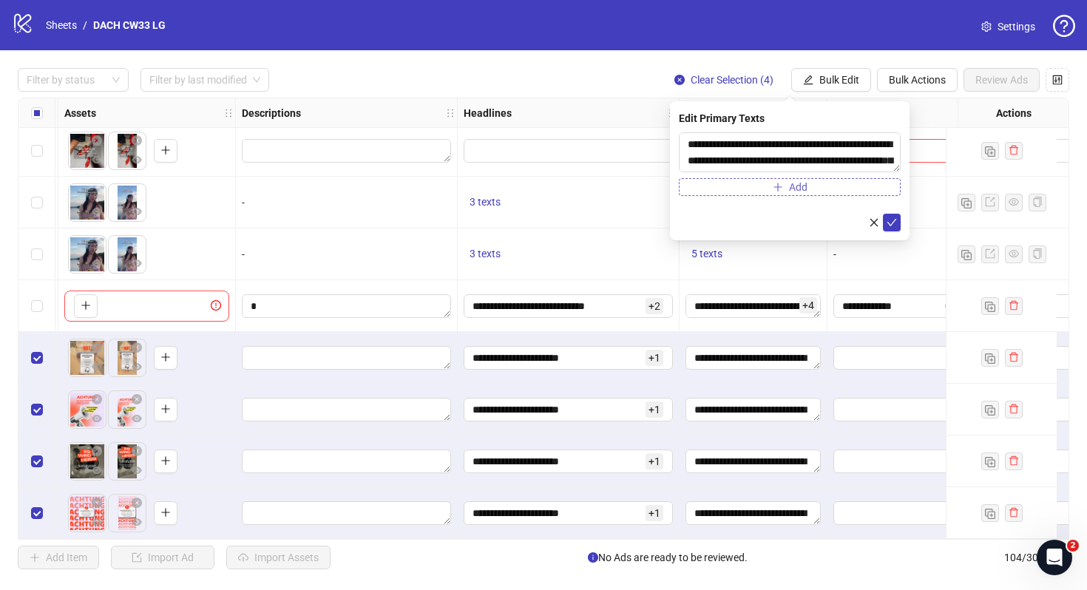
click at [762, 190] on button "Add" at bounding box center [790, 187] width 222 height 18
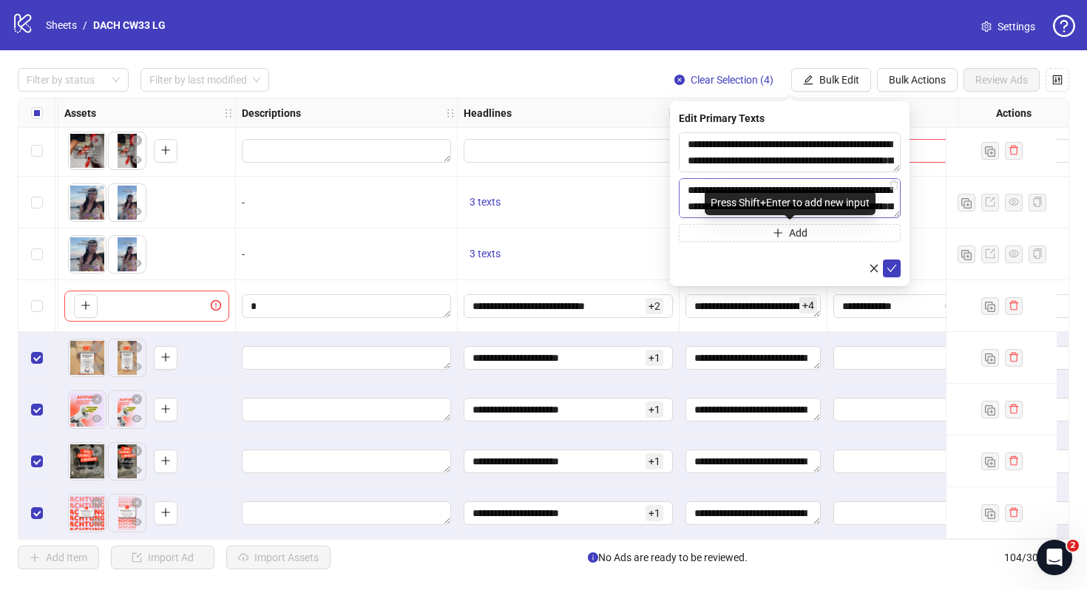
scroll to position [27, 0]
type textarea "**********"
click at [894, 269] on icon "check" at bounding box center [891, 268] width 10 height 10
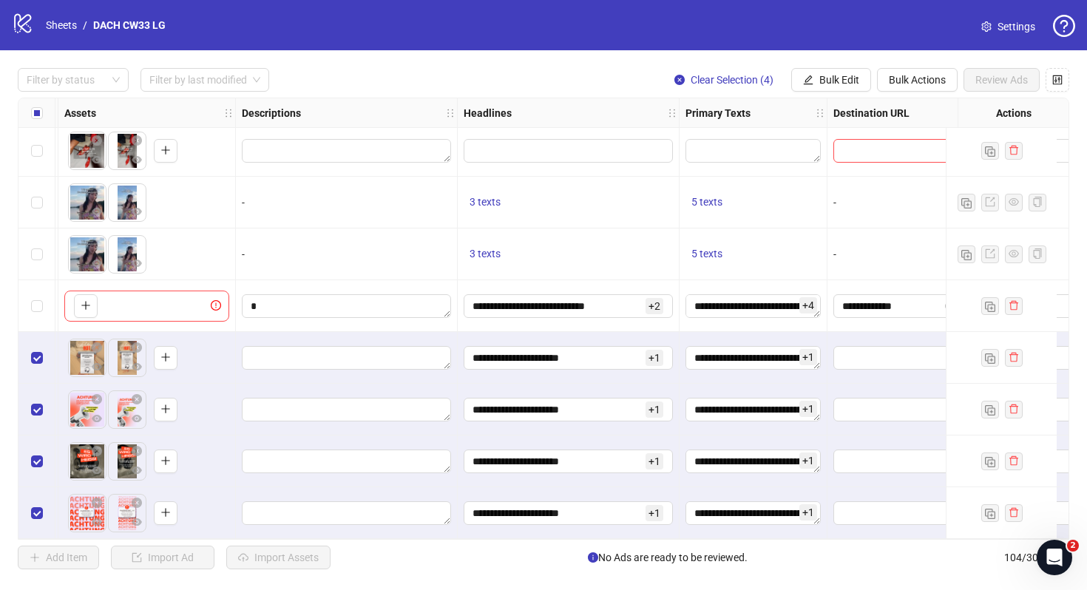
click at [806, 304] on span "+ 4" at bounding box center [808, 305] width 18 height 16
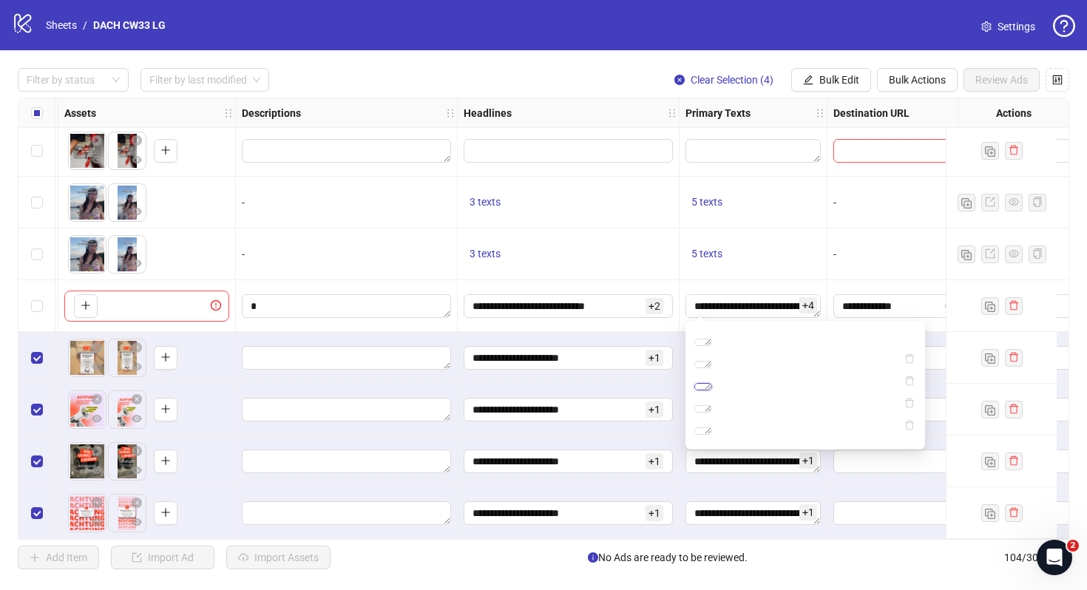
click at [712, 390] on textarea "**********" at bounding box center [703, 386] width 18 height 7
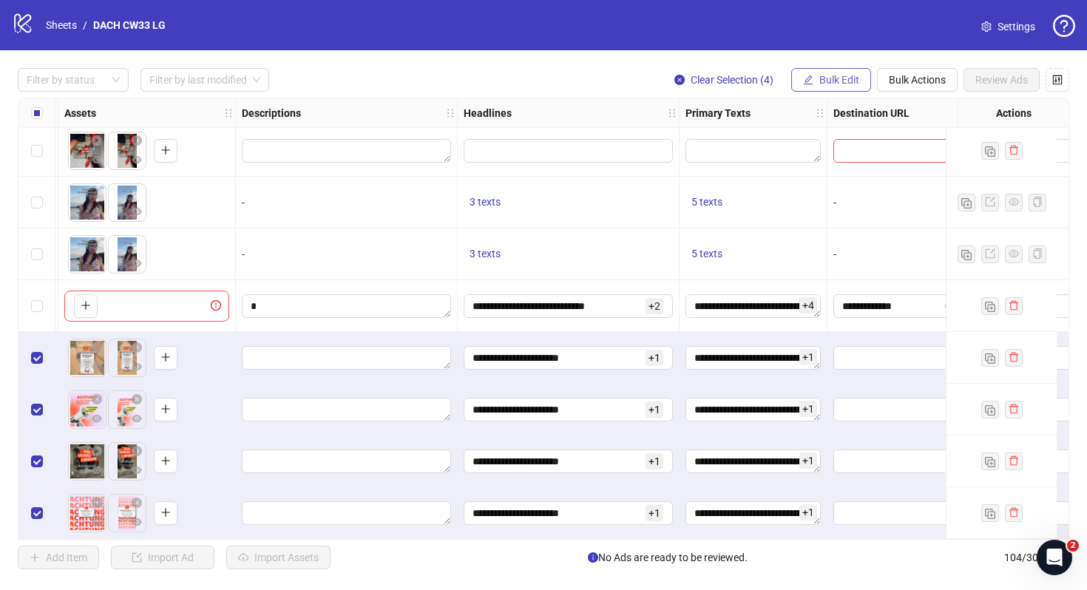
click at [849, 88] on button "Bulk Edit" at bounding box center [831, 80] width 80 height 24
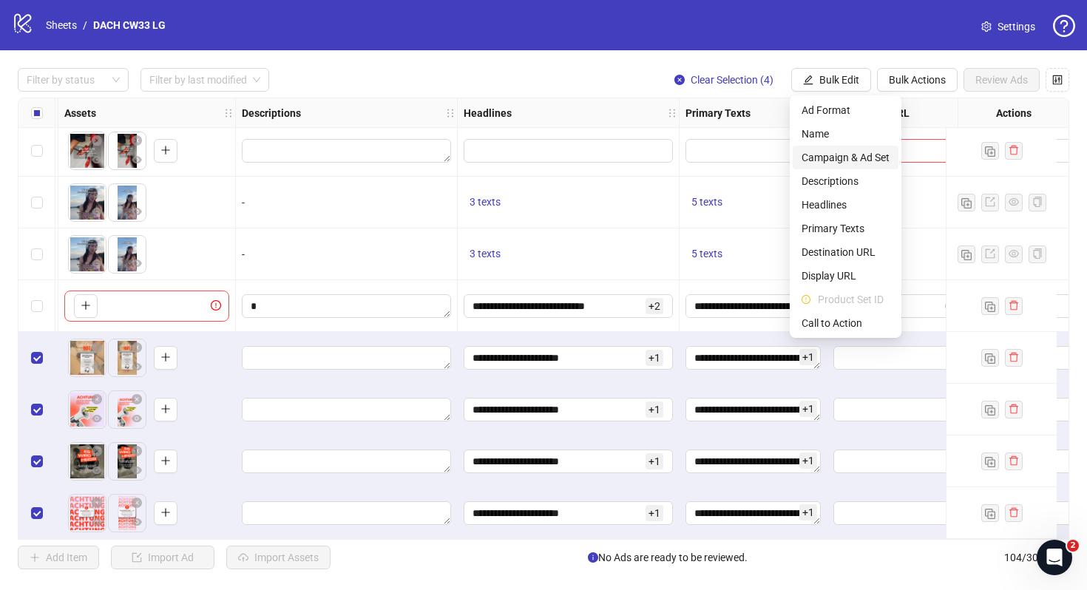
click at [846, 160] on span "Campaign & Ad Set" at bounding box center [845, 157] width 88 height 16
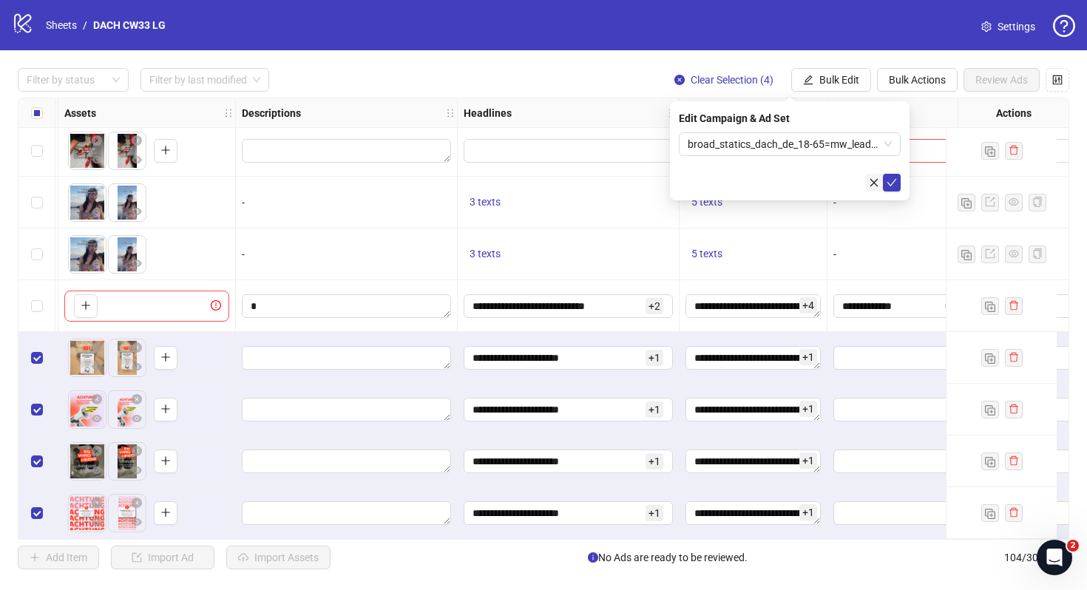
click at [873, 184] on icon "close" at bounding box center [874, 182] width 10 height 10
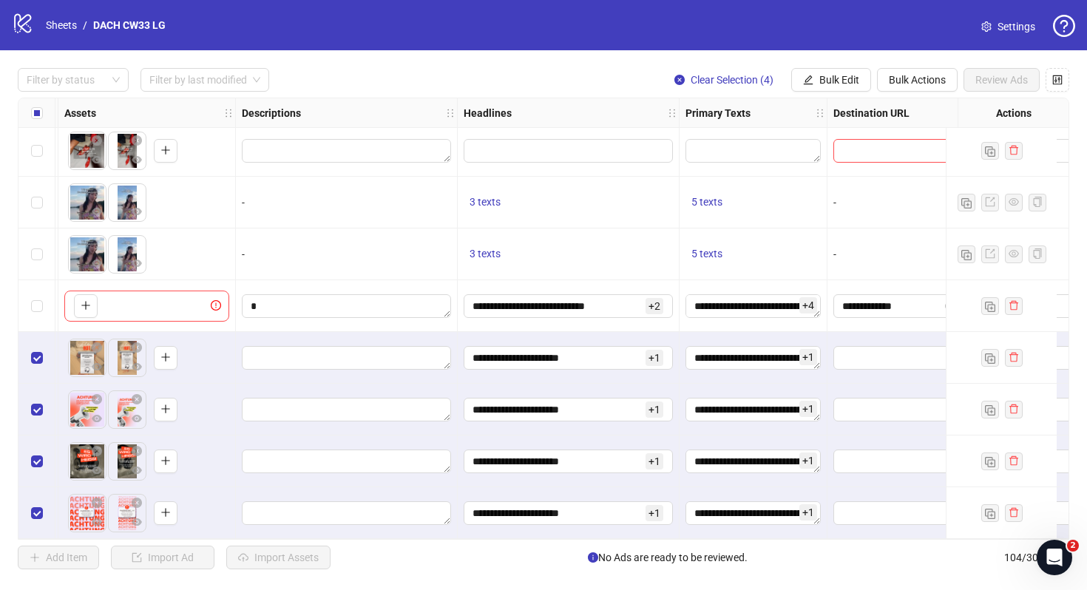
click at [823, 94] on div "**********" at bounding box center [543, 318] width 1087 height 537
click at [819, 86] on span "Bulk Edit" at bounding box center [839, 80] width 40 height 12
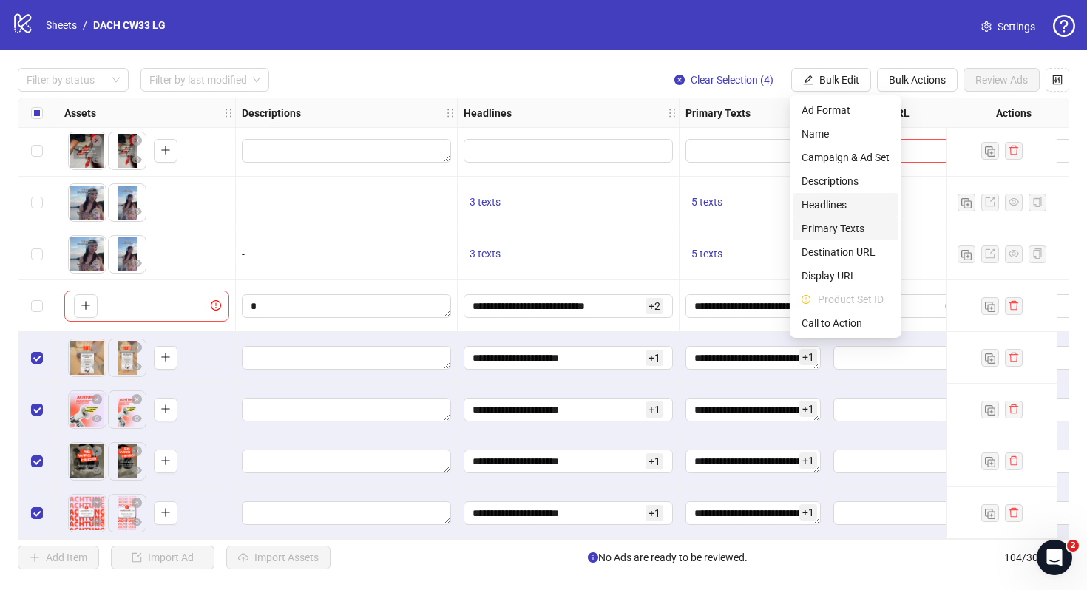
click at [836, 218] on li "Primary Texts" at bounding box center [845, 229] width 106 height 24
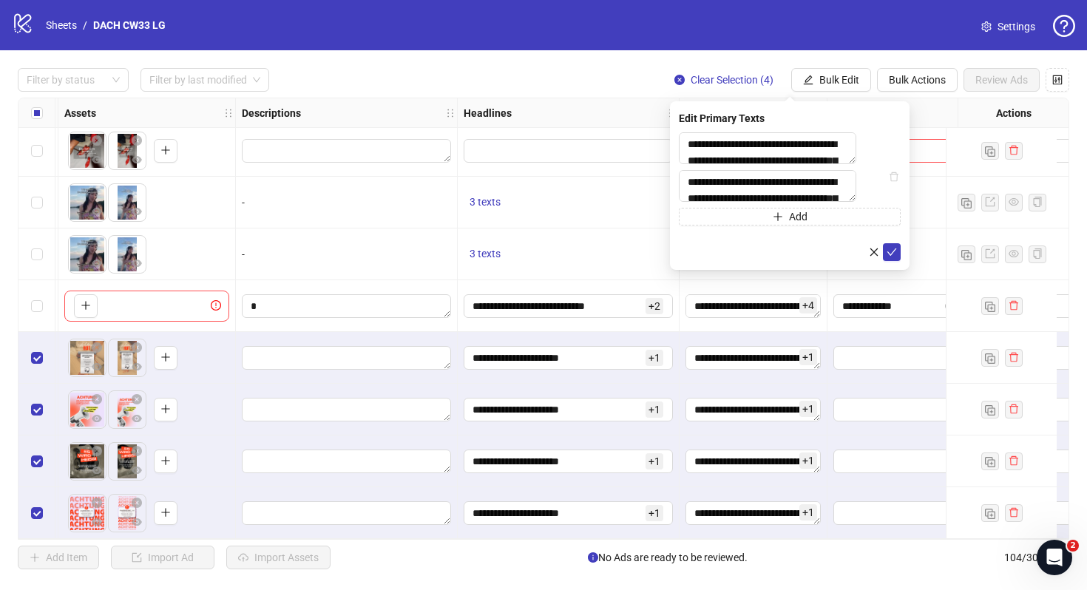
click at [781, 222] on div "**********" at bounding box center [790, 178] width 222 height 93
click at [774, 222] on icon "plus" at bounding box center [777, 216] width 10 height 10
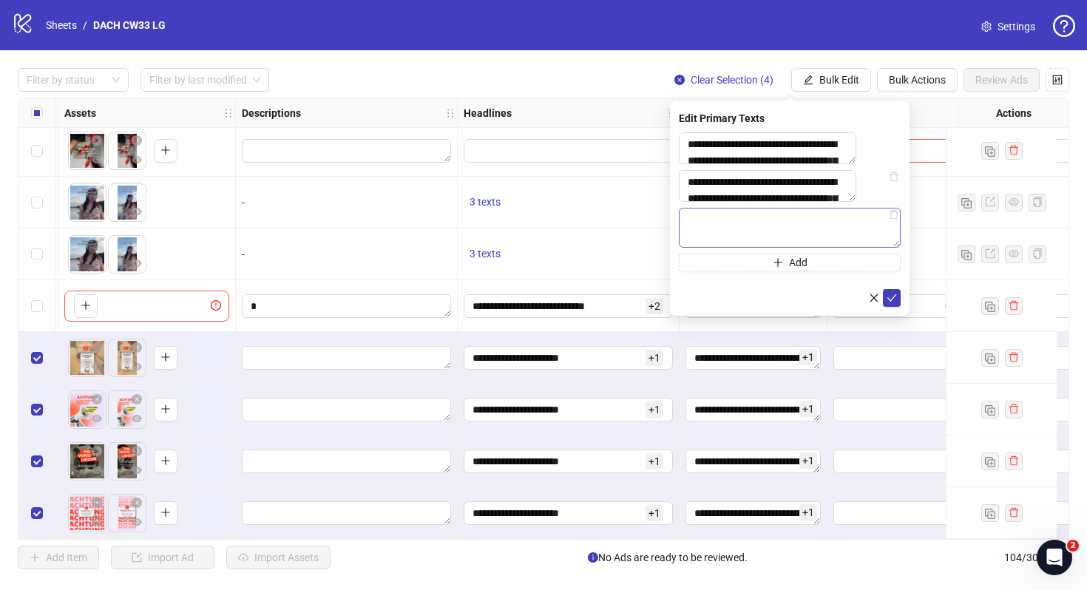
click at [770, 226] on textarea at bounding box center [790, 228] width 222 height 40
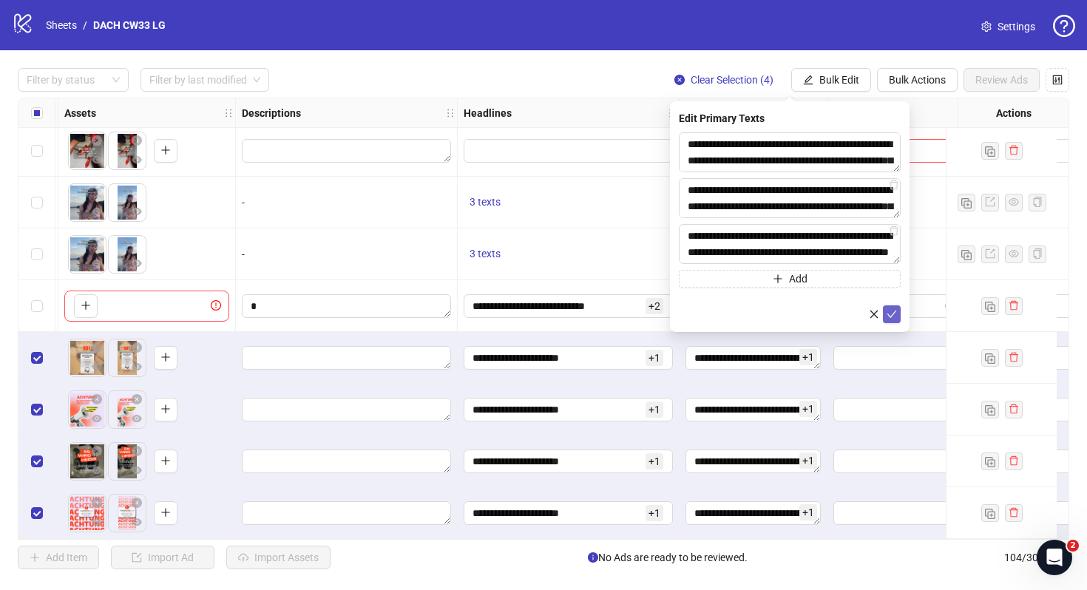
type textarea "**********"
click at [892, 305] on button "submit" at bounding box center [892, 314] width 18 height 18
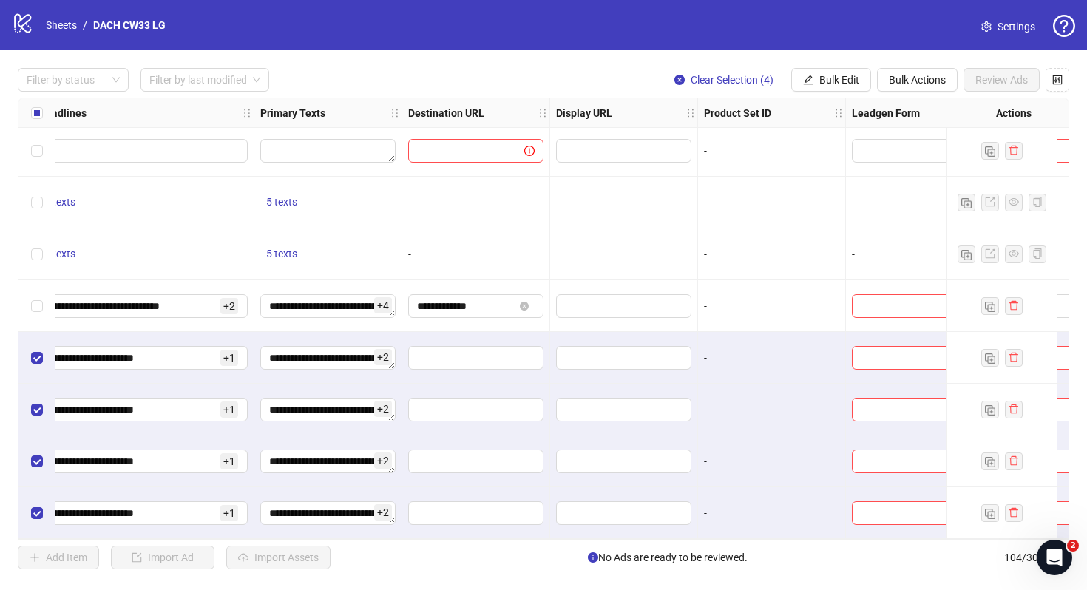
scroll to position [4976, 1489]
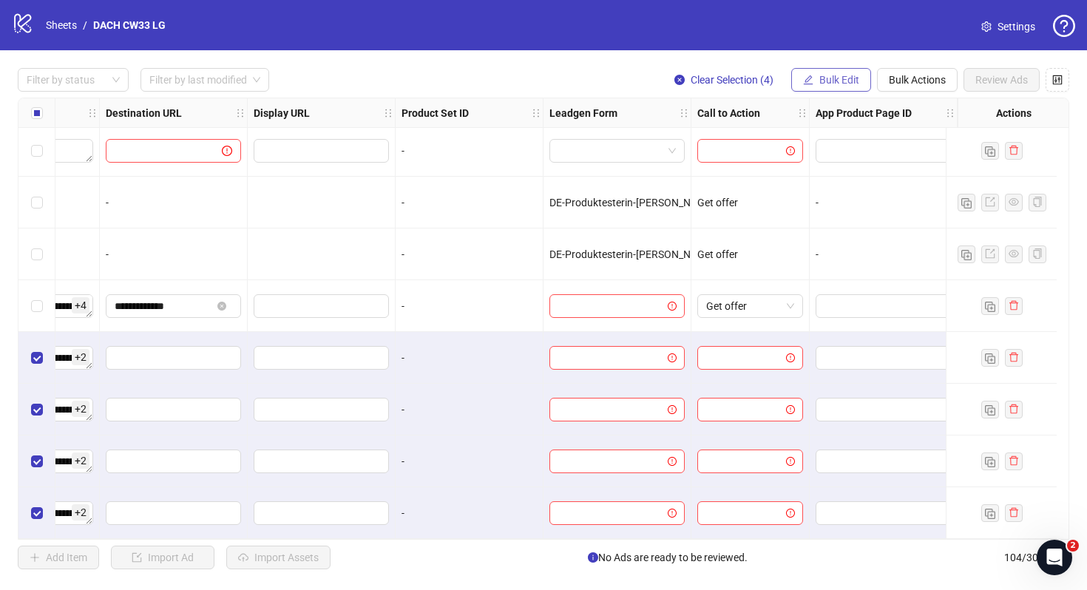
click at [839, 87] on button "Bulk Edit" at bounding box center [831, 80] width 80 height 24
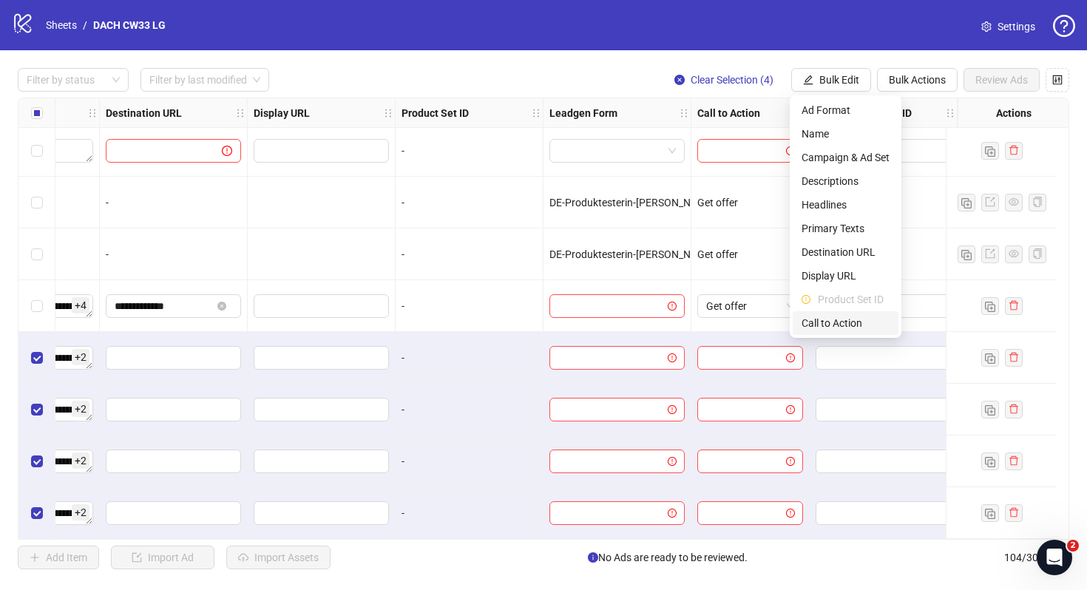
click at [862, 320] on span "Call to Action" at bounding box center [845, 323] width 88 height 16
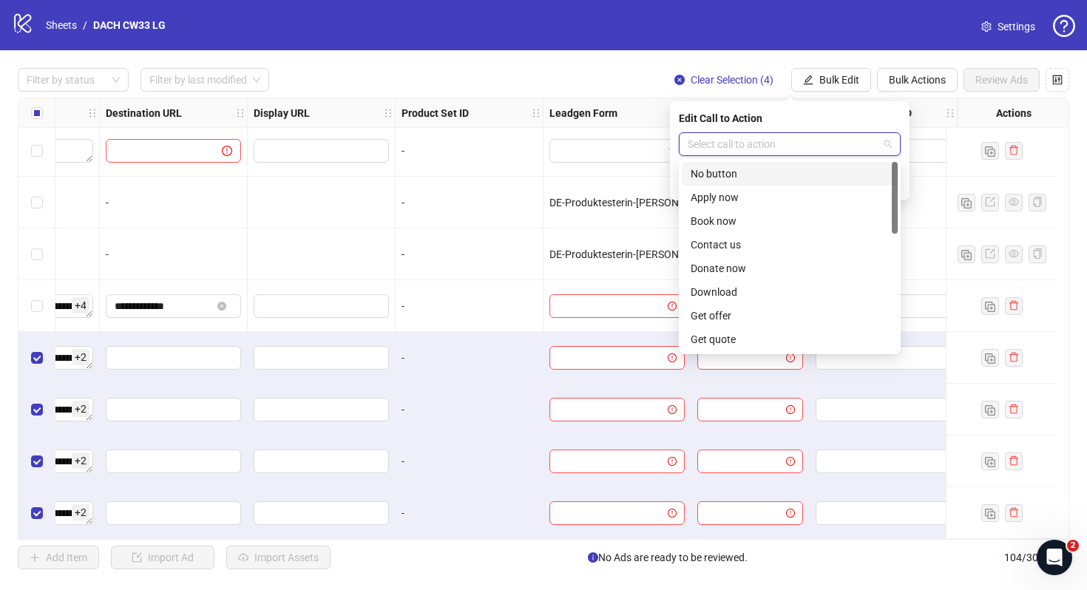
click at [849, 145] on input "search" at bounding box center [782, 144] width 191 height 22
click at [763, 319] on div "Get offer" at bounding box center [789, 316] width 198 height 16
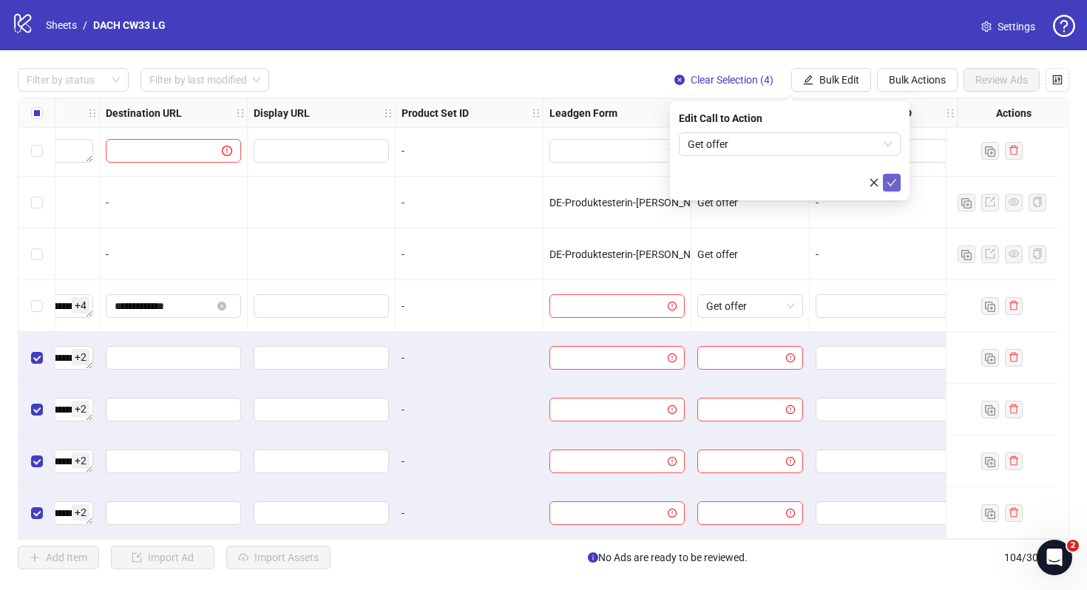
click at [886, 178] on icon "check" at bounding box center [891, 182] width 10 height 10
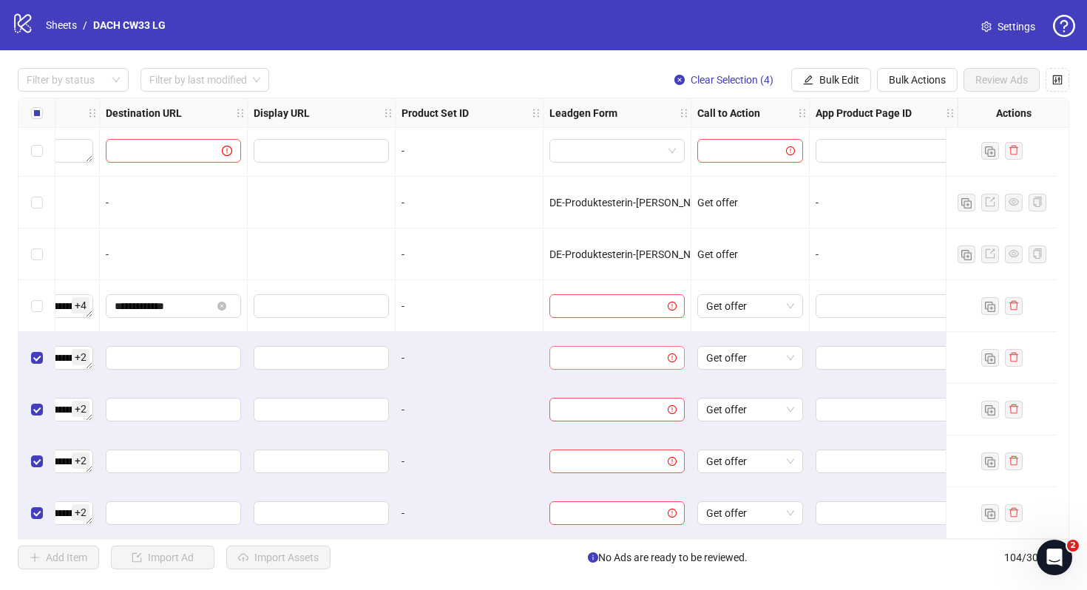
click at [656, 347] on span at bounding box center [617, 358] width 118 height 22
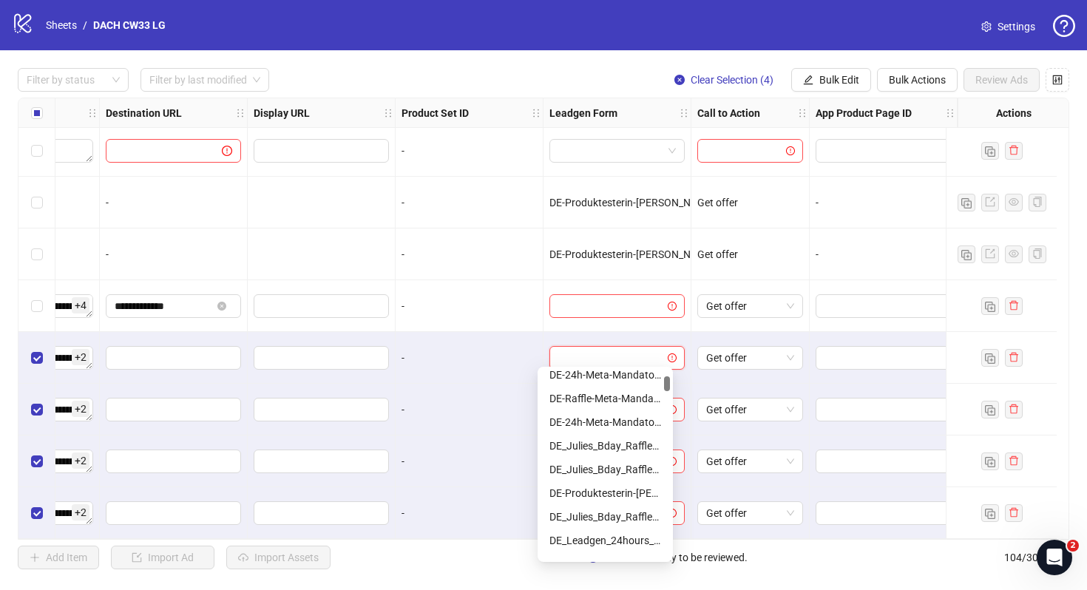
scroll to position [108, 0]
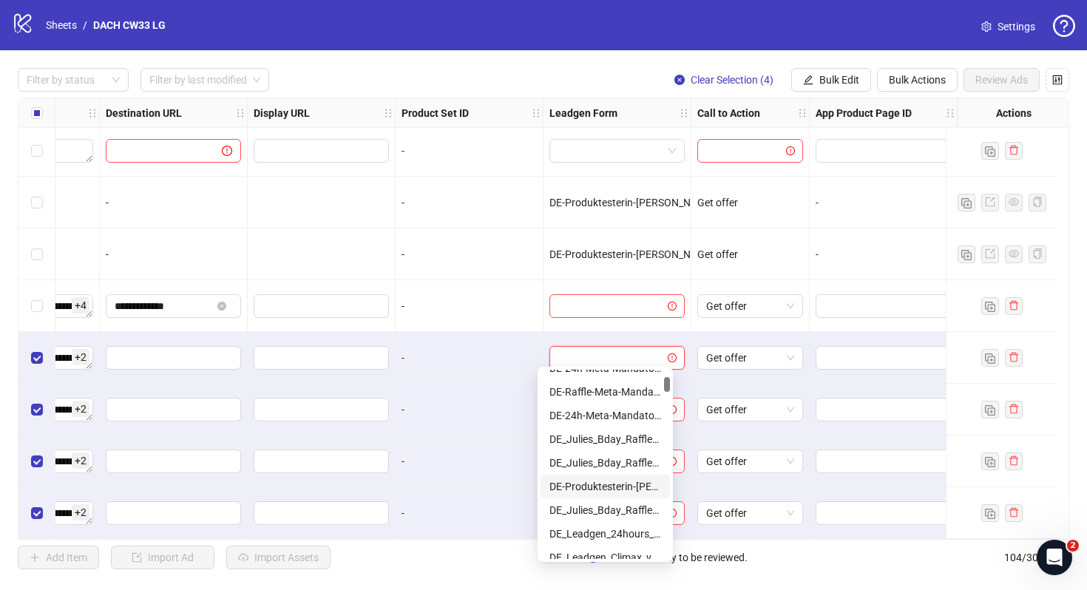
click at [619, 485] on div "DE-Produktesterin-[PERSON_NAME]-[DATE]-copy" at bounding box center [605, 486] width 112 height 16
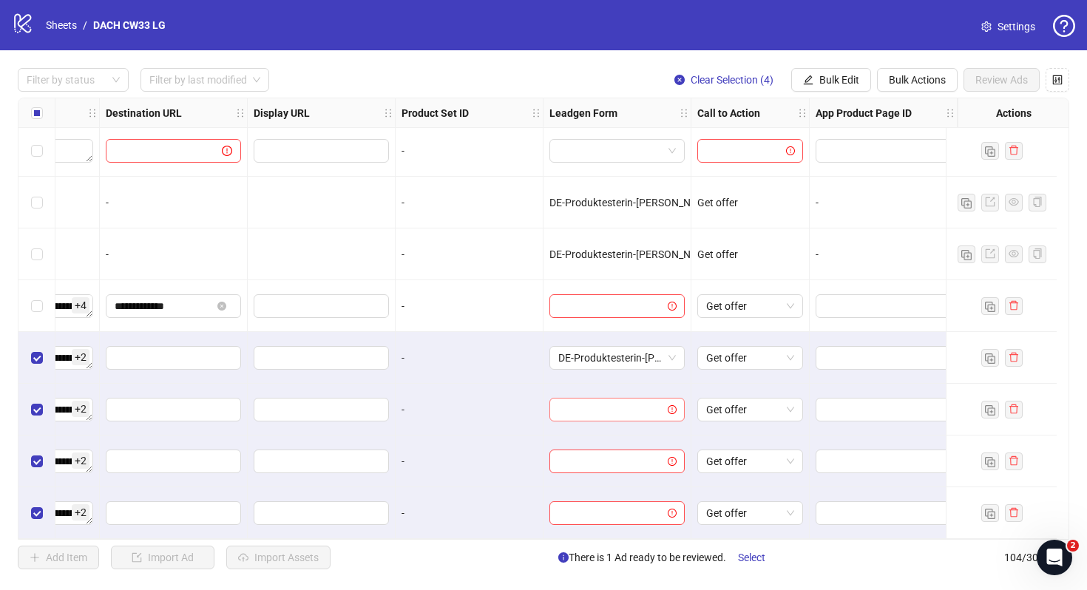
click at [615, 404] on input "search" at bounding box center [610, 409] width 104 height 22
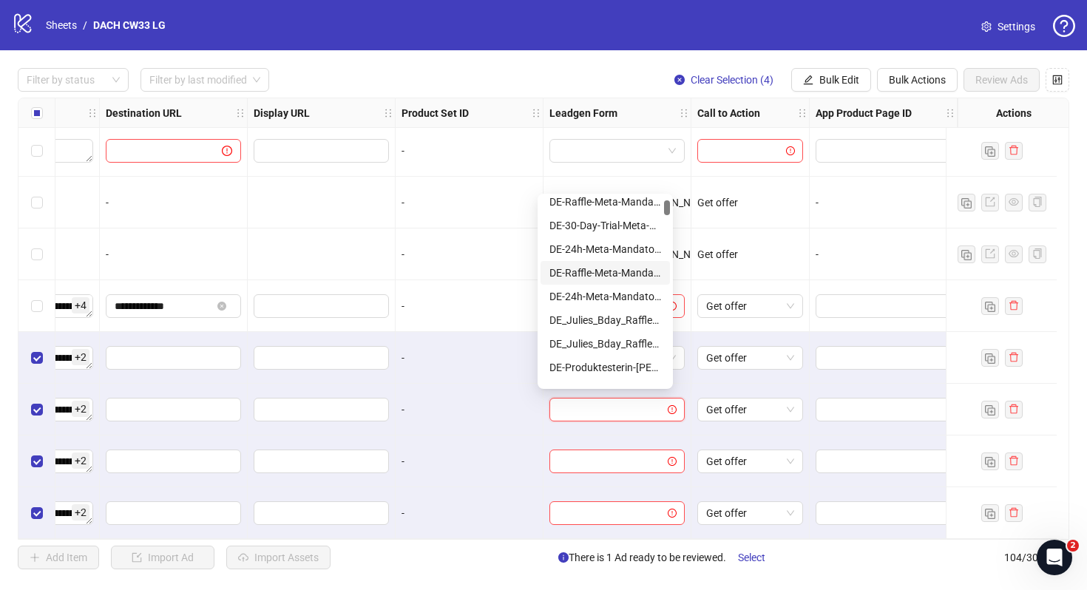
scroll to position [57, 0]
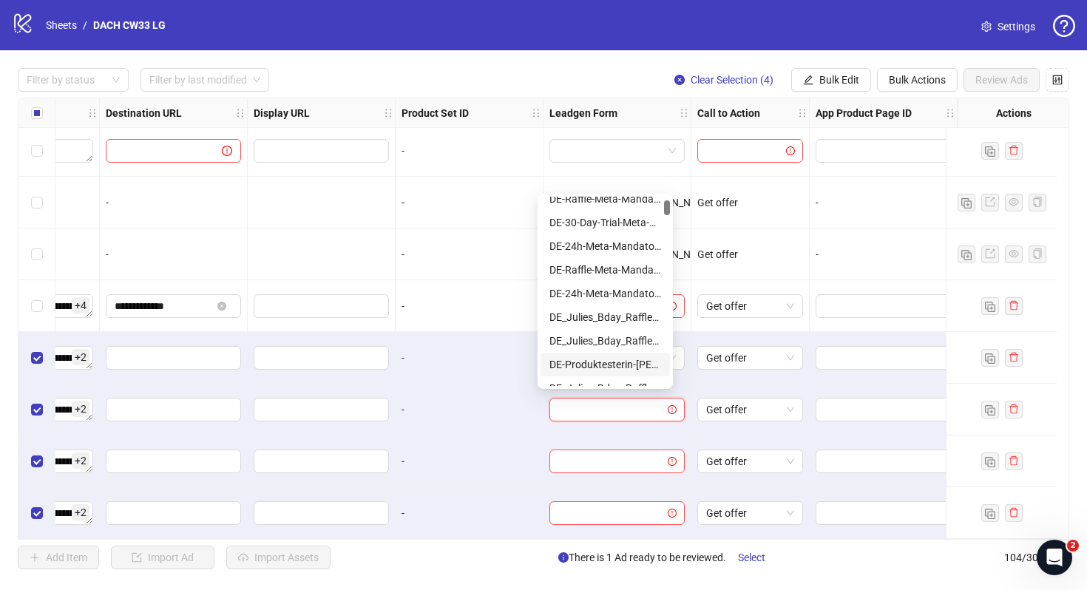
click at [626, 366] on div "DE-Produktesterin-[PERSON_NAME]-[DATE]-copy" at bounding box center [605, 364] width 112 height 16
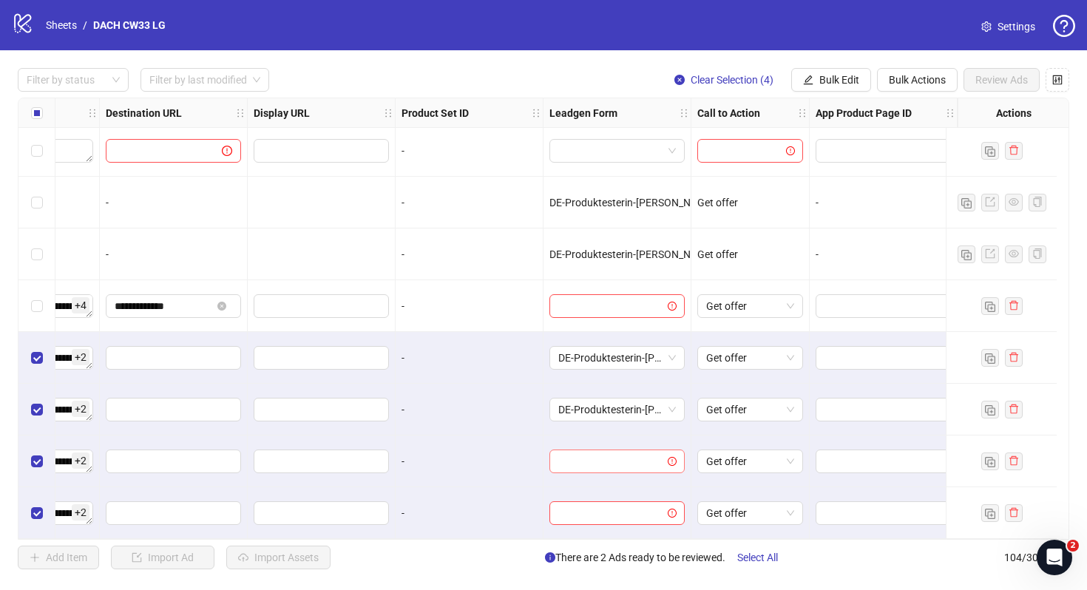
click at [591, 454] on input "search" at bounding box center [610, 461] width 104 height 22
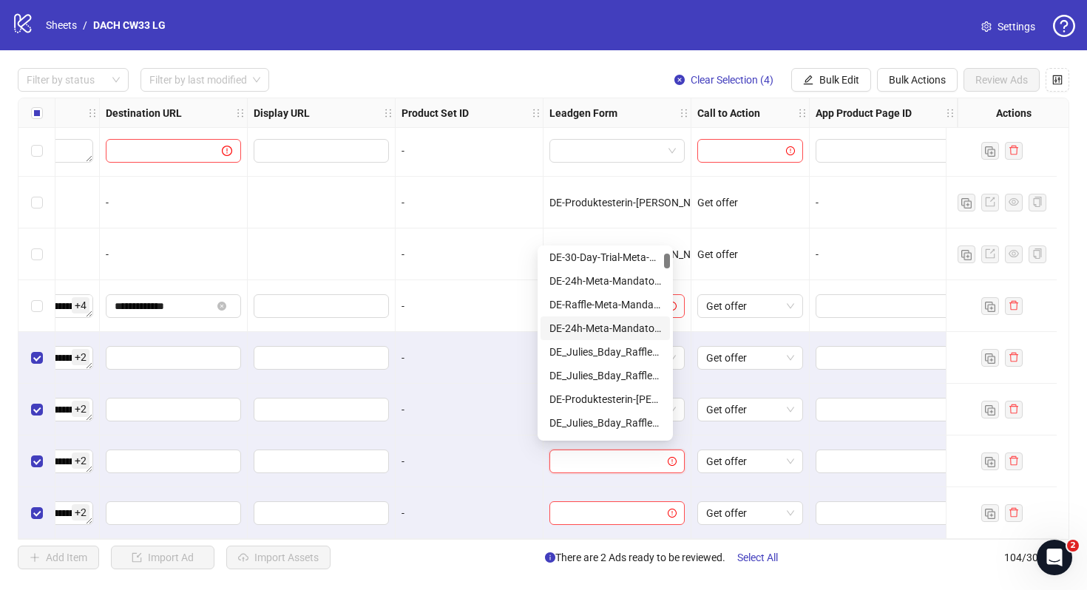
scroll to position [84, 0]
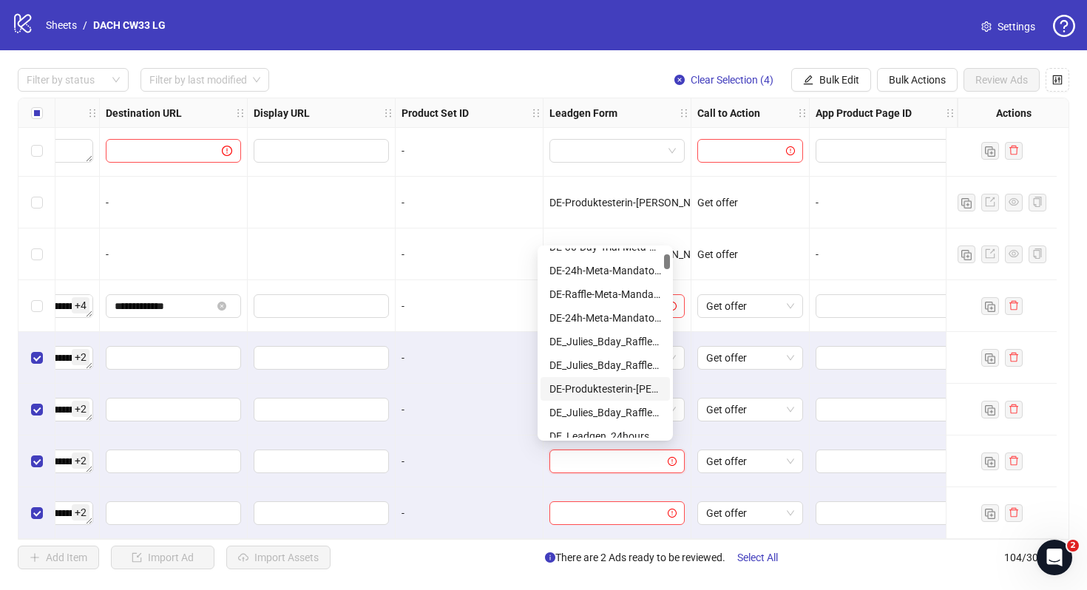
click at [611, 391] on div "DE-Produktesterin-[PERSON_NAME]-[DATE]-copy" at bounding box center [605, 389] width 112 height 16
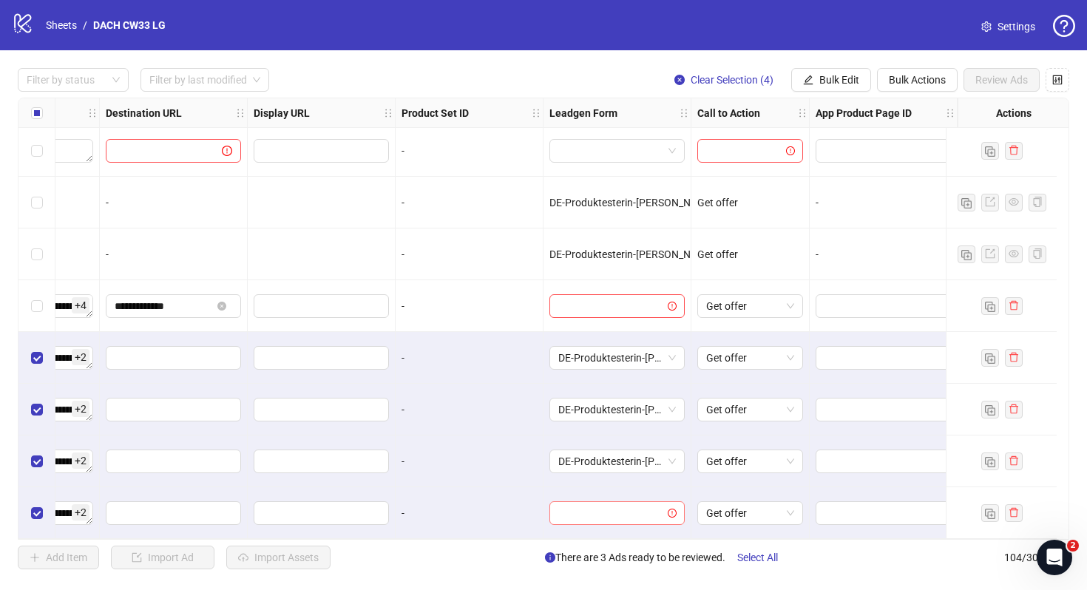
click at [602, 511] on input "search" at bounding box center [610, 513] width 104 height 22
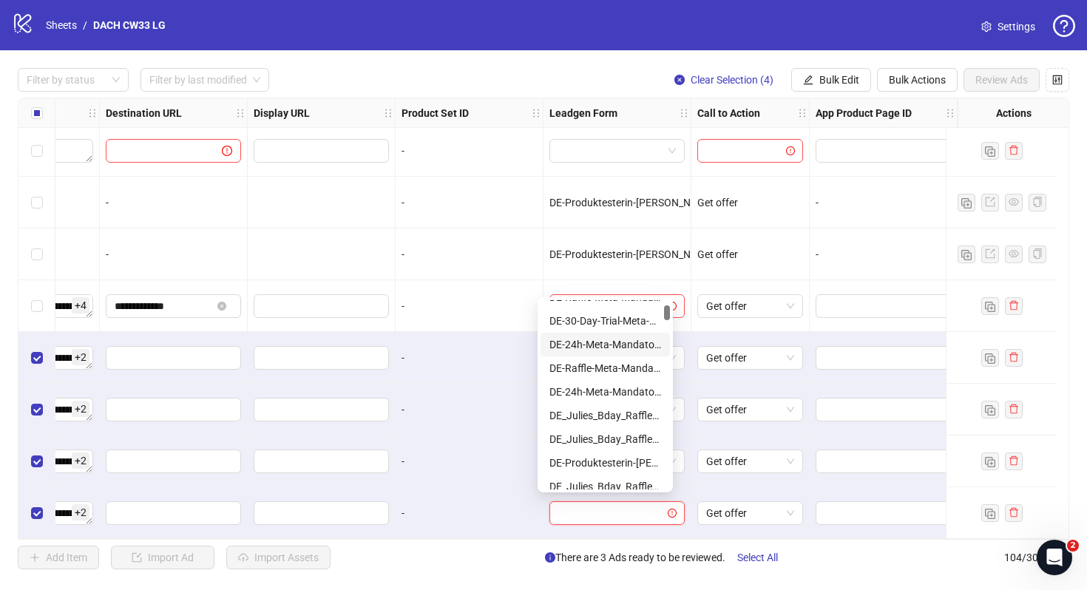
scroll to position [70, 0]
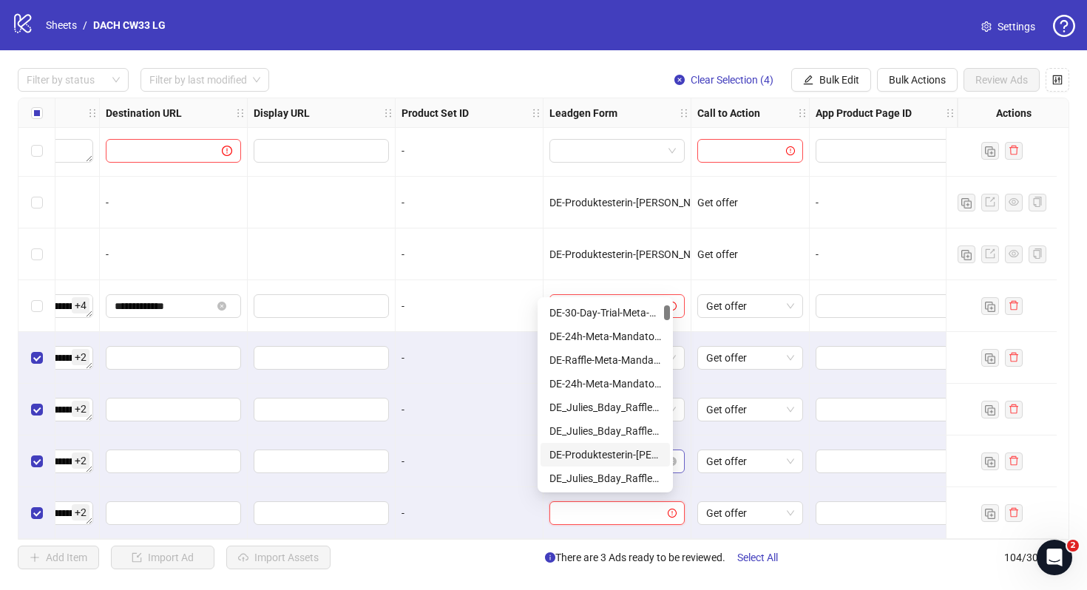
click at [616, 452] on div "DE-Produktesterin-[PERSON_NAME]-[DATE]-copy" at bounding box center [605, 454] width 112 height 16
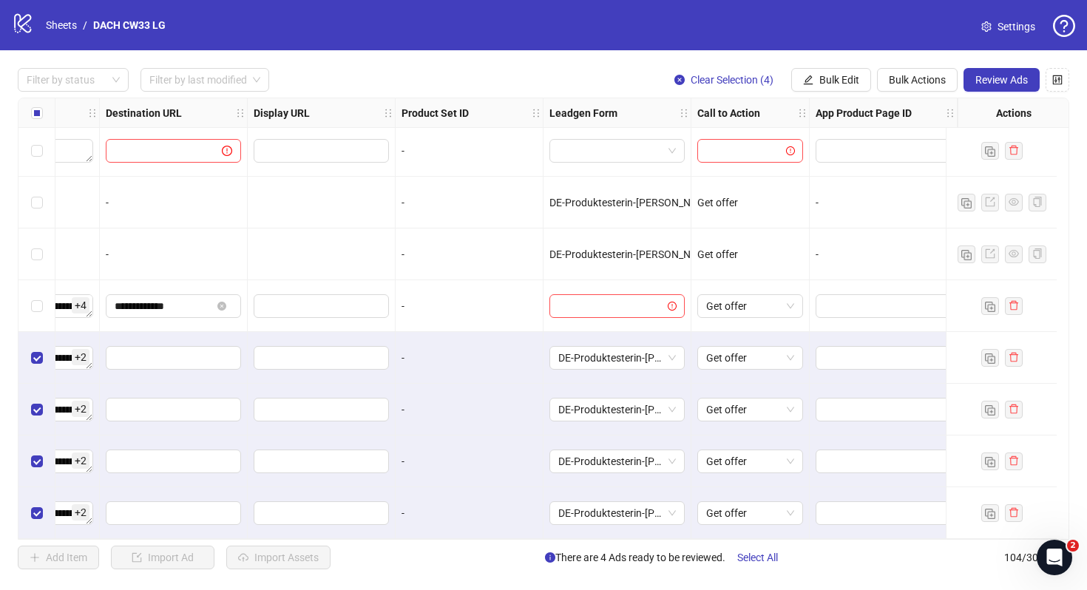
click at [646, 487] on div "DE-Produktesterin-[PERSON_NAME]-[DATE]-copy" at bounding box center [617, 513] width 148 height 52
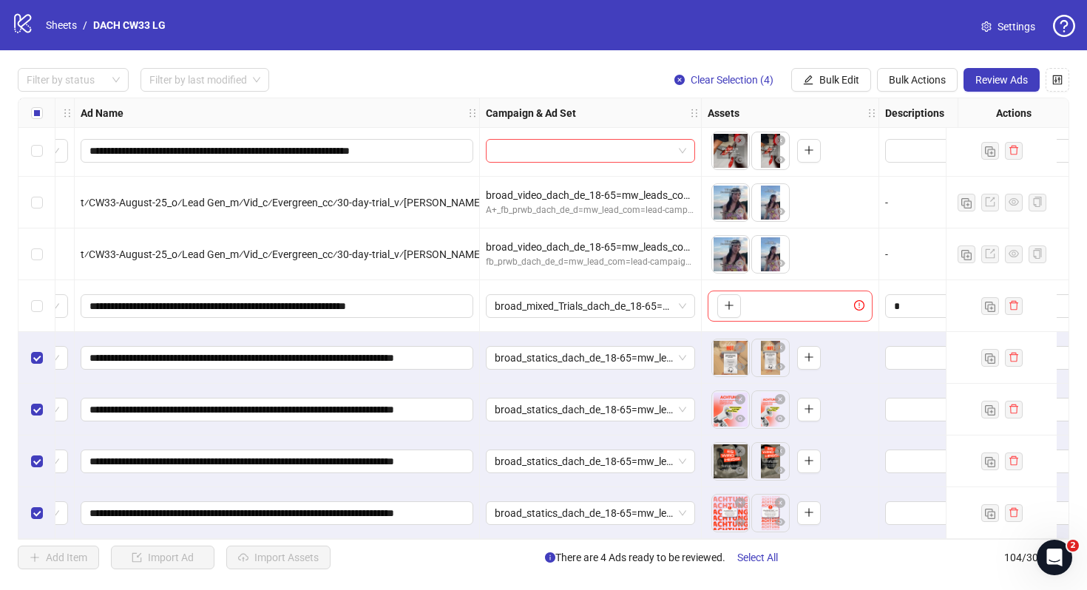
scroll to position [4976, 0]
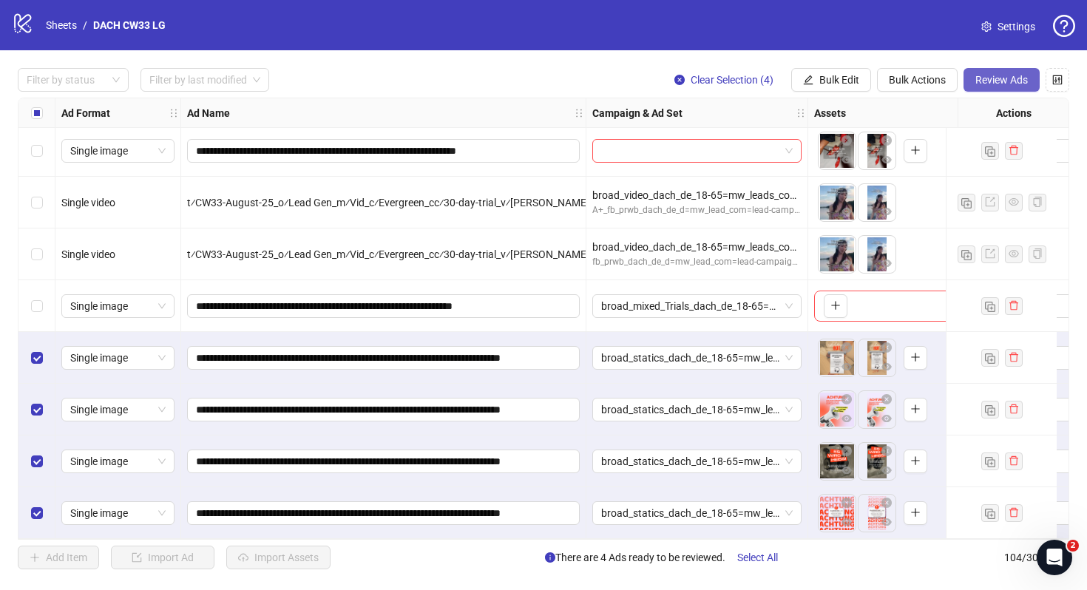
click at [1005, 78] on span "Review Ads" at bounding box center [1001, 80] width 52 height 12
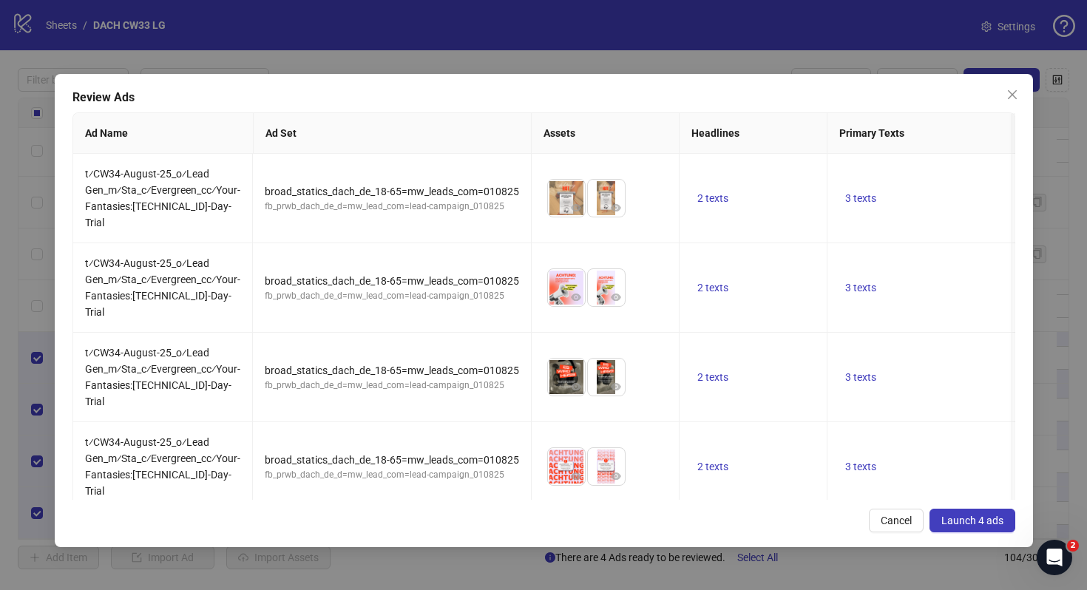
click at [963, 514] on span "Launch 4 ads" at bounding box center [972, 520] width 62 height 12
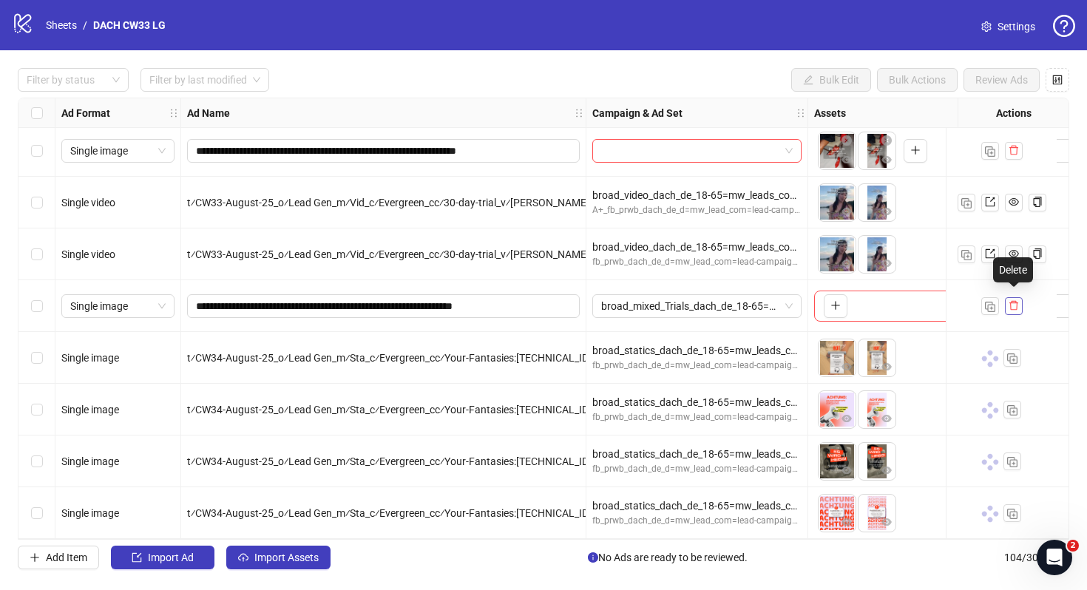
click at [1009, 301] on icon "delete" at bounding box center [1013, 306] width 9 height 10
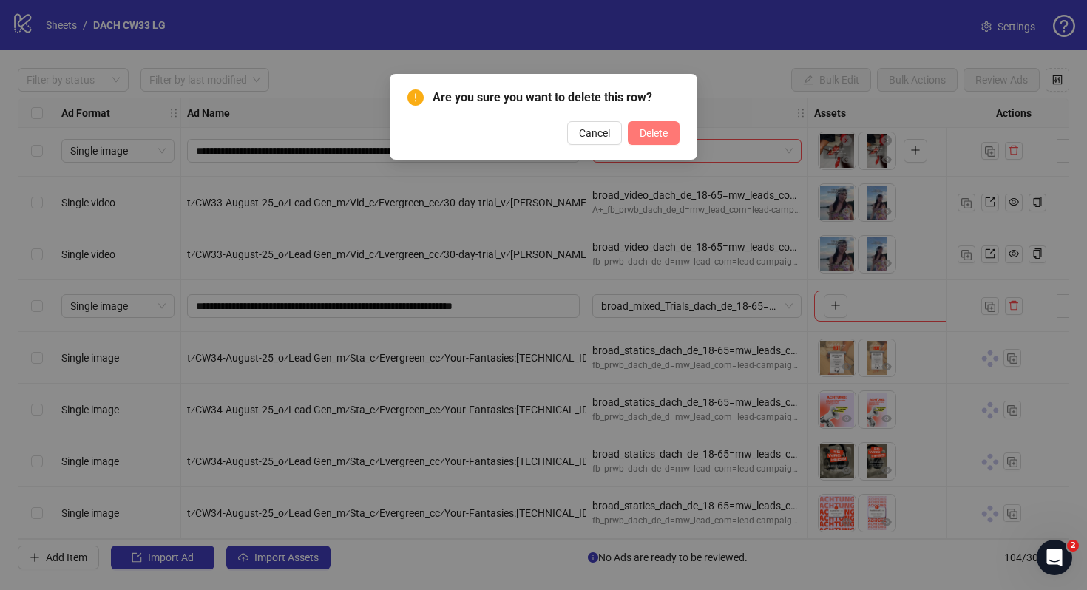
click at [660, 136] on span "Delete" at bounding box center [653, 133] width 28 height 12
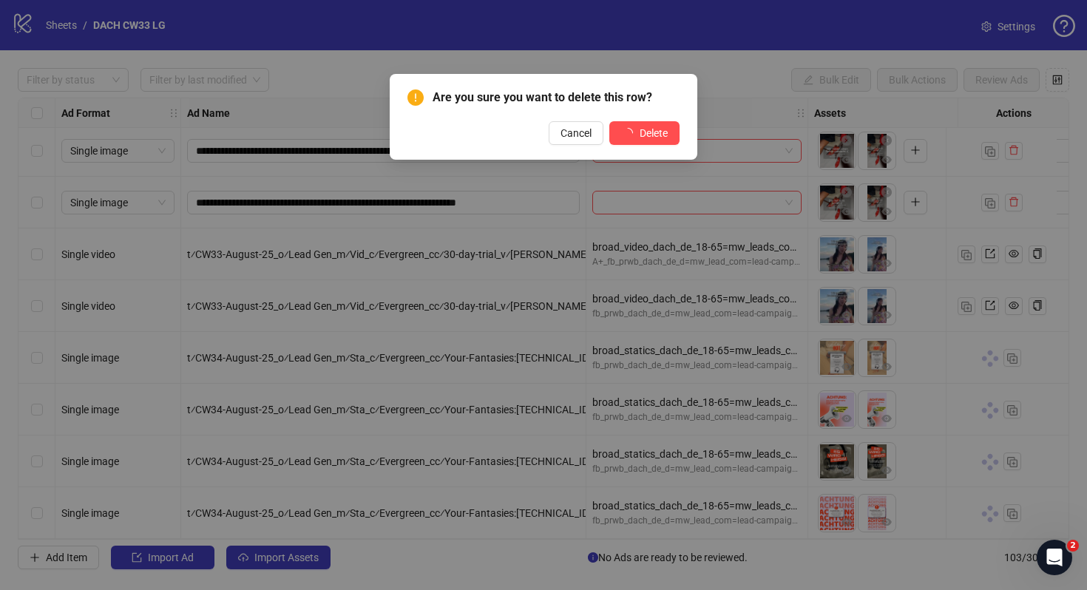
scroll to position [4925, 0]
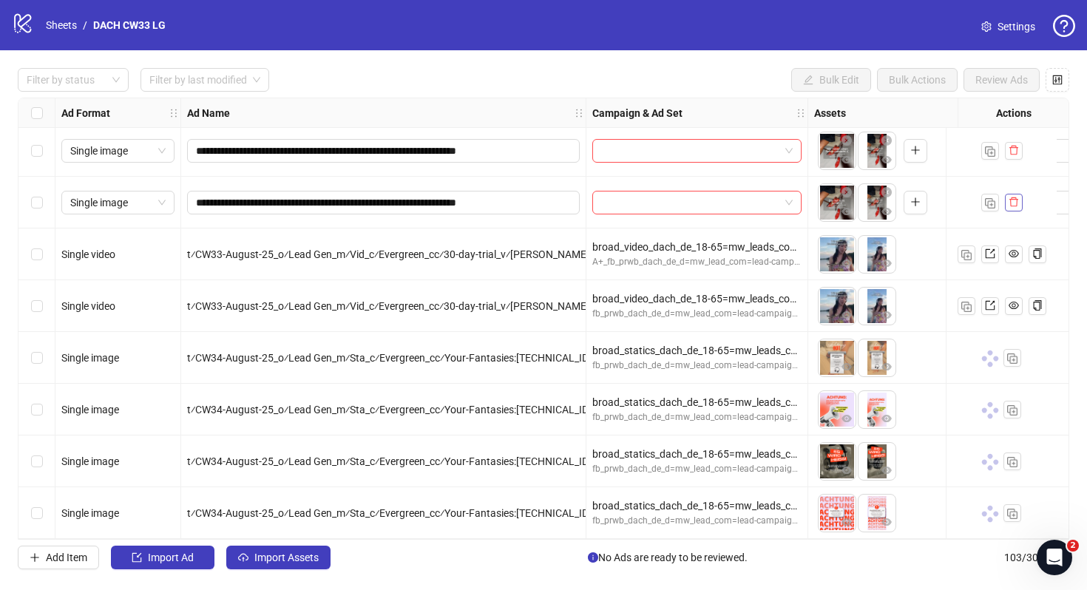
click at [1018, 197] on icon "delete" at bounding box center [1013, 202] width 10 height 10
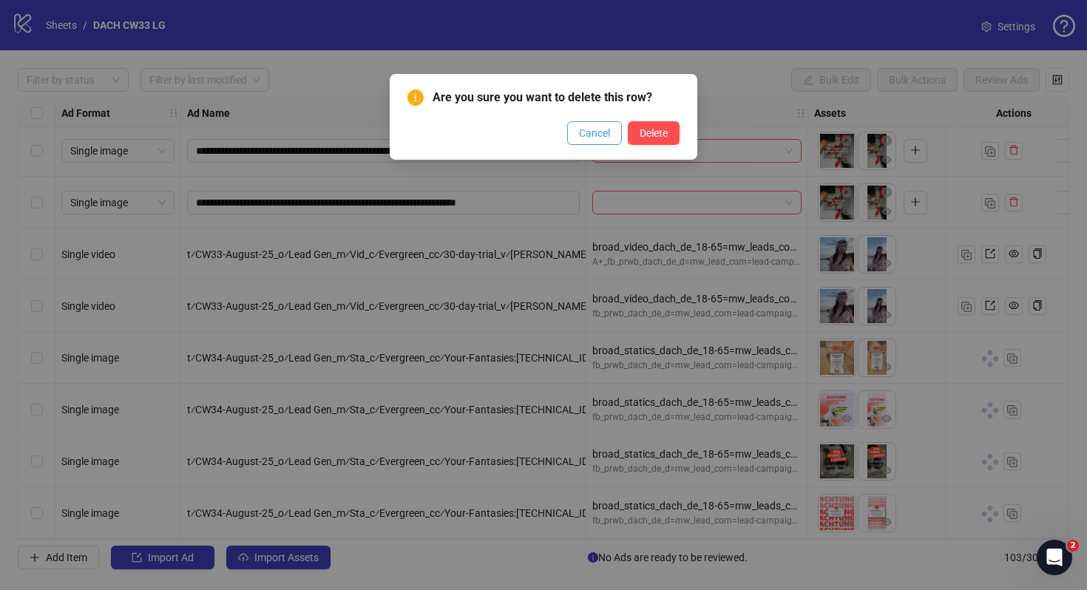
click at [594, 131] on span "Cancel" at bounding box center [594, 133] width 31 height 12
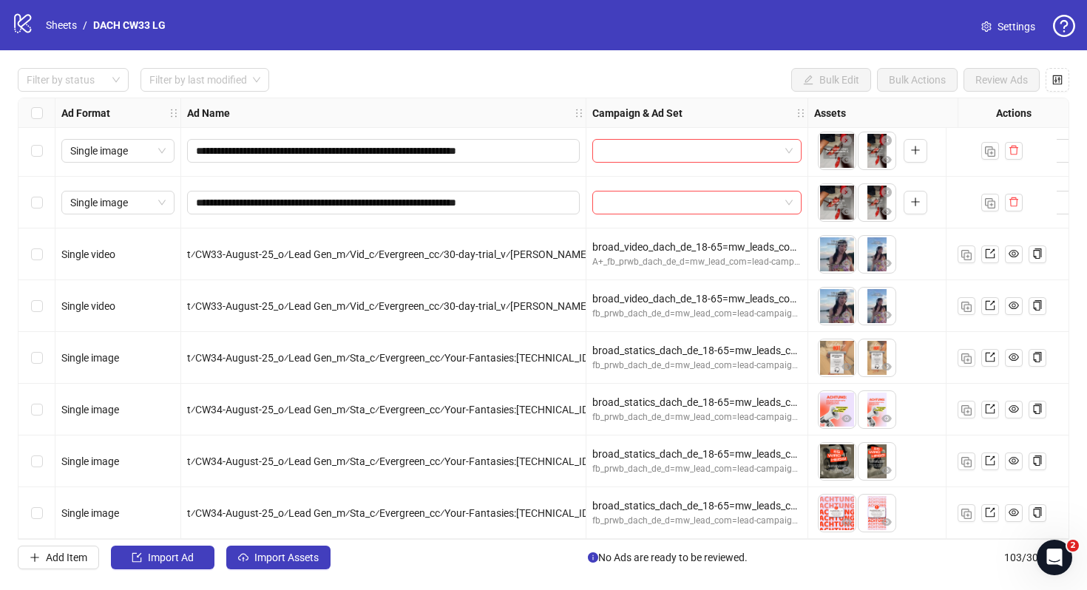
click at [998, 26] on span "Settings" at bounding box center [1016, 26] width 38 height 16
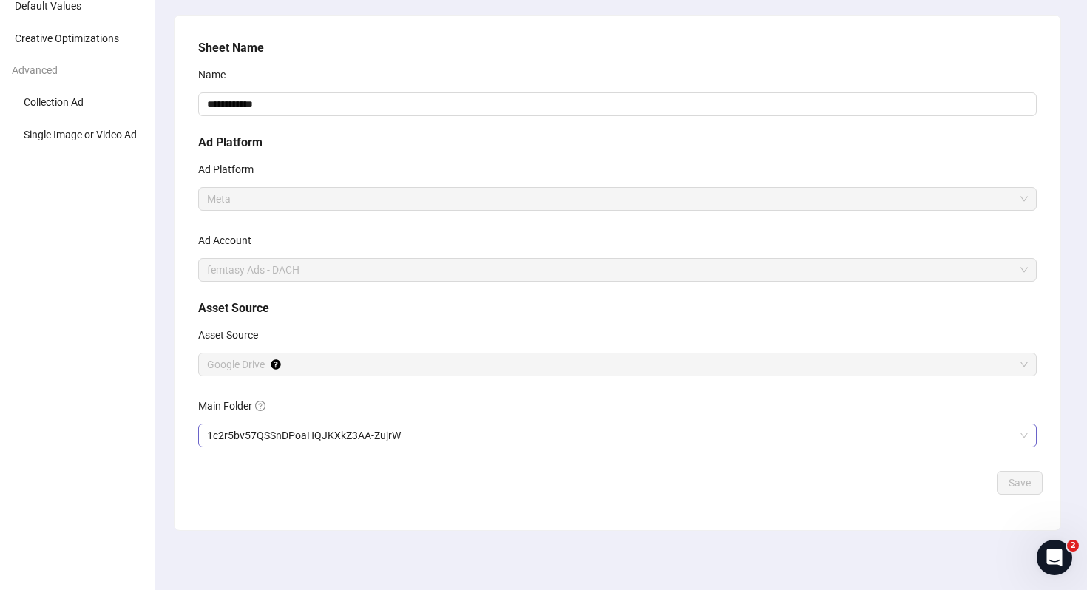
click at [294, 436] on span "1c2r5bv57QSSnDPoaHQJKXkZ3AA-ZujrW" at bounding box center [617, 435] width 821 height 22
click at [1019, 480] on span "Save" at bounding box center [1019, 483] width 22 height 12
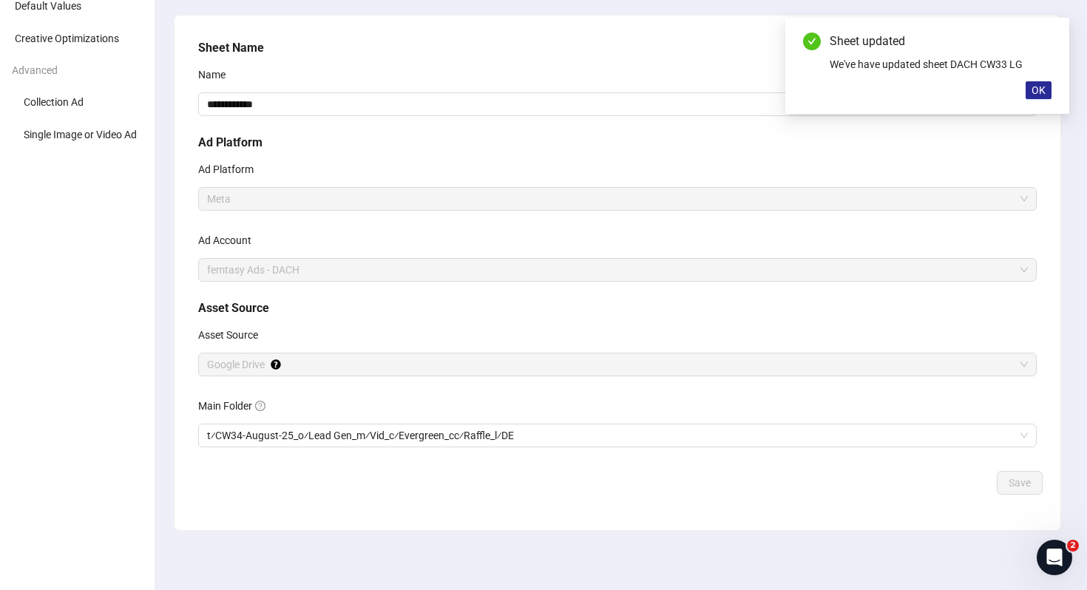
click at [1044, 86] on span "OK" at bounding box center [1038, 90] width 14 height 12
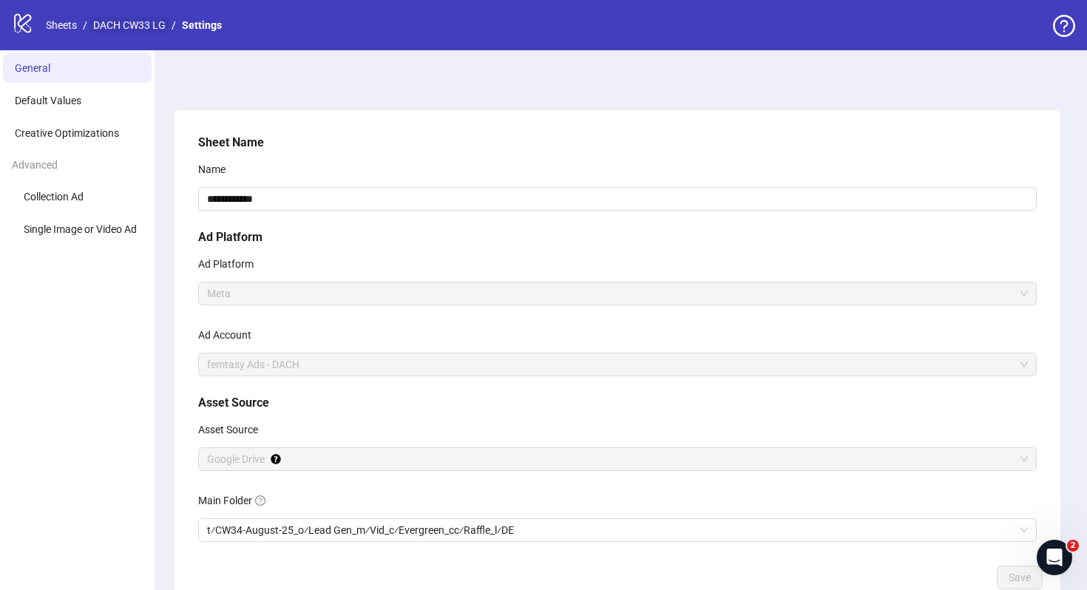
click at [135, 24] on link "DACH CW33 LG" at bounding box center [129, 25] width 78 height 16
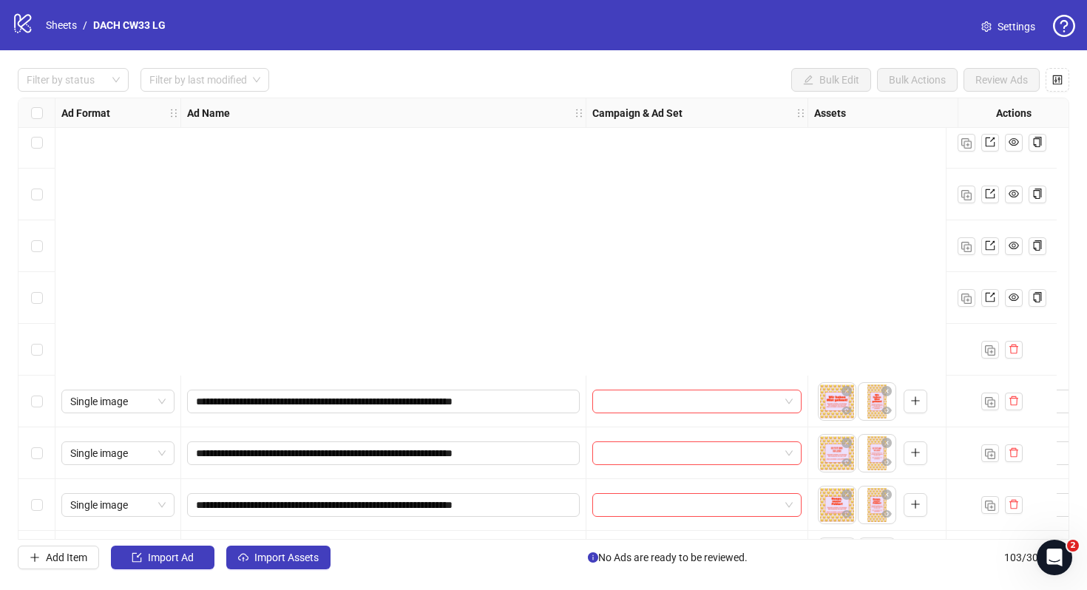
scroll to position [4925, 0]
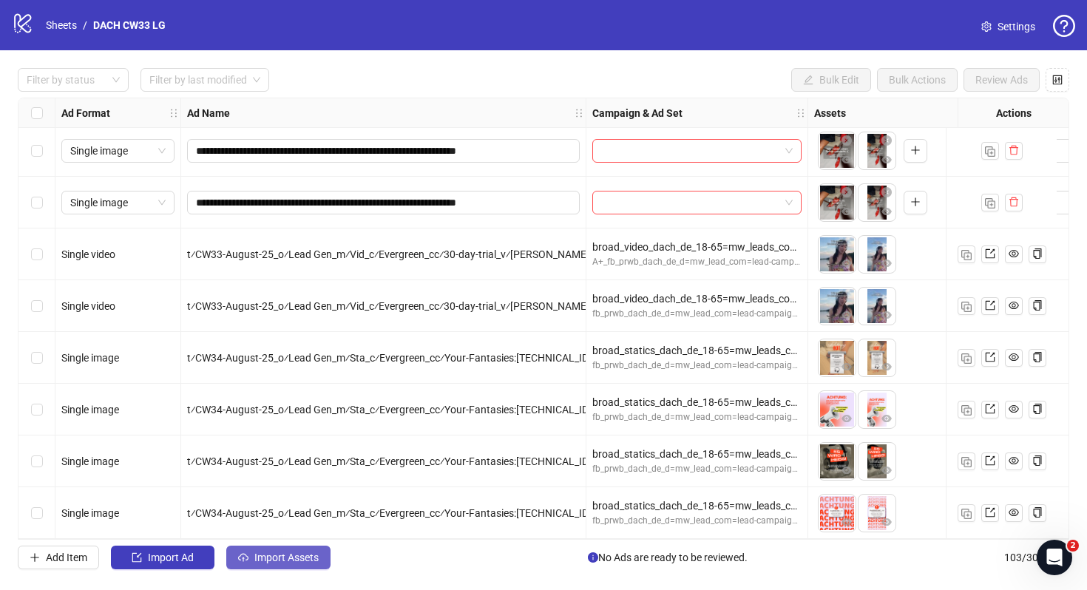
click at [274, 563] on button "Import Assets" at bounding box center [278, 558] width 104 height 24
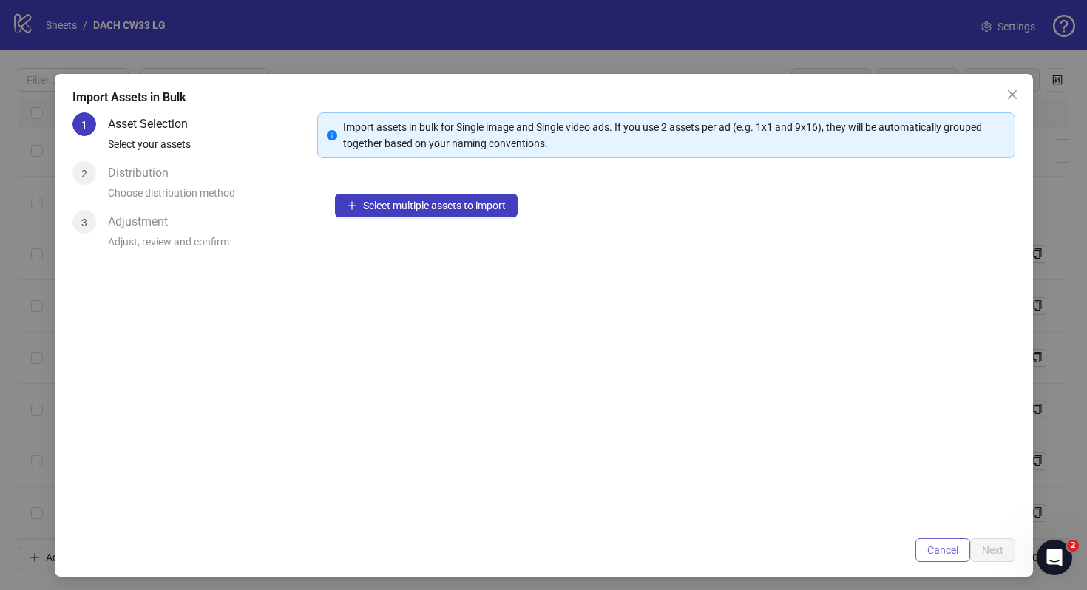
click at [925, 540] on button "Cancel" at bounding box center [942, 550] width 55 height 24
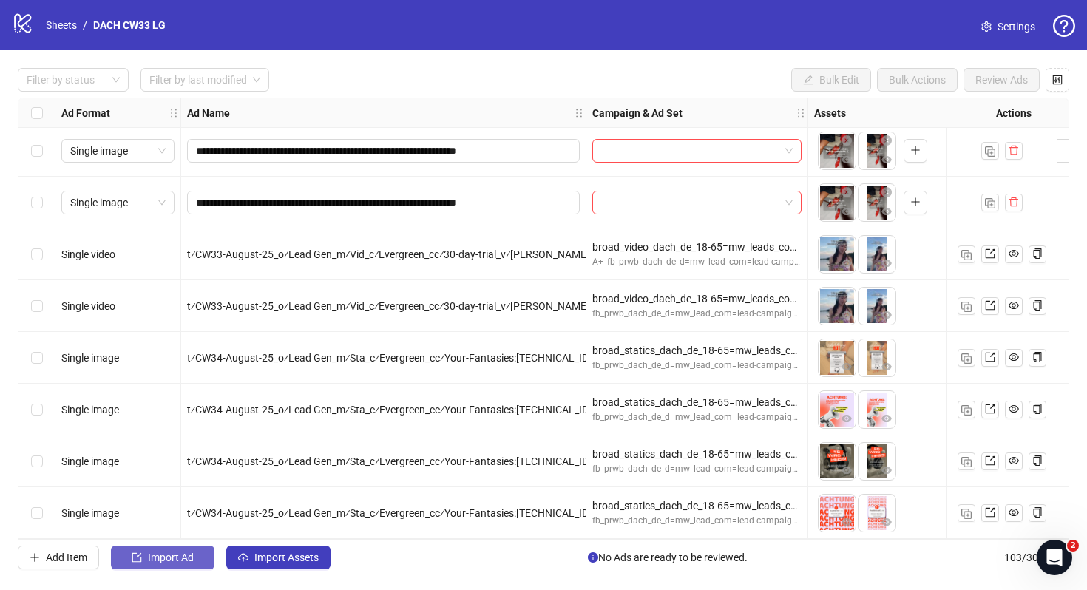
click at [207, 546] on button "Import Ad" at bounding box center [162, 558] width 103 height 24
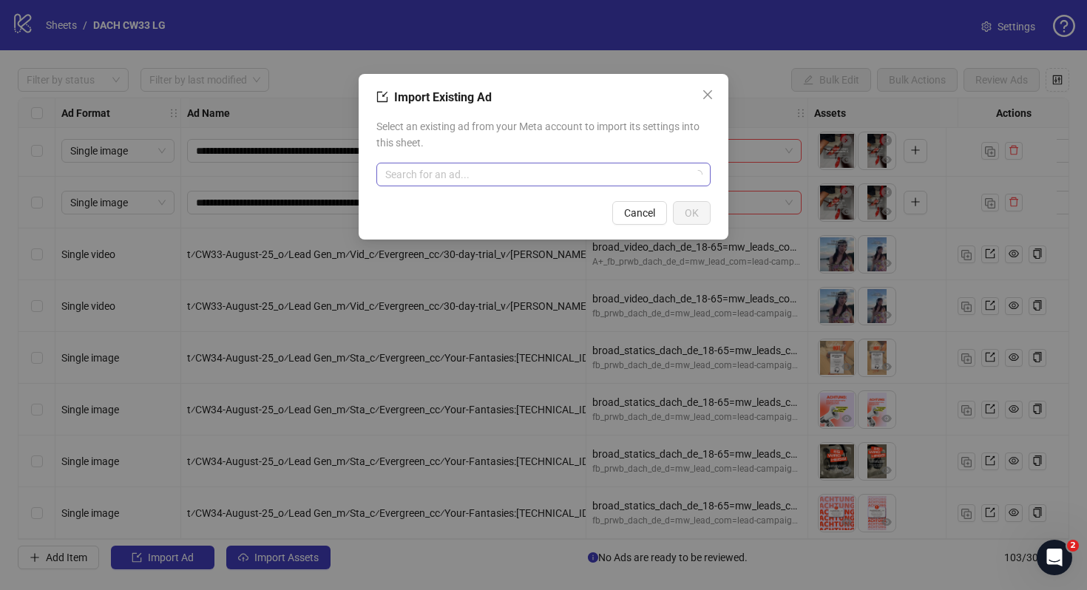
click at [477, 179] on input "search" at bounding box center [536, 174] width 303 height 22
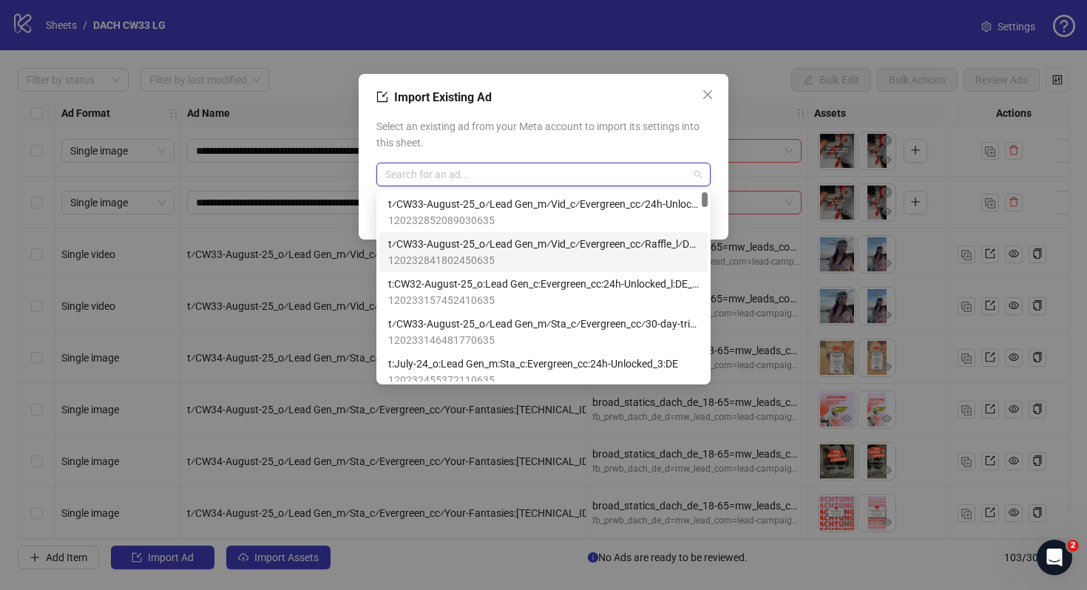
click at [523, 238] on span "t⁄CW33-August-25_o⁄Lead Gen_m⁄Vid_c⁄Evergreen_cc⁄Raffle_l⁄DE::9" at bounding box center [543, 244] width 310 height 16
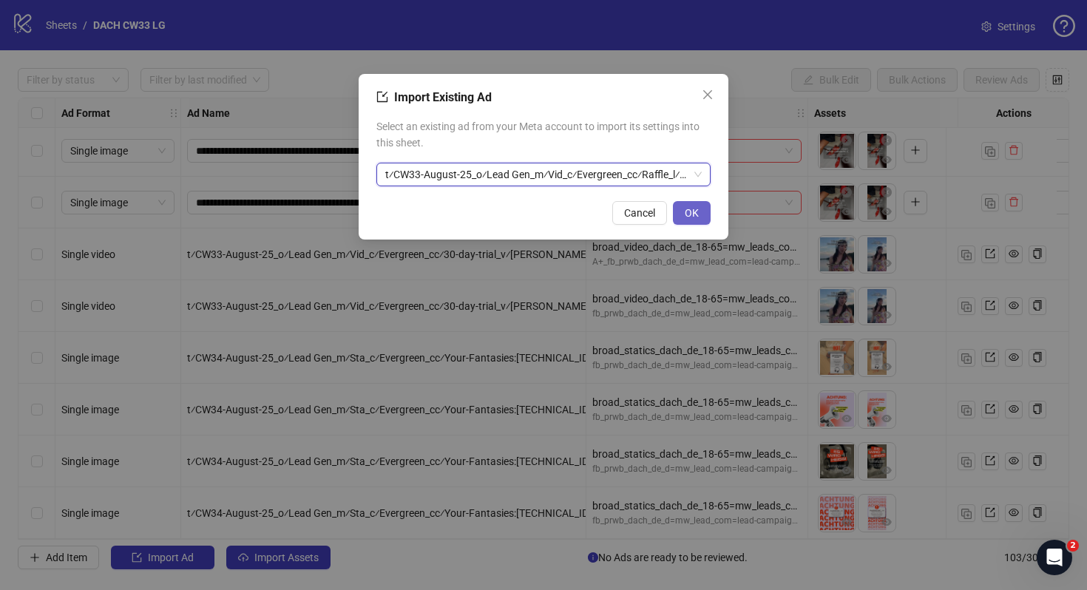
click at [696, 214] on span "OK" at bounding box center [691, 213] width 14 height 12
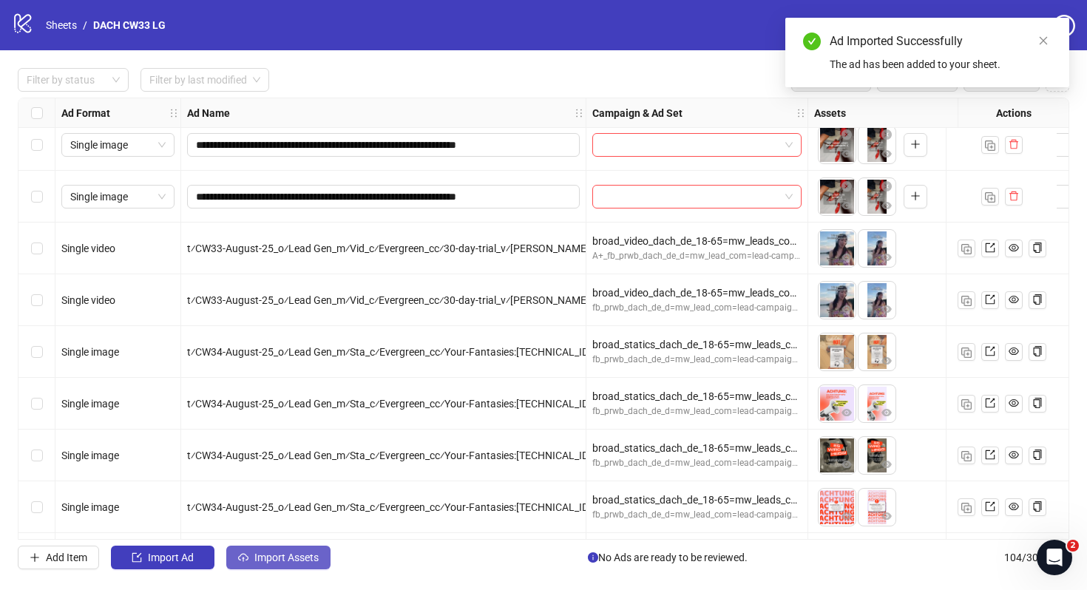
click at [293, 562] on span "Import Assets" at bounding box center [286, 557] width 64 height 12
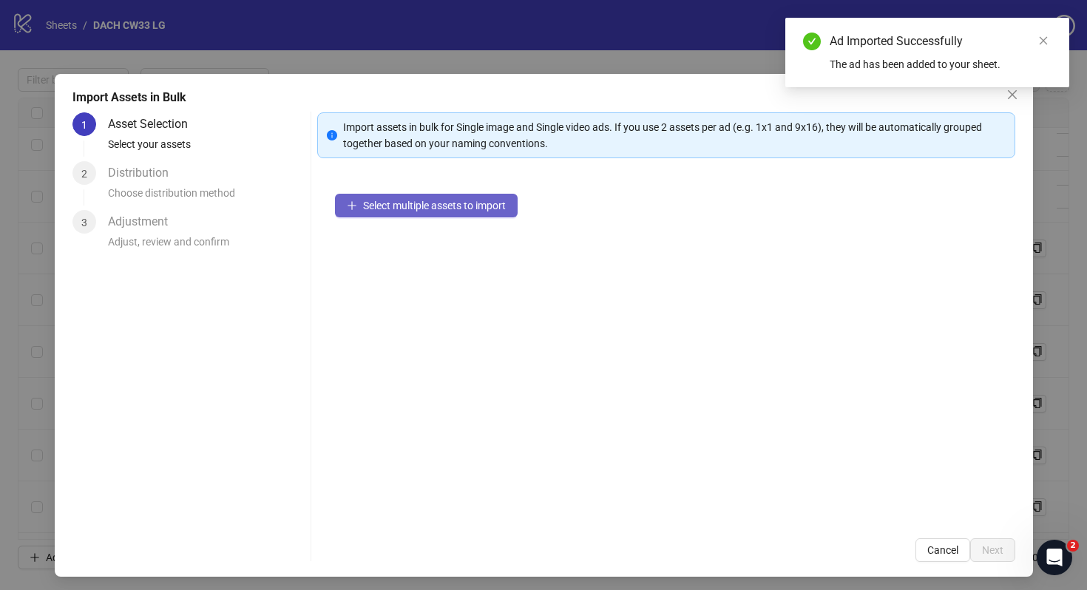
click at [463, 210] on span "Select multiple assets to import" at bounding box center [434, 206] width 143 height 12
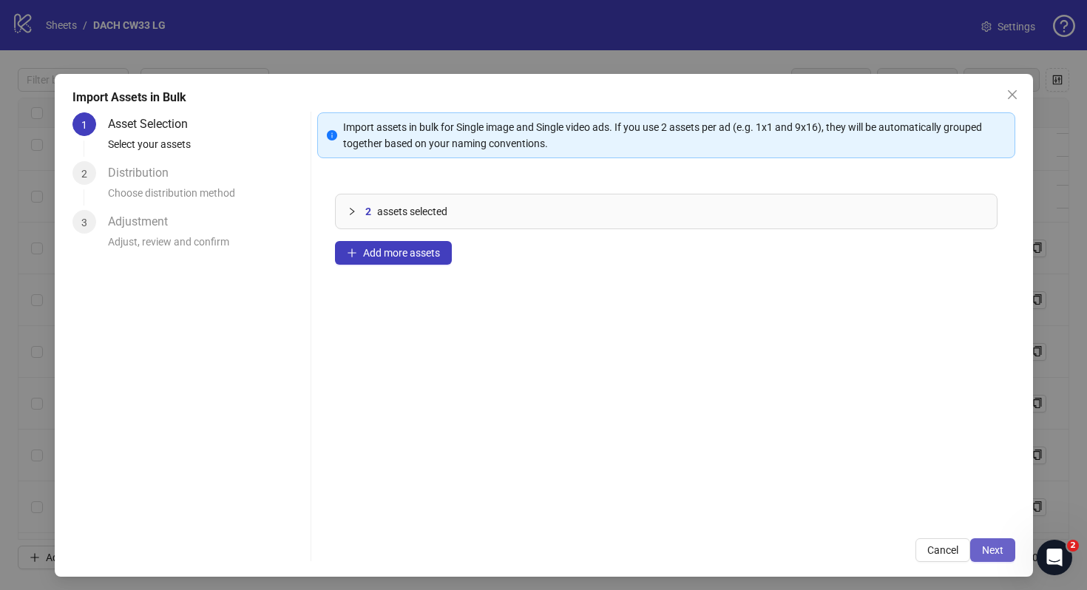
click at [995, 540] on button "Next" at bounding box center [992, 550] width 45 height 24
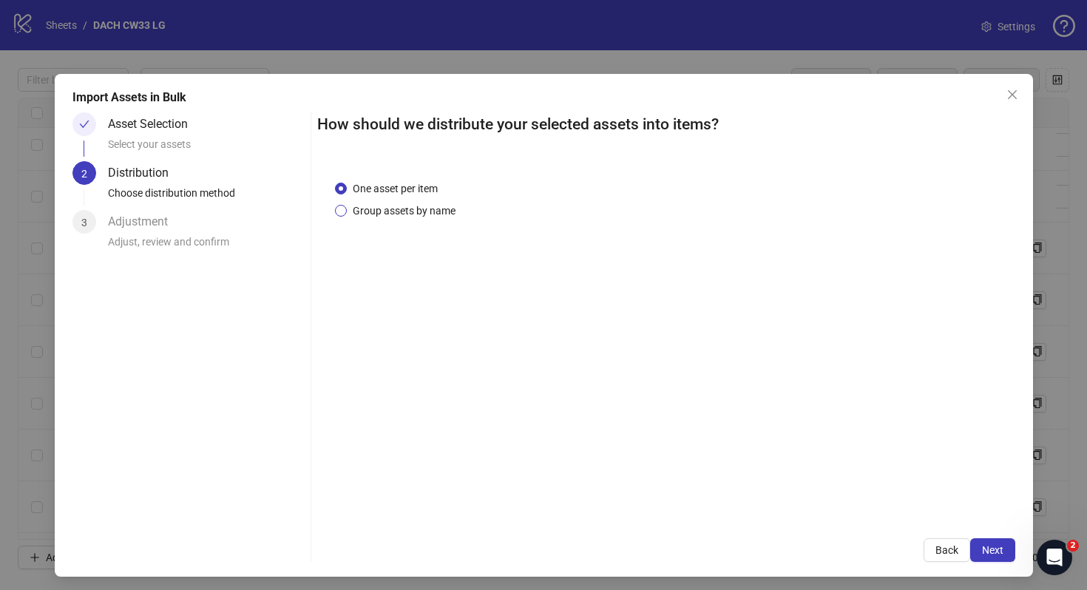
click at [434, 205] on span "Group assets by name" at bounding box center [404, 211] width 115 height 16
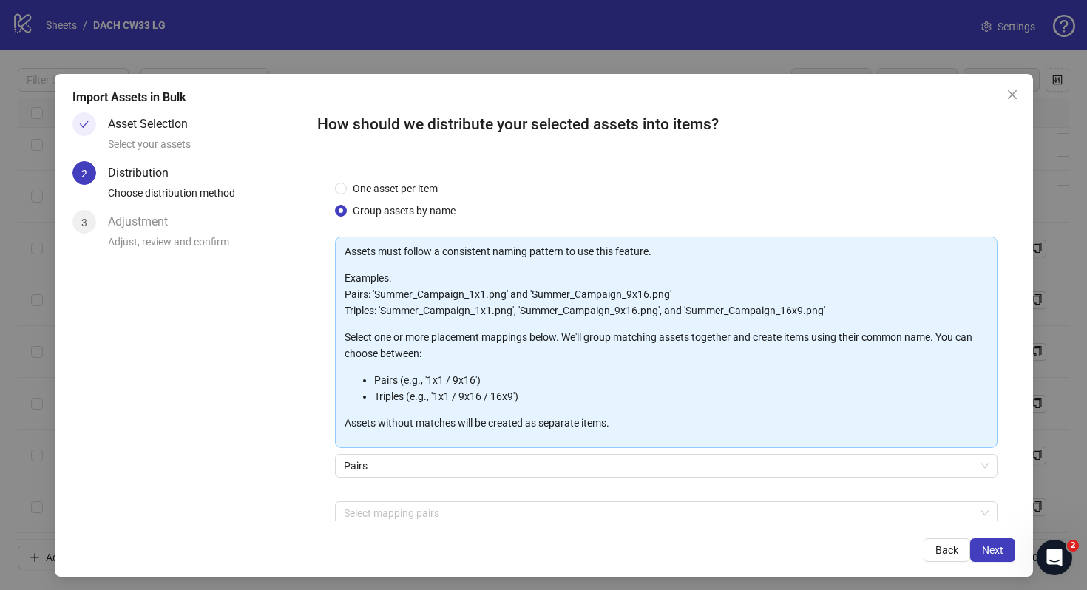
click at [602, 491] on div "Pairs" at bounding box center [666, 474] width 662 height 41
click at [593, 516] on div at bounding box center [658, 513] width 641 height 21
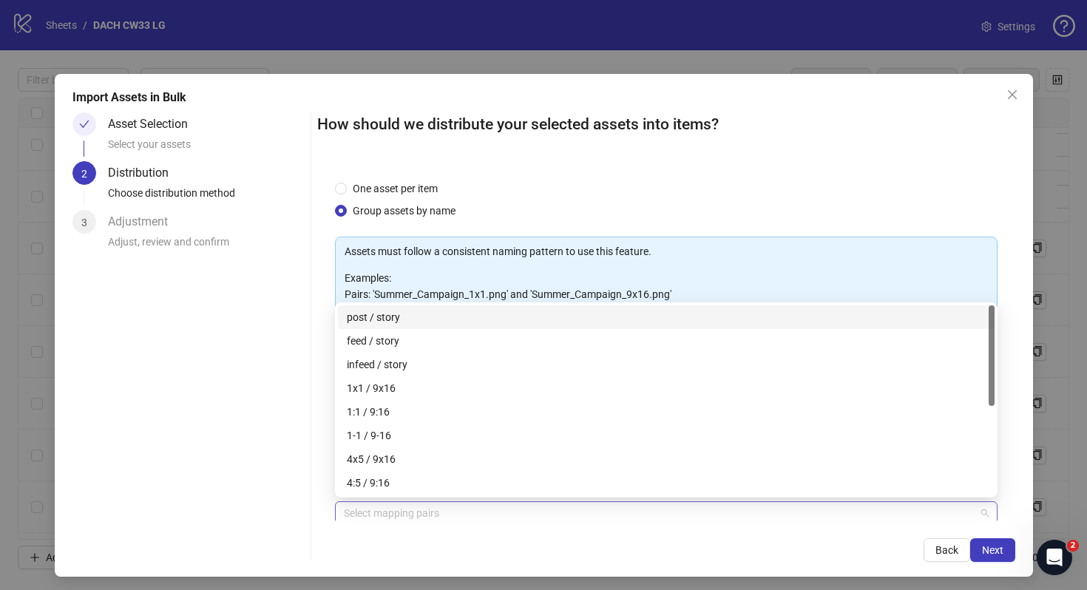
scroll to position [1, 0]
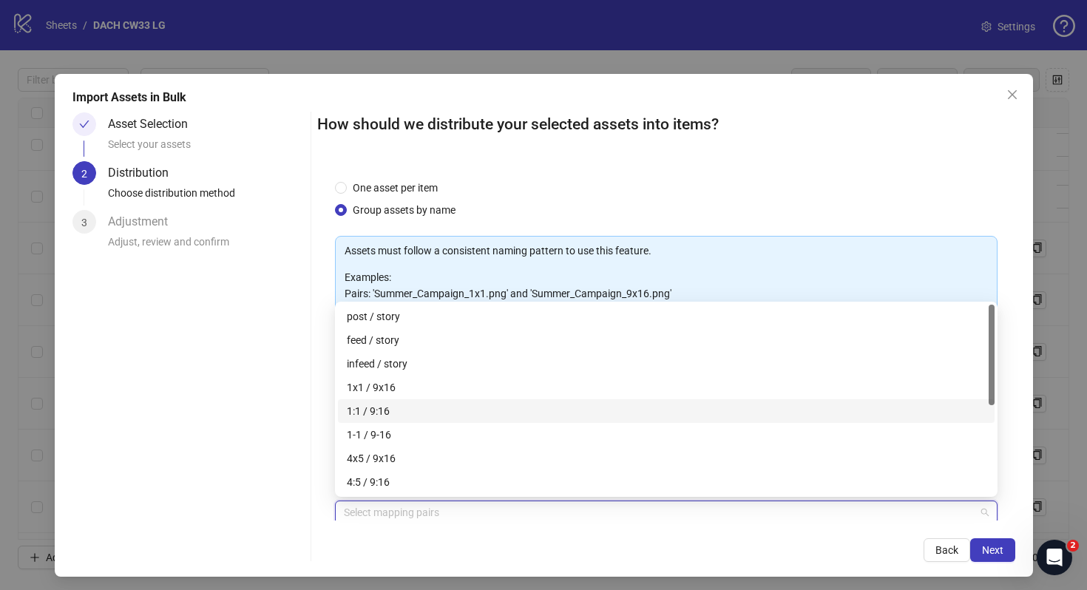
click at [577, 403] on div "1:1 / 9:16" at bounding box center [666, 411] width 639 height 16
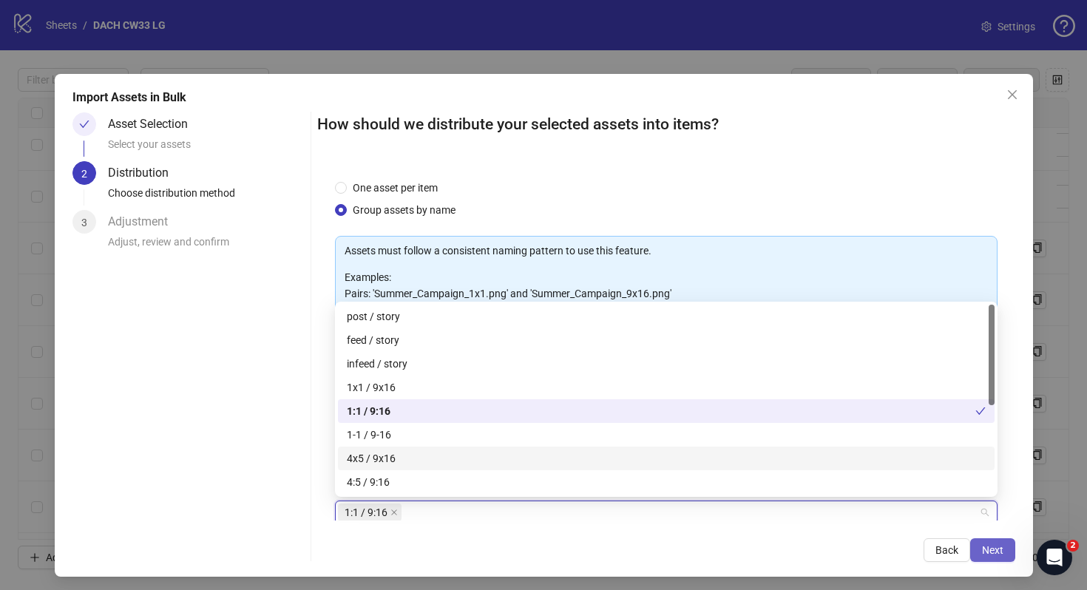
click at [985, 546] on span "Next" at bounding box center [992, 550] width 21 height 12
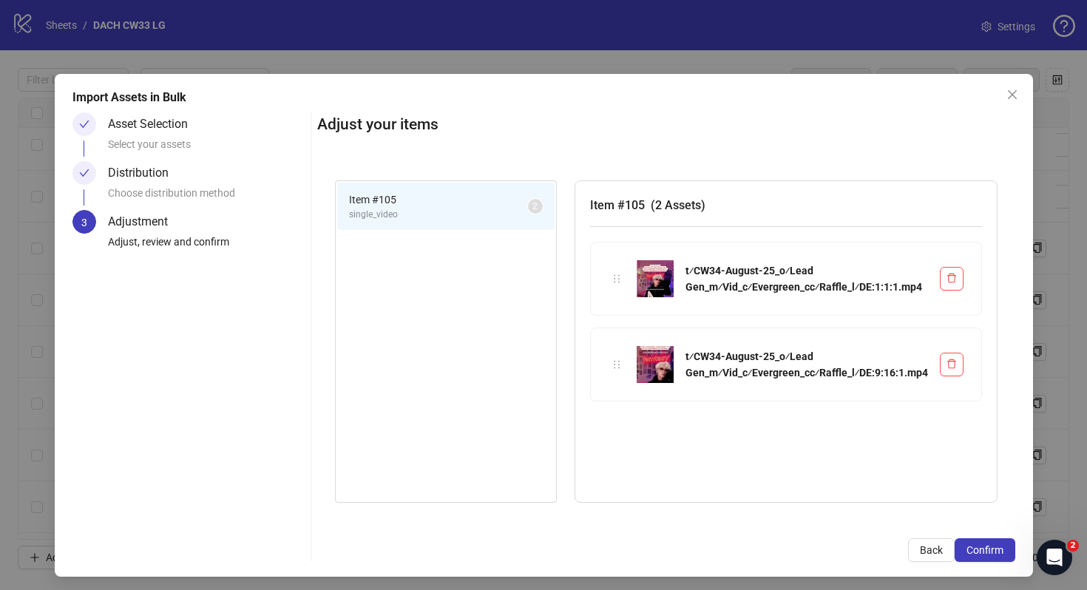
click at [985, 546] on span "Confirm" at bounding box center [984, 550] width 37 height 12
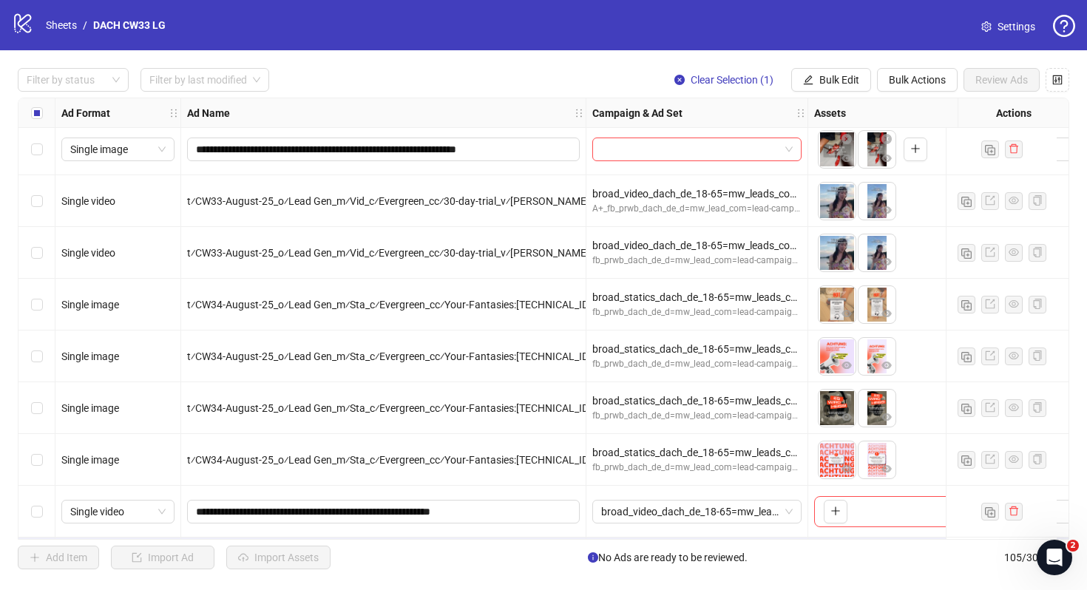
scroll to position [5028, 0]
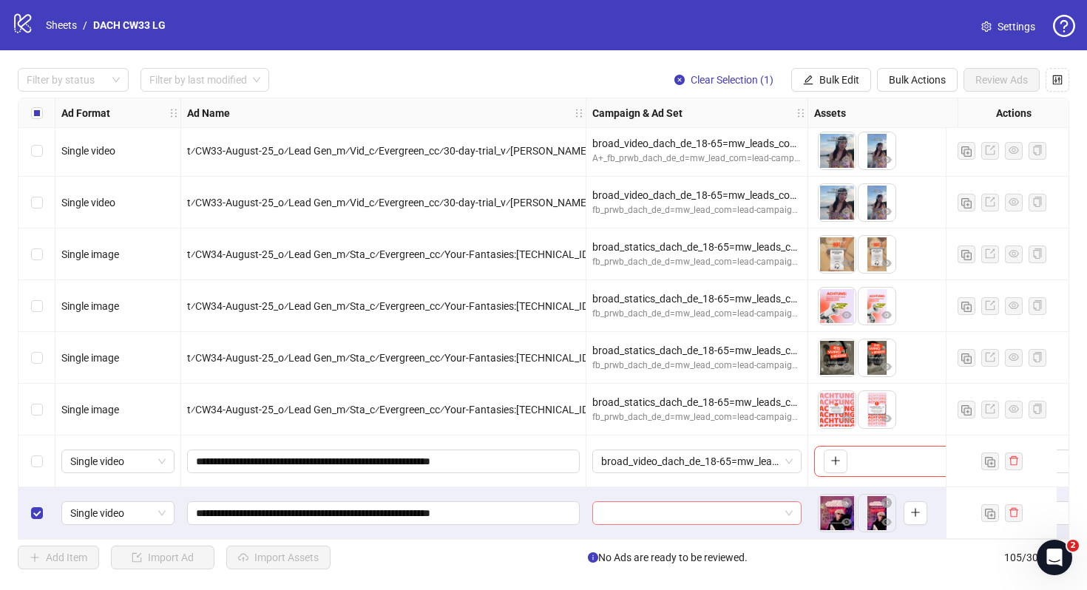
click at [747, 502] on input "search" at bounding box center [690, 513] width 178 height 22
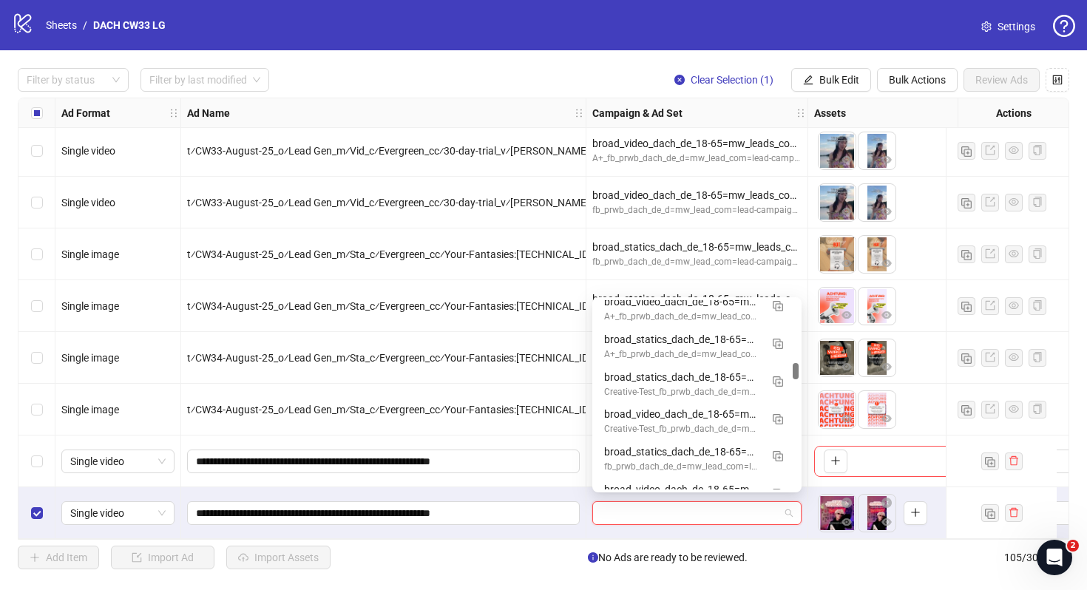
scroll to position [727, 0]
click at [679, 427] on div "Creative-Test_fb_prwb_dach_de_d=mw_lead_com=lead-campaign_010825" at bounding box center [682, 429] width 156 height 14
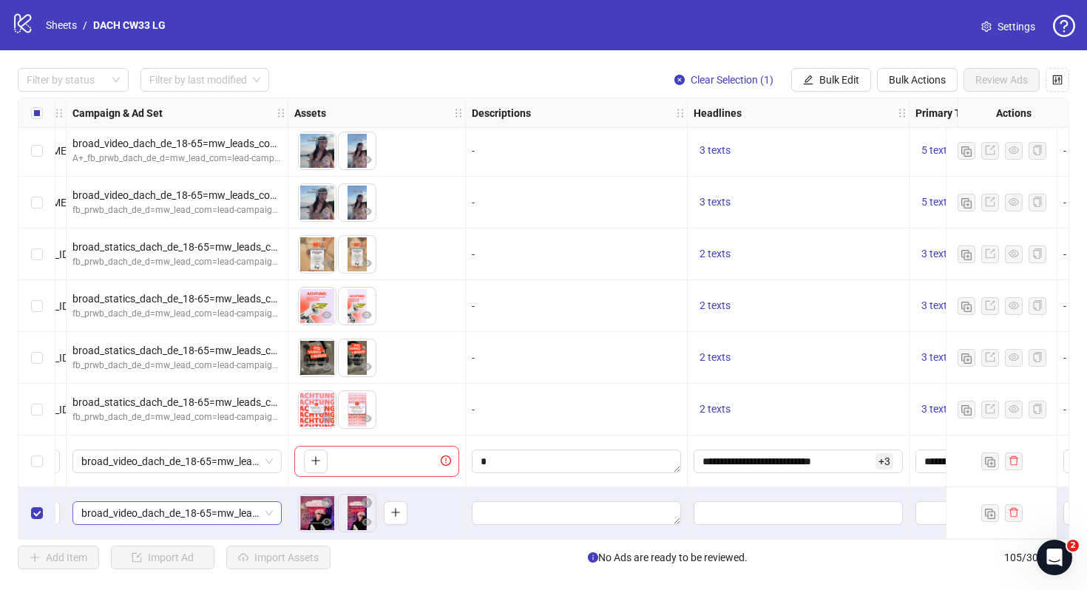
scroll to position [5028, 637]
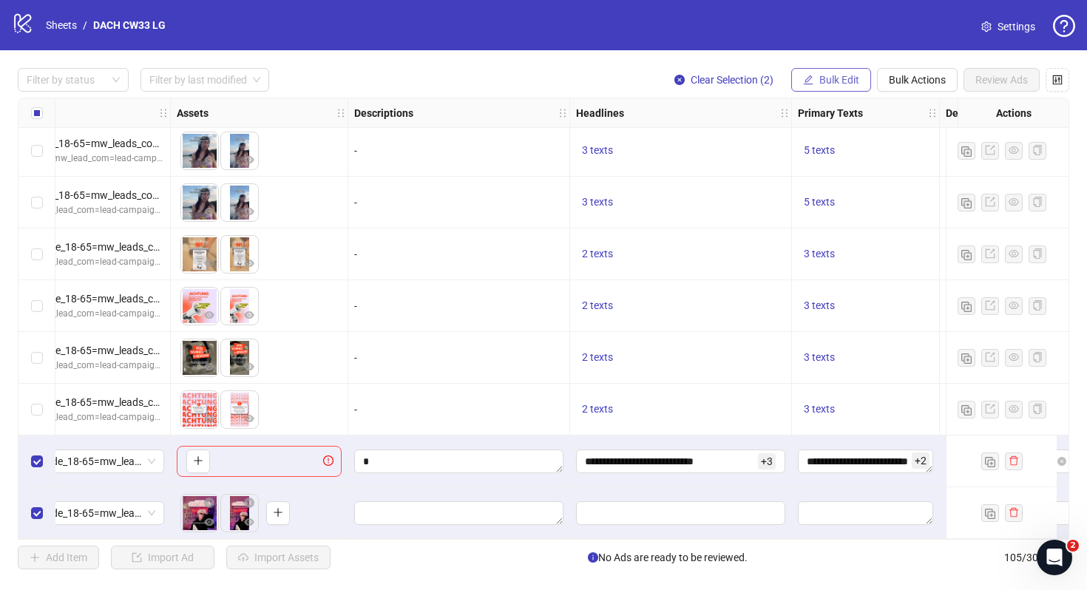
click at [840, 85] on span "Bulk Edit" at bounding box center [839, 80] width 40 height 12
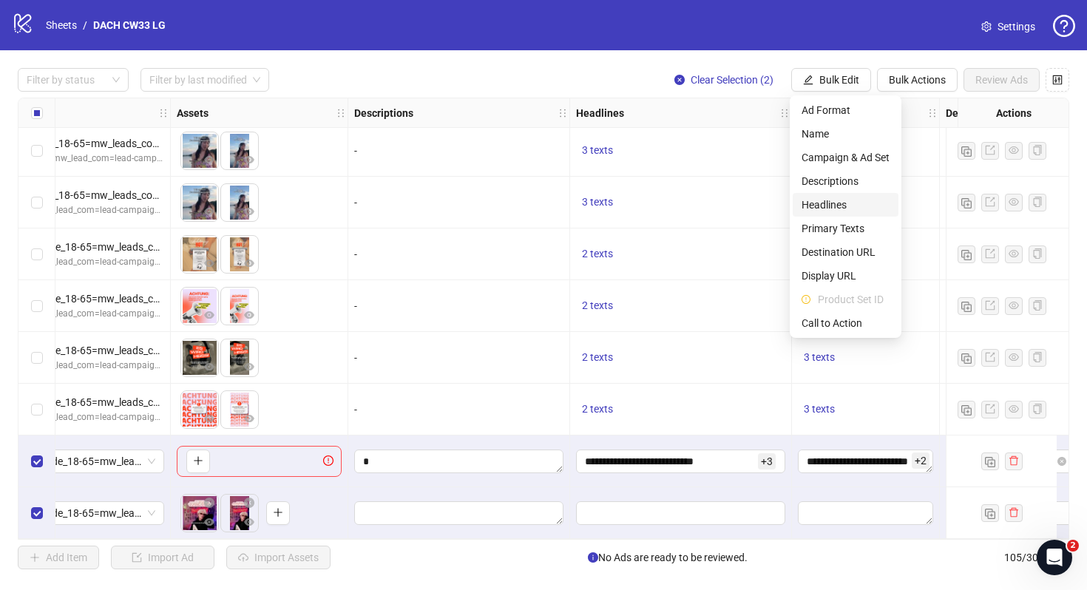
click at [835, 212] on span "Headlines" at bounding box center [845, 205] width 88 height 16
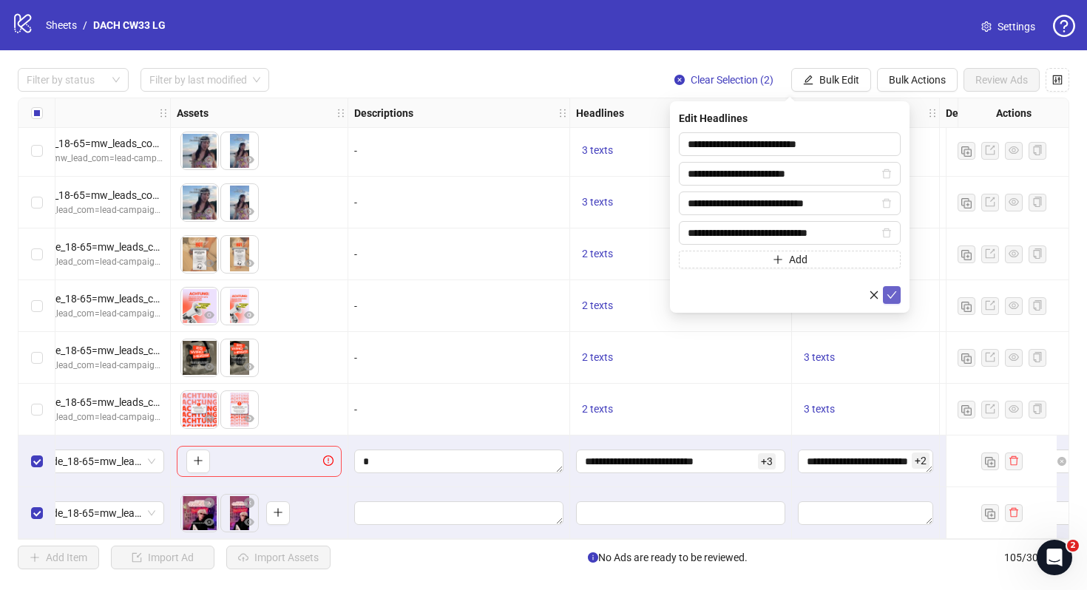
click at [890, 294] on icon "check" at bounding box center [891, 295] width 10 height 10
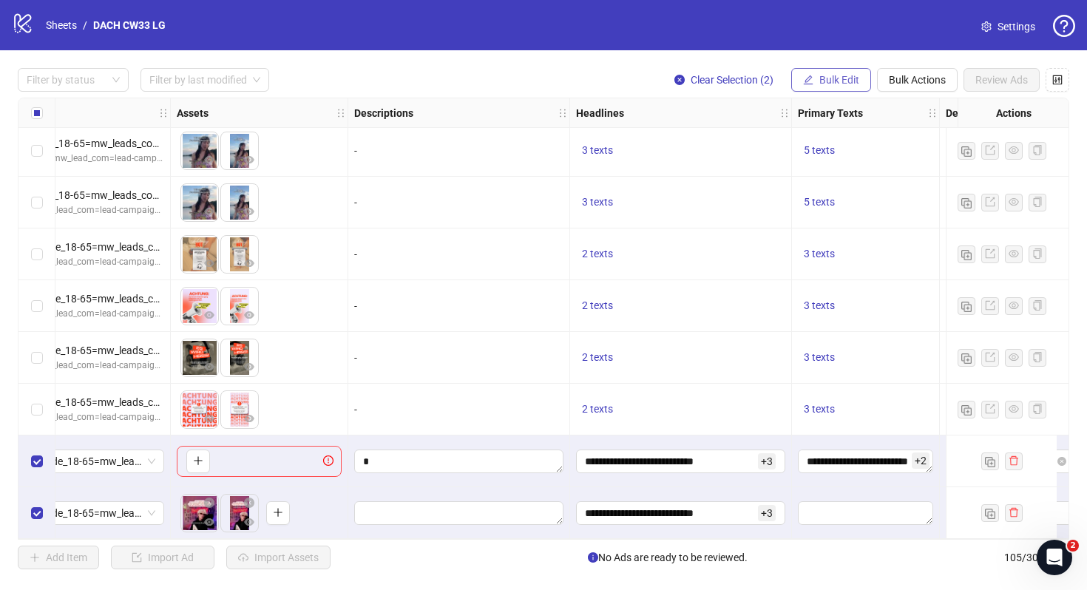
click at [826, 81] on span "Bulk Edit" at bounding box center [839, 80] width 40 height 12
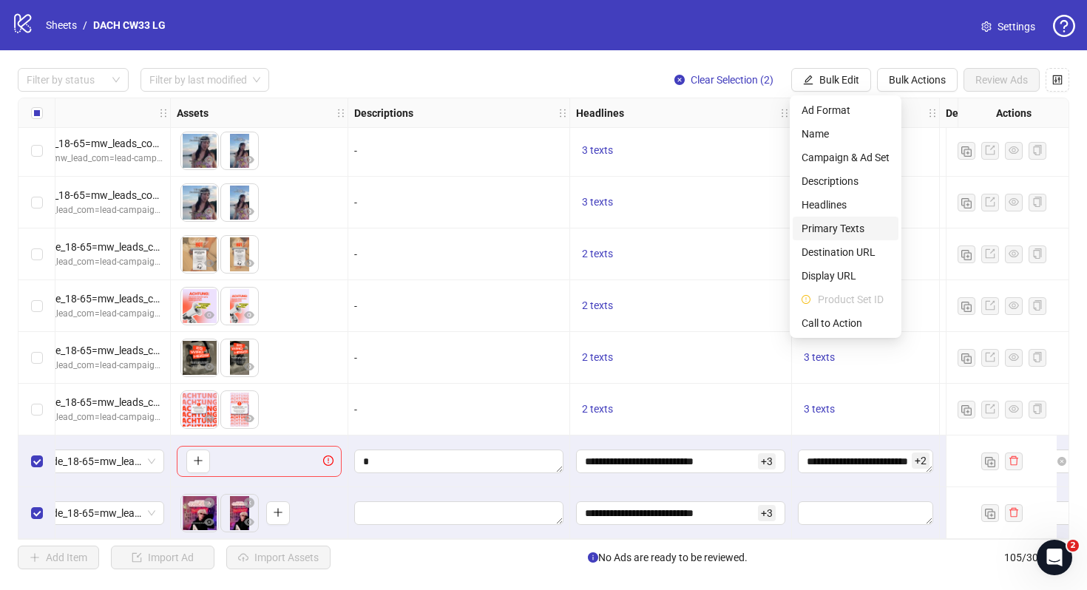
click at [859, 225] on span "Primary Texts" at bounding box center [845, 228] width 88 height 16
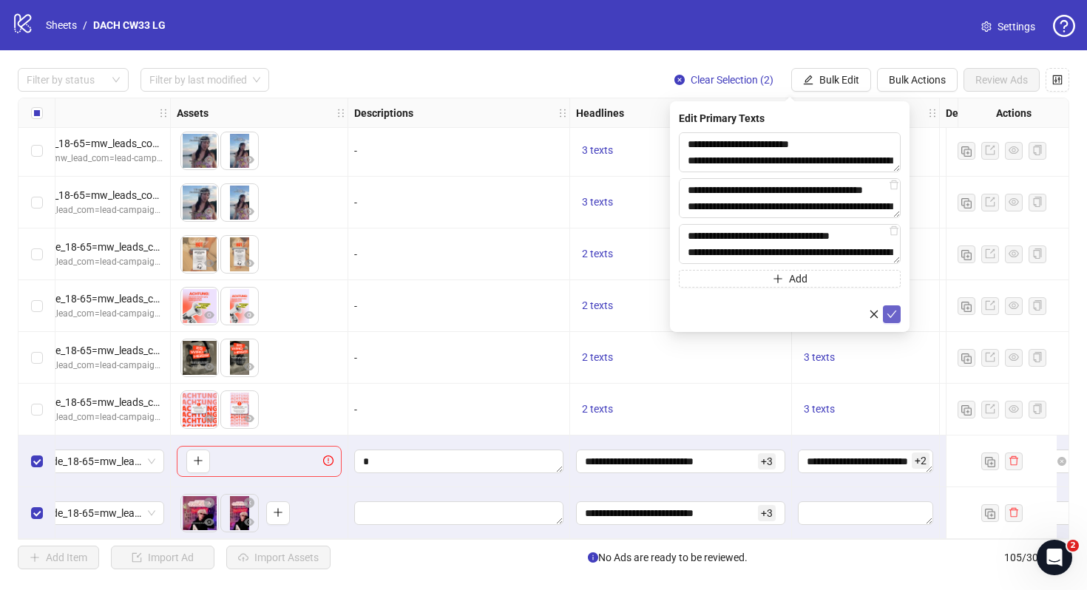
click at [894, 314] on icon "check" at bounding box center [891, 314] width 10 height 10
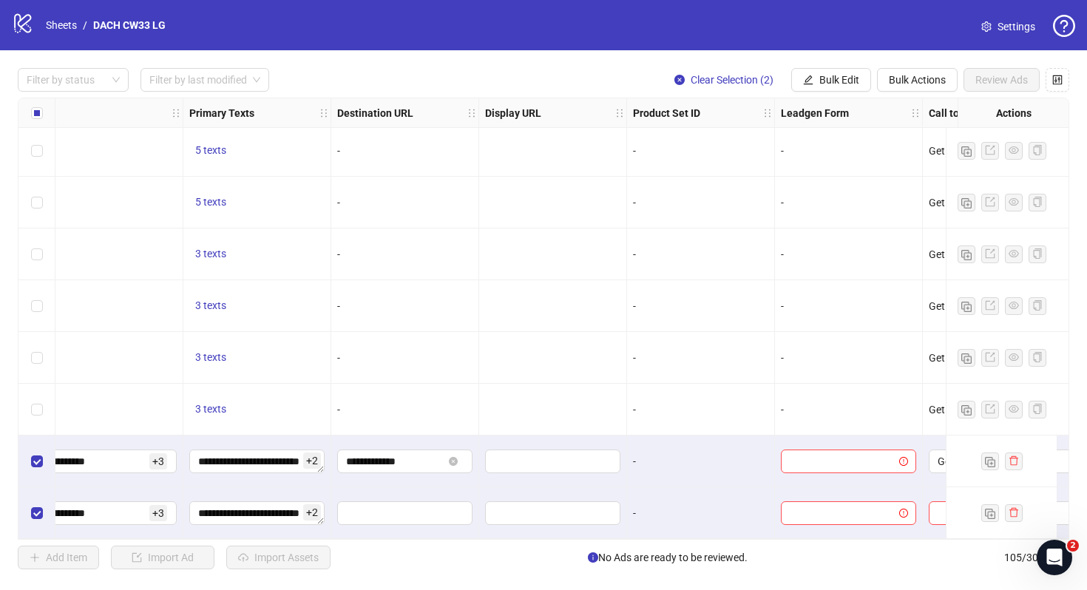
scroll to position [5028, 1450]
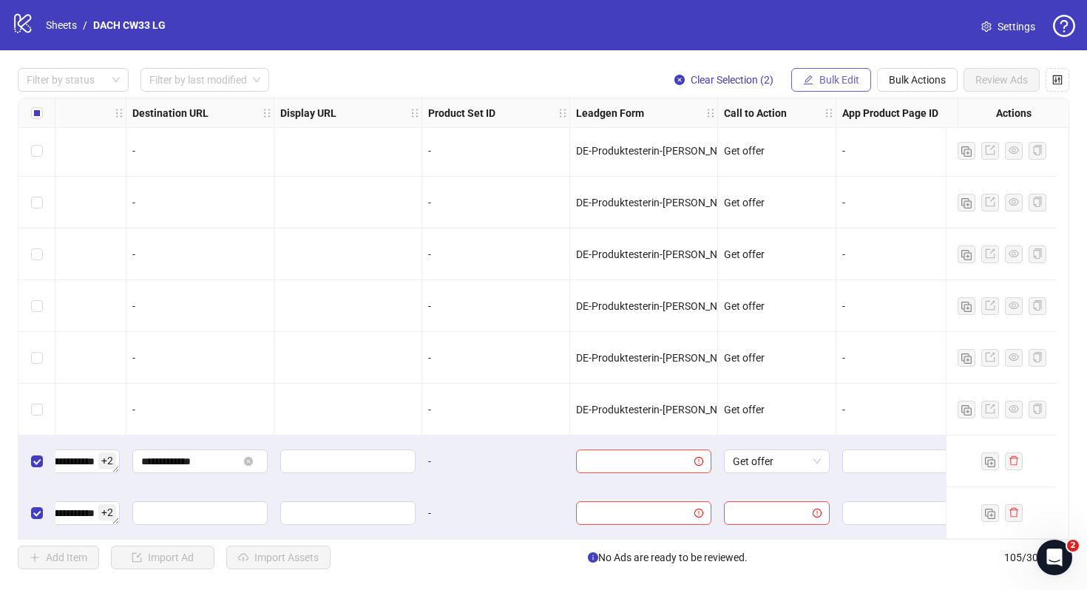
click at [863, 87] on button "Bulk Edit" at bounding box center [831, 80] width 80 height 24
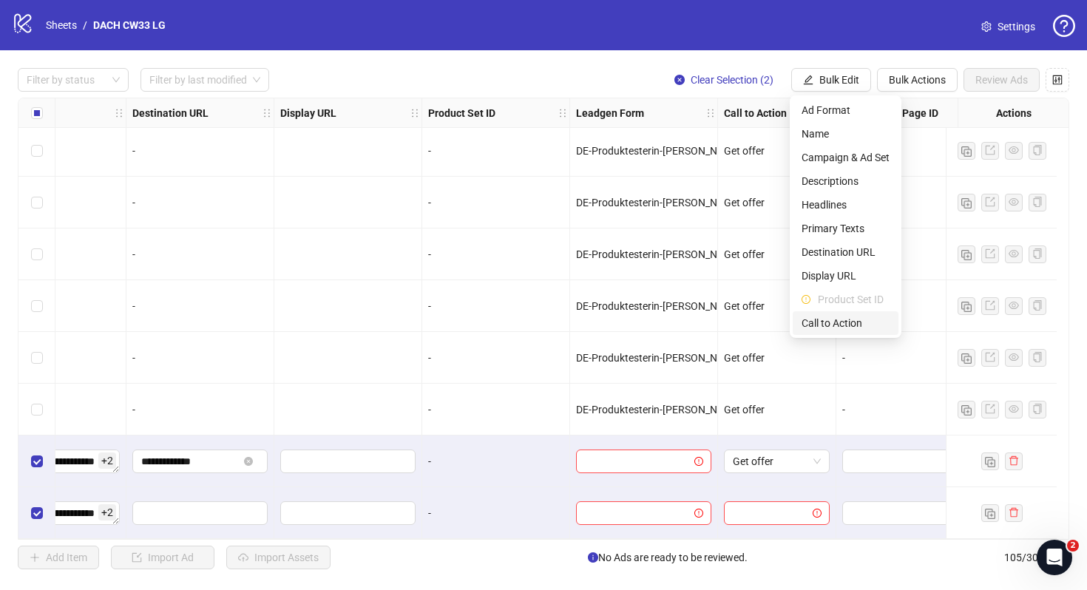
click at [843, 324] on span "Call to Action" at bounding box center [845, 323] width 88 height 16
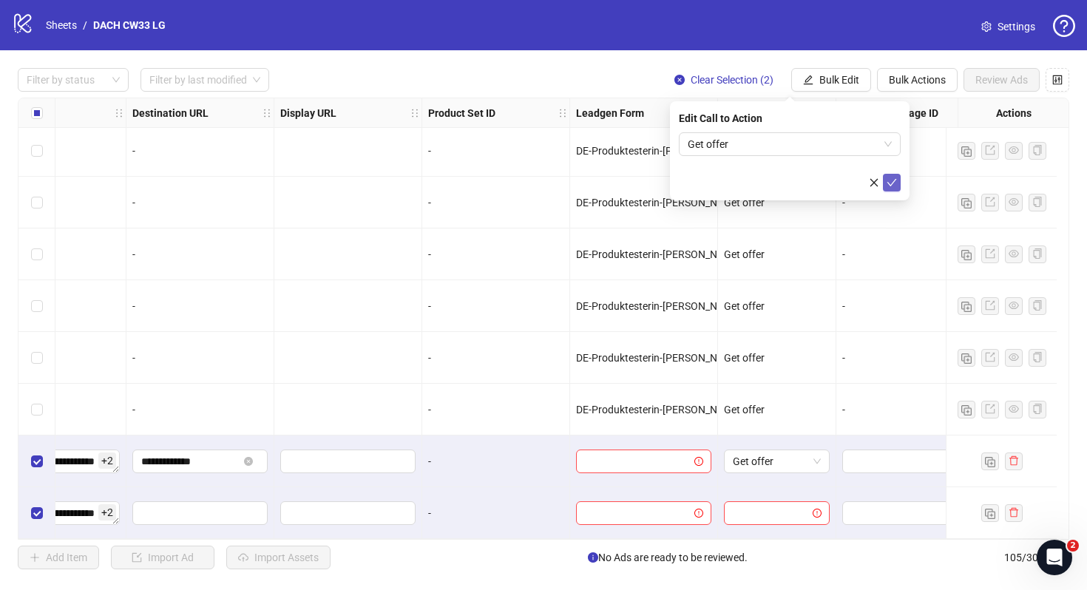
click at [900, 184] on button "submit" at bounding box center [892, 183] width 18 height 18
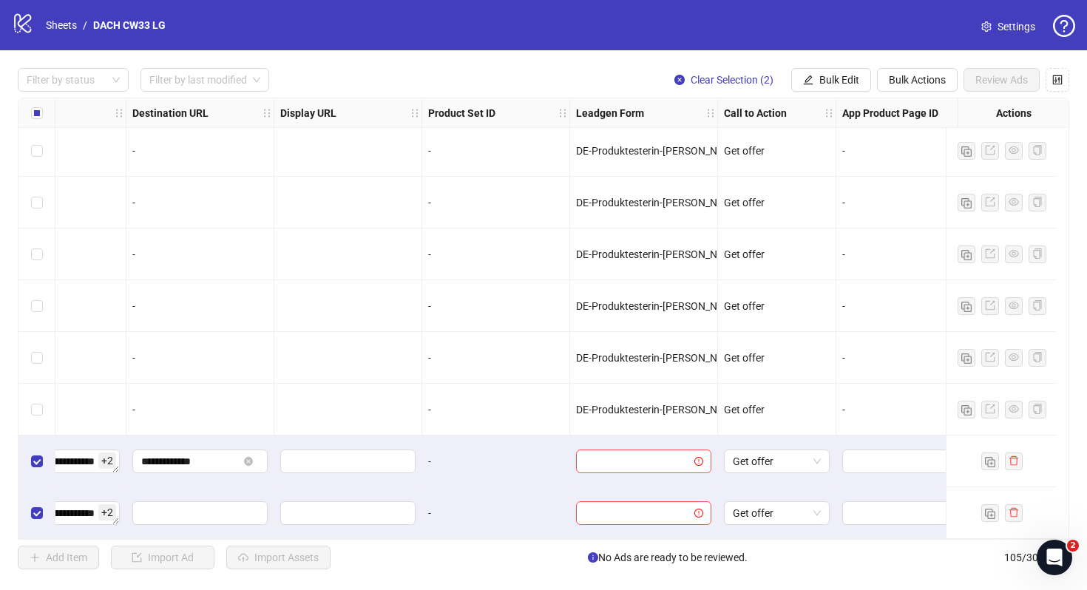
scroll to position [5028, 1489]
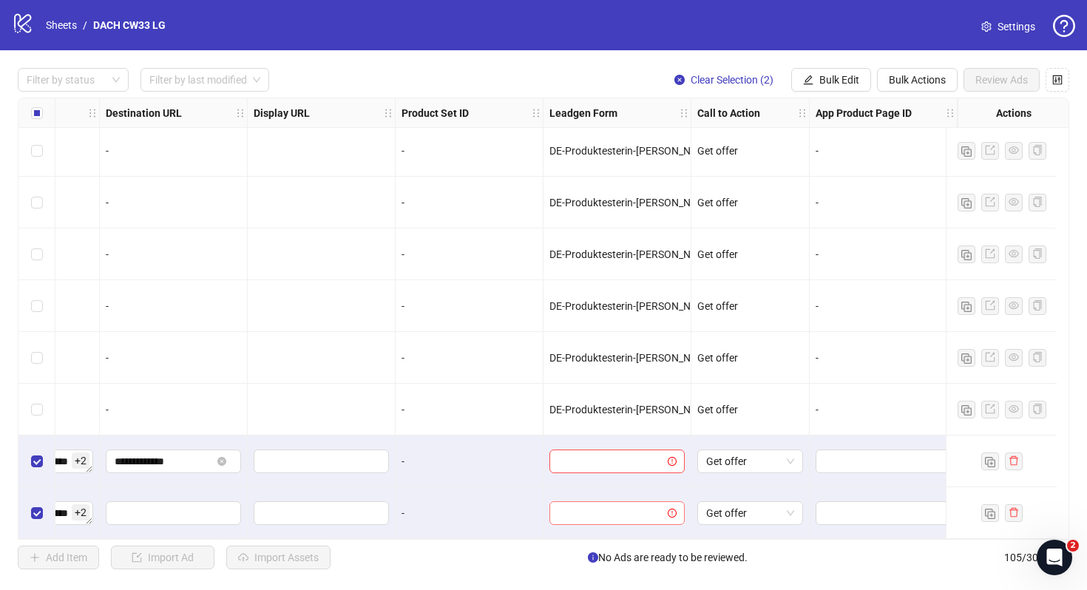
click at [631, 506] on input "search" at bounding box center [610, 513] width 104 height 22
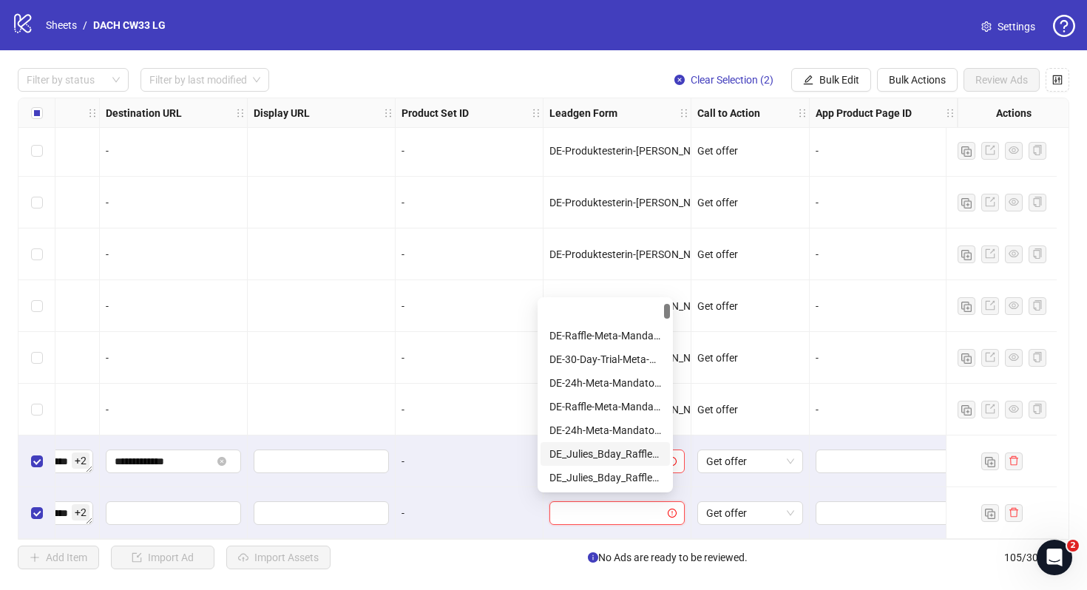
scroll to position [63, 0]
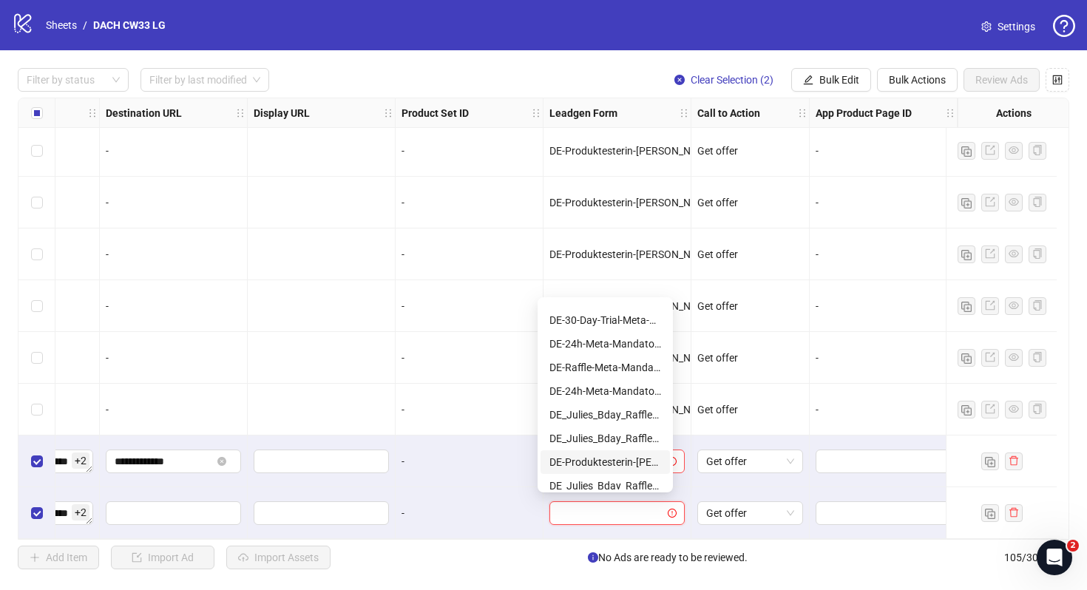
click at [597, 458] on div "DE-Produktesterin-[PERSON_NAME]-[DATE]-copy" at bounding box center [605, 462] width 112 height 16
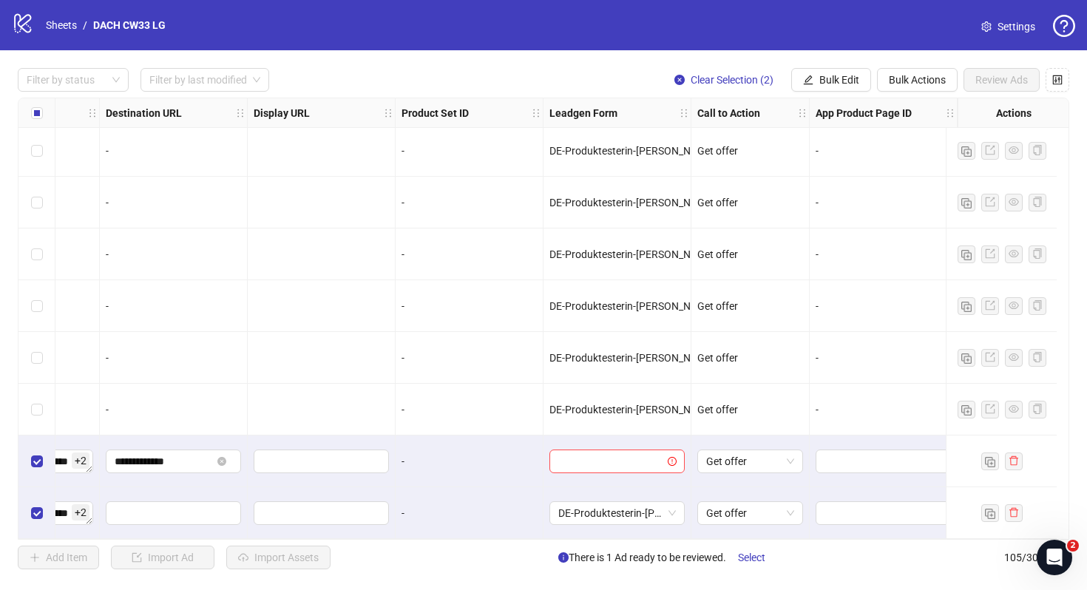
click at [494, 505] on div "-" at bounding box center [468, 513] width 135 height 16
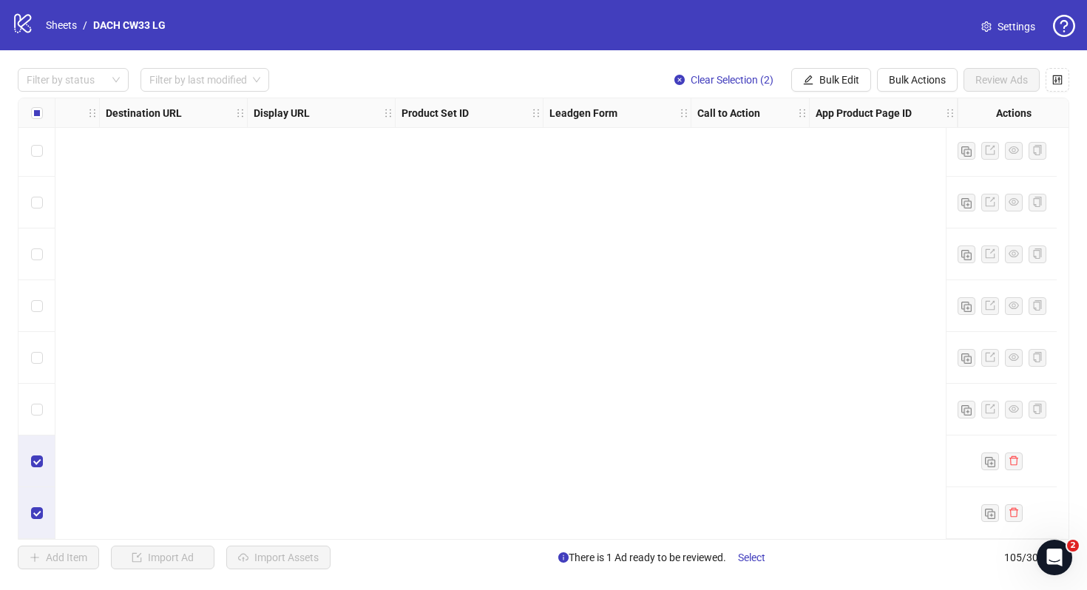
scroll to position [5028, 0]
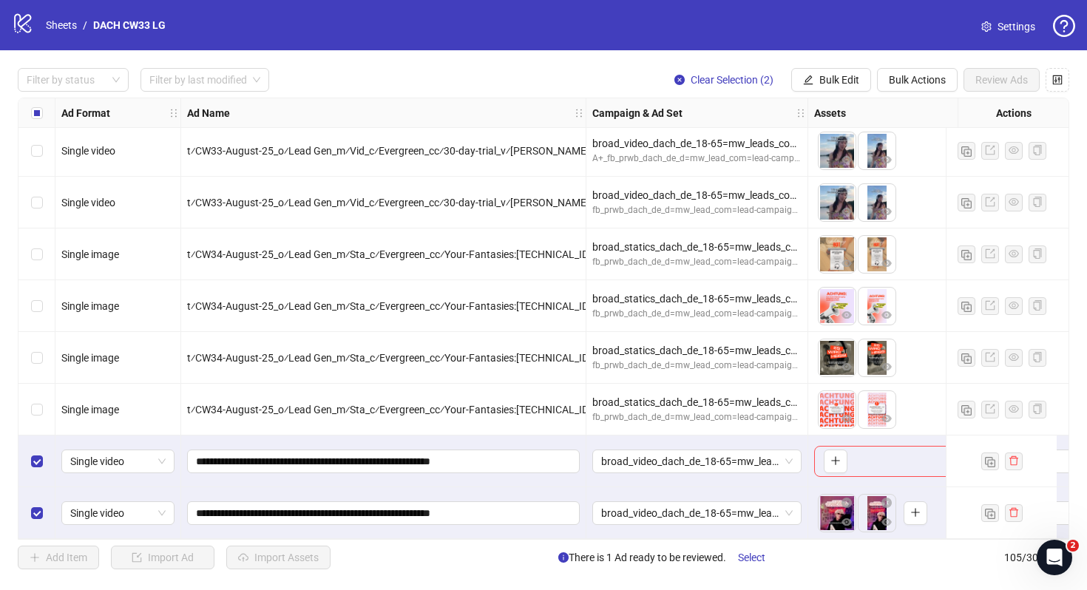
click at [1004, 27] on span "Settings" at bounding box center [1016, 26] width 38 height 16
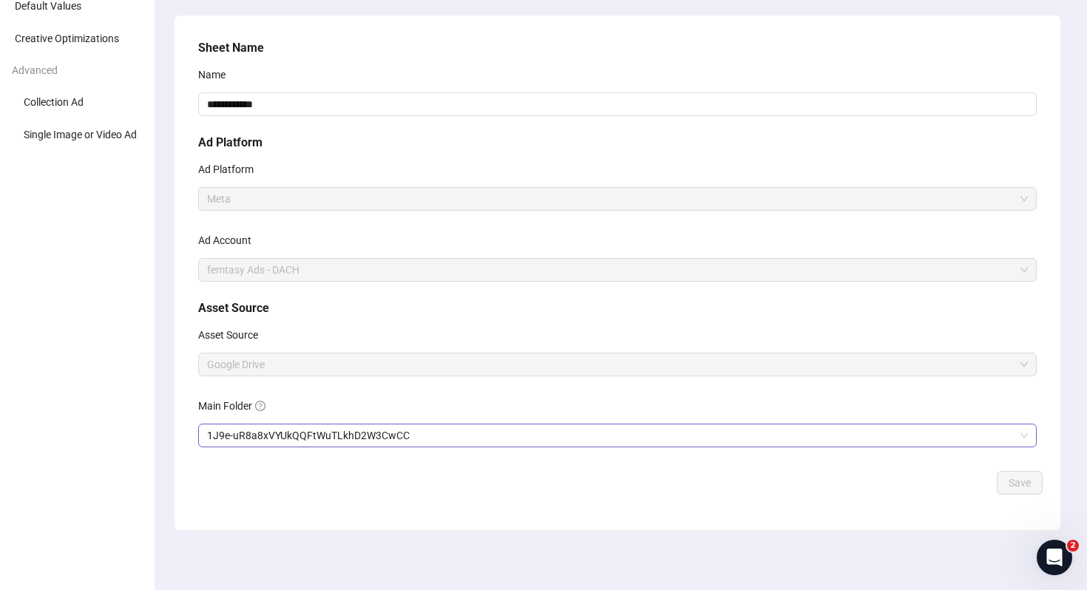
click at [310, 435] on span "1J9e-uR8a8xVYUkQQFtWuTLkhD2W3CwCC" at bounding box center [617, 435] width 821 height 22
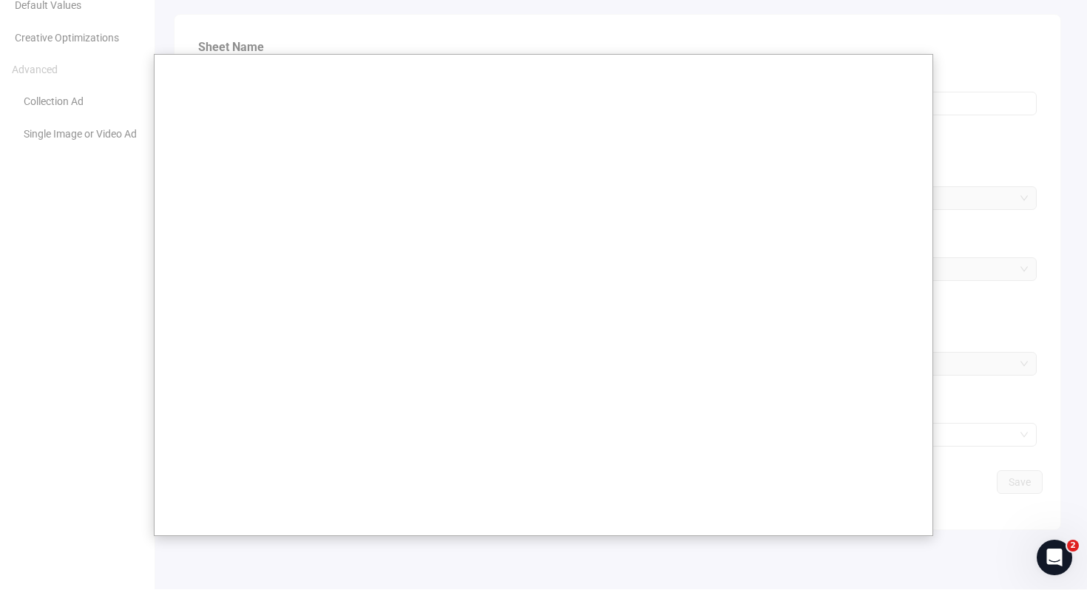
scroll to position [95, 0]
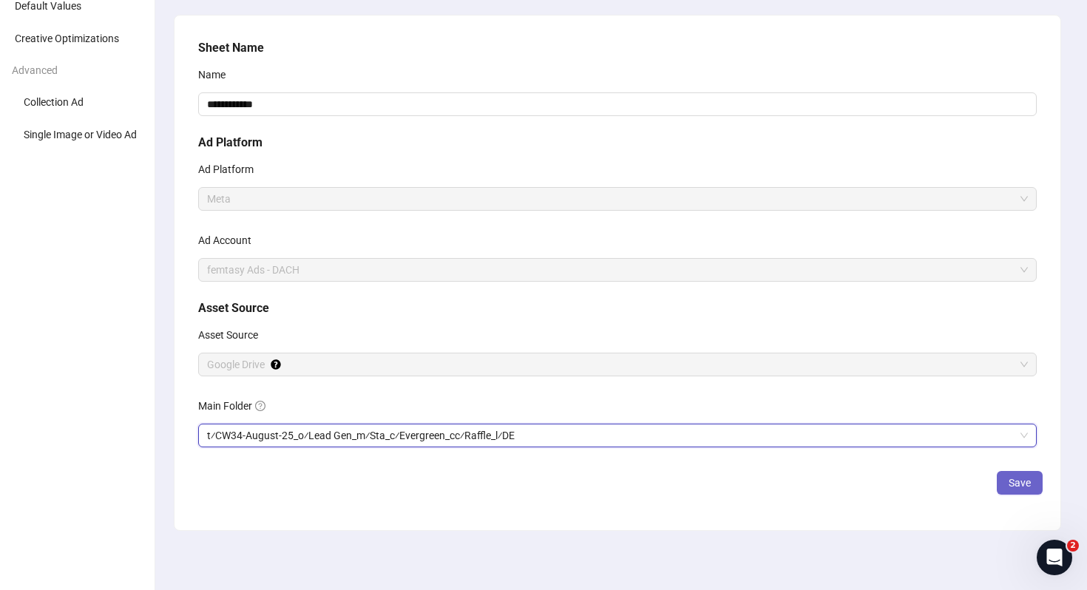
click at [1007, 484] on button "Save" at bounding box center [1019, 483] width 46 height 24
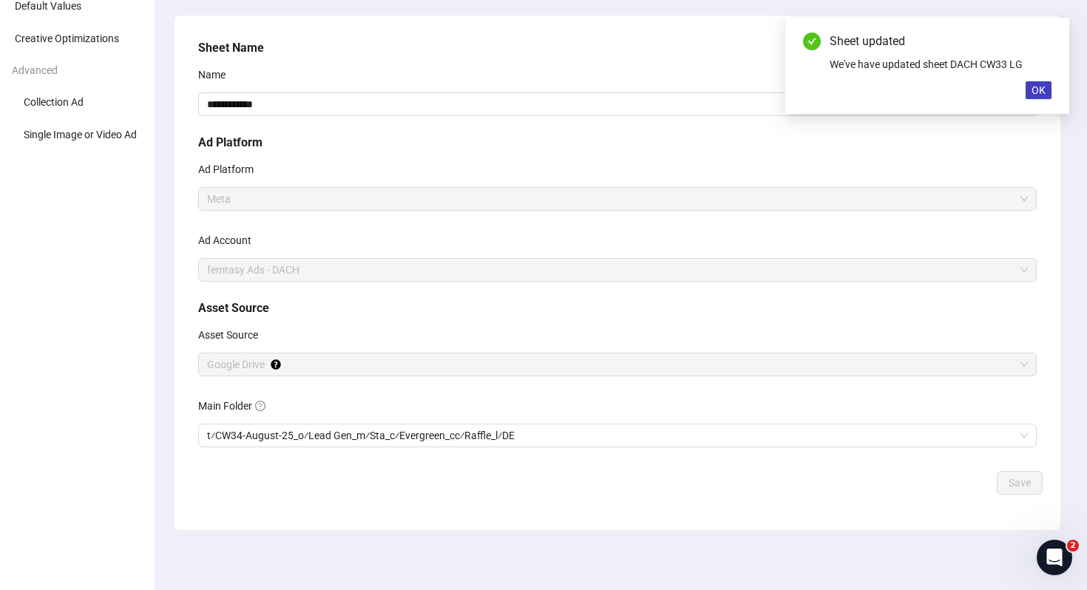
click at [1046, 101] on div "Sheet updated We've have updated sheet DACH CW33 LG OK" at bounding box center [927, 66] width 284 height 96
click at [1039, 89] on span "OK" at bounding box center [1038, 90] width 14 height 12
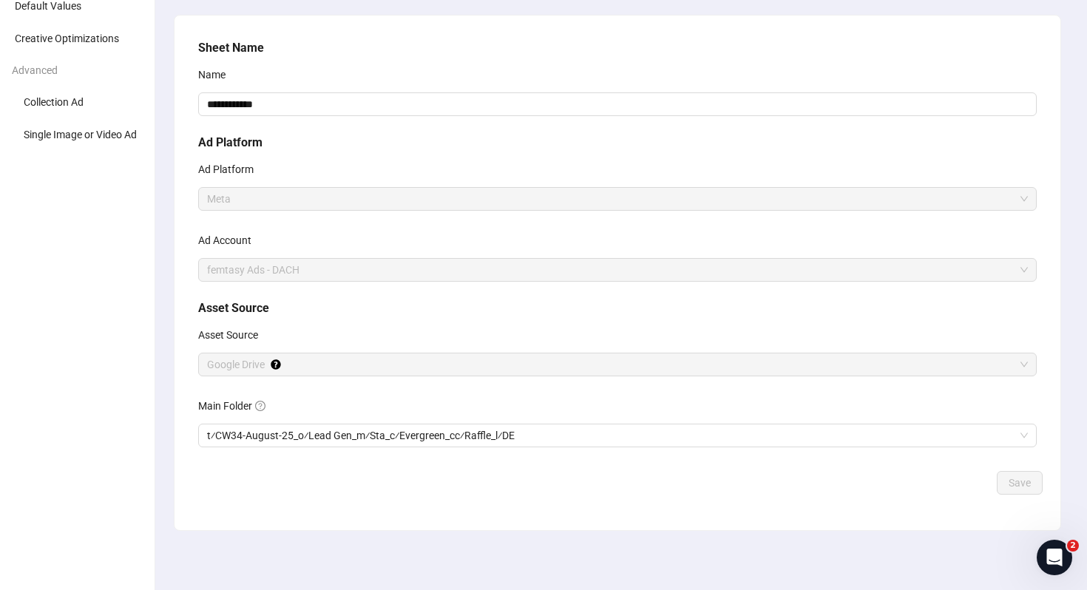
scroll to position [0, 0]
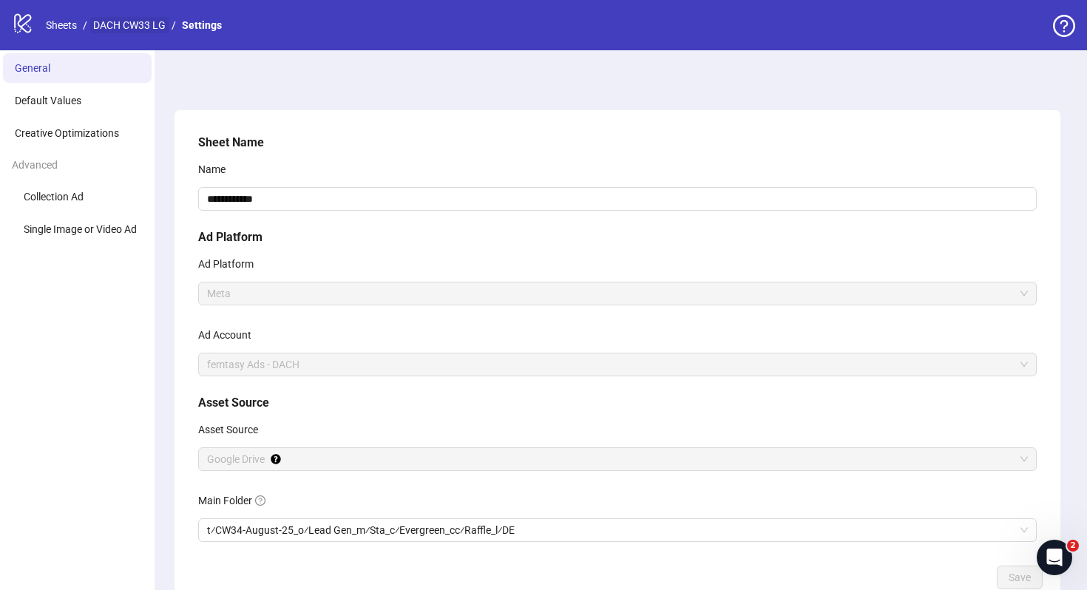
click at [137, 24] on link "DACH CW33 LG" at bounding box center [129, 25] width 78 height 16
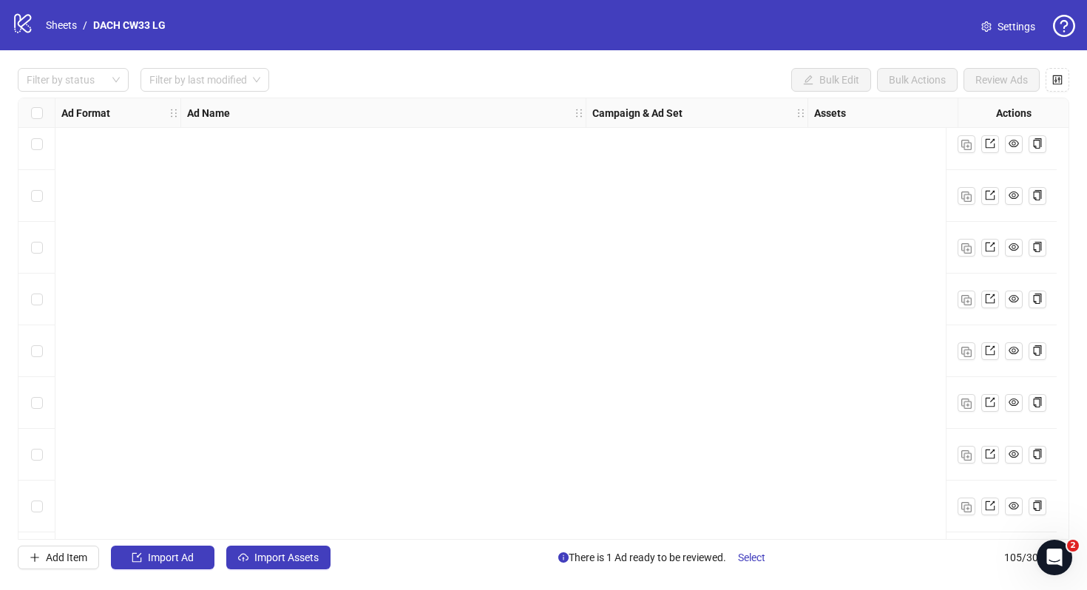
scroll to position [5028, 0]
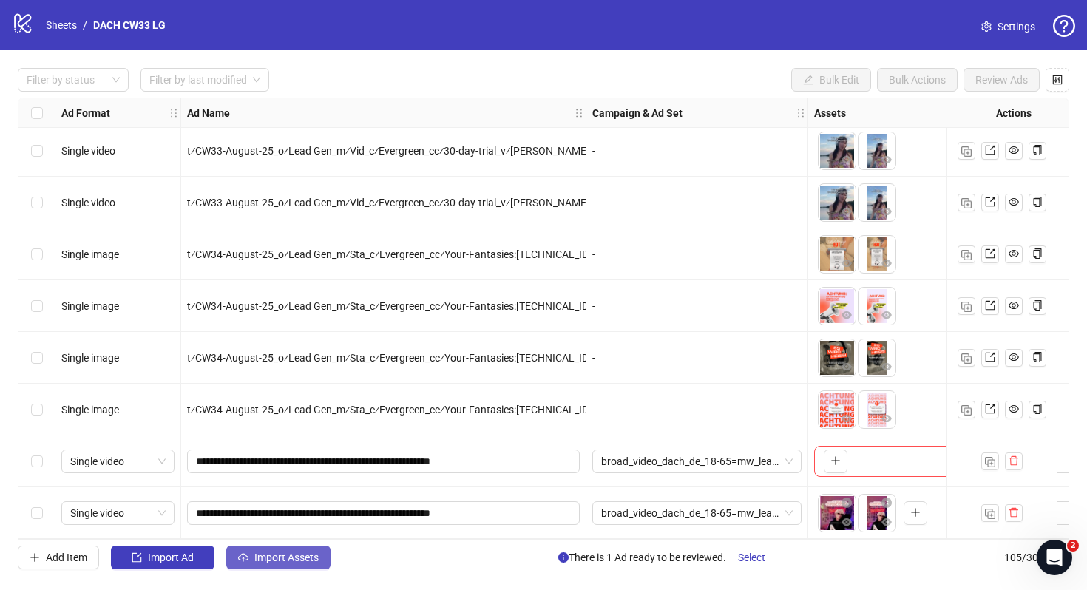
click at [278, 555] on span "Import Assets" at bounding box center [286, 557] width 64 height 12
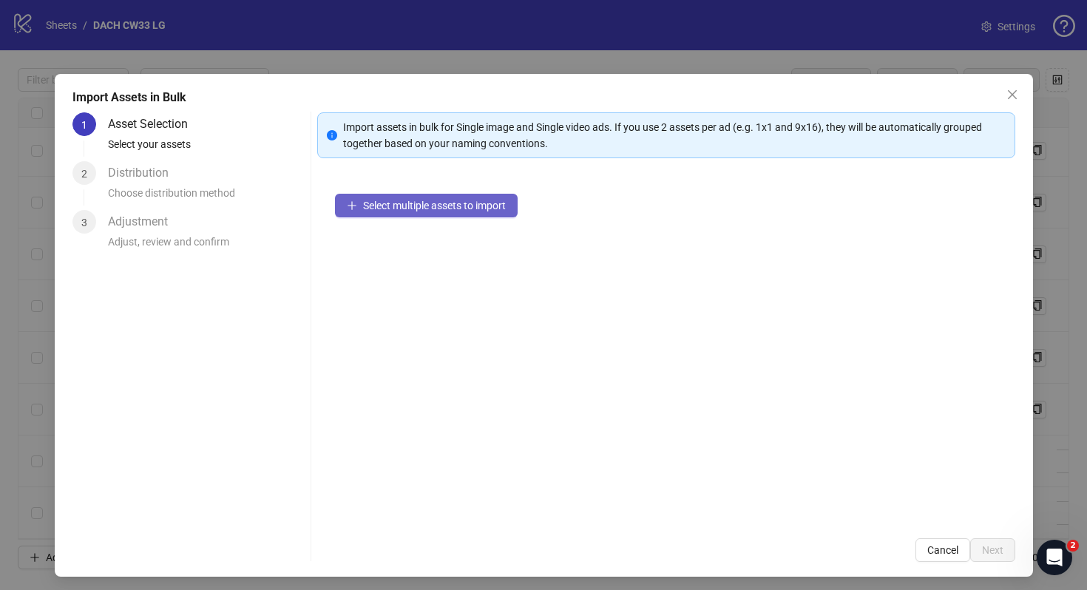
click at [483, 200] on span "Select multiple assets to import" at bounding box center [434, 206] width 143 height 12
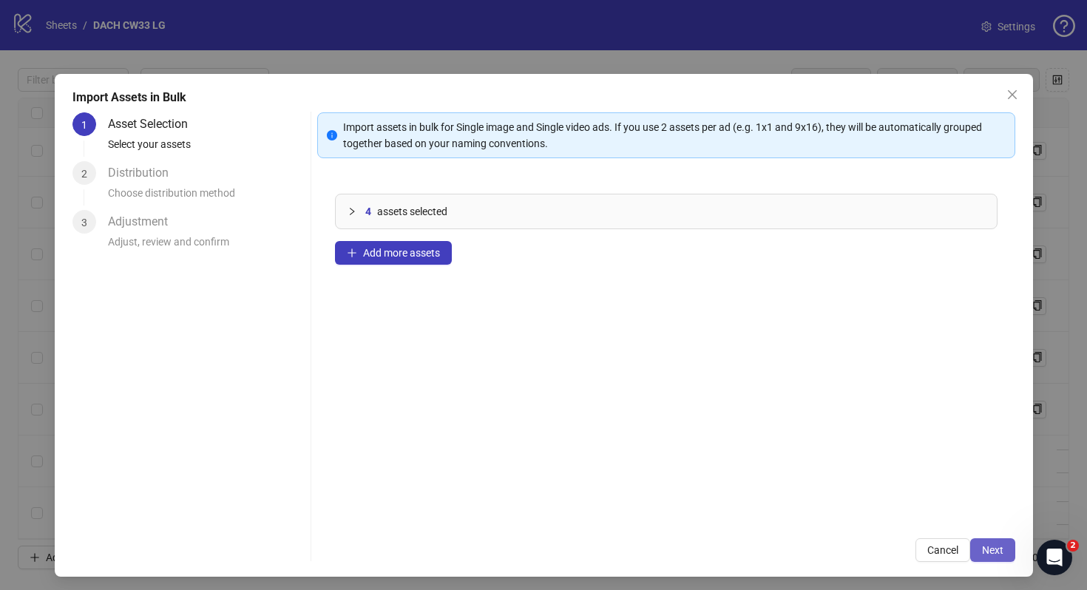
click at [1010, 548] on button "Next" at bounding box center [992, 550] width 45 height 24
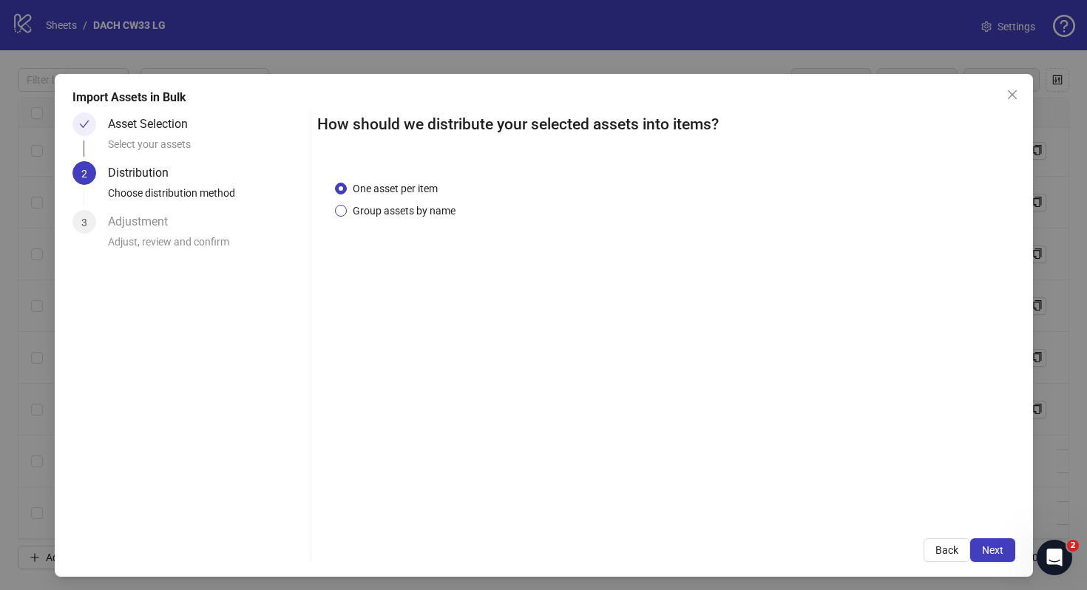
click at [438, 209] on span "Group assets by name" at bounding box center [404, 211] width 115 height 16
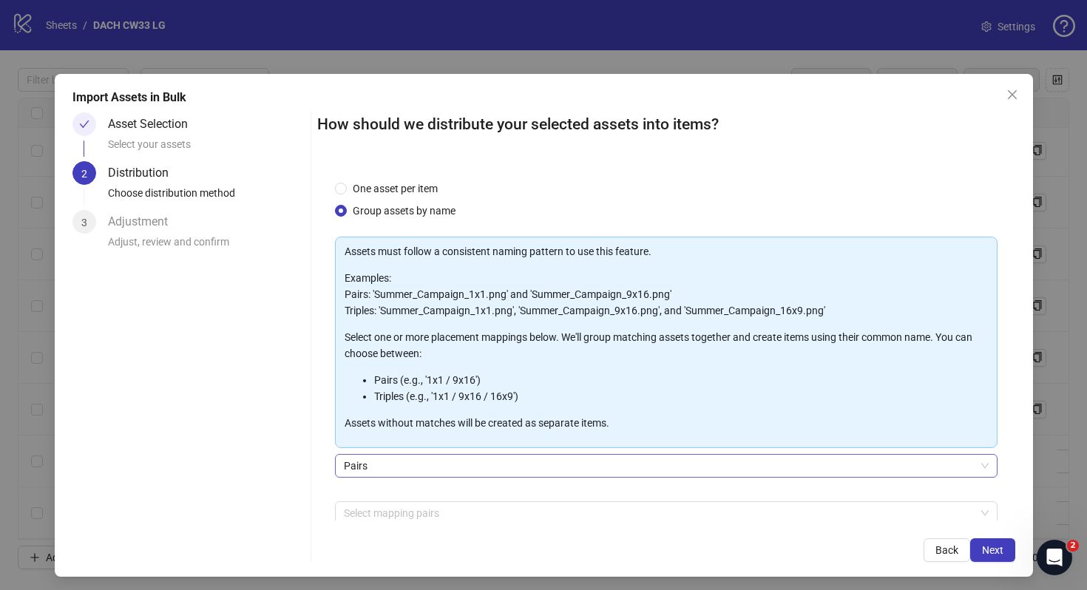
scroll to position [75, 0]
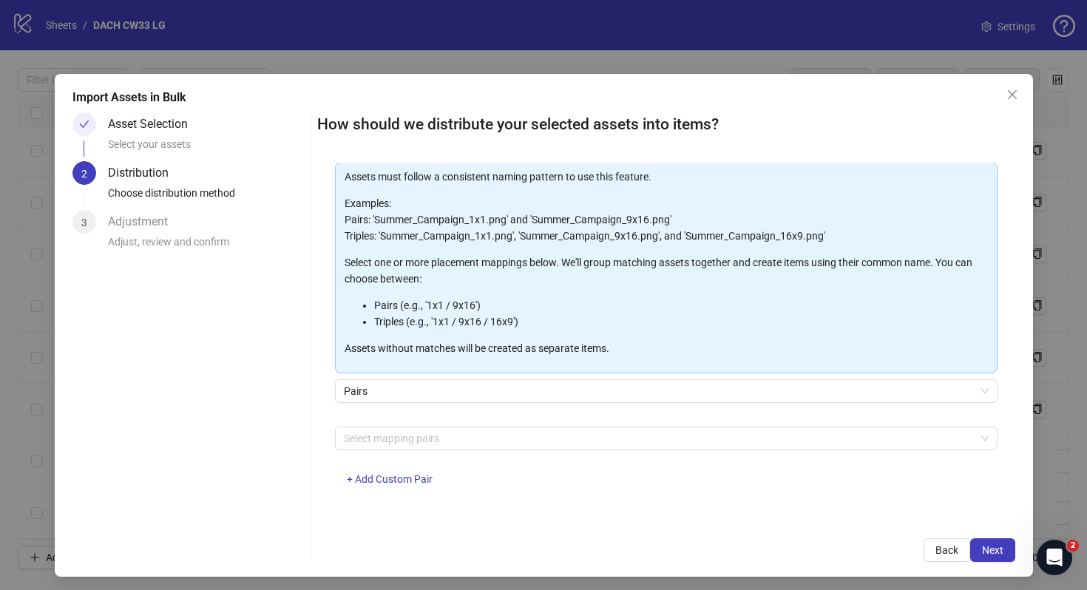
click at [405, 465] on div "Select mapping pairs + Add Custom Pair" at bounding box center [666, 465] width 662 height 77
click at [427, 439] on div at bounding box center [658, 438] width 641 height 21
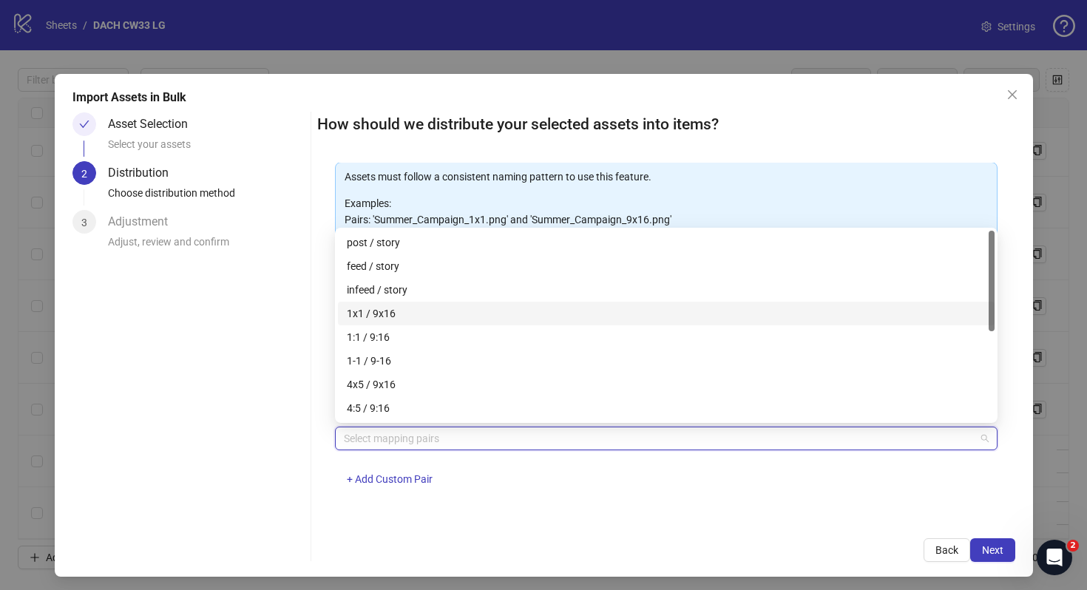
click at [468, 309] on div "1x1 / 9x16" at bounding box center [666, 313] width 639 height 16
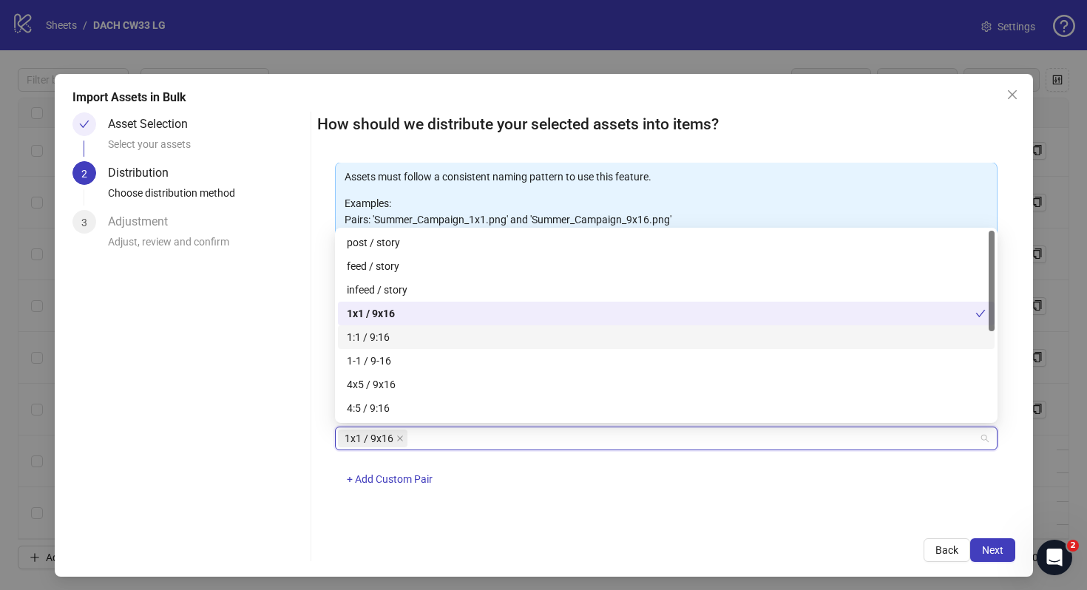
click at [455, 339] on div "1:1 / 9:16" at bounding box center [666, 337] width 639 height 16
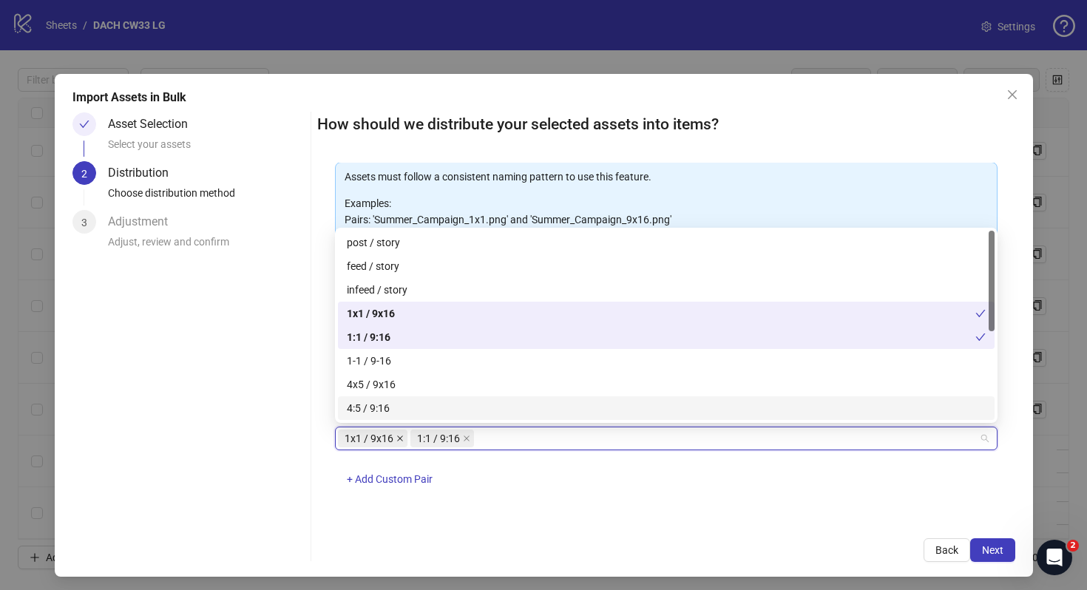
click at [400, 438] on icon "close" at bounding box center [399, 438] width 7 height 7
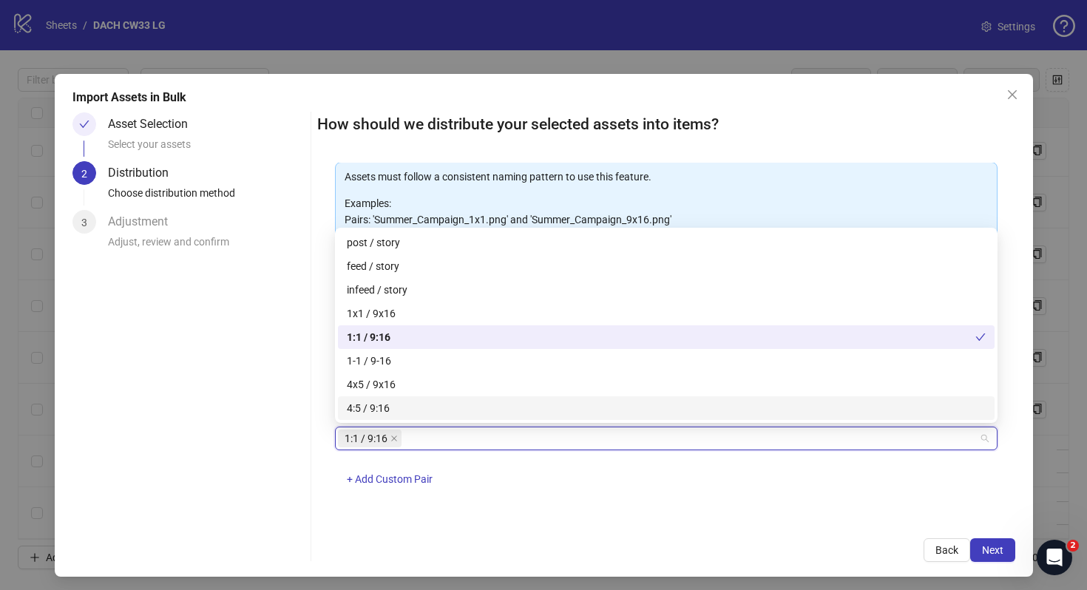
click at [1017, 548] on div "Import Assets in Bulk Asset Selection Select your assets 2 Distribution Choose …" at bounding box center [544, 325] width 978 height 503
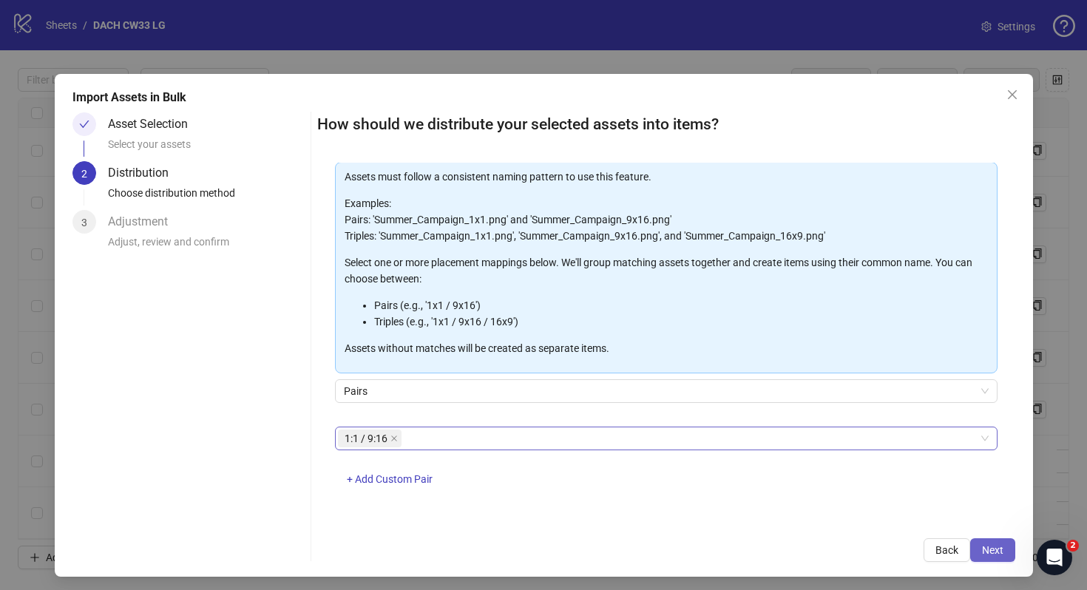
click at [1001, 548] on span "Next" at bounding box center [992, 550] width 21 height 12
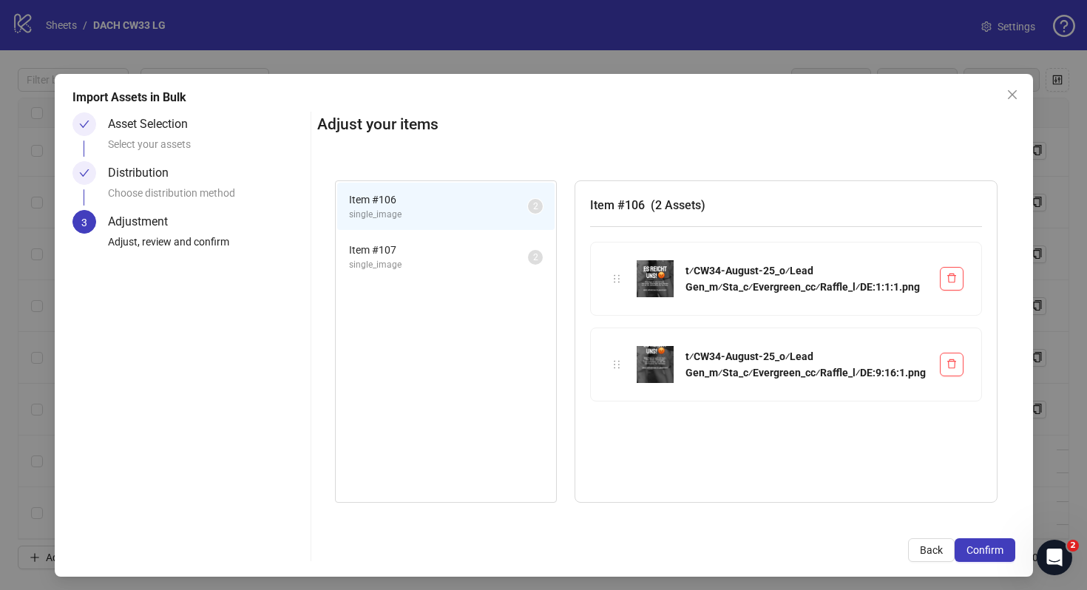
click at [1001, 548] on span "Confirm" at bounding box center [984, 550] width 37 height 12
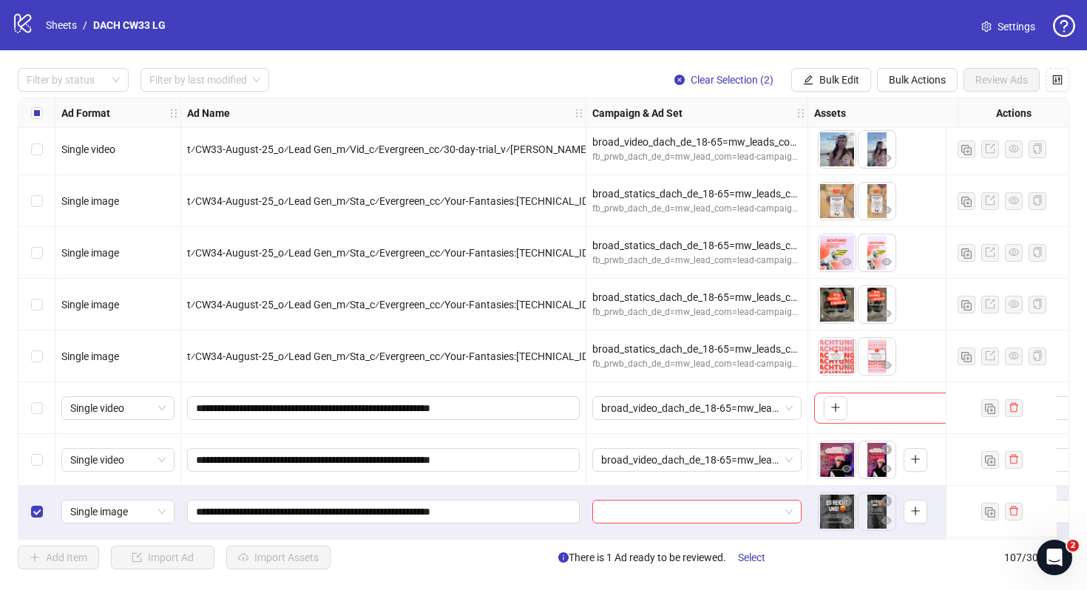
scroll to position [5131, 0]
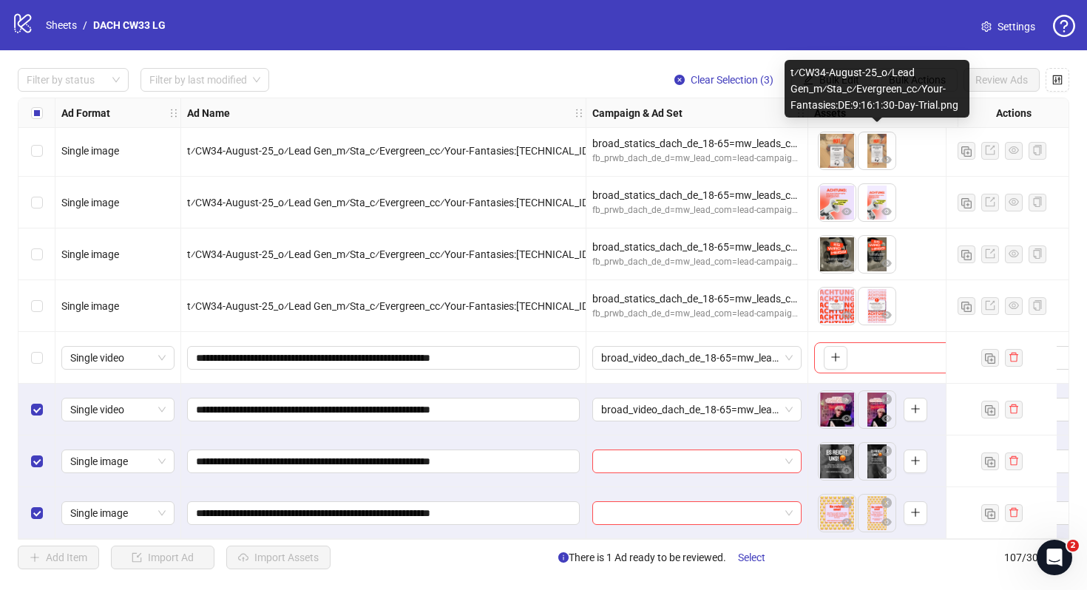
click at [842, 80] on div "t⁄CW34-August-25_o⁄Lead Gen_m⁄Sta_c⁄Evergreen_cc⁄Your-Fantasies:DE:9:16:1:30-Da…" at bounding box center [876, 89] width 185 height 58
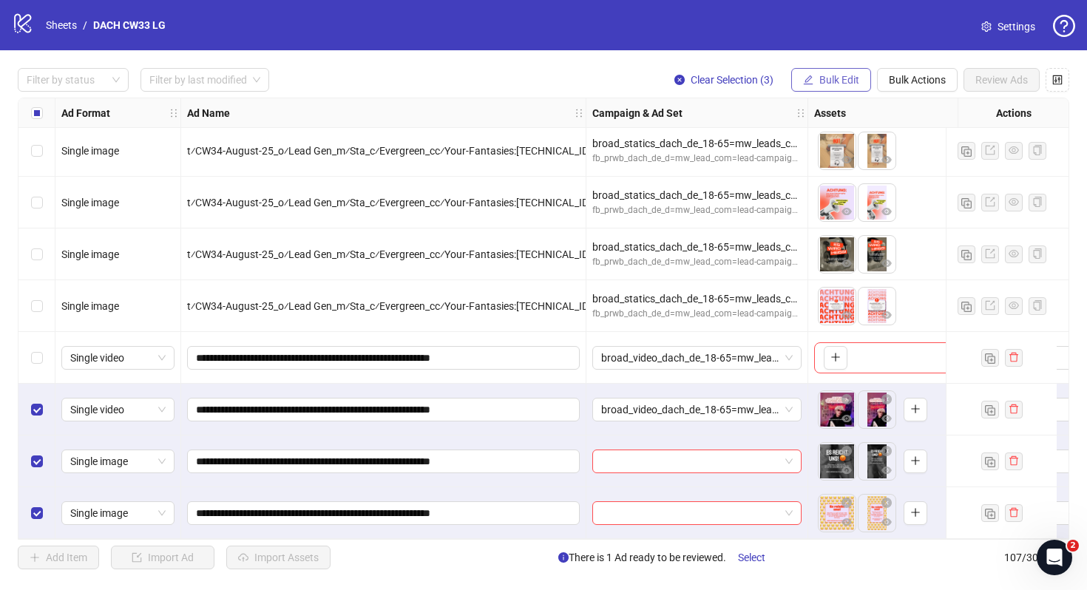
click at [835, 75] on span "Bulk Edit" at bounding box center [839, 80] width 40 height 12
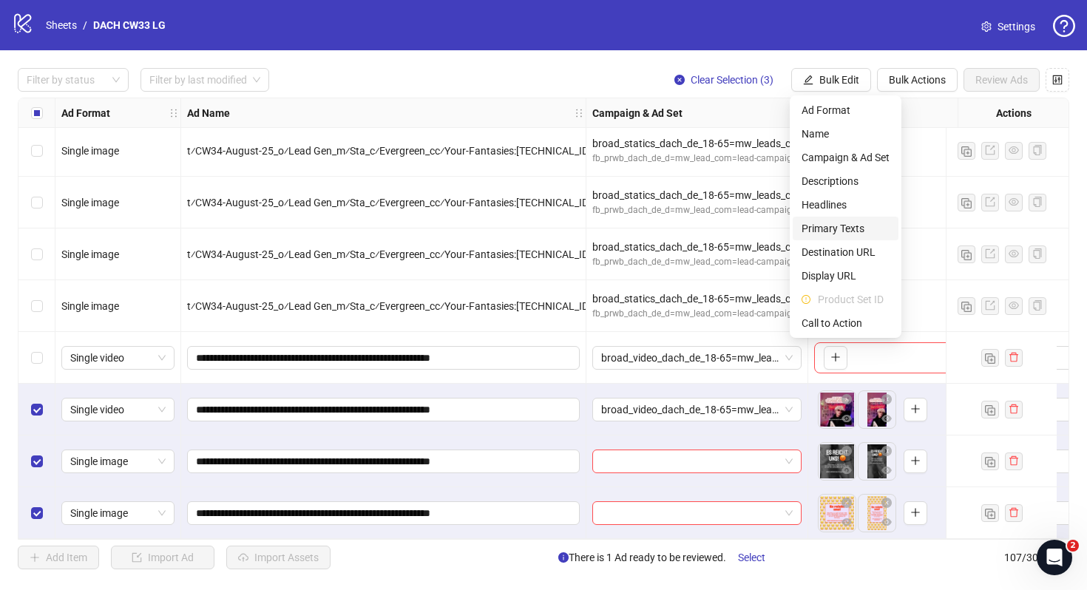
click at [823, 239] on li "Primary Texts" at bounding box center [845, 229] width 106 height 24
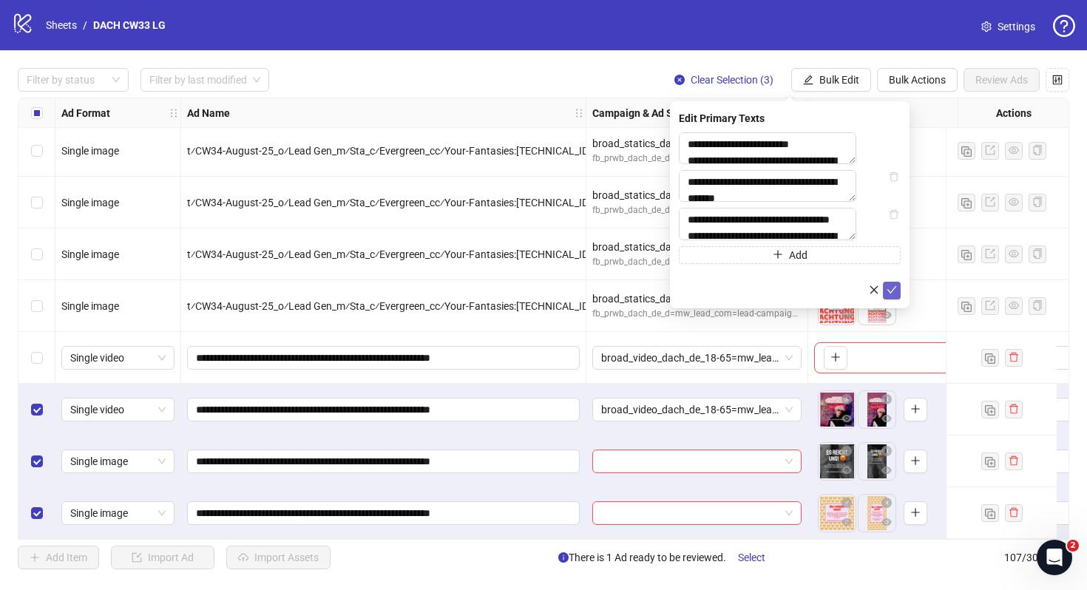
click at [891, 295] on icon "check" at bounding box center [891, 290] width 10 height 10
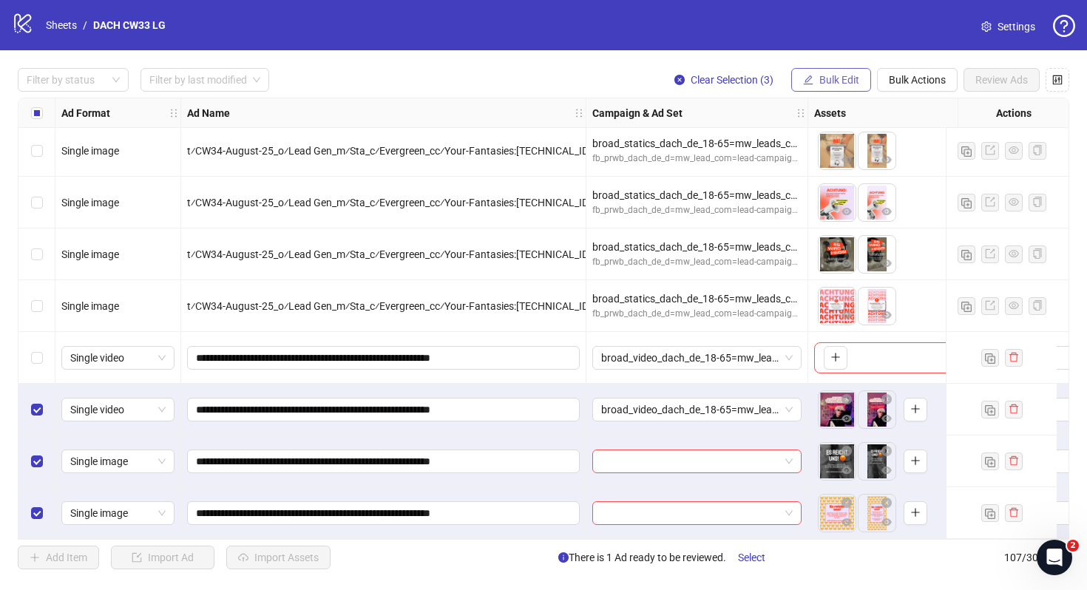
click at [830, 77] on span "Bulk Edit" at bounding box center [839, 80] width 40 height 12
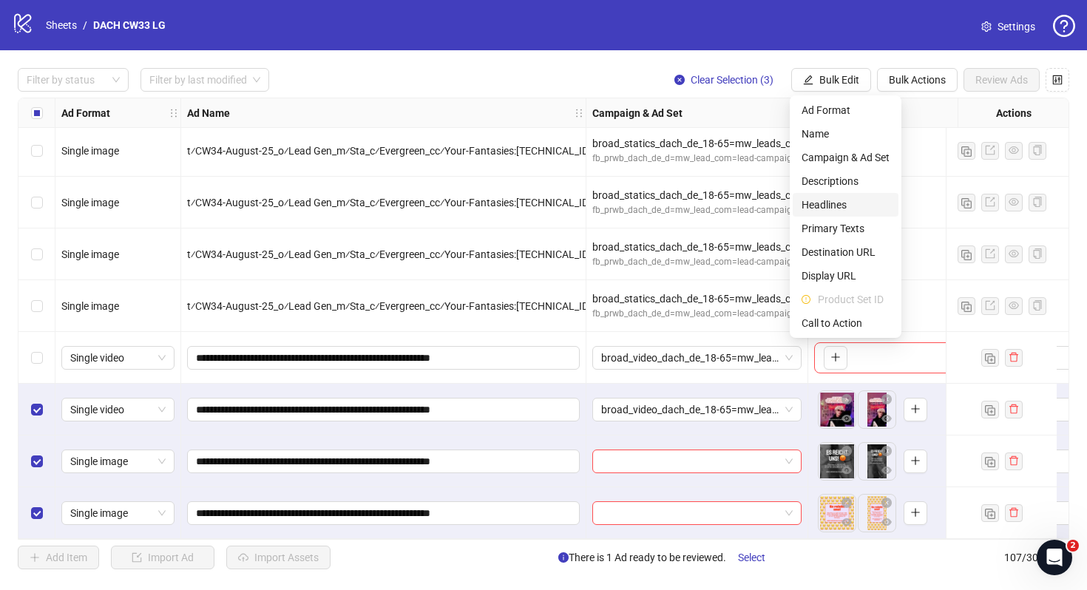
click at [841, 205] on span "Headlines" at bounding box center [845, 205] width 88 height 16
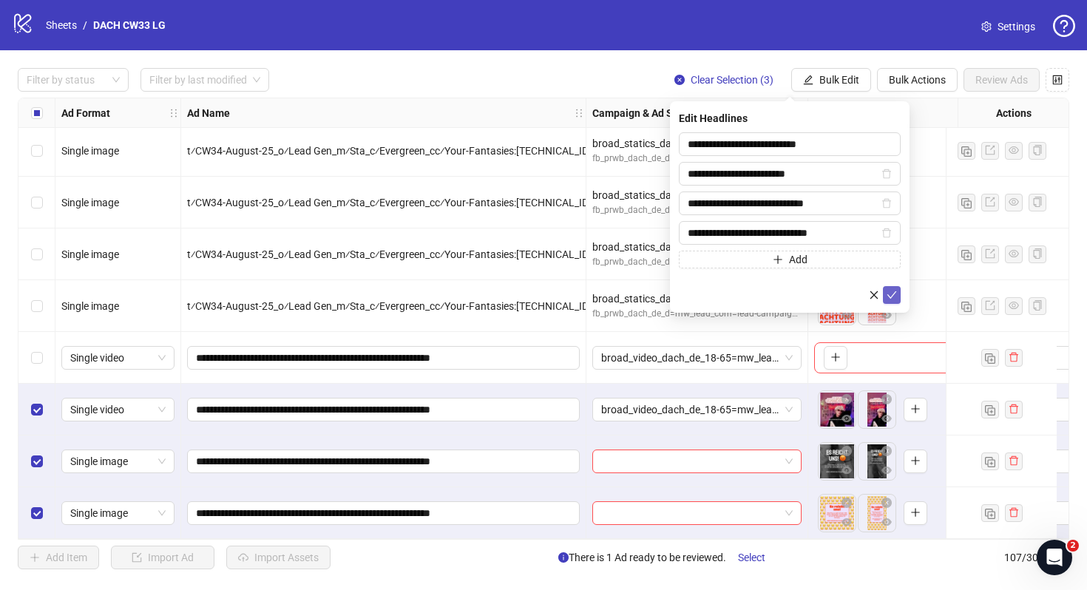
click at [891, 291] on icon "check" at bounding box center [891, 295] width 10 height 10
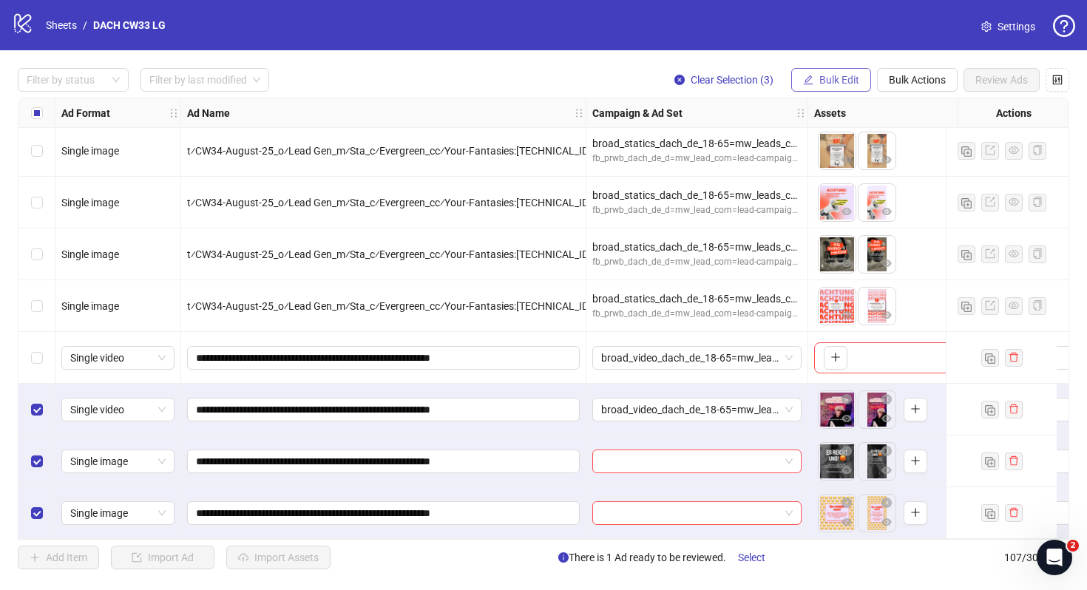
click at [830, 79] on span "Bulk Edit" at bounding box center [839, 80] width 40 height 12
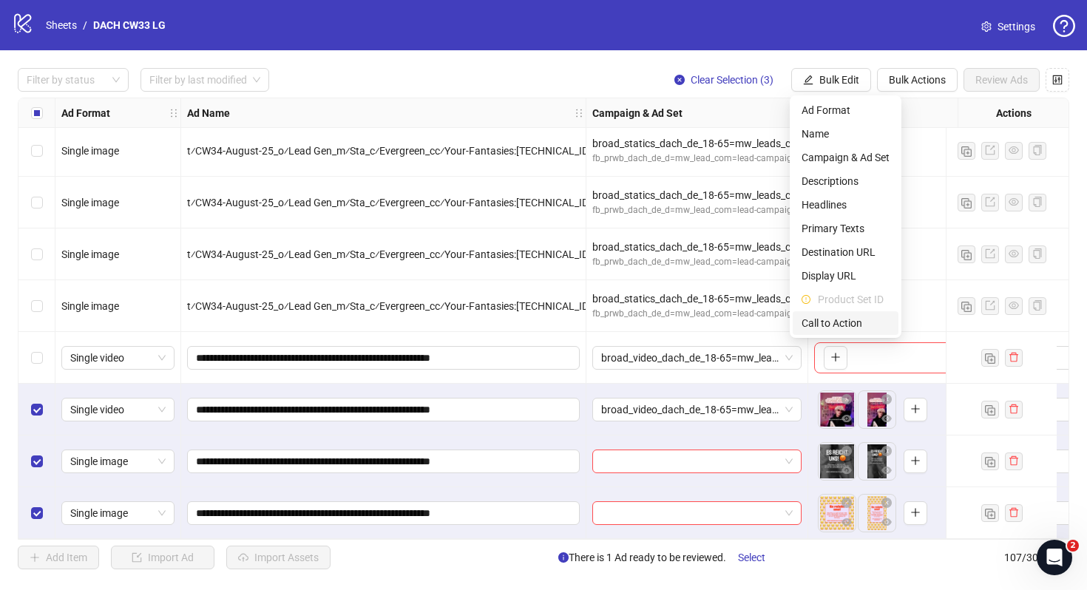
click at [833, 322] on span "Call to Action" at bounding box center [845, 323] width 88 height 16
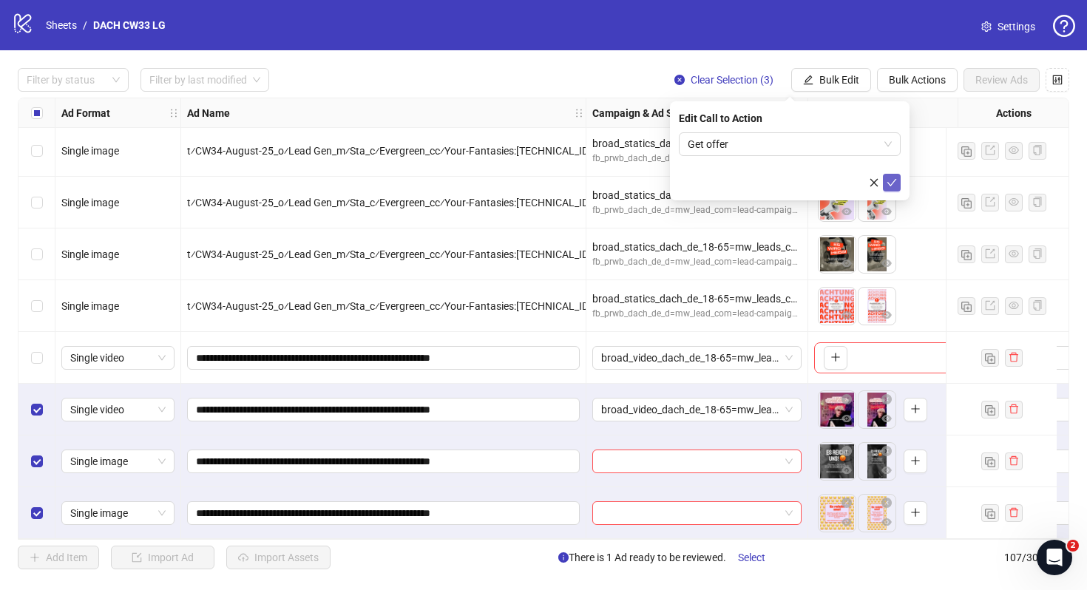
click at [894, 182] on icon "check" at bounding box center [891, 182] width 10 height 10
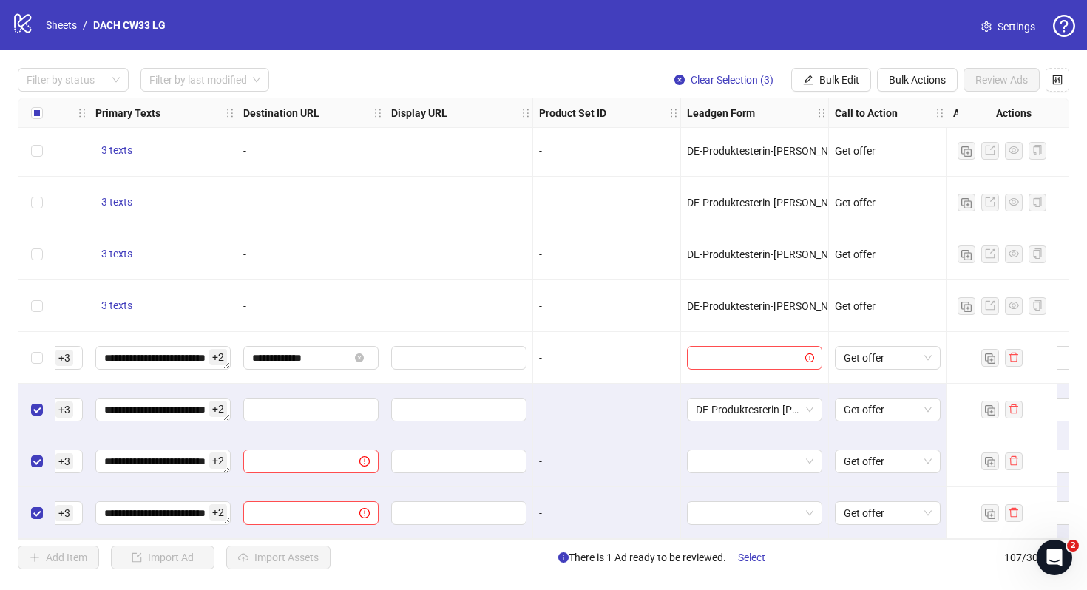
scroll to position [5131, 1403]
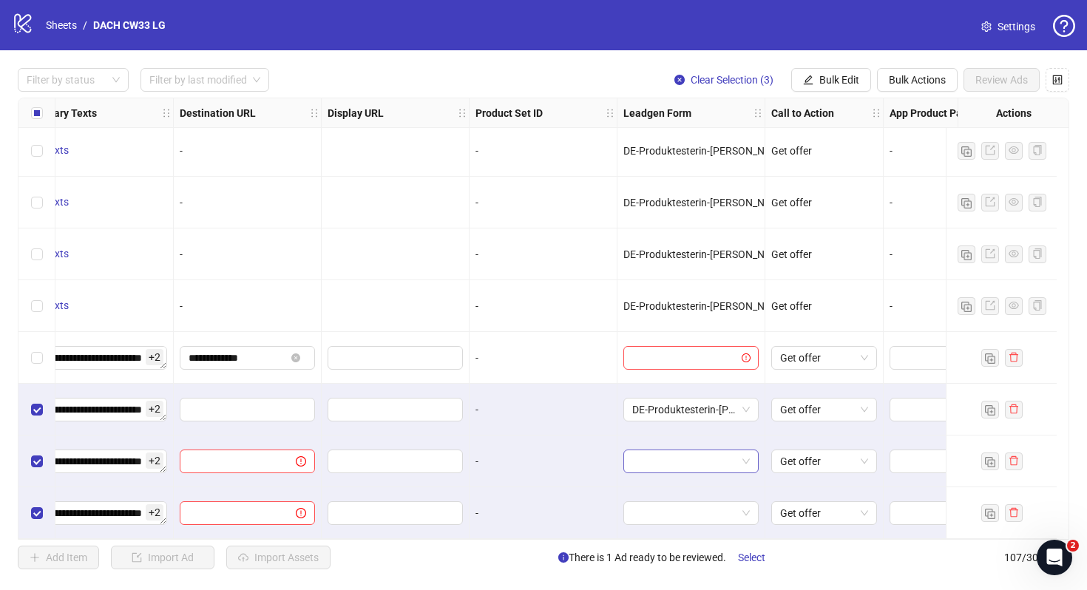
click at [736, 455] on span at bounding box center [691, 461] width 118 height 22
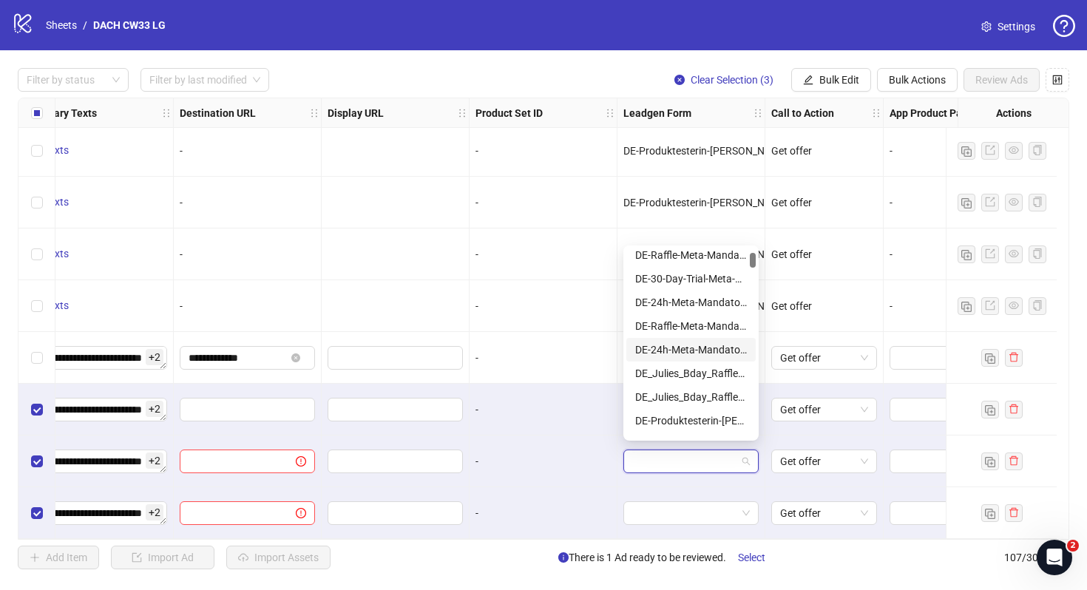
scroll to position [76, 0]
click at [720, 393] on div "DE-Produktesterin-[PERSON_NAME]-[DATE]-copy" at bounding box center [691, 397] width 112 height 16
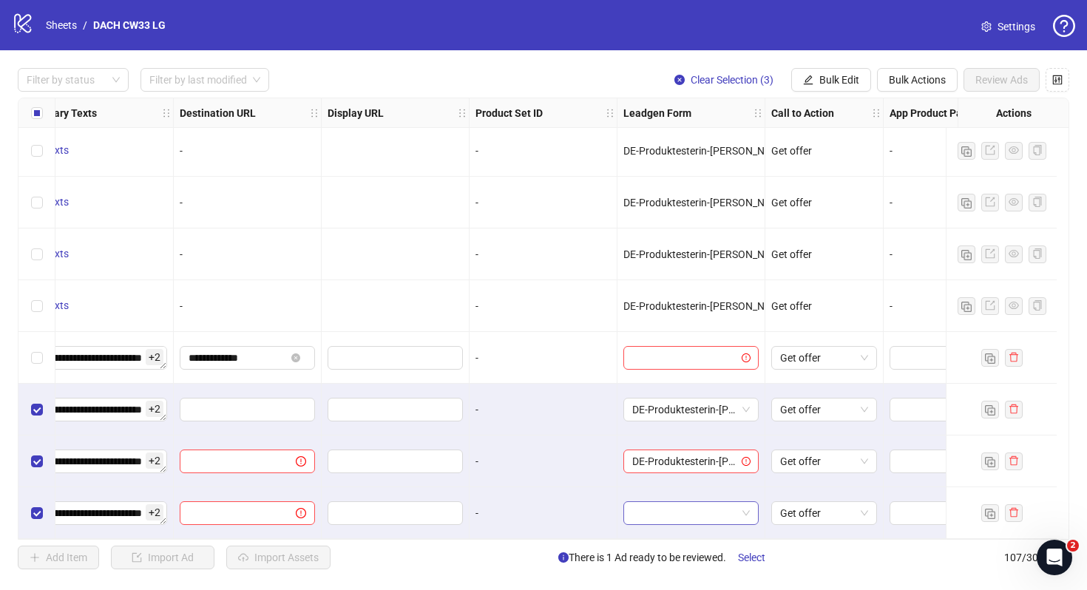
click at [702, 503] on input "search" at bounding box center [684, 513] width 104 height 22
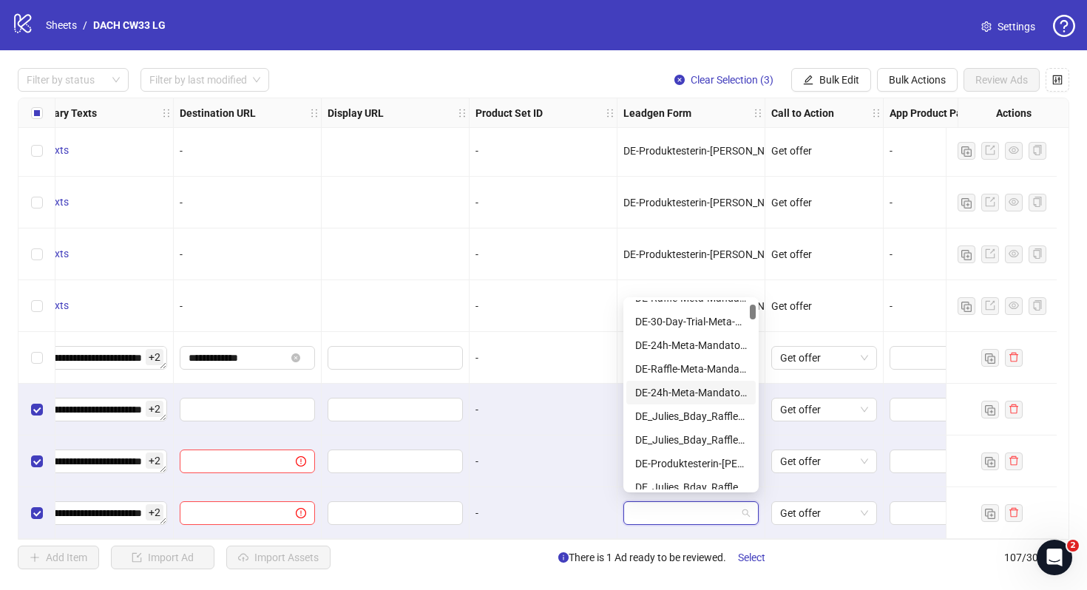
scroll to position [62, 0]
click at [707, 456] on div "DE-Produktesterin-[PERSON_NAME]-[DATE]-copy" at bounding box center [691, 463] width 112 height 16
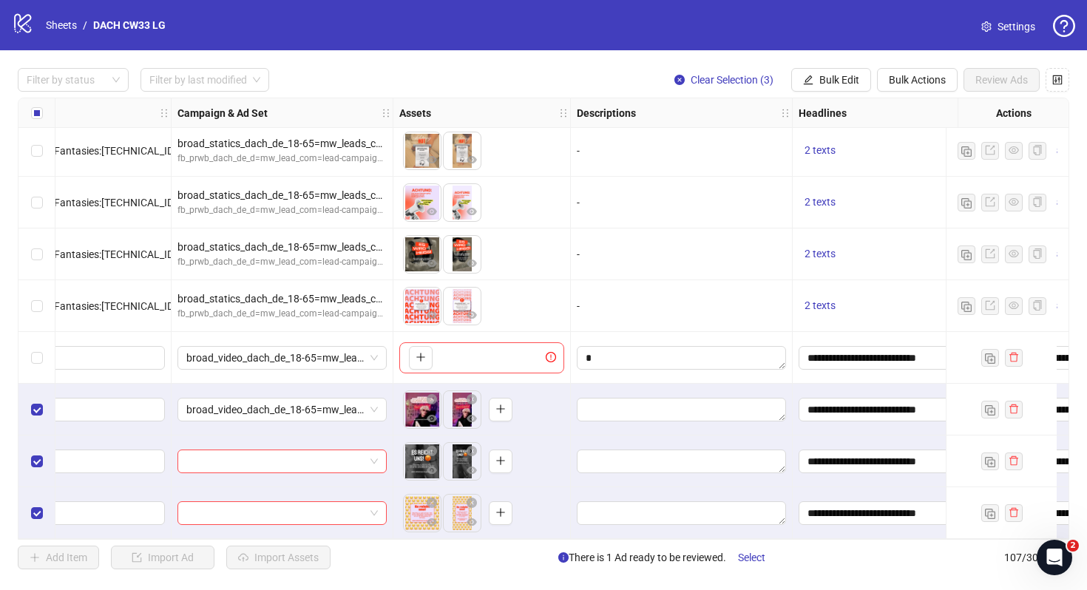
scroll to position [5131, 0]
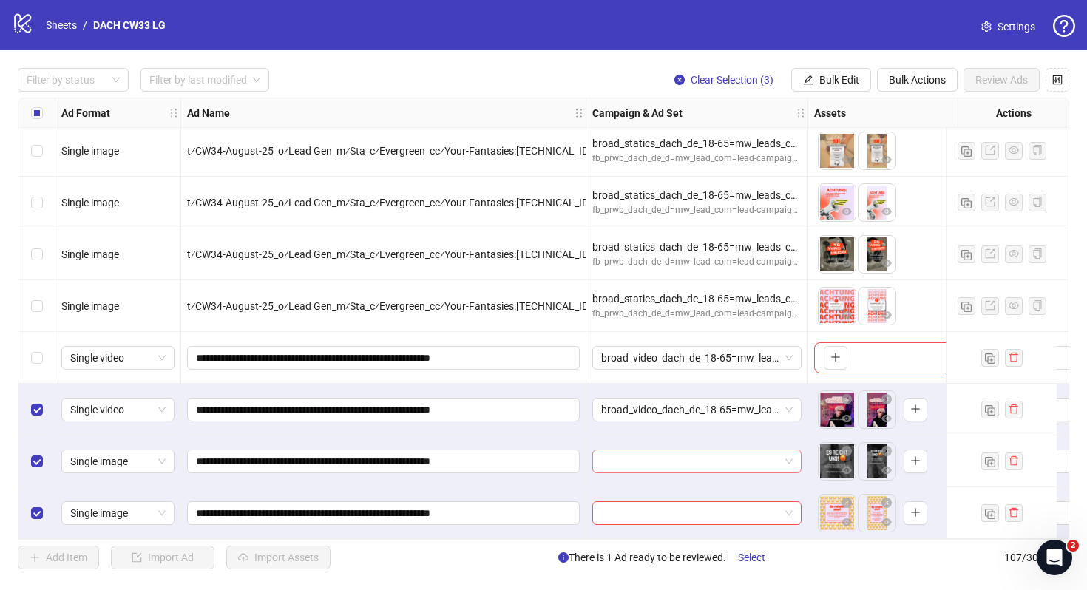
click at [679, 455] on input "search" at bounding box center [690, 461] width 178 height 22
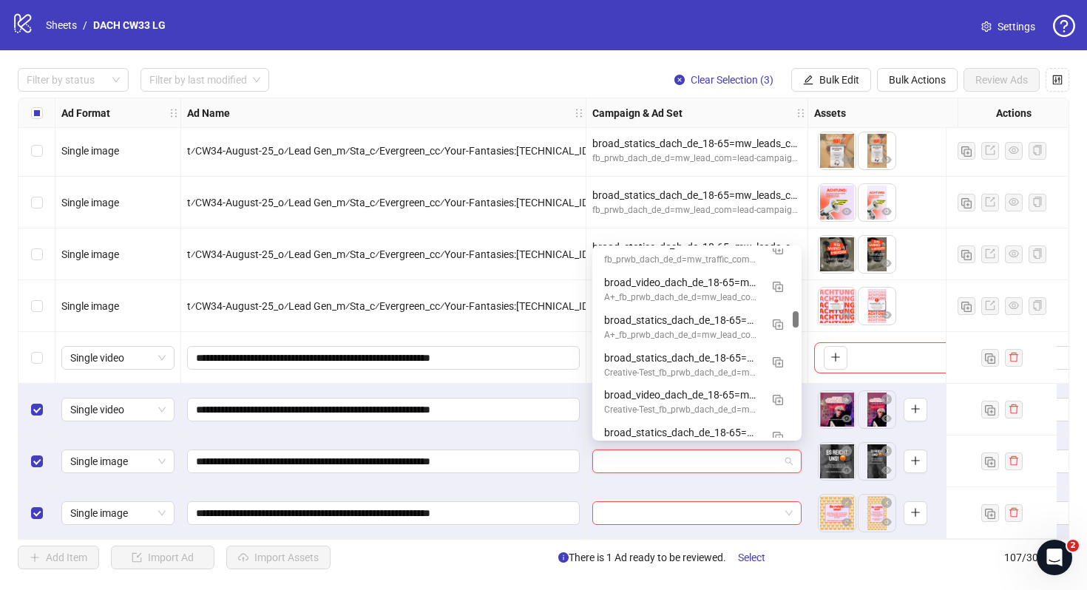
scroll to position [716, 0]
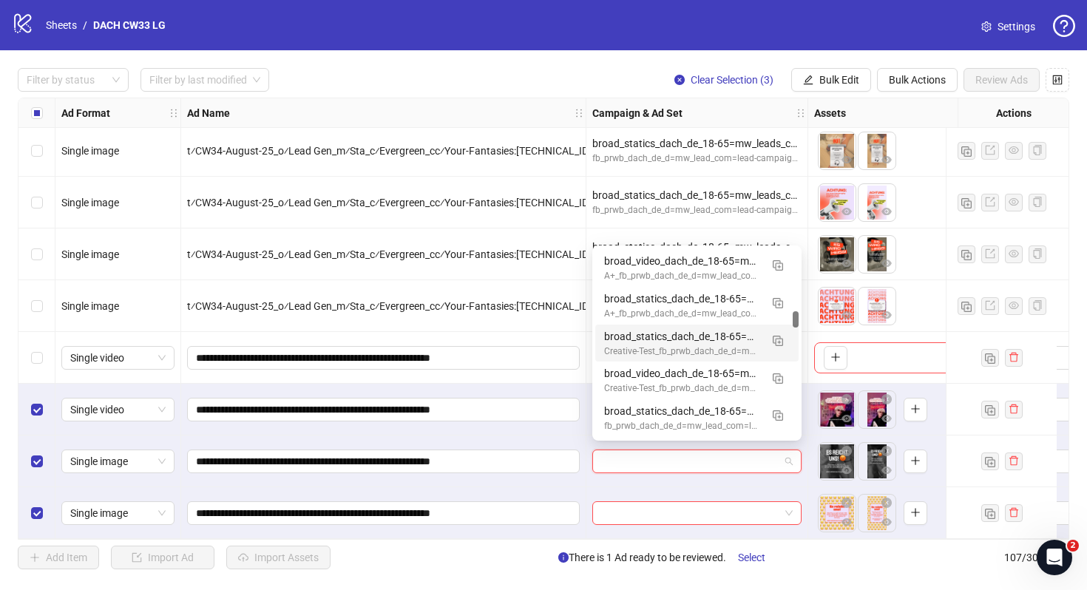
click at [686, 342] on div "broad_statics_dach_de_18-65=mw_leads_com=010825" at bounding box center [682, 336] width 156 height 16
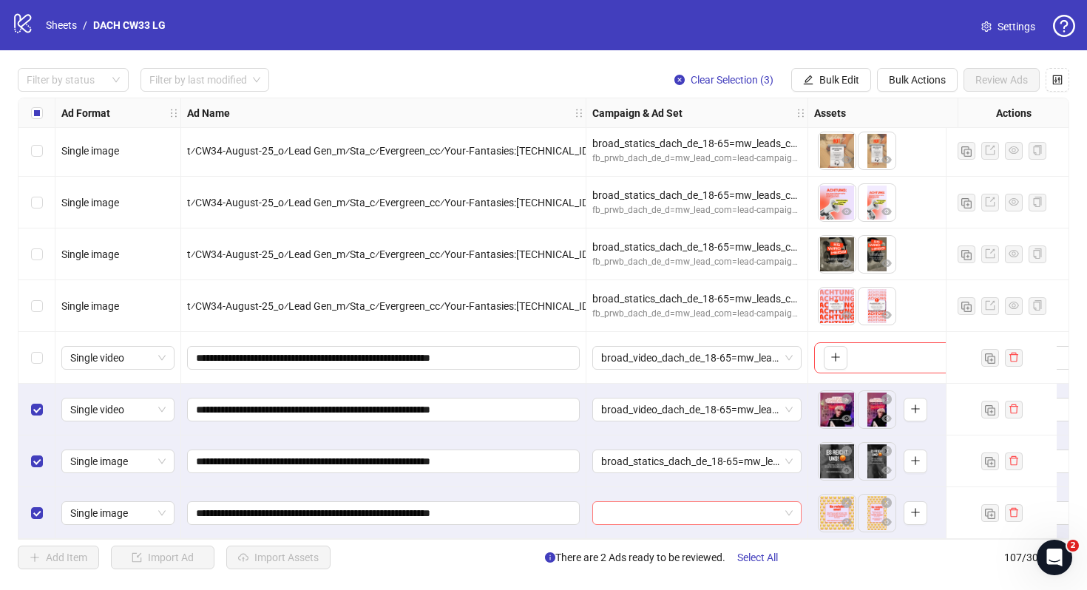
click at [645, 509] on input "search" at bounding box center [690, 513] width 178 height 22
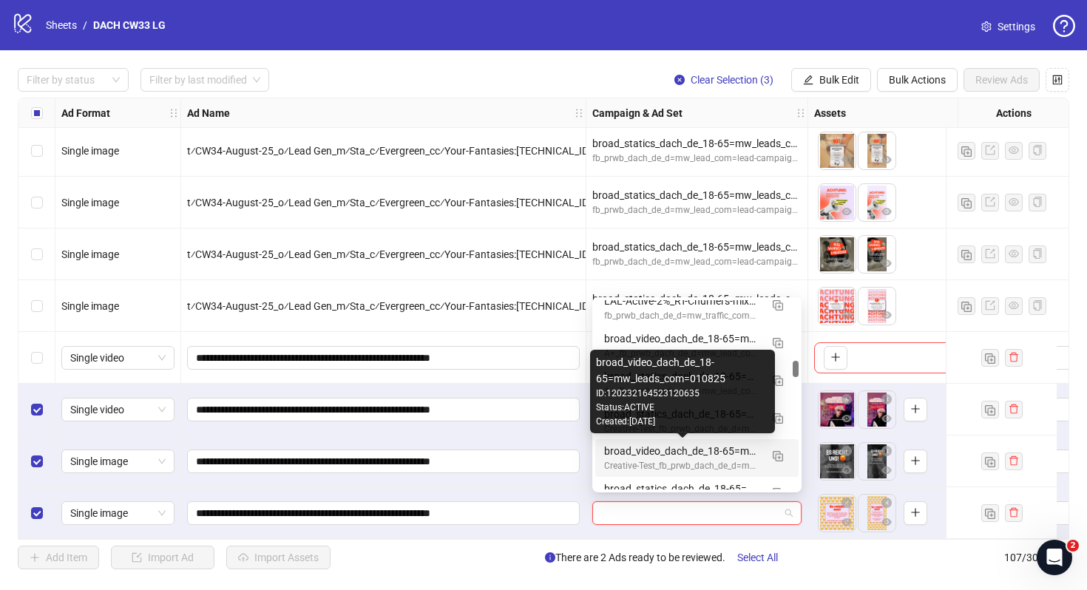
scroll to position [690, 0]
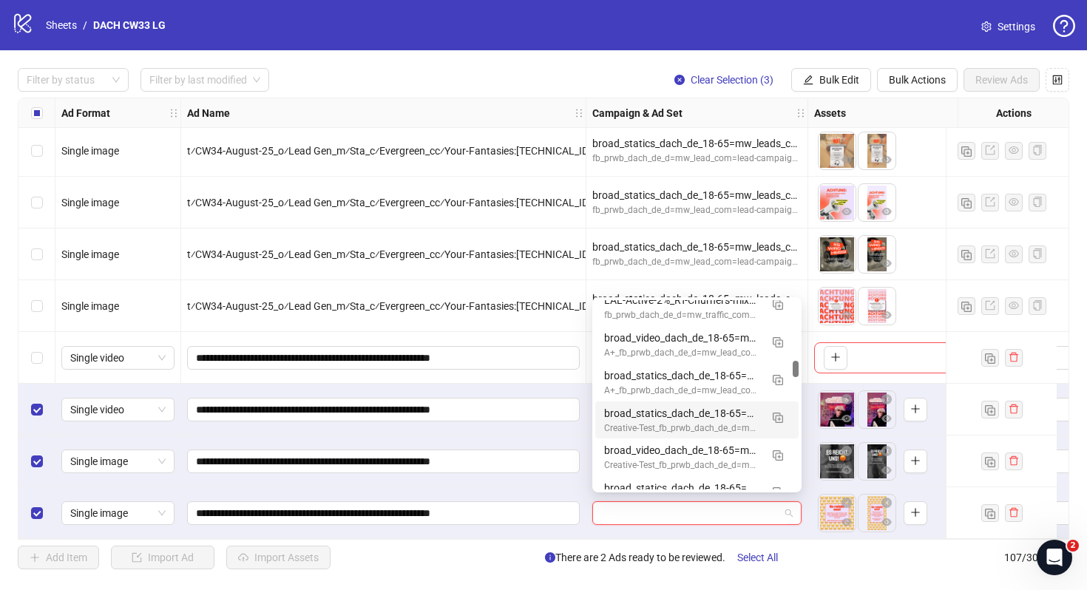
click at [713, 413] on div "broad_statics_dach_de_18-65=mw_leads_com=010825" at bounding box center [682, 413] width 156 height 16
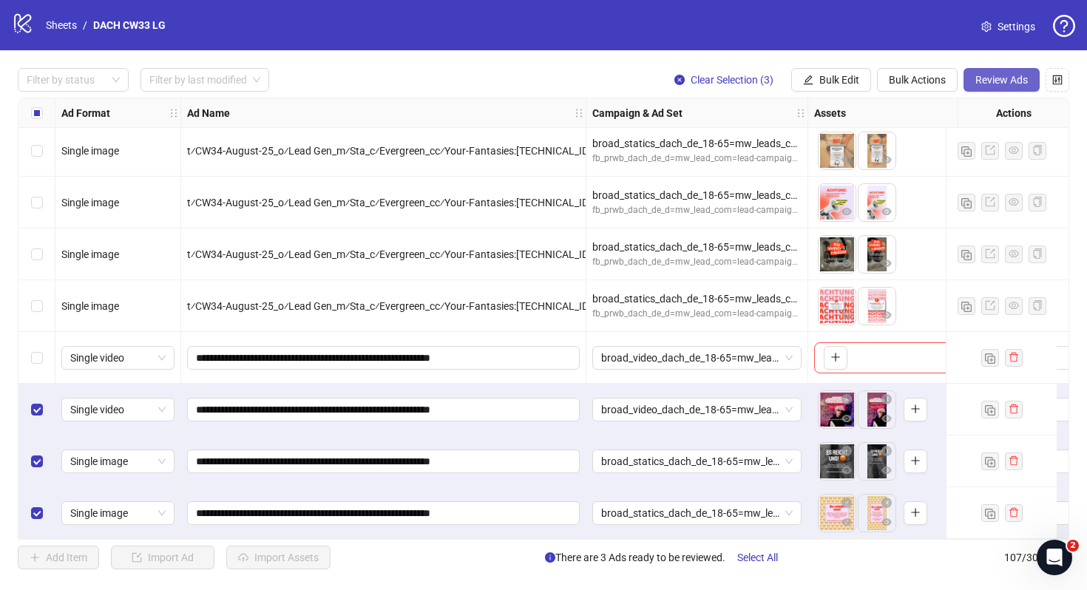
click at [988, 72] on button "Review Ads" at bounding box center [1001, 80] width 76 height 24
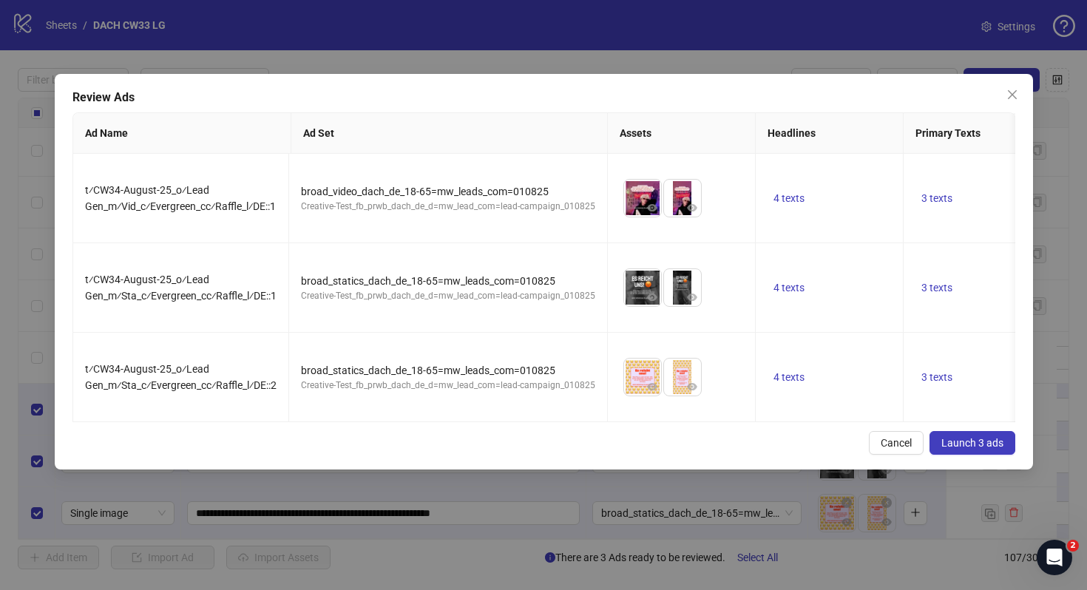
click at [976, 437] on span "Launch 3 ads" at bounding box center [972, 443] width 62 height 12
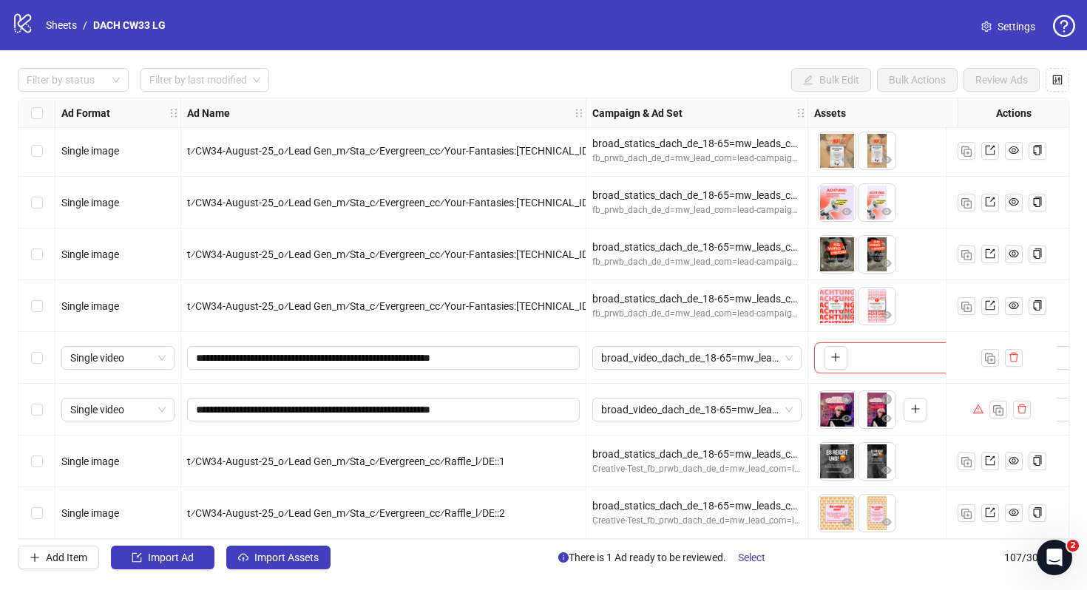
click at [1005, 32] on span "Settings" at bounding box center [1016, 26] width 38 height 16
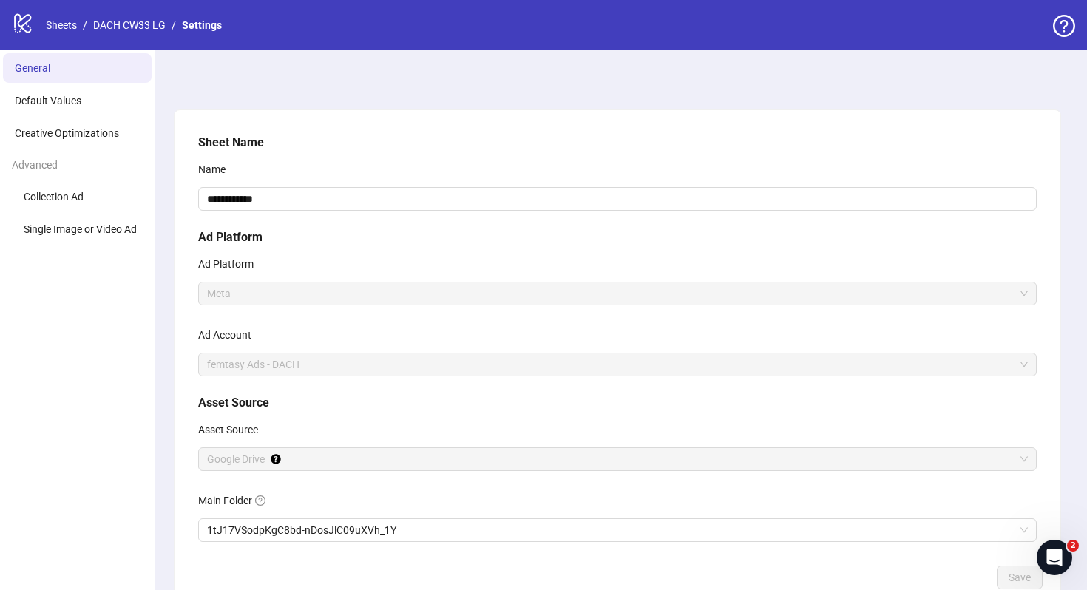
scroll to position [95, 0]
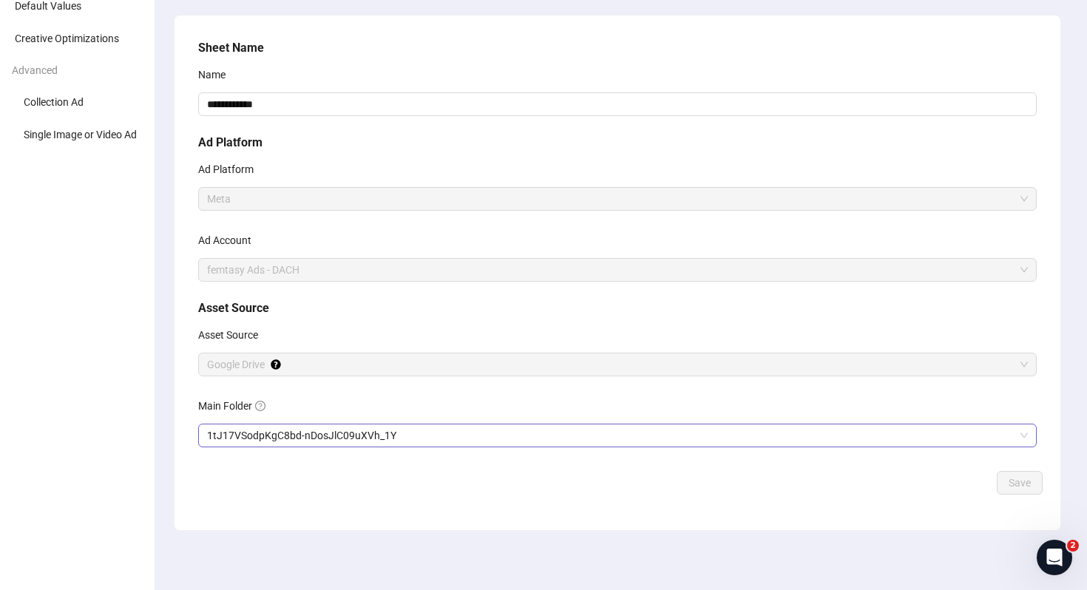
click at [449, 446] on div "1tJ17VSodpKgC8bd-nDosJlC09uXVh_1Y" at bounding box center [617, 436] width 838 height 24
click at [1015, 489] on button "Save" at bounding box center [1019, 483] width 46 height 24
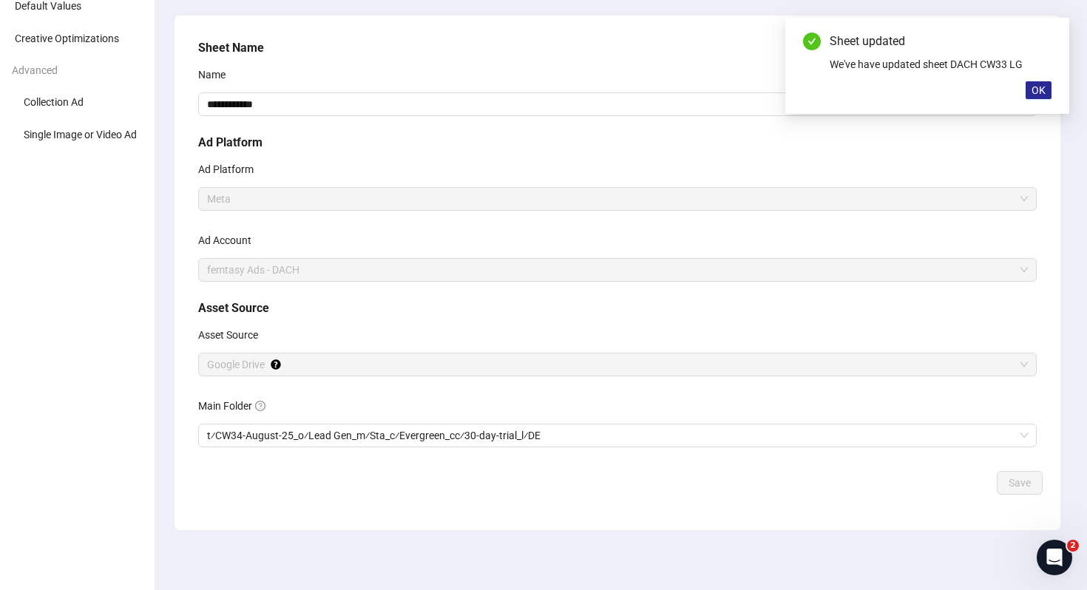
click at [1041, 96] on button "OK" at bounding box center [1038, 90] width 26 height 18
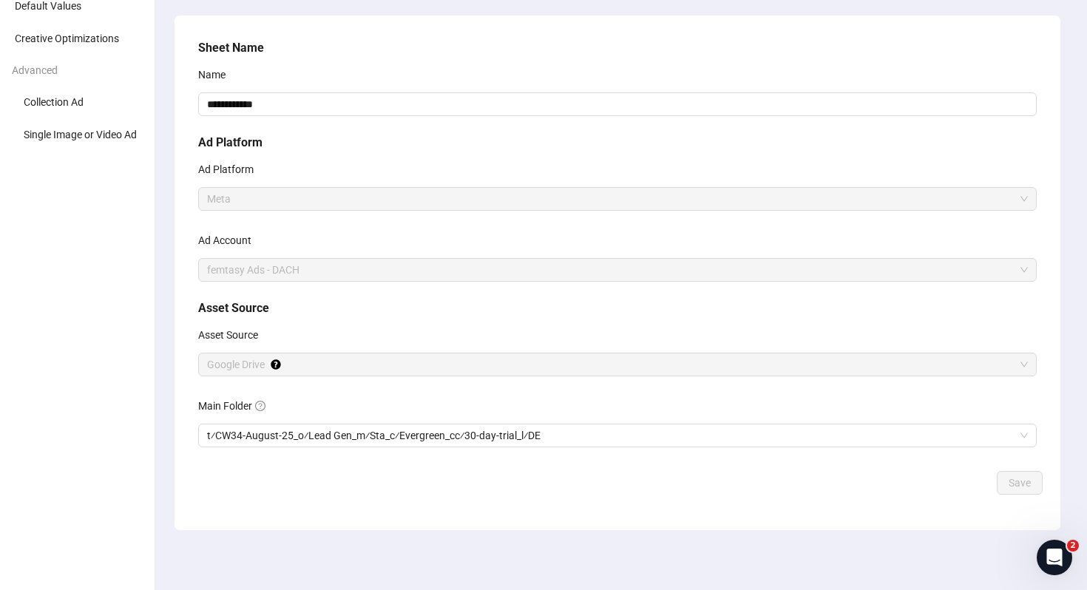
scroll to position [0, 0]
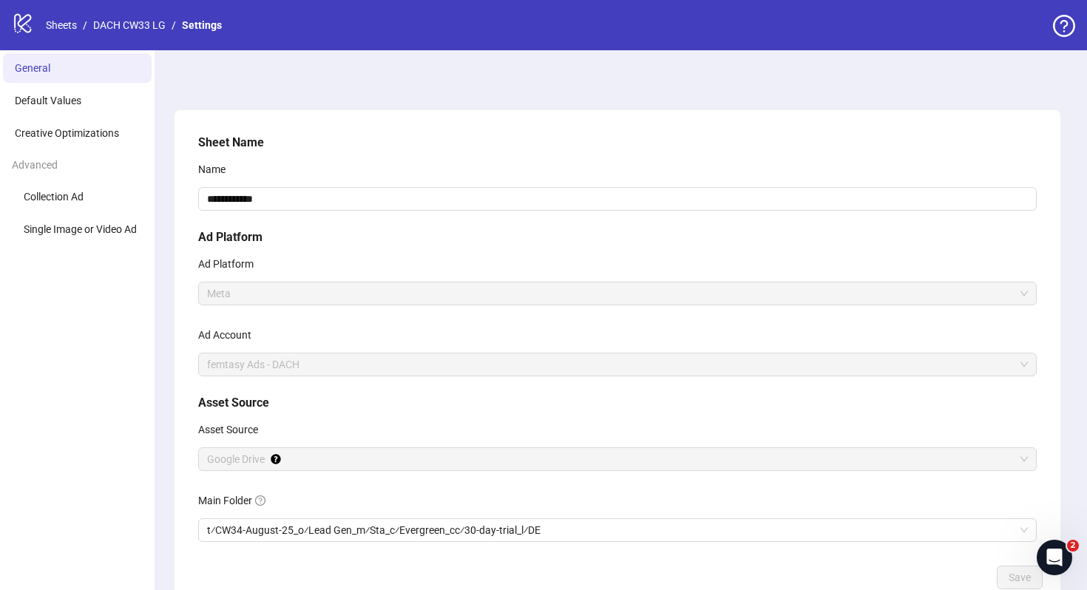
click at [144, 14] on div "logo/logo-mobile Sheets / DACH CW33 LG / Settings" at bounding box center [120, 25] width 216 height 27
click at [144, 24] on link "DACH CW33 LG" at bounding box center [129, 25] width 78 height 16
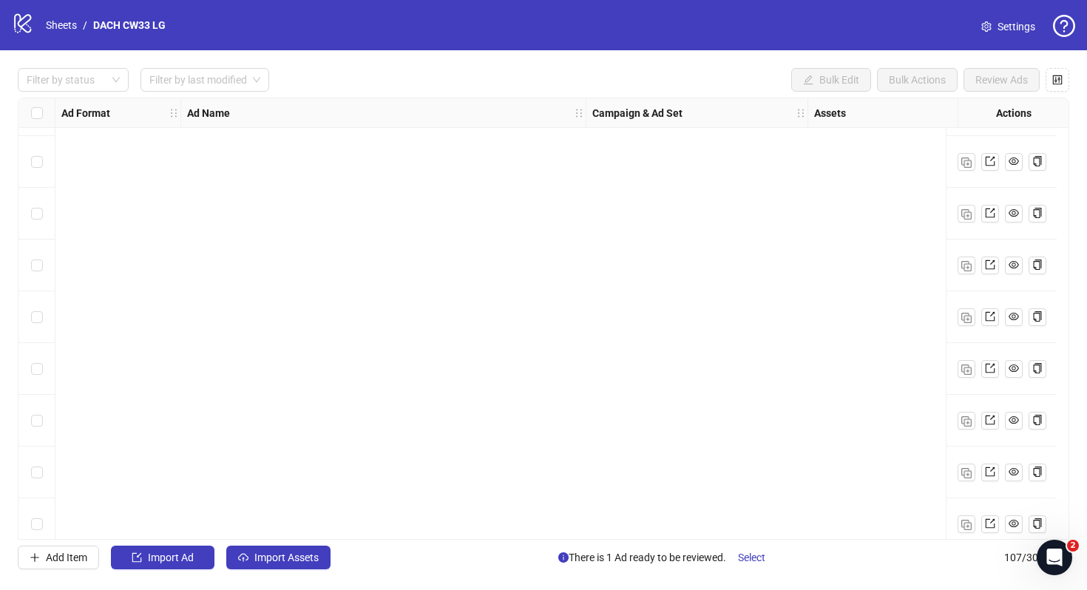
scroll to position [5131, 0]
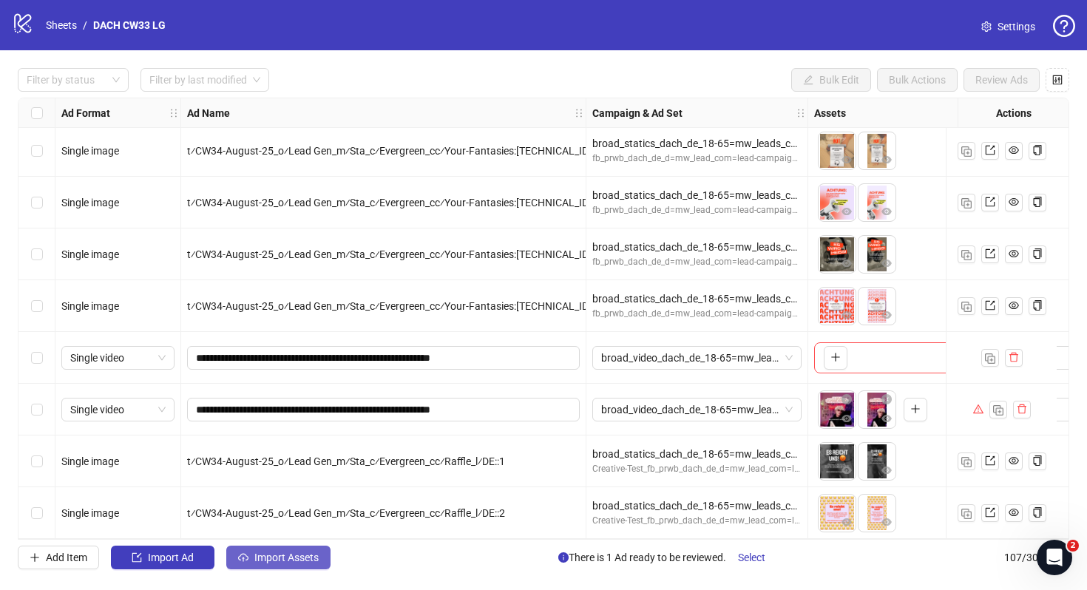
click at [308, 560] on span "Import Assets" at bounding box center [286, 557] width 64 height 12
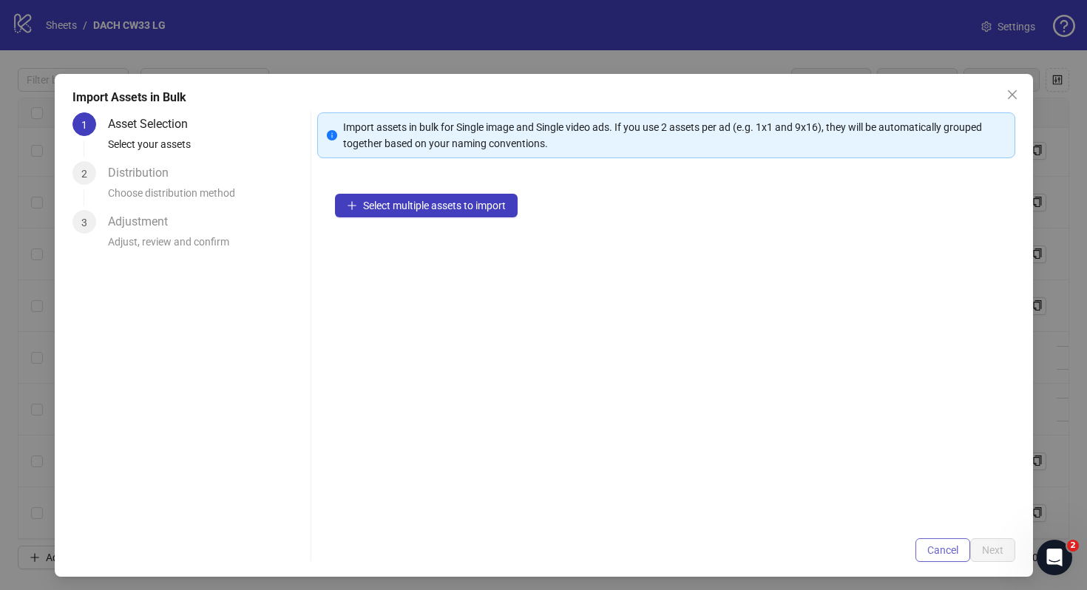
click at [940, 555] on span "Cancel" at bounding box center [942, 550] width 31 height 12
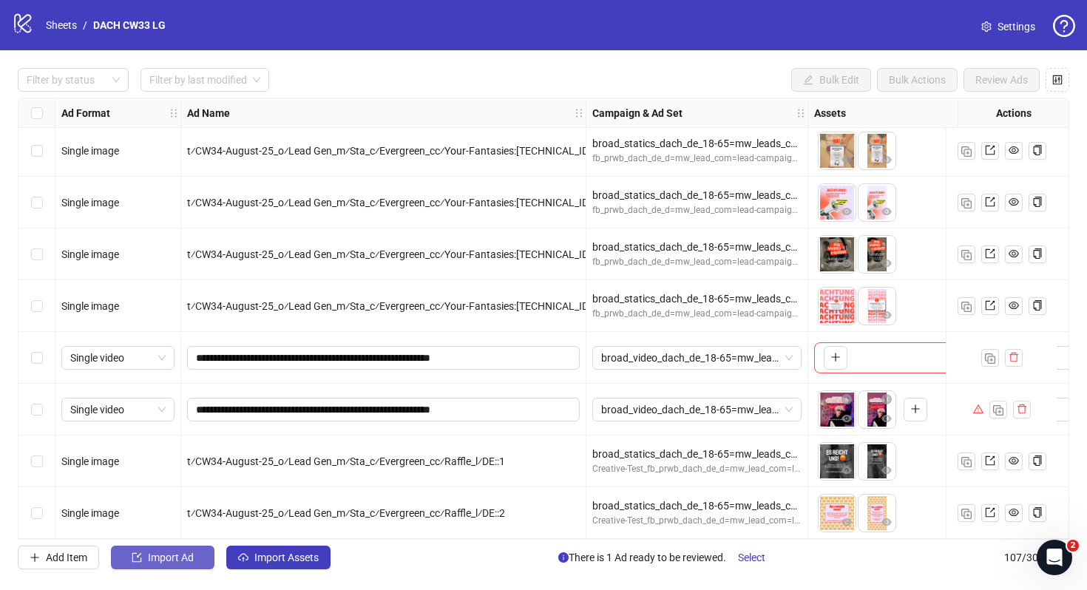
click at [209, 553] on button "Import Ad" at bounding box center [162, 558] width 103 height 24
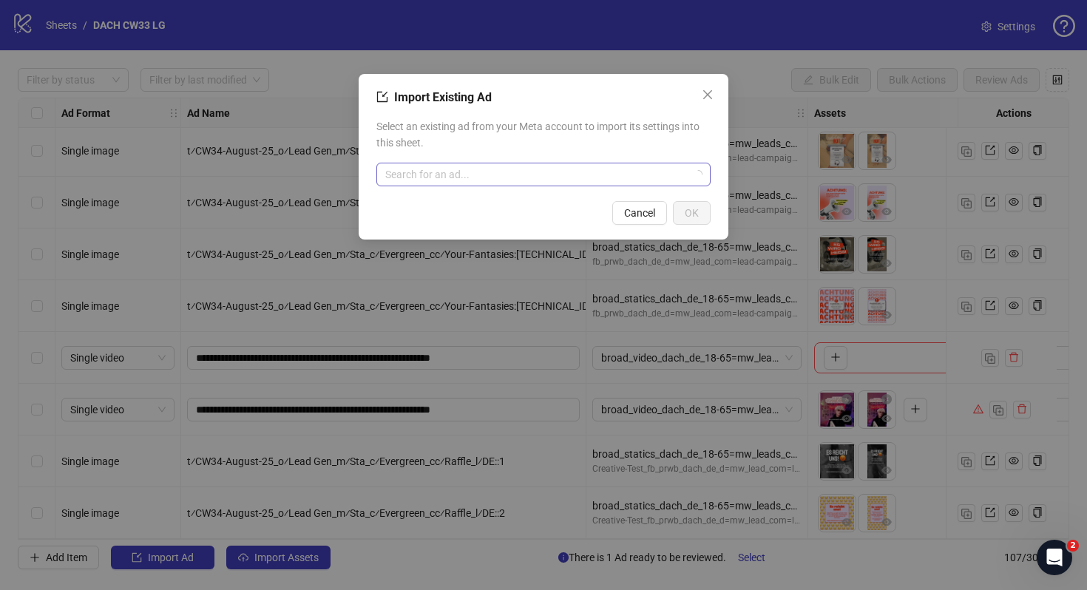
click at [464, 169] on input "search" at bounding box center [536, 174] width 303 height 22
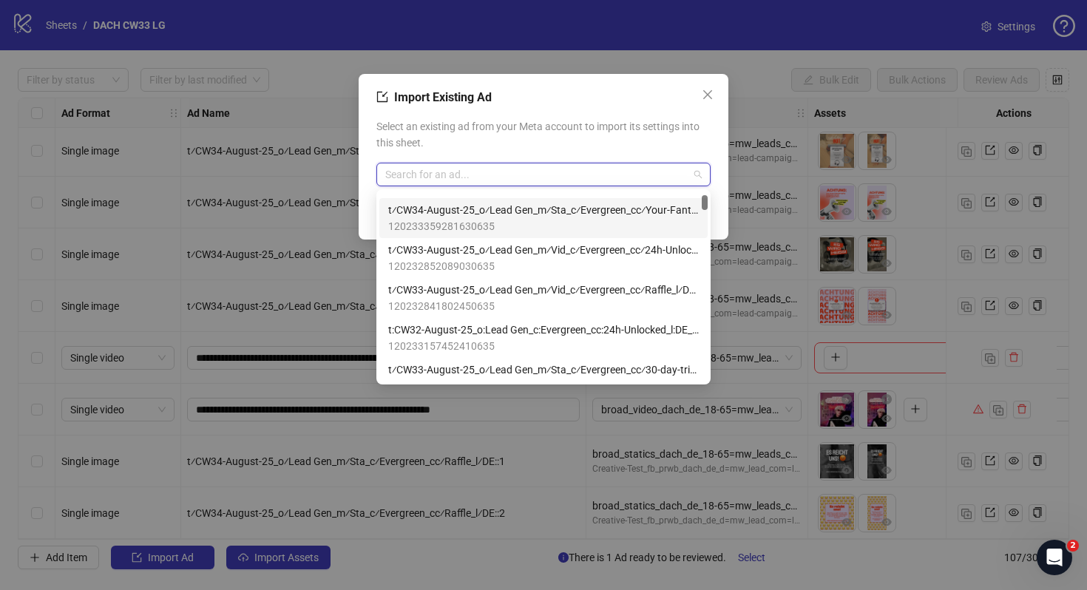
scroll to position [115, 0]
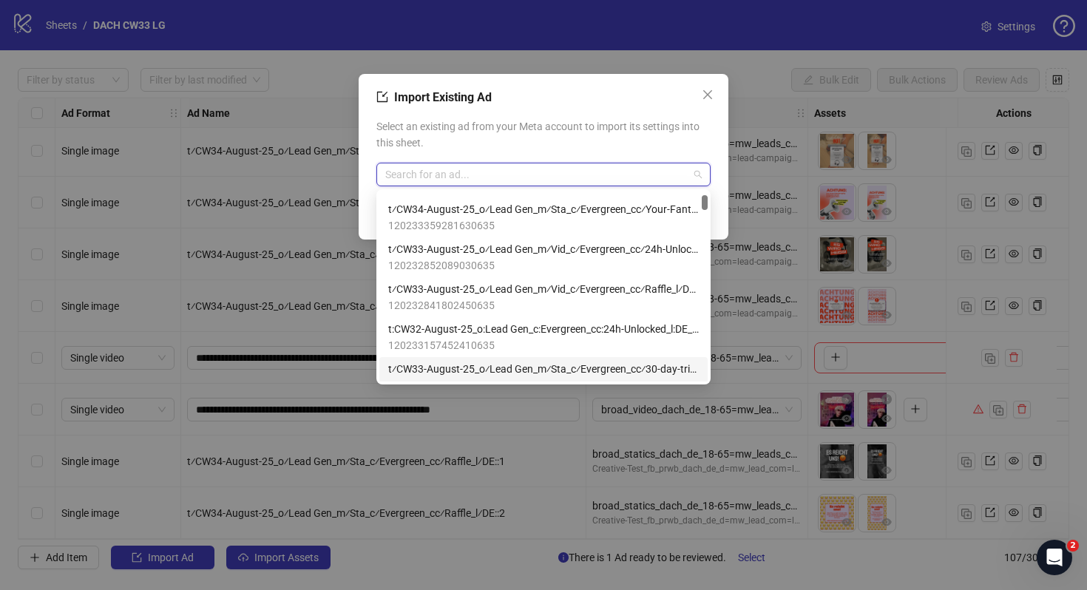
click at [600, 369] on span "t⁄CW33-August-25_o⁄Lead Gen_m⁄Sta_c⁄Evergreen_cc⁄30-day-trial_l⁄DE::5" at bounding box center [543, 369] width 310 height 16
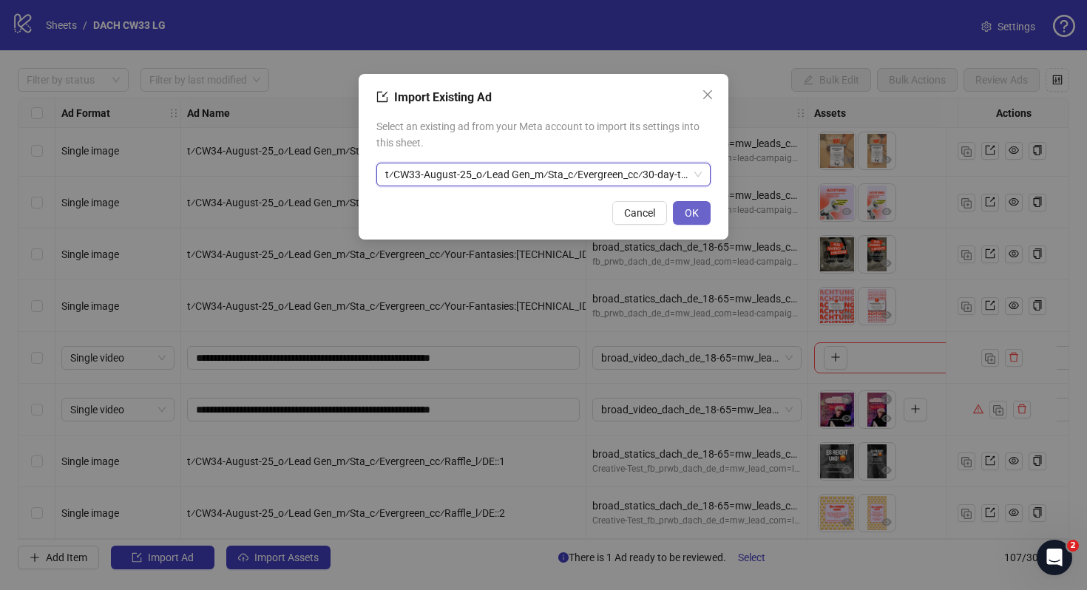
click at [694, 208] on span "OK" at bounding box center [691, 213] width 14 height 12
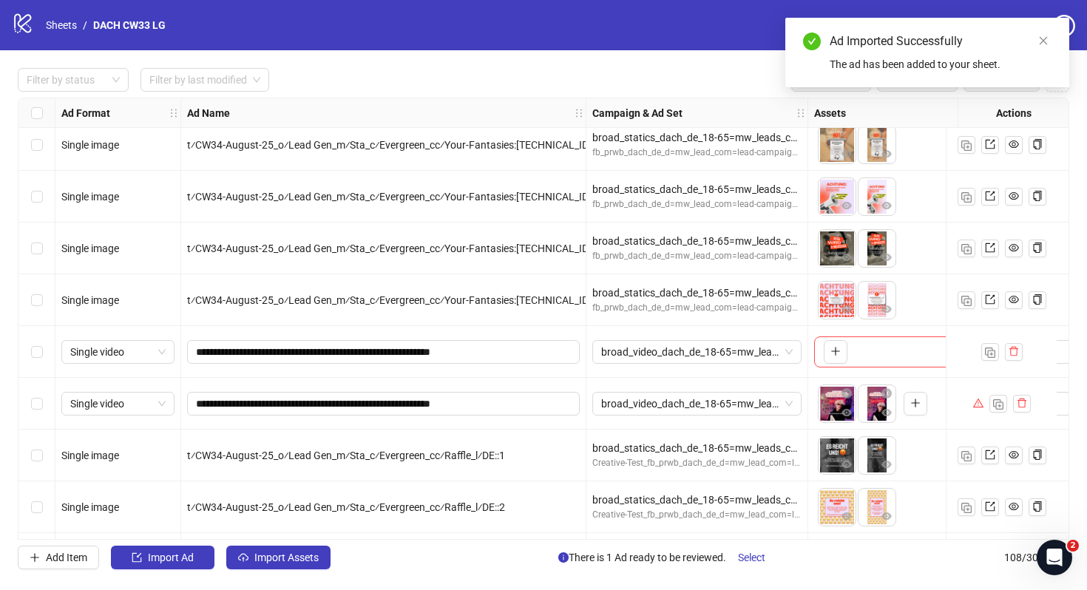
scroll to position [5183, 0]
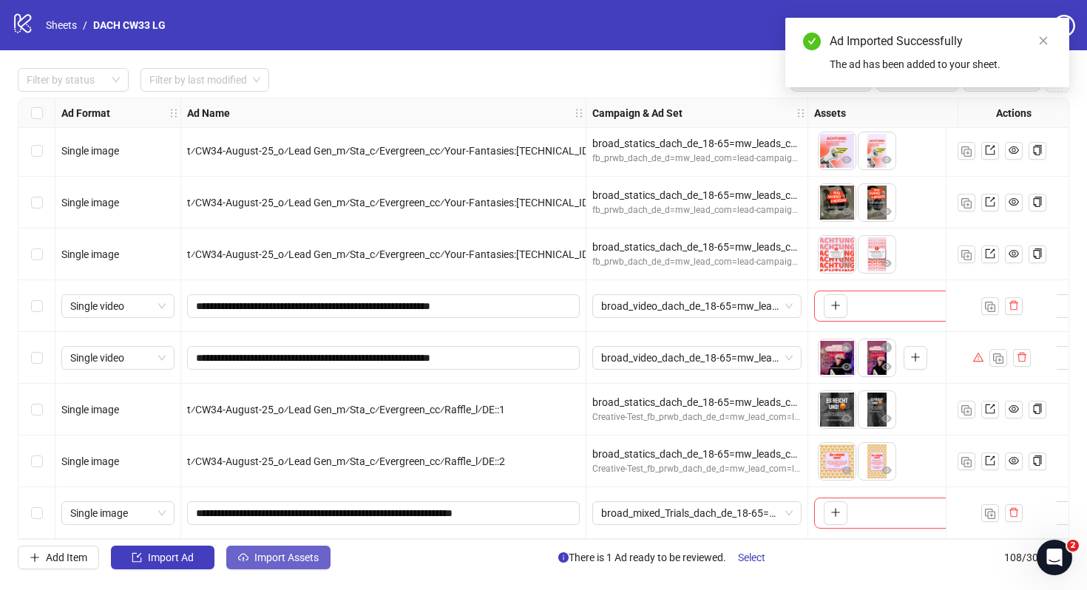
click at [296, 557] on span "Import Assets" at bounding box center [286, 557] width 64 height 12
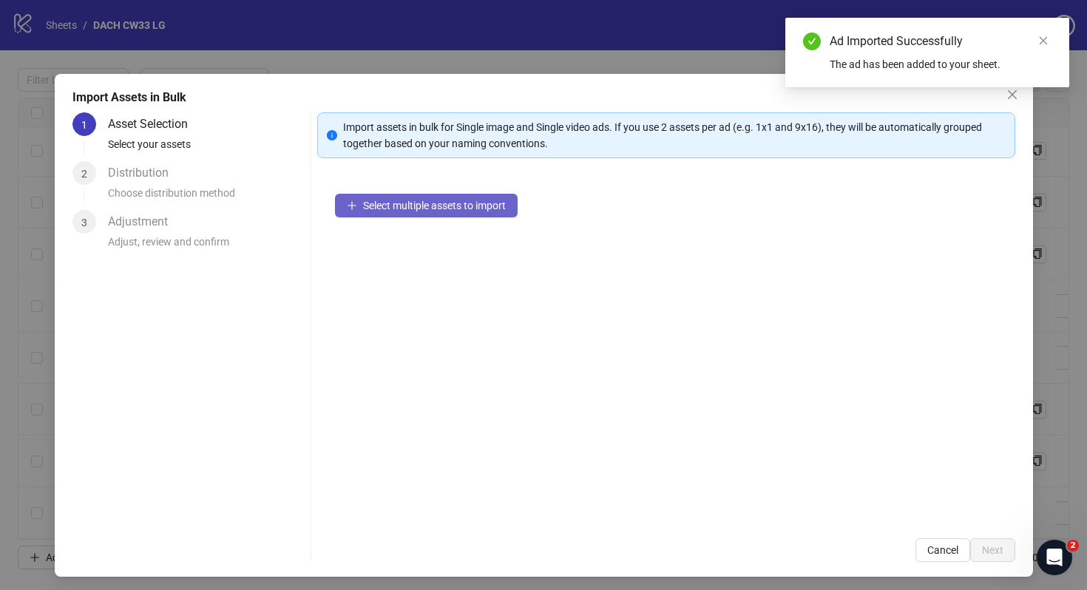
click at [489, 208] on span "Select multiple assets to import" at bounding box center [434, 206] width 143 height 12
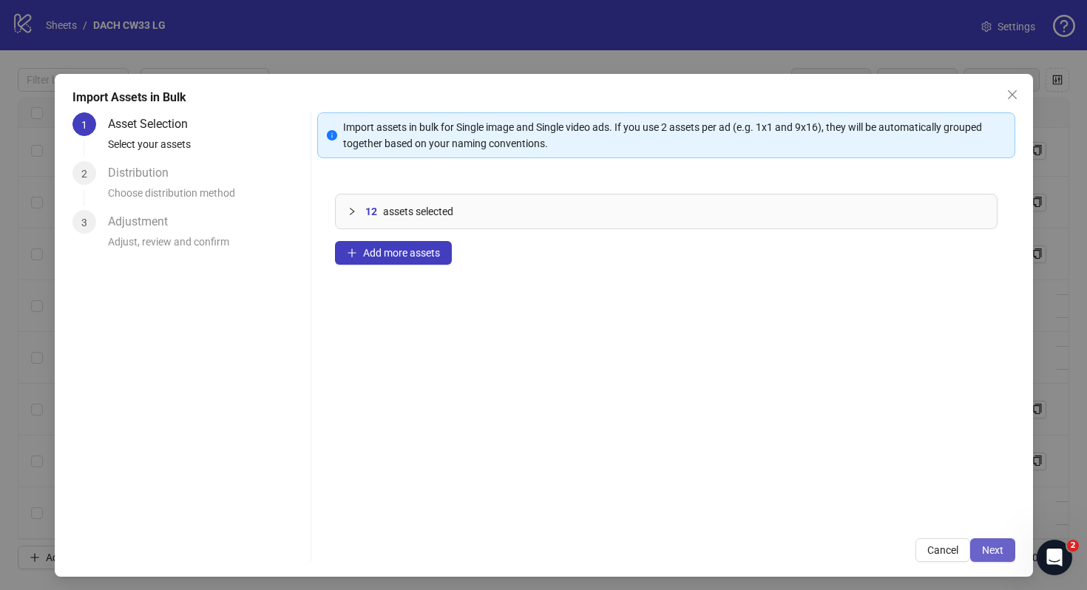
click at [990, 547] on span "Next" at bounding box center [992, 550] width 21 height 12
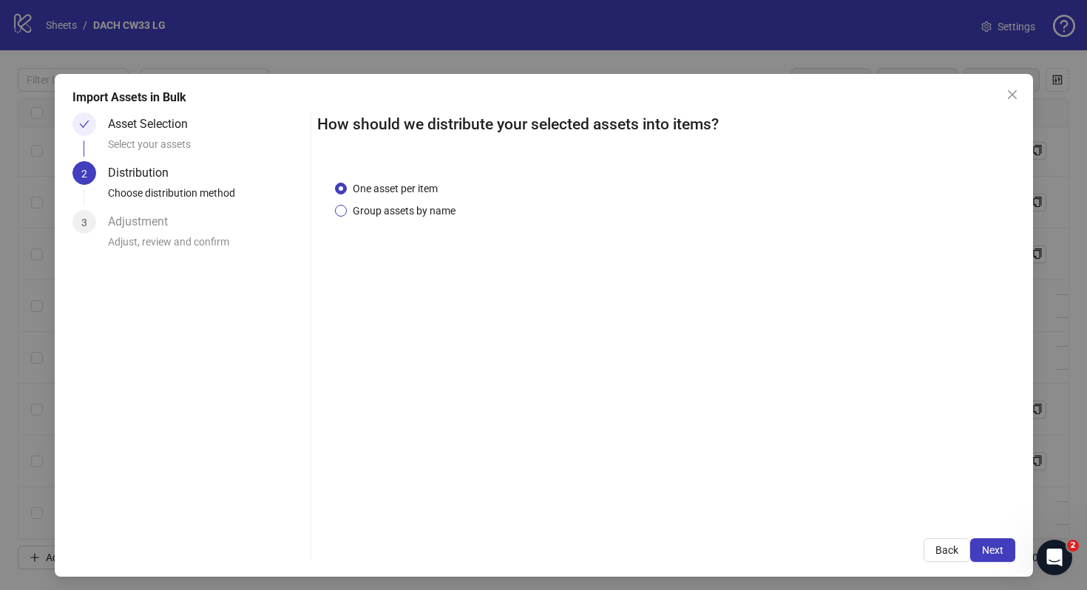
click at [442, 211] on span "Group assets by name" at bounding box center [404, 211] width 115 height 16
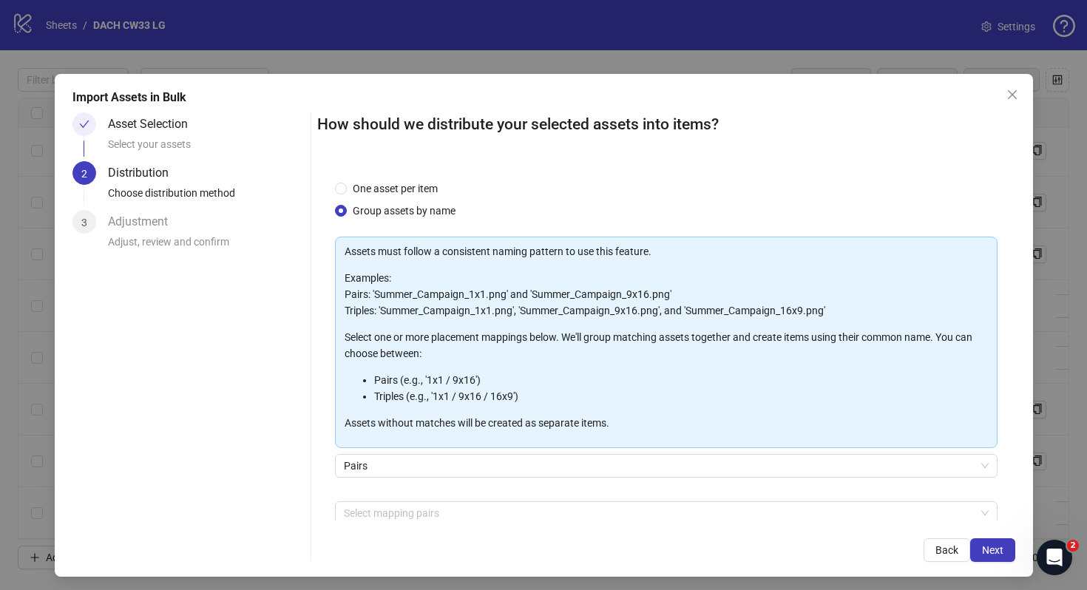
scroll to position [75, 0]
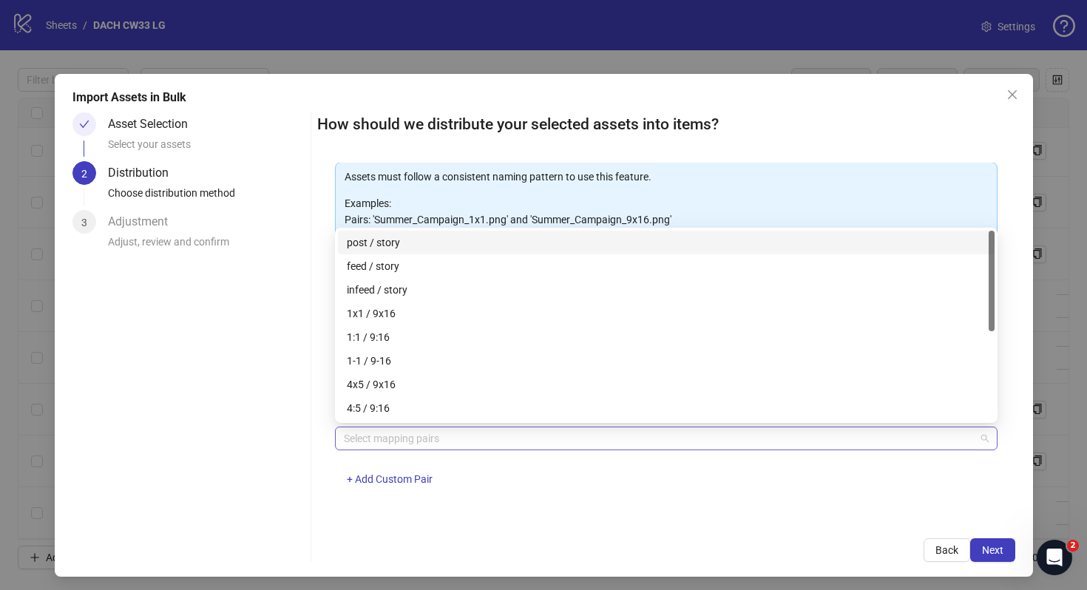
click at [423, 440] on div at bounding box center [658, 438] width 641 height 21
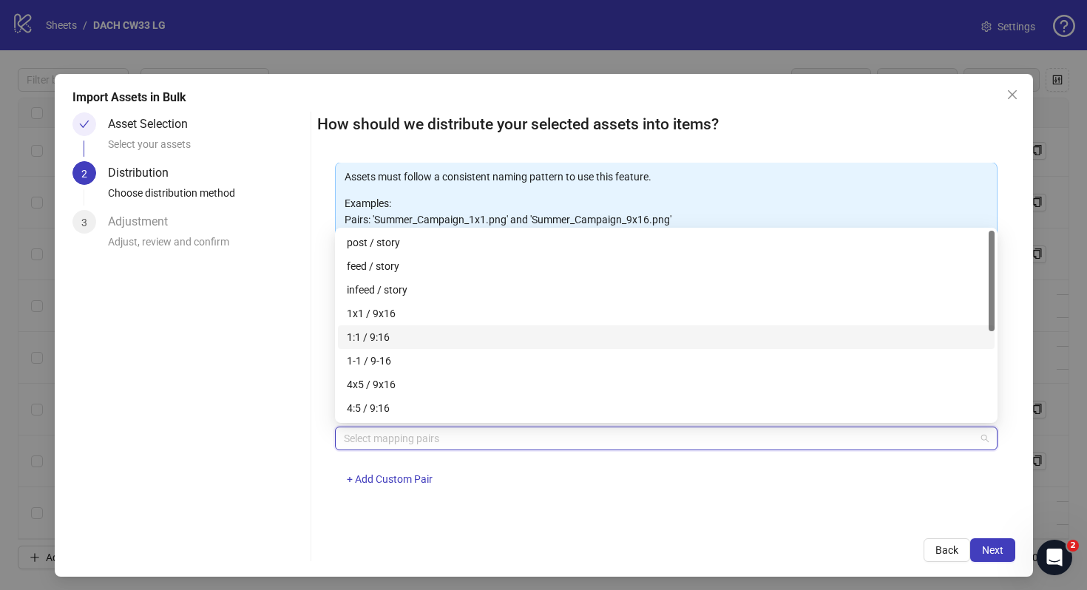
click at [398, 333] on div "1:1 / 9:16" at bounding box center [666, 337] width 639 height 16
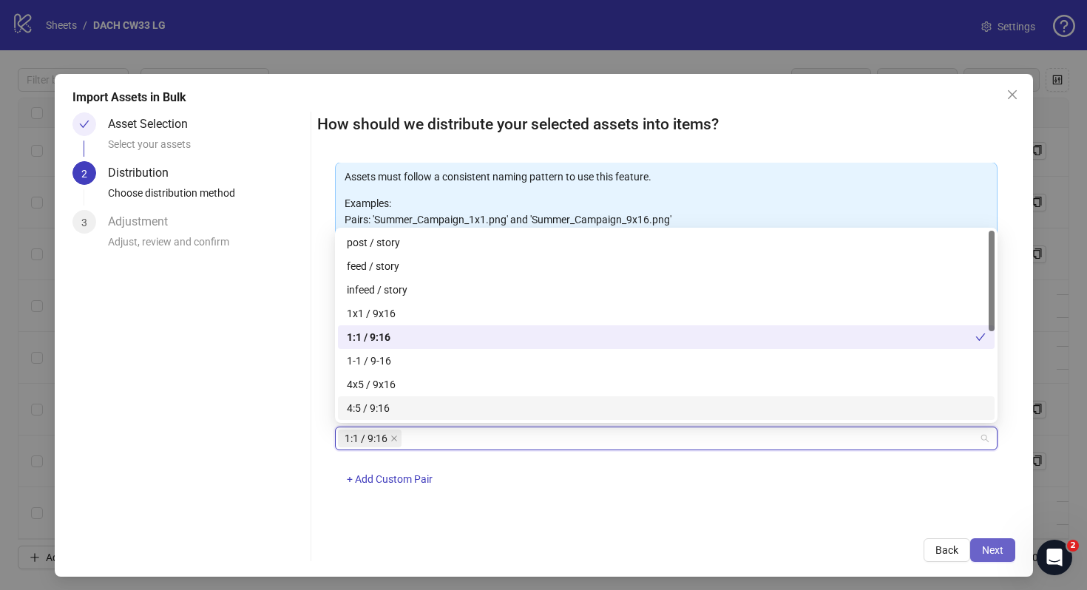
click at [985, 554] on span "Next" at bounding box center [992, 550] width 21 height 12
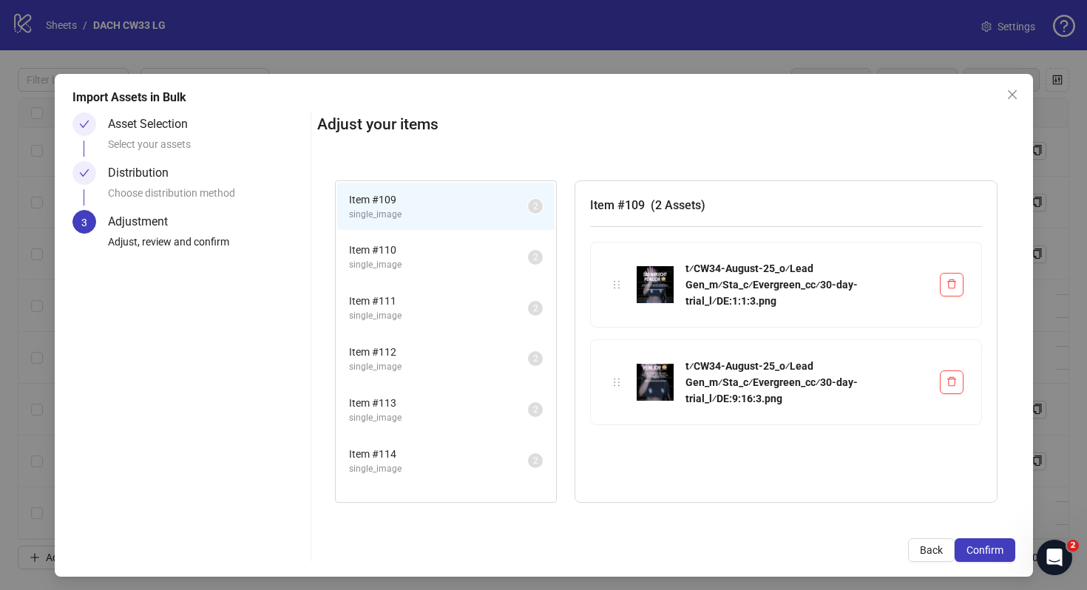
click at [985, 554] on span "Confirm" at bounding box center [984, 550] width 37 height 12
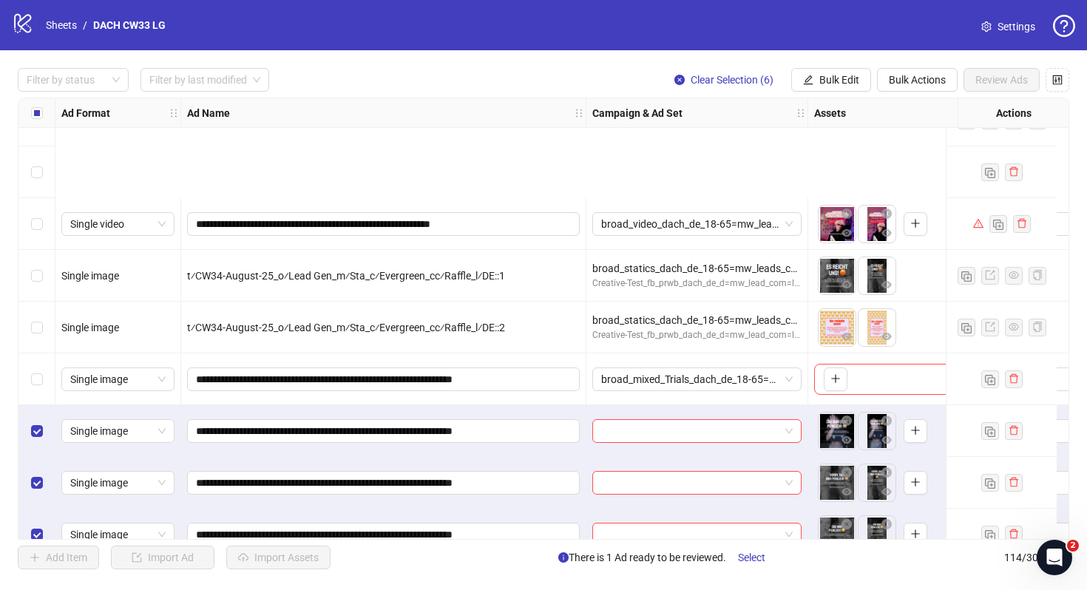
scroll to position [5494, 0]
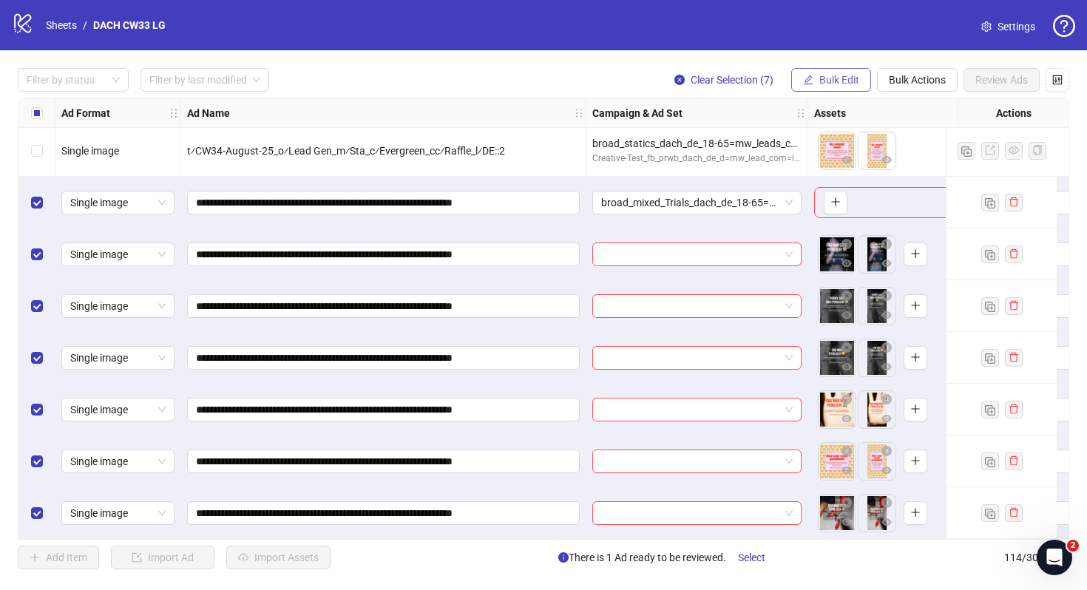
click at [843, 75] on span "Bulk Edit" at bounding box center [839, 80] width 40 height 12
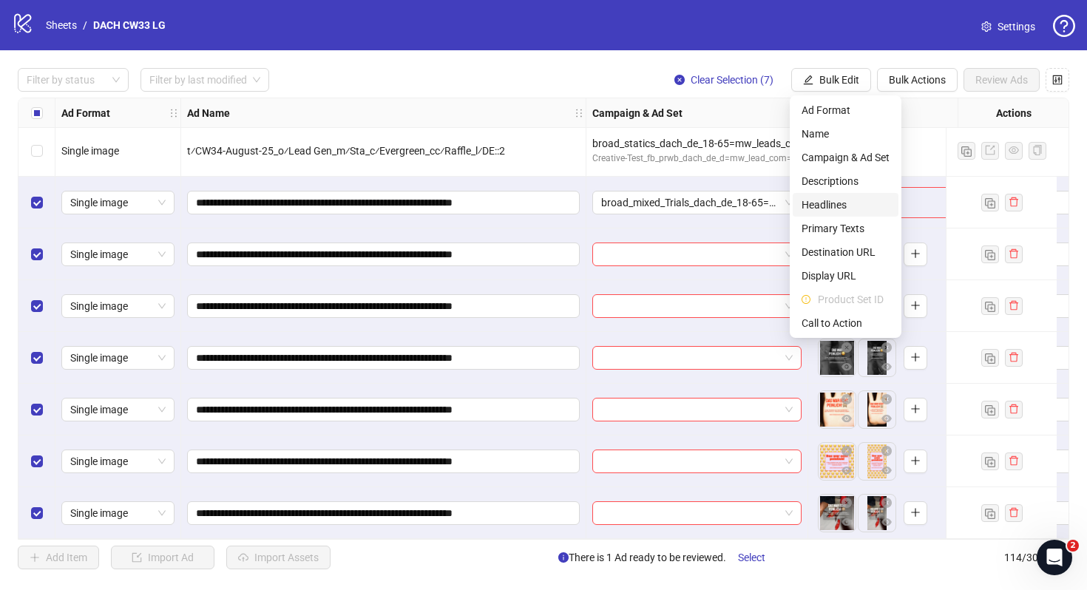
click at [860, 199] on span "Headlines" at bounding box center [845, 205] width 88 height 16
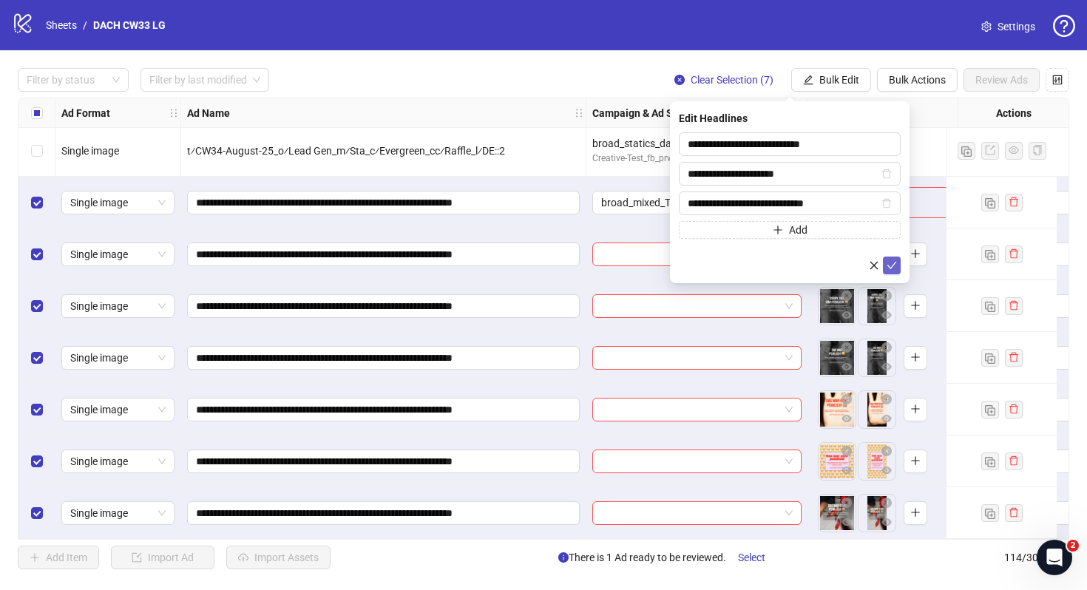
click at [890, 262] on icon "check" at bounding box center [891, 265] width 10 height 10
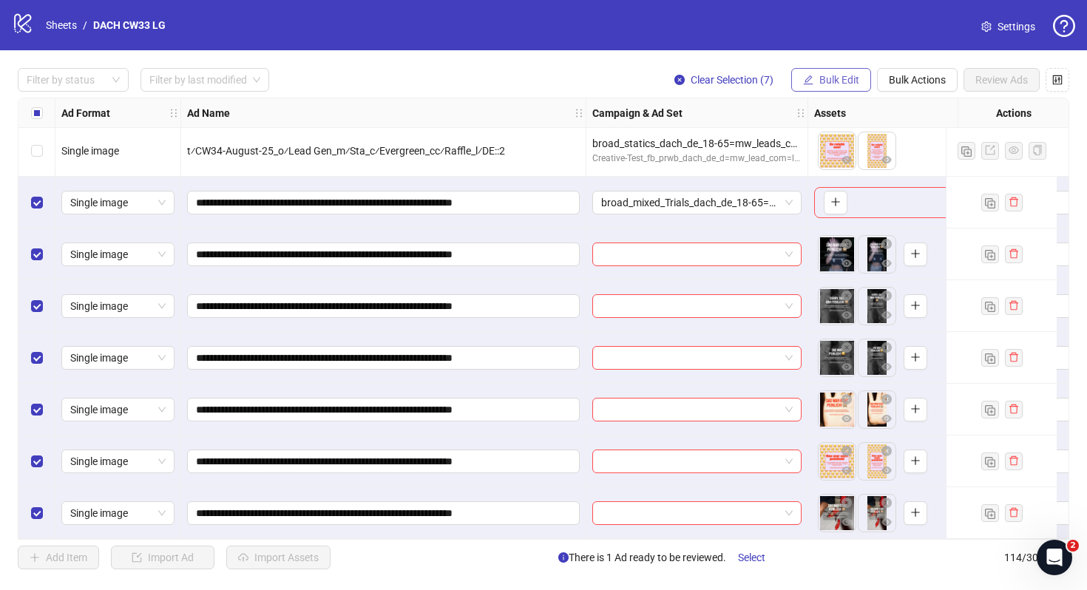
click at [849, 80] on span "Bulk Edit" at bounding box center [839, 80] width 40 height 12
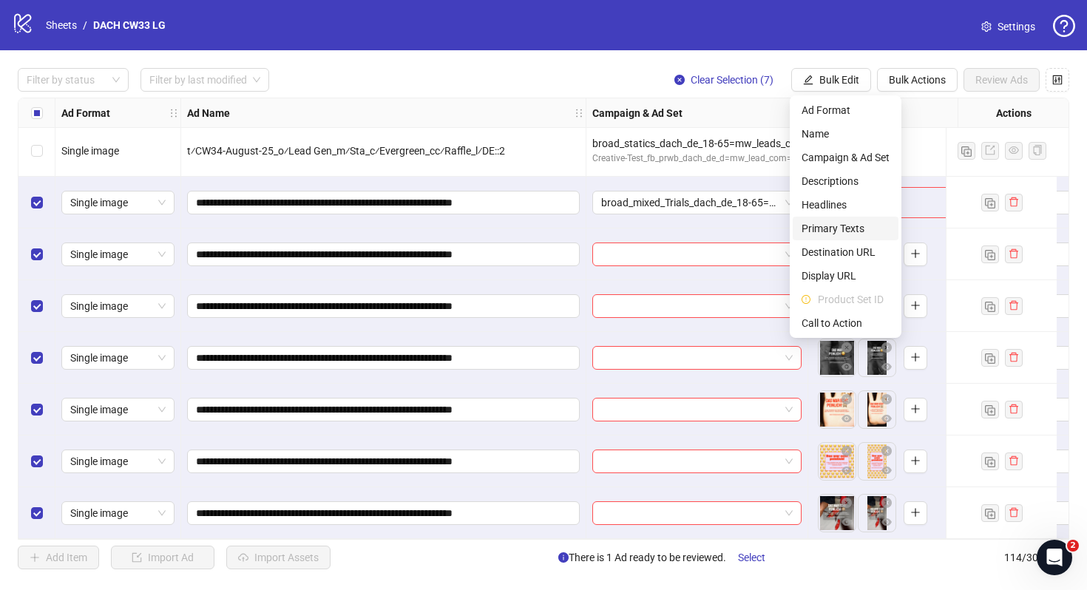
click at [827, 226] on span "Primary Texts" at bounding box center [845, 228] width 88 height 16
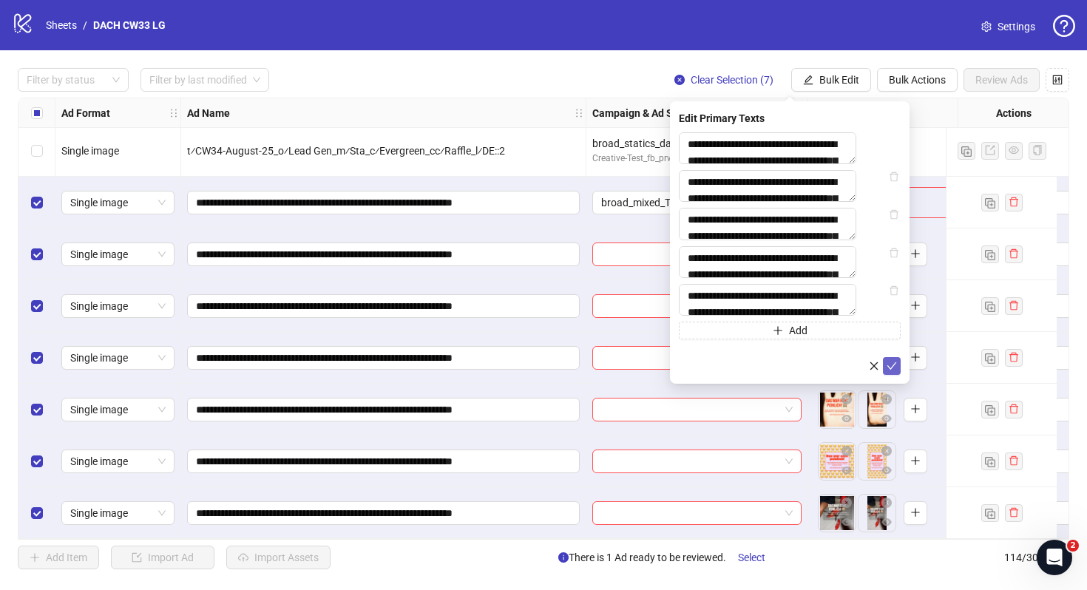
click at [891, 371] on icon "check" at bounding box center [891, 366] width 10 height 10
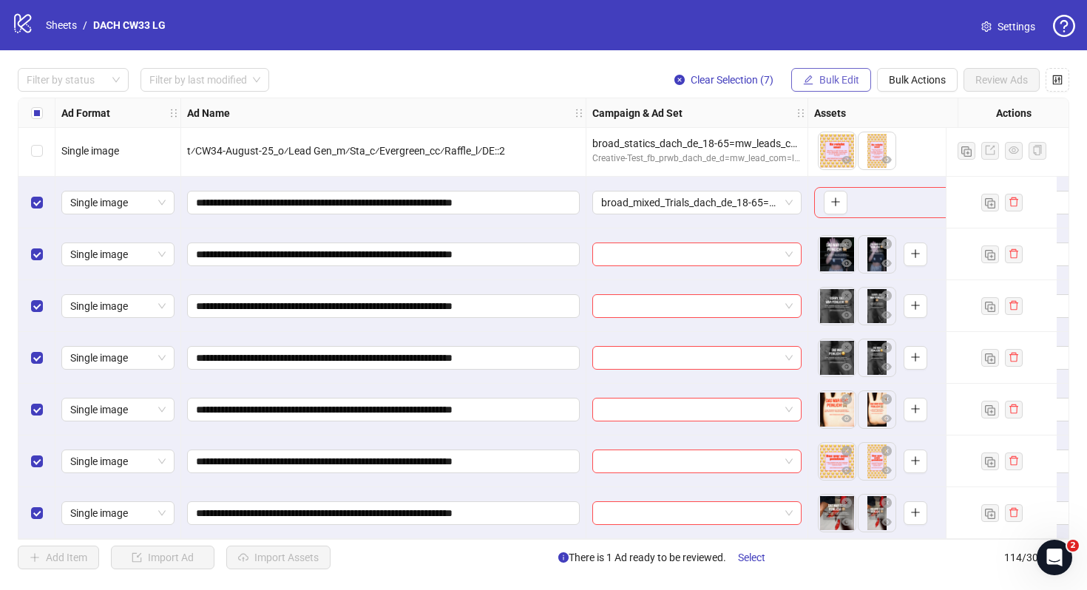
click at [847, 81] on span "Bulk Edit" at bounding box center [839, 80] width 40 height 12
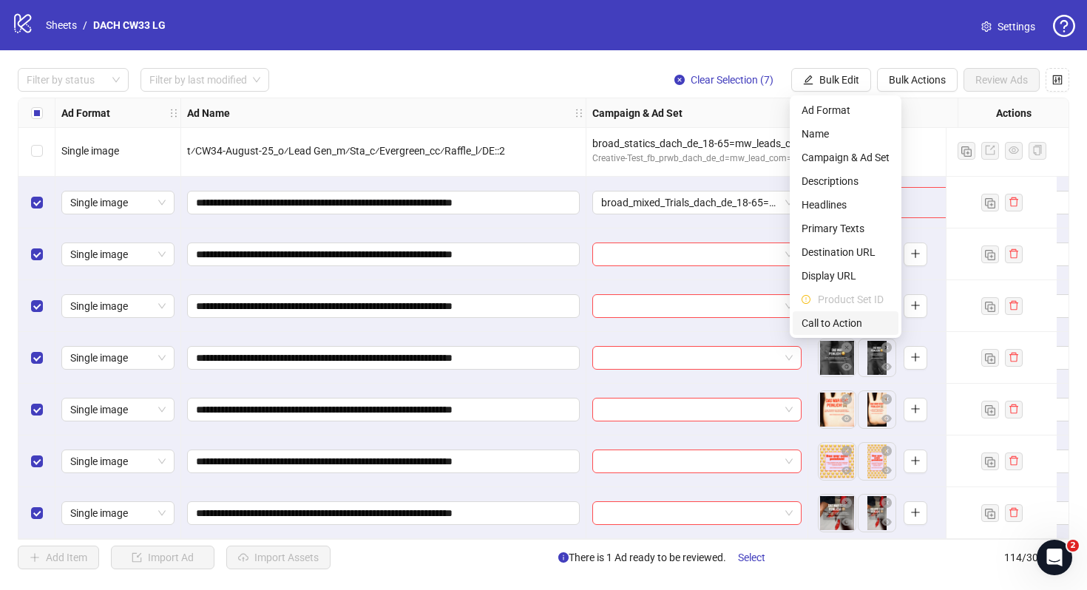
click at [855, 325] on span "Call to Action" at bounding box center [845, 323] width 88 height 16
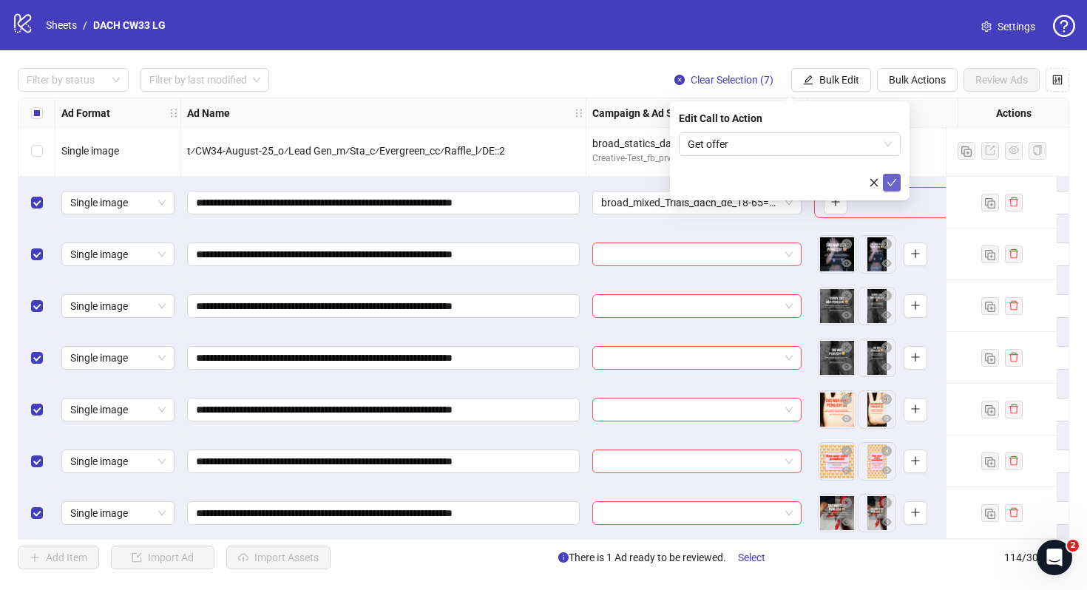
click at [895, 177] on icon "check" at bounding box center [891, 182] width 10 height 10
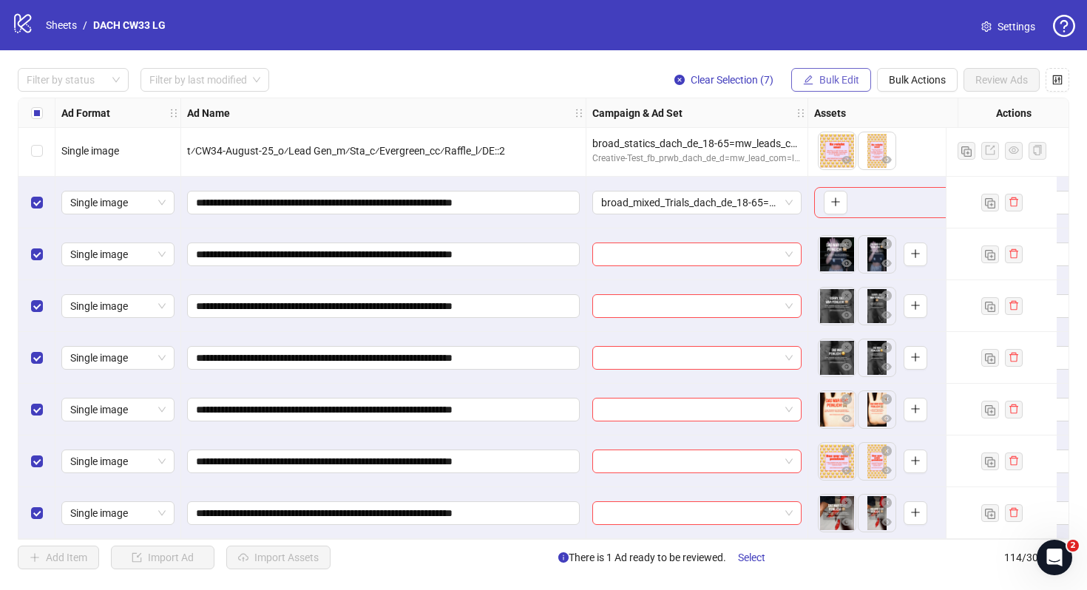
click at [834, 82] on span "Bulk Edit" at bounding box center [839, 80] width 40 height 12
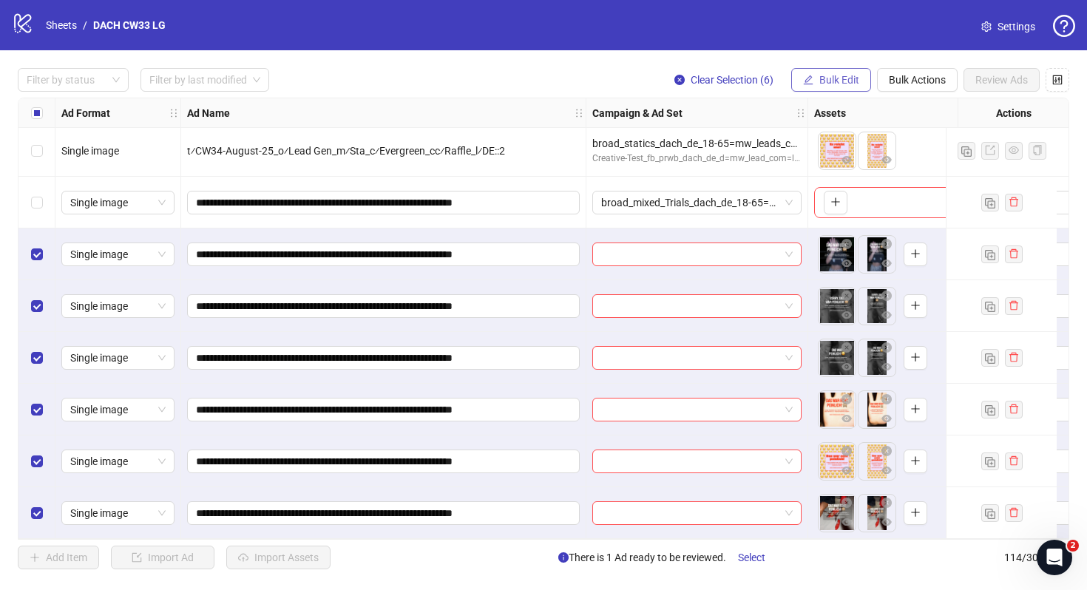
click at [860, 83] on button "Bulk Edit" at bounding box center [831, 80] width 80 height 24
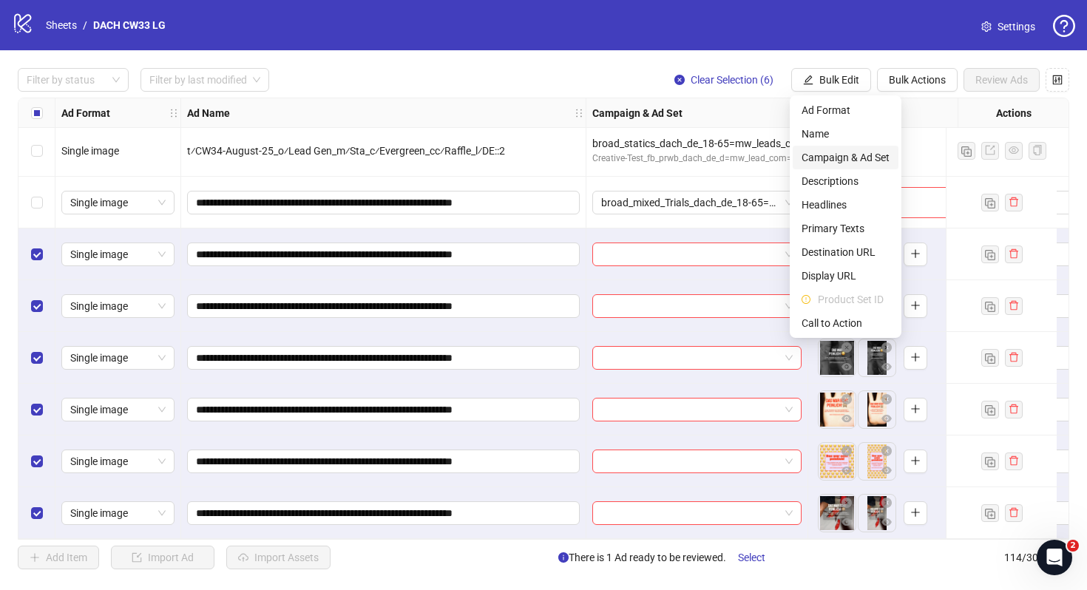
click at [857, 157] on span "Campaign & Ad Set" at bounding box center [845, 157] width 88 height 16
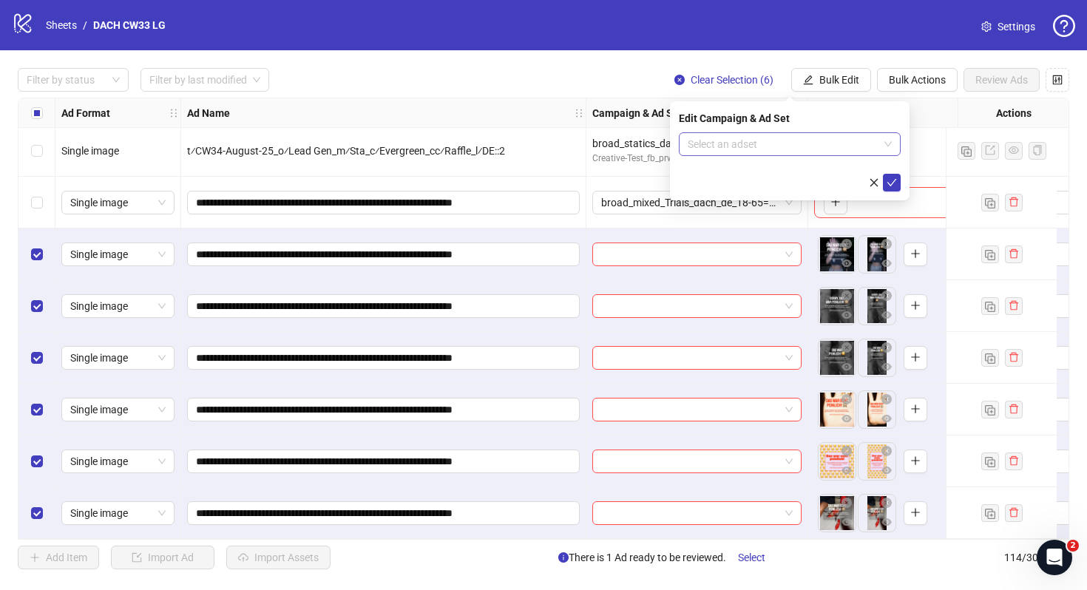
click at [818, 139] on input "search" at bounding box center [782, 144] width 191 height 22
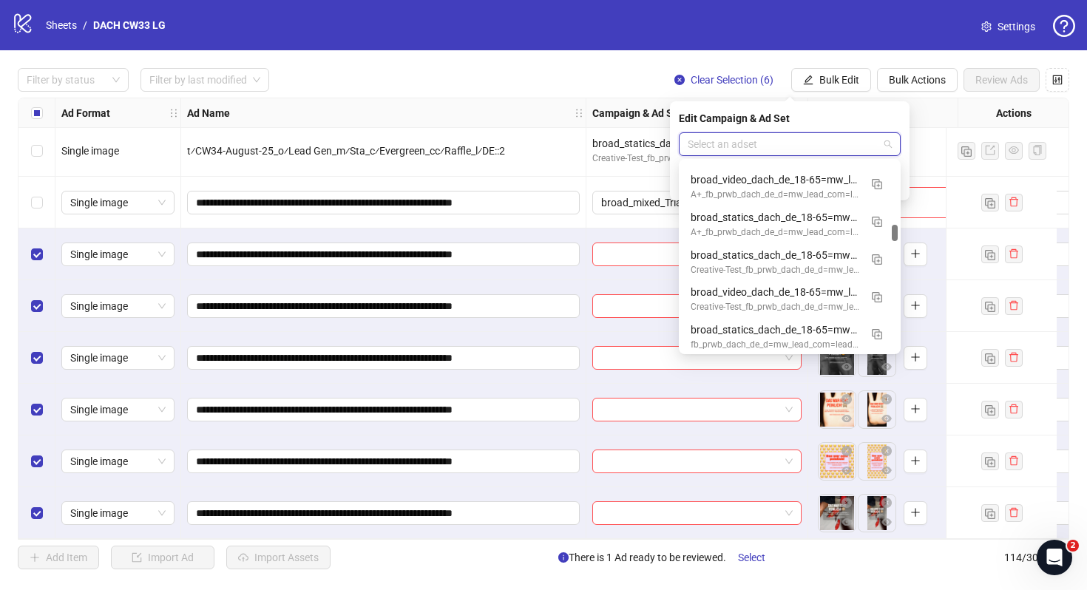
scroll to position [724, 0]
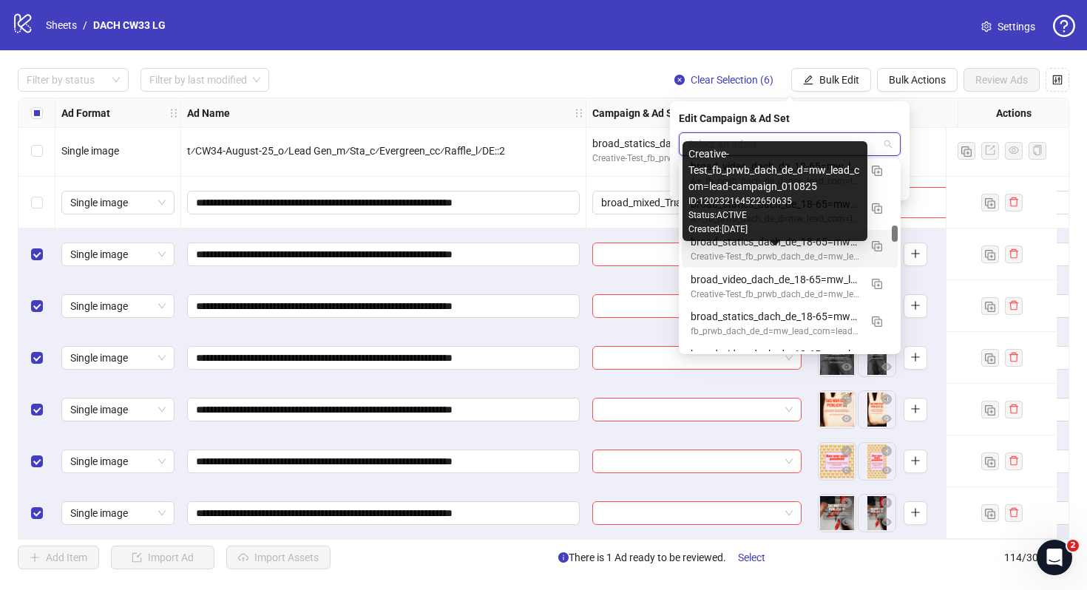
click at [784, 250] on div "Creative-Test_fb_prwb_dach_de_d=mw_lead_com=lead-campaign_010825" at bounding box center [774, 257] width 169 height 14
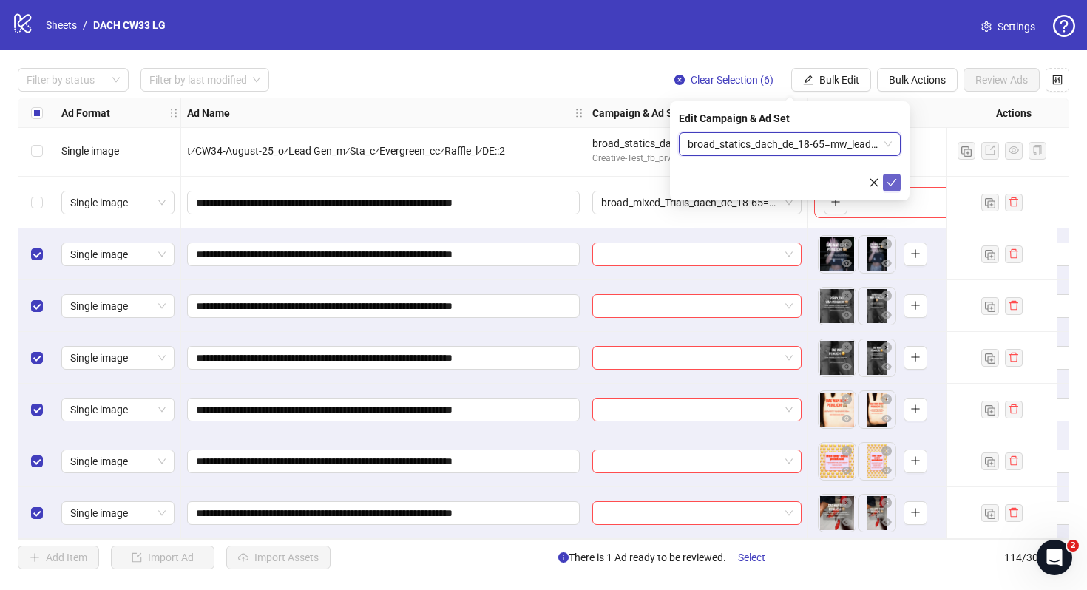
click at [890, 183] on icon "check" at bounding box center [891, 182] width 10 height 10
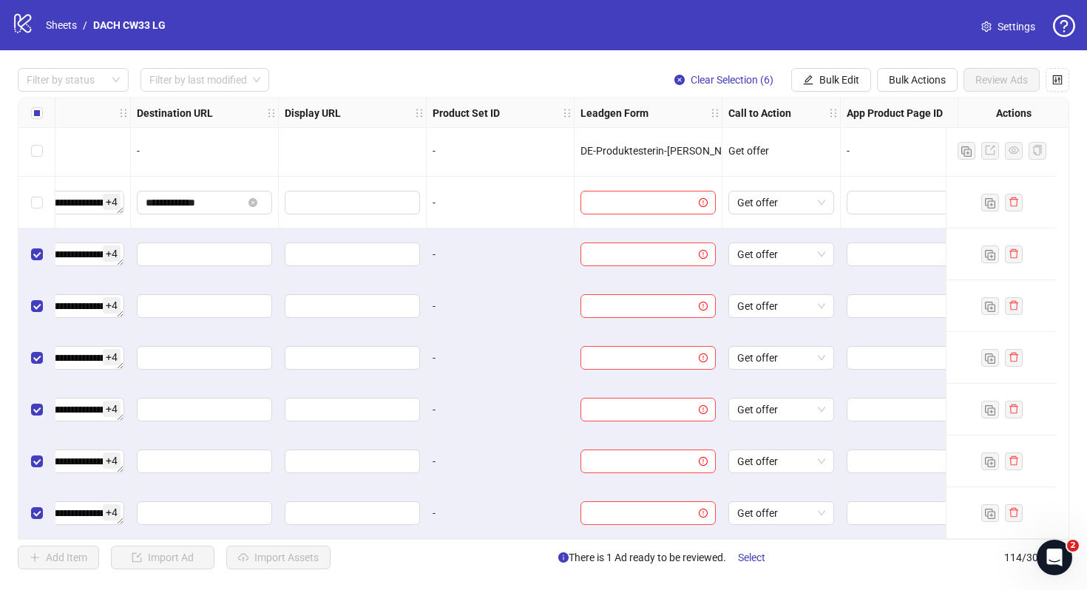
scroll to position [5494, 1485]
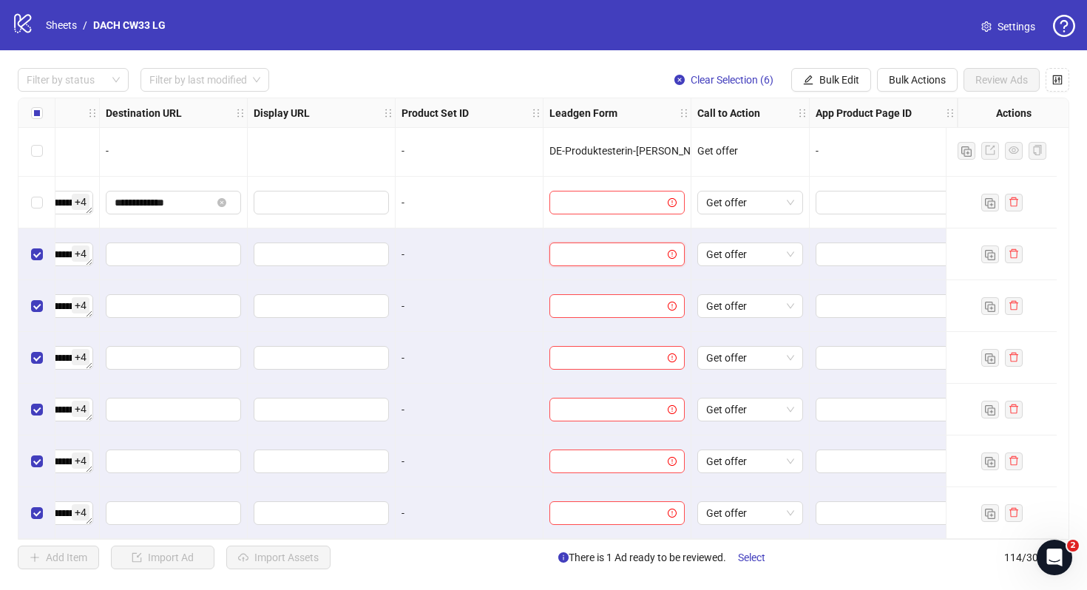
click at [639, 243] on input "search" at bounding box center [610, 254] width 104 height 22
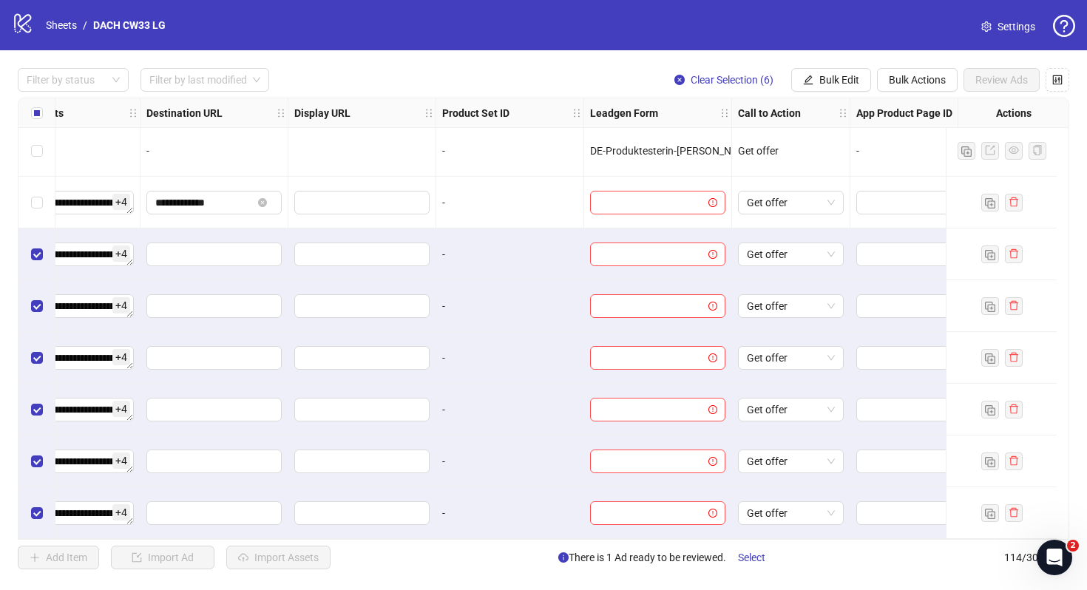
scroll to position [5494, 1436]
click at [658, 256] on input "search" at bounding box center [651, 254] width 104 height 22
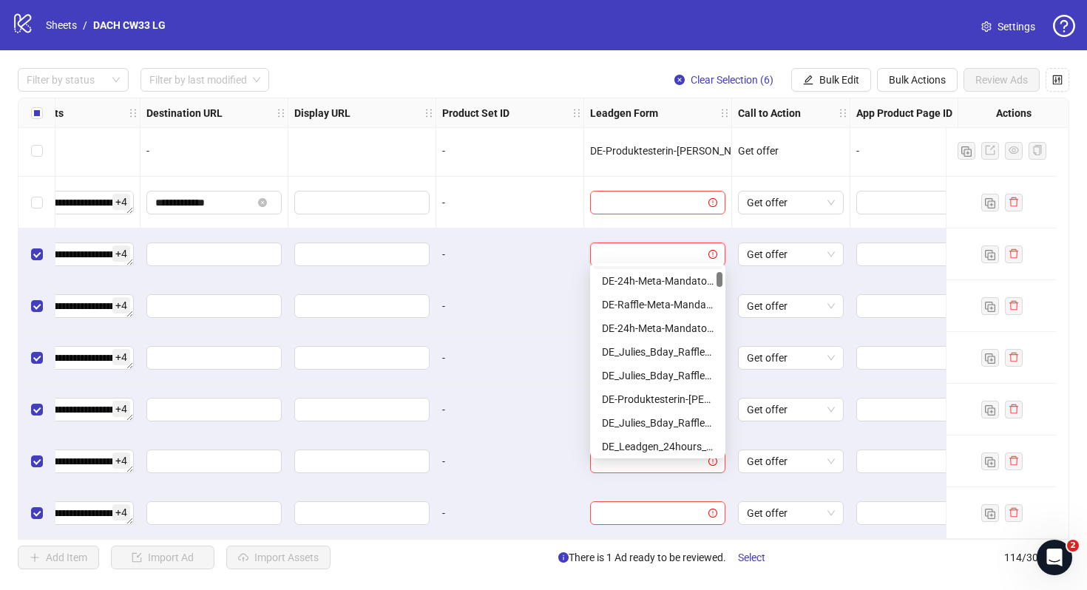
scroll to position [112, 0]
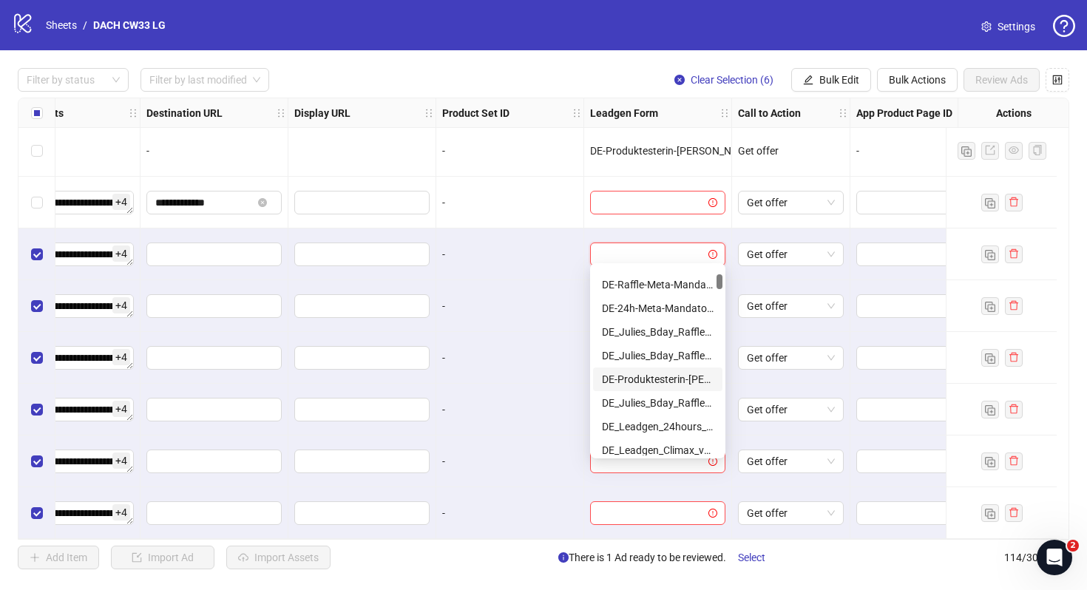
click at [670, 373] on div "DE-Produktesterin-[PERSON_NAME]-[DATE]-copy" at bounding box center [658, 379] width 112 height 16
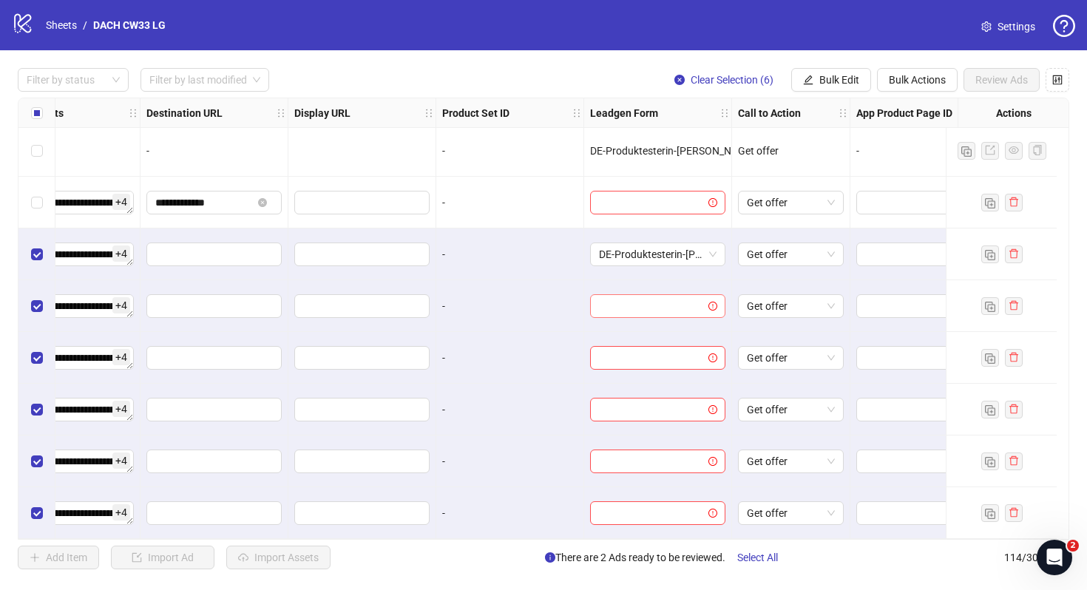
click at [675, 295] on input "search" at bounding box center [651, 306] width 104 height 22
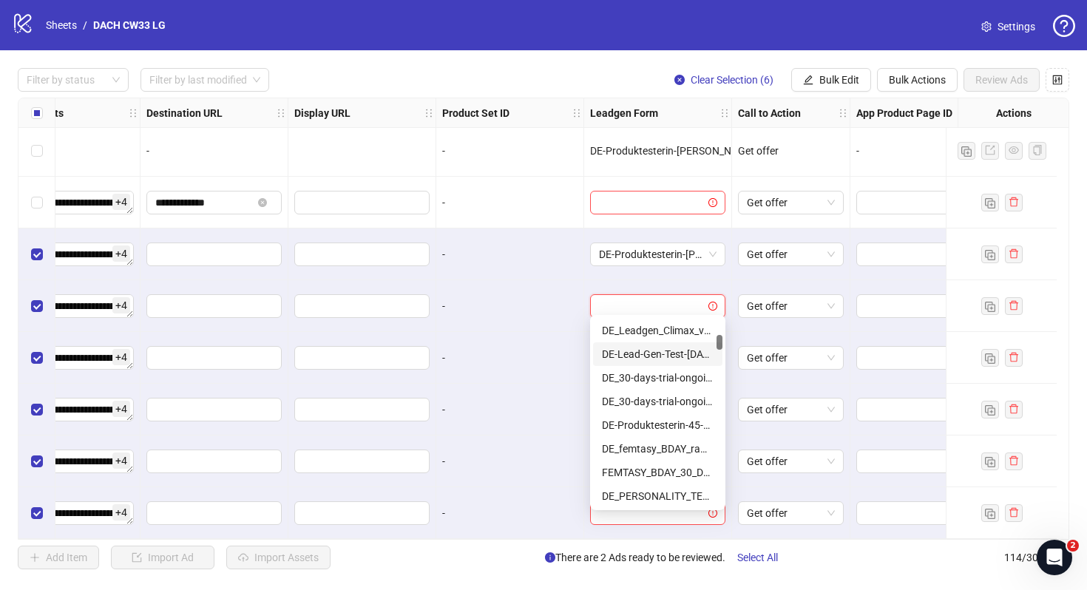
scroll to position [305, 0]
click at [685, 398] on div "DE-Produktesterin-45-Tage" at bounding box center [658, 403] width 112 height 16
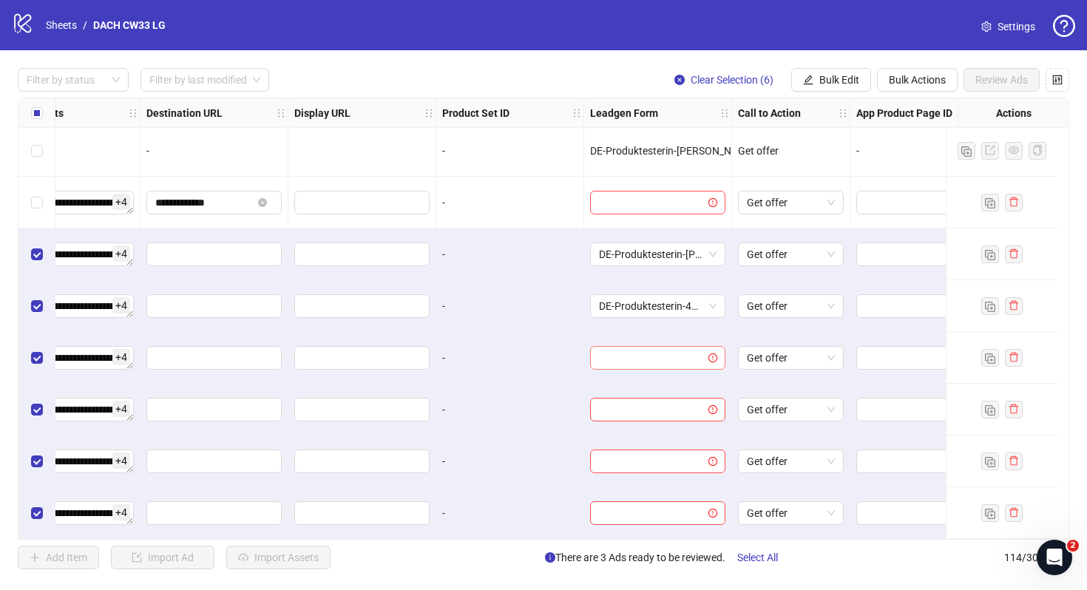
click at [647, 347] on input "search" at bounding box center [651, 358] width 104 height 22
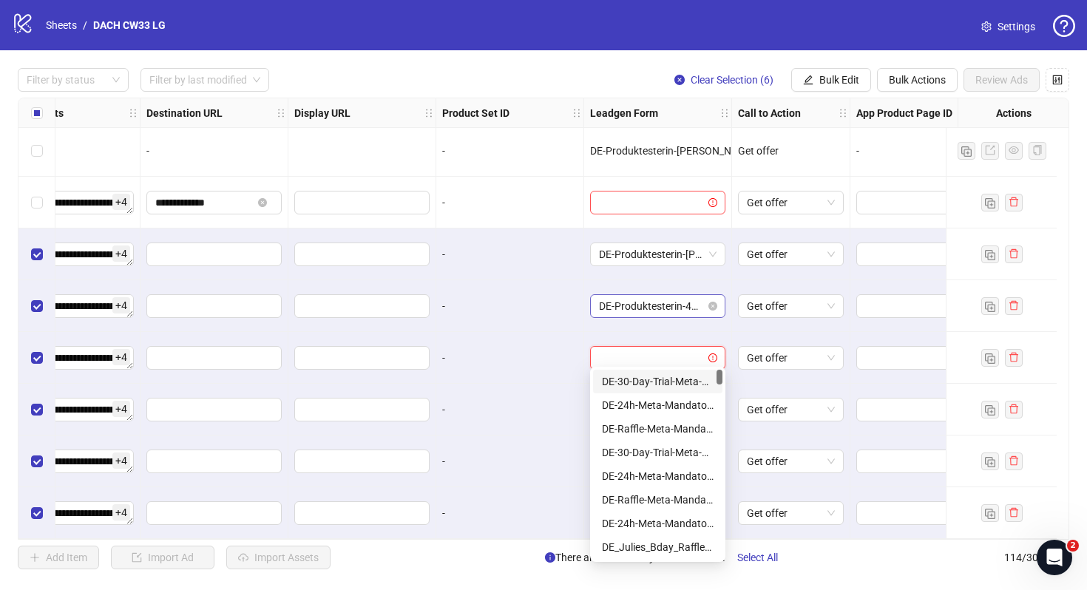
click at [666, 295] on span "DE-Produktesterin-45-Tage" at bounding box center [658, 306] width 118 height 22
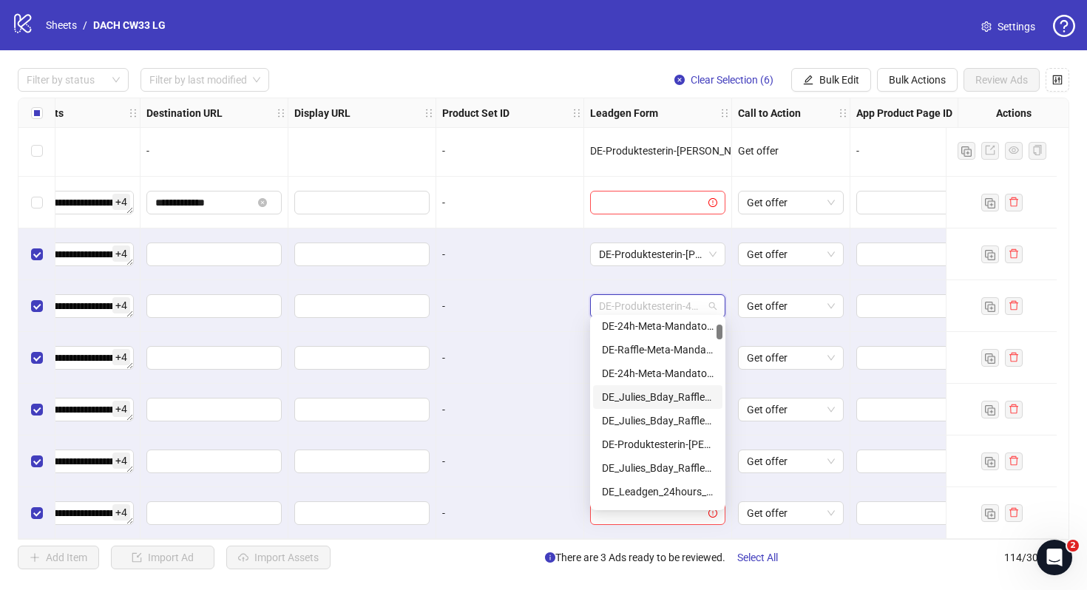
scroll to position [101, 0]
click at [670, 444] on div "DE-Produktesterin-[PERSON_NAME]-[DATE]-copy" at bounding box center [658, 442] width 112 height 16
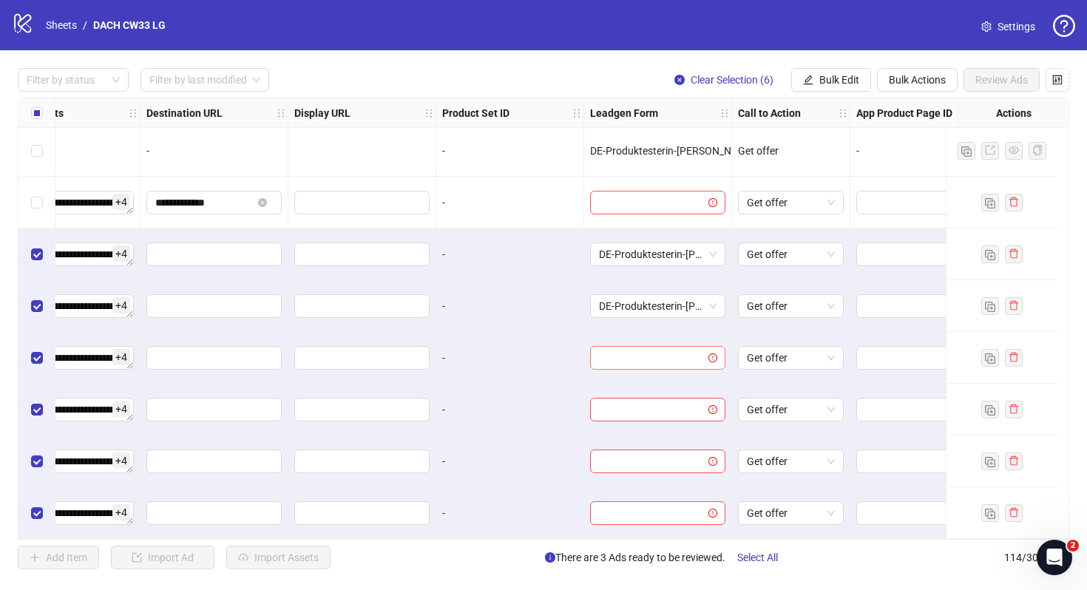
click at [673, 361] on input "search" at bounding box center [651, 358] width 104 height 22
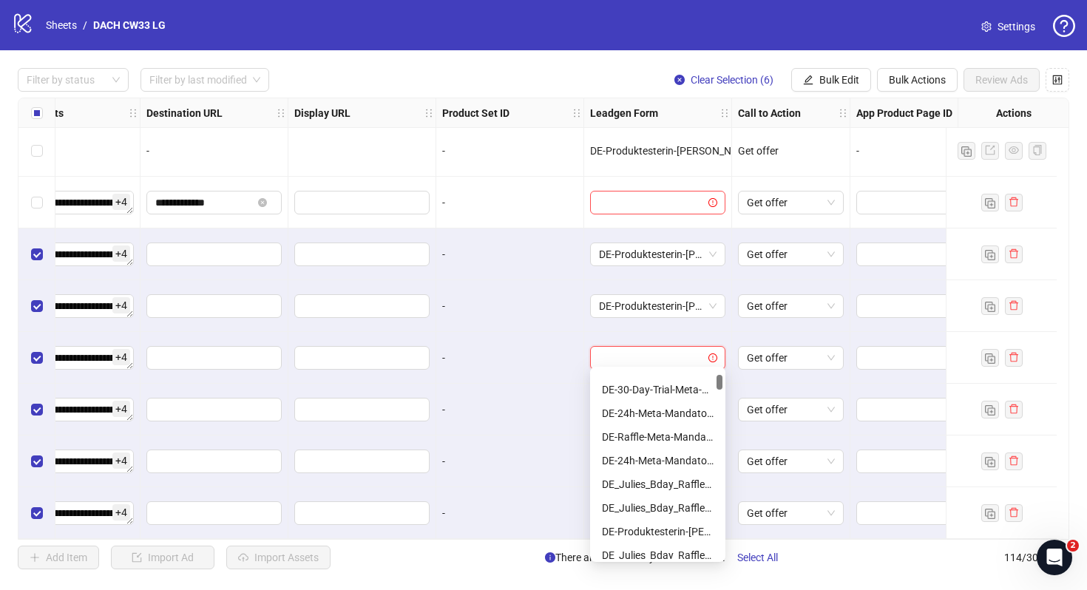
scroll to position [93, 0]
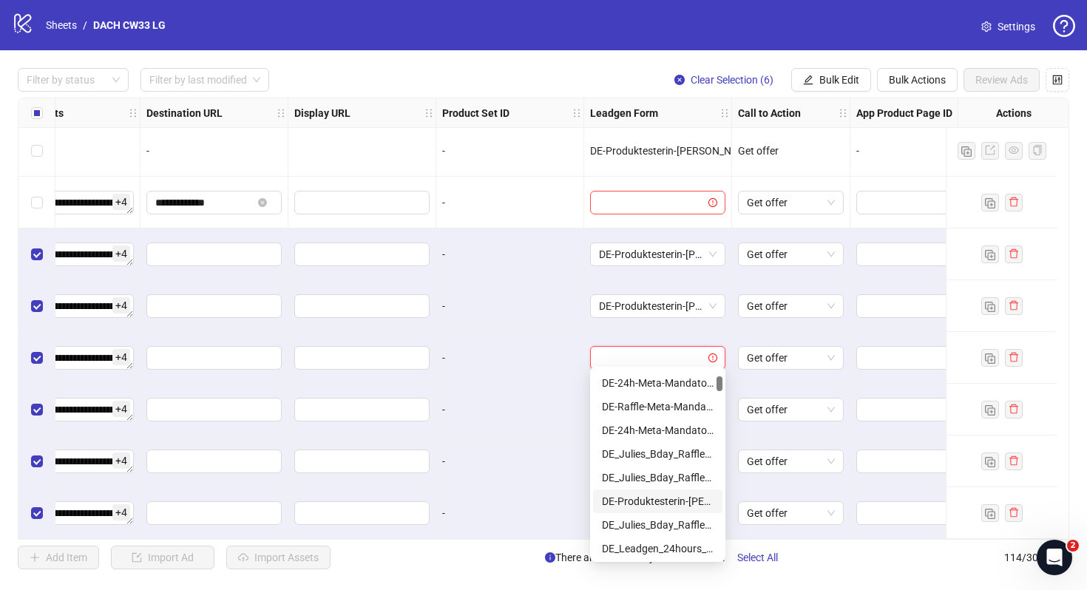
click at [656, 502] on div "DE-Produktesterin-[PERSON_NAME]-[DATE]-copy" at bounding box center [658, 501] width 112 height 16
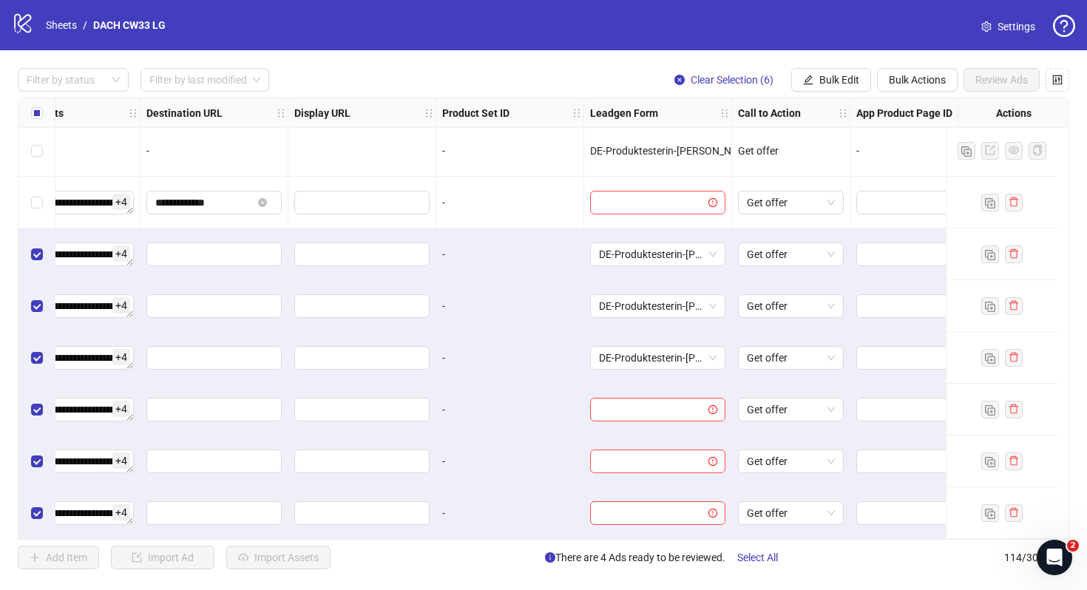
click at [656, 416] on div at bounding box center [658, 410] width 148 height 52
click at [656, 415] on div at bounding box center [657, 410] width 135 height 24
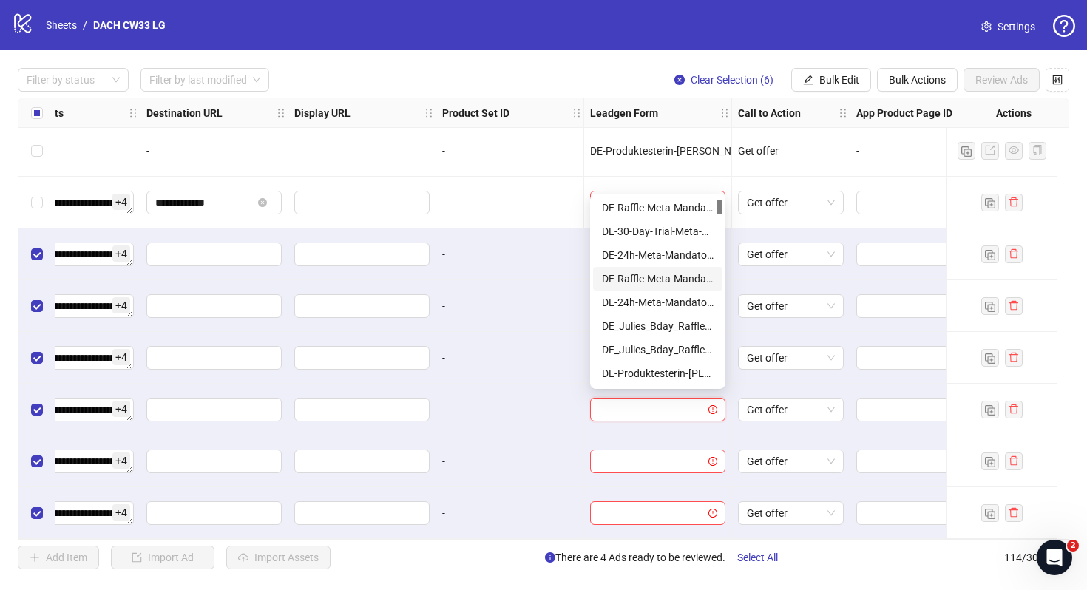
scroll to position [55, 0]
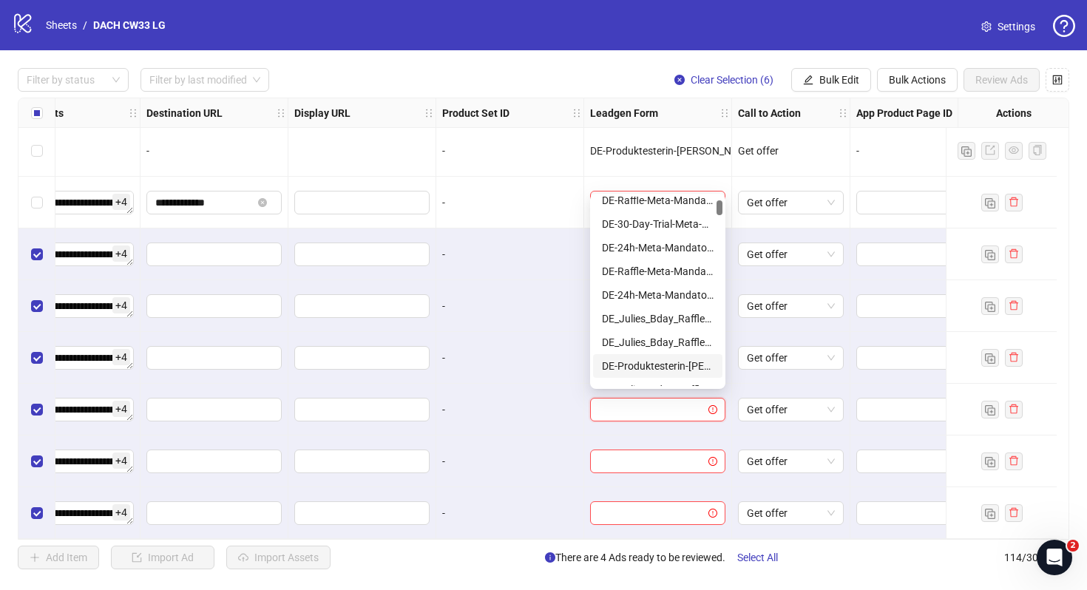
click at [667, 366] on div "DE-Produktesterin-[PERSON_NAME]-[DATE]-copy" at bounding box center [658, 366] width 112 height 16
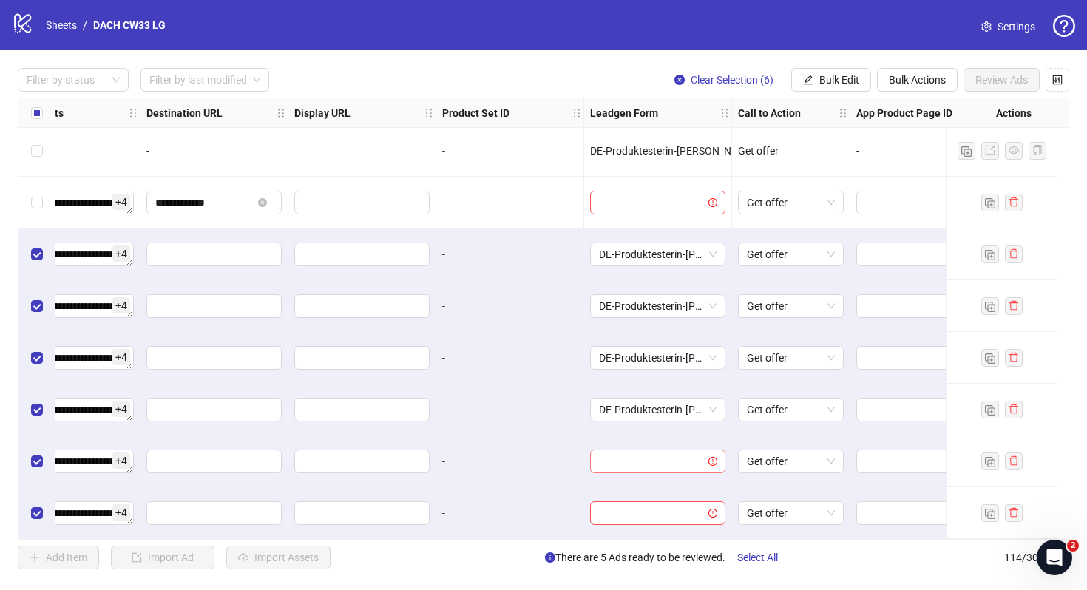
click at [636, 450] on input "search" at bounding box center [651, 461] width 104 height 22
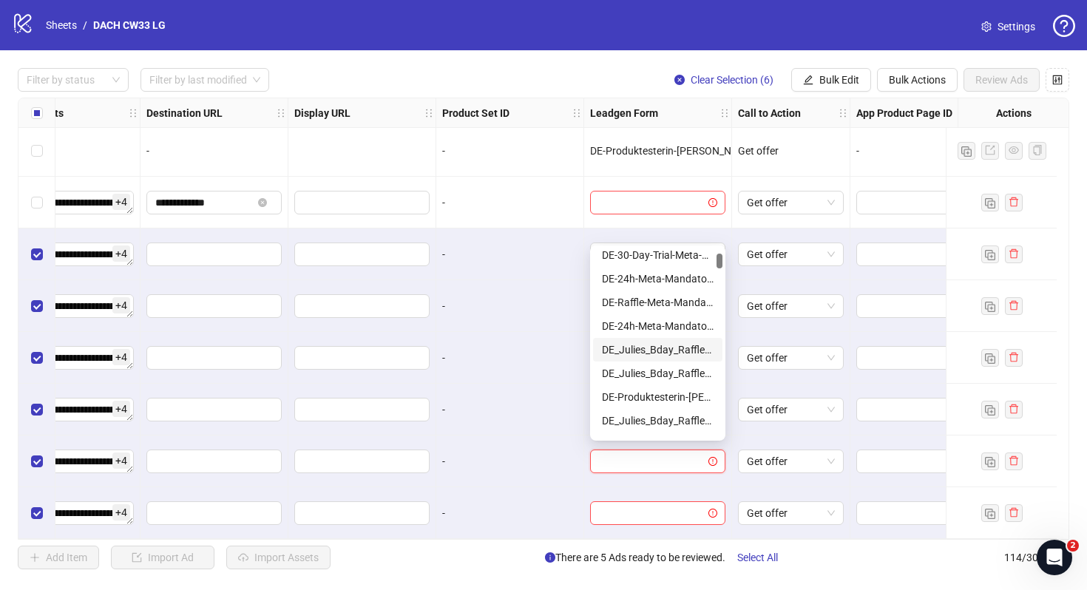
scroll to position [78, 0]
click at [662, 396] on div "DE-Produktesterin-[PERSON_NAME]-[DATE]-copy" at bounding box center [658, 395] width 112 height 16
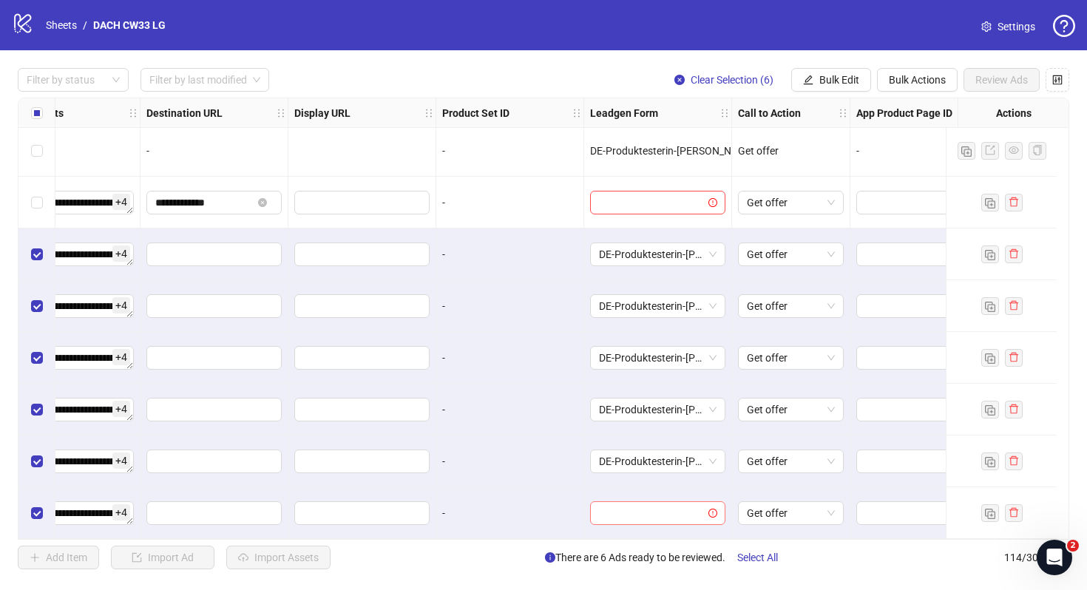
click at [650, 511] on input "search" at bounding box center [651, 513] width 104 height 22
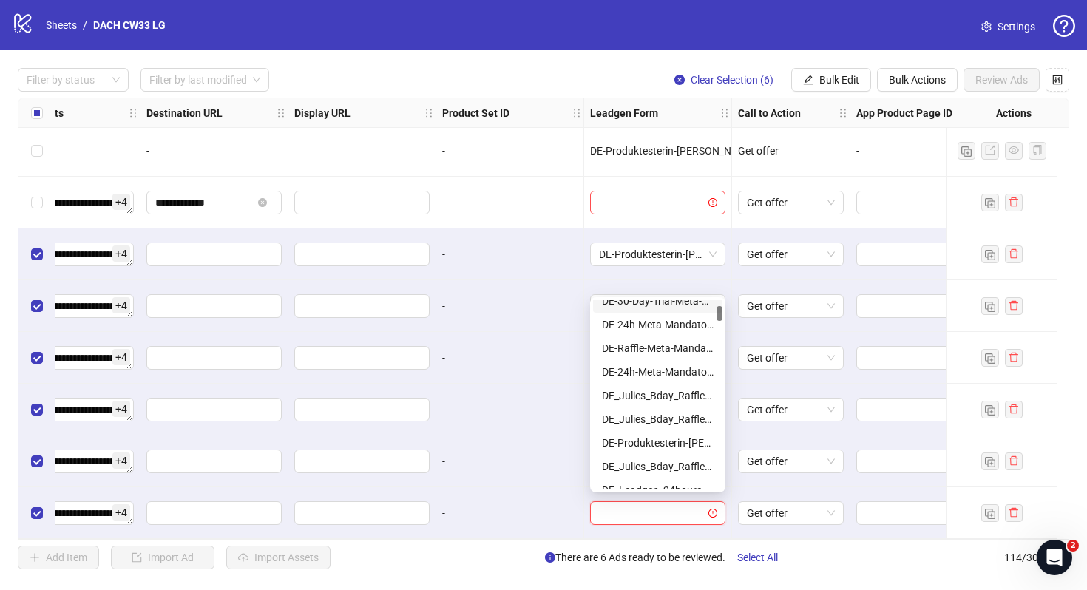
scroll to position [86, 0]
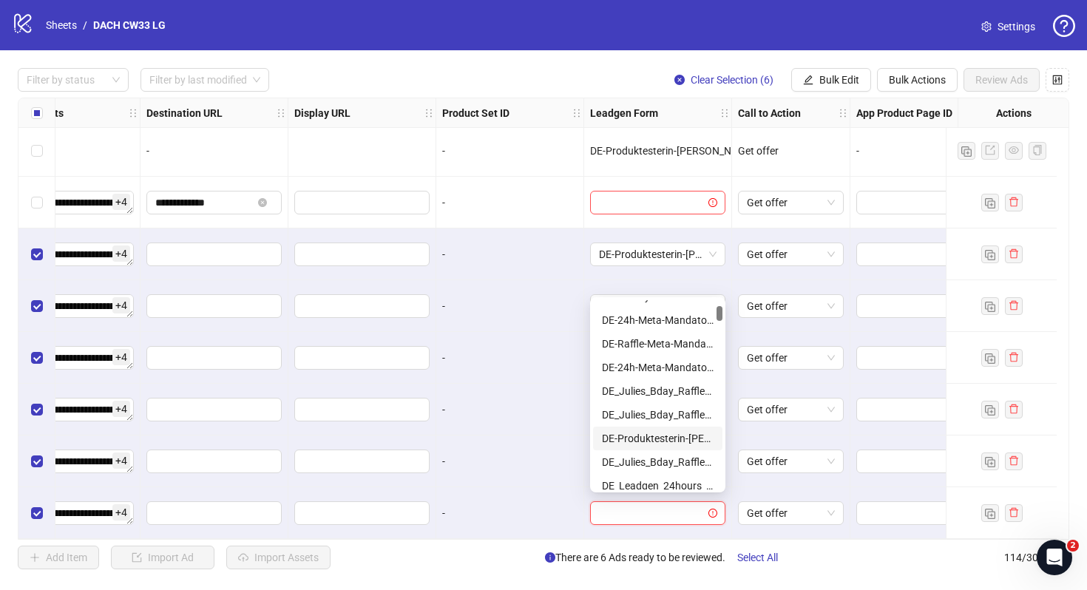
click at [664, 439] on div "DE-Produktesterin-[PERSON_NAME]-[DATE]-copy" at bounding box center [658, 438] width 112 height 16
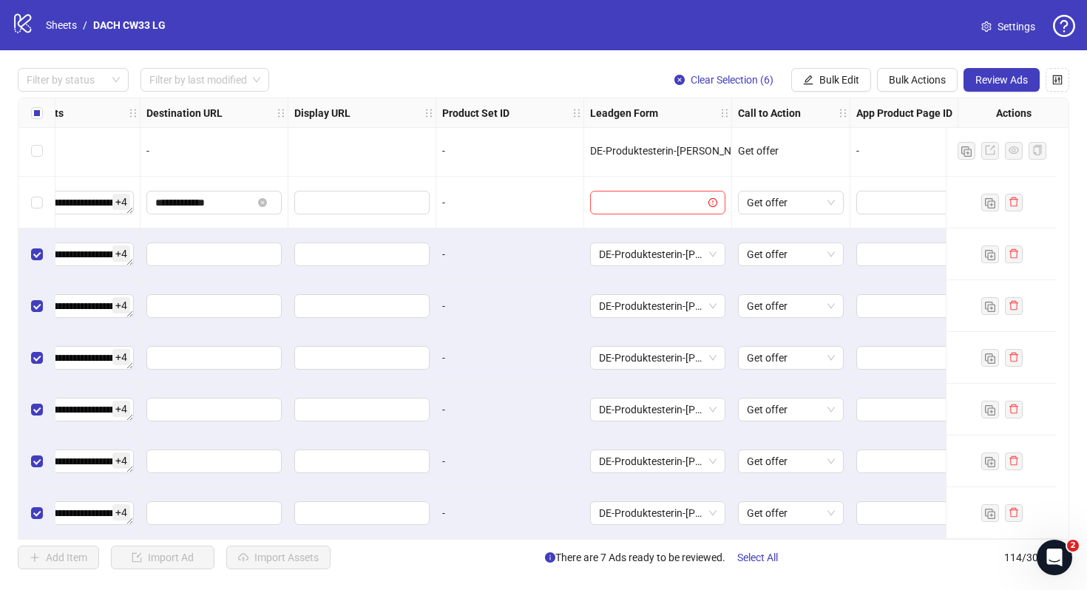
click at [526, 474] on div "-" at bounding box center [510, 461] width 148 height 52
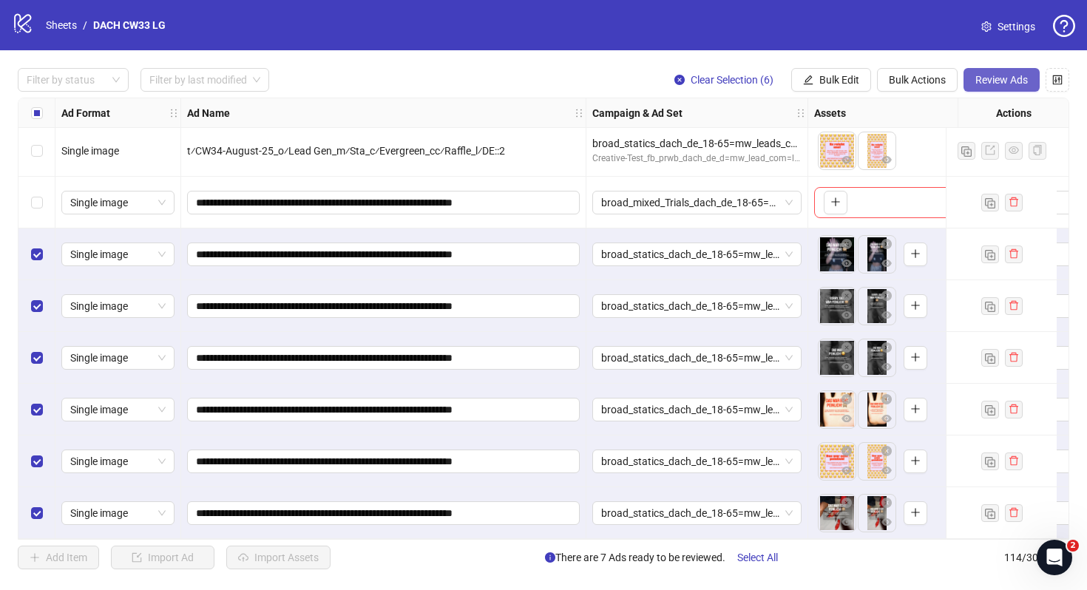
click at [1016, 81] on span "Review Ads" at bounding box center [1001, 80] width 52 height 12
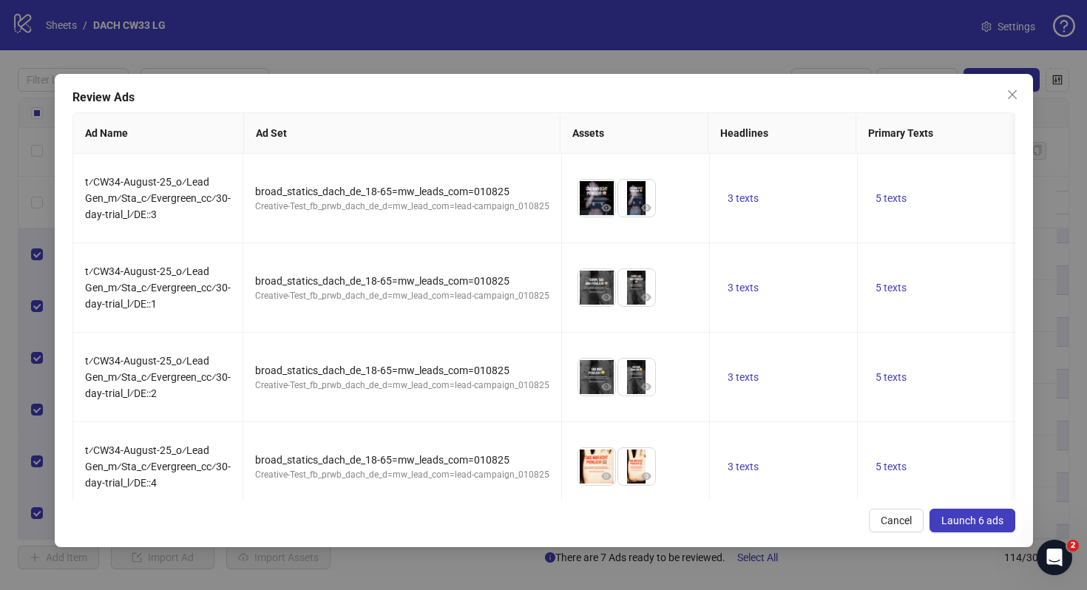
click at [976, 516] on span "Launch 6 ads" at bounding box center [972, 520] width 62 height 12
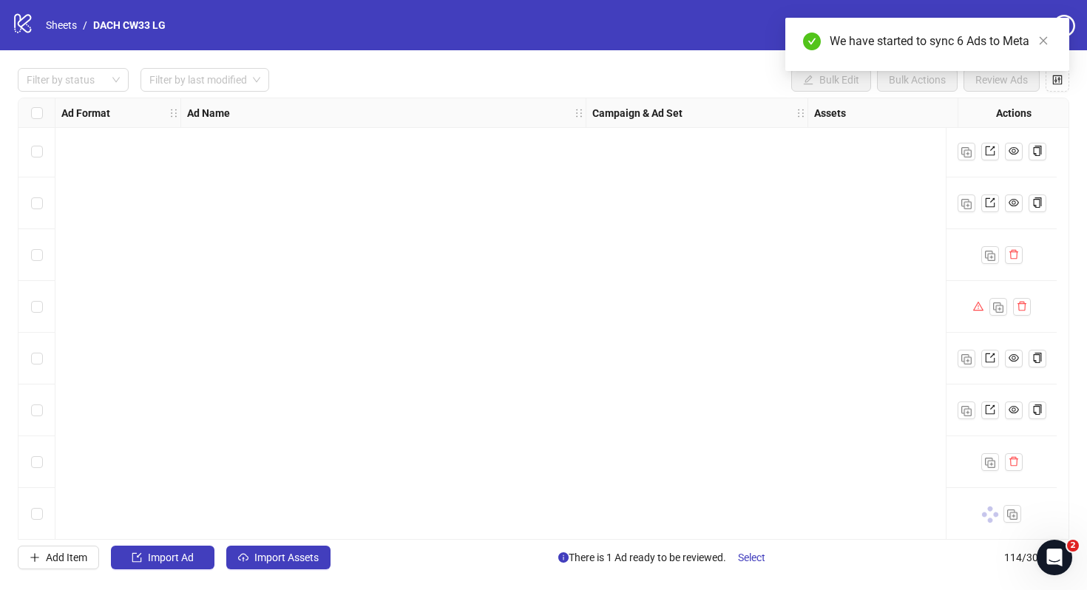
scroll to position [5228, 1489]
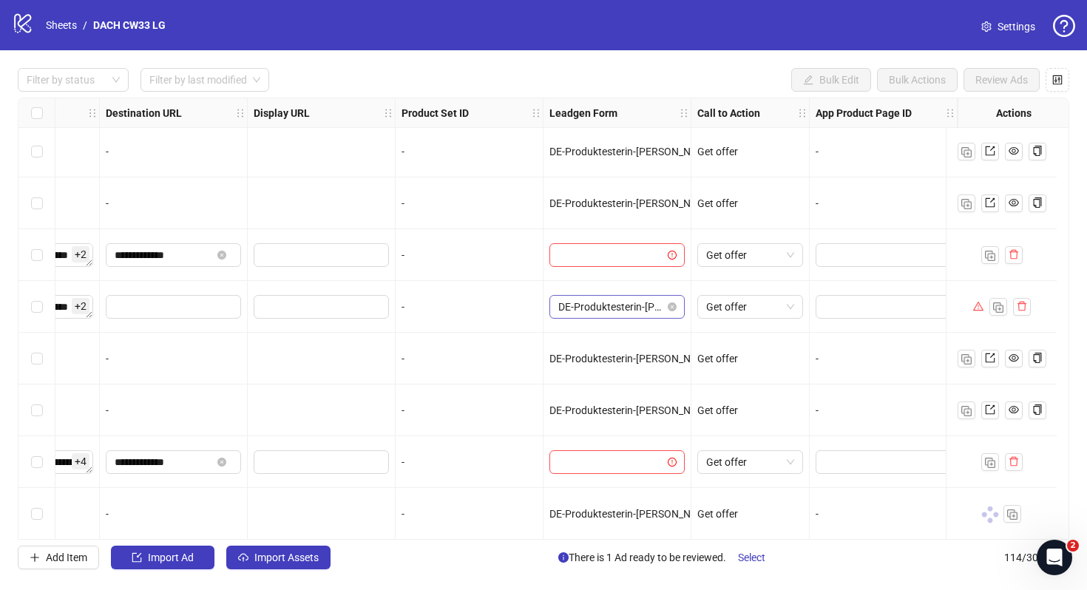
click at [645, 302] on span "DE-Produktesterin-[PERSON_NAME]-[DATE]-copy" at bounding box center [617, 307] width 118 height 22
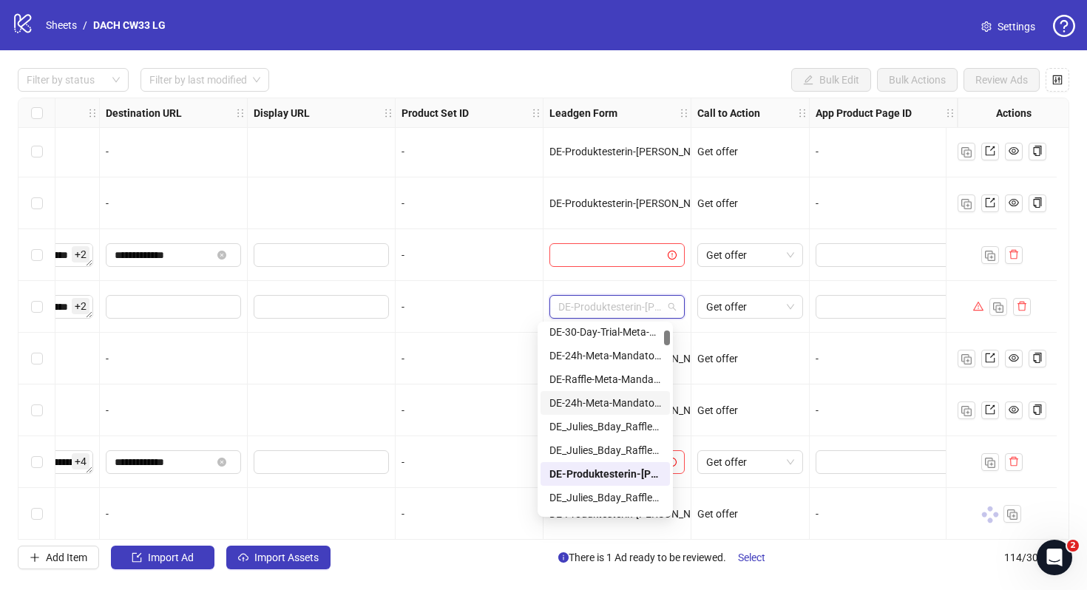
scroll to position [87, 0]
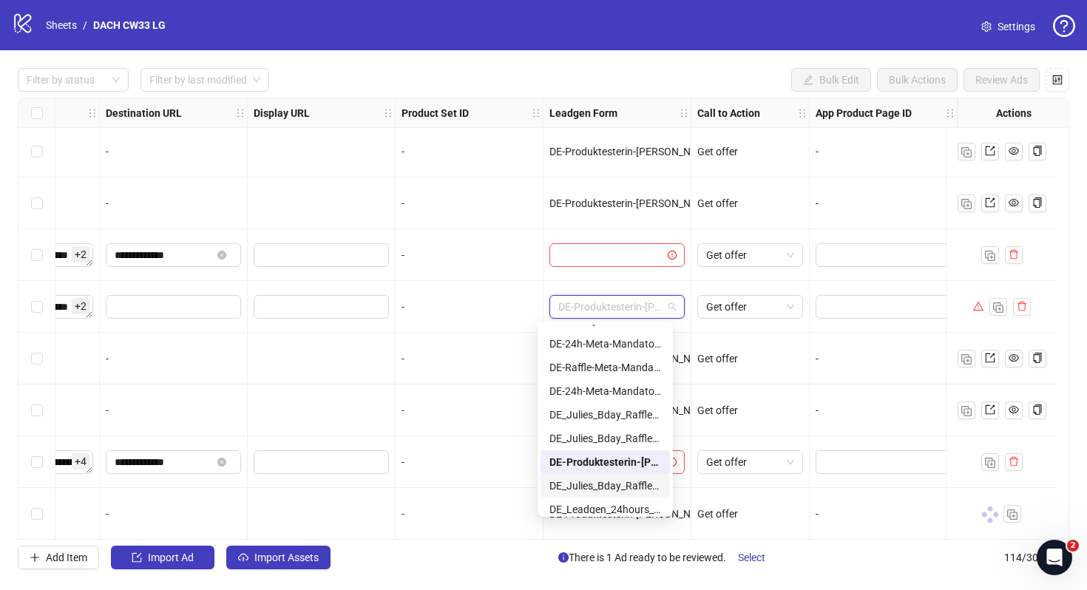
click at [612, 486] on div "DE_Julies_Bday_Raffle_Aug-Copy" at bounding box center [605, 486] width 112 height 16
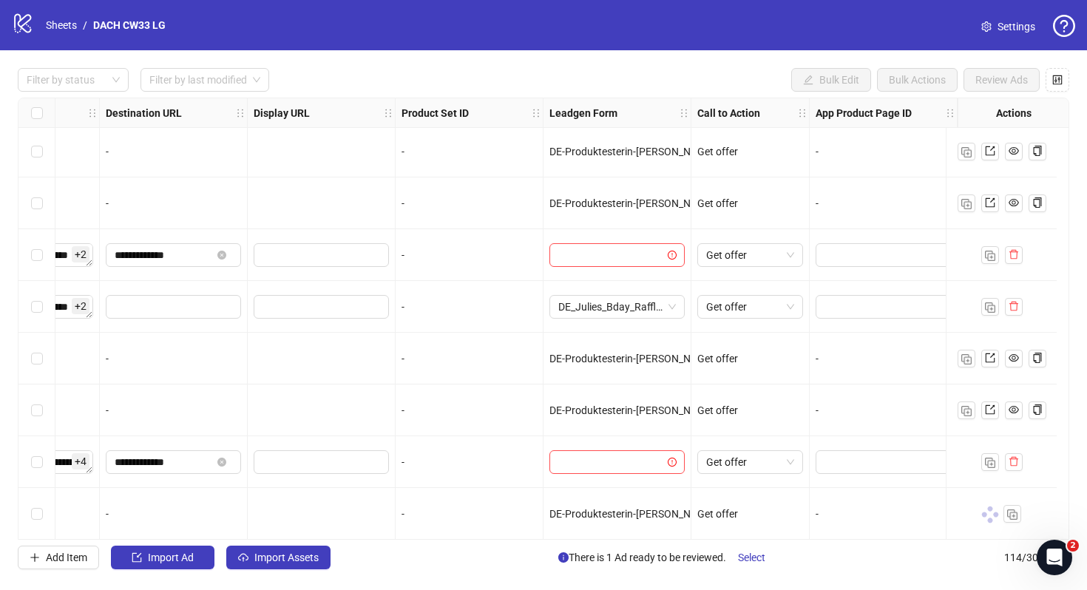
click at [706, 337] on div "Get offer" at bounding box center [750, 359] width 118 height 52
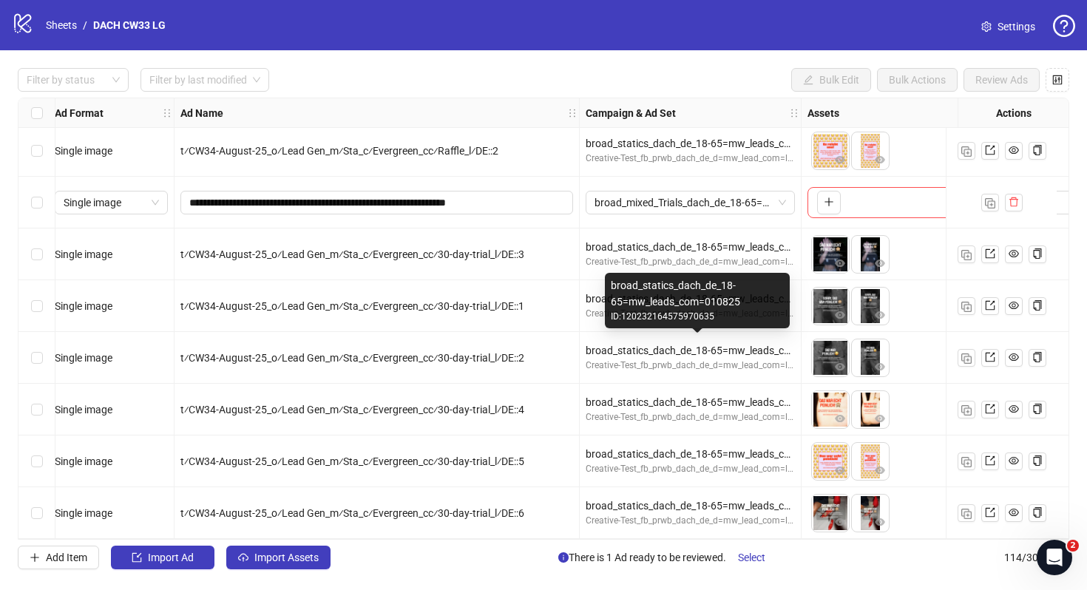
scroll to position [5494, 6]
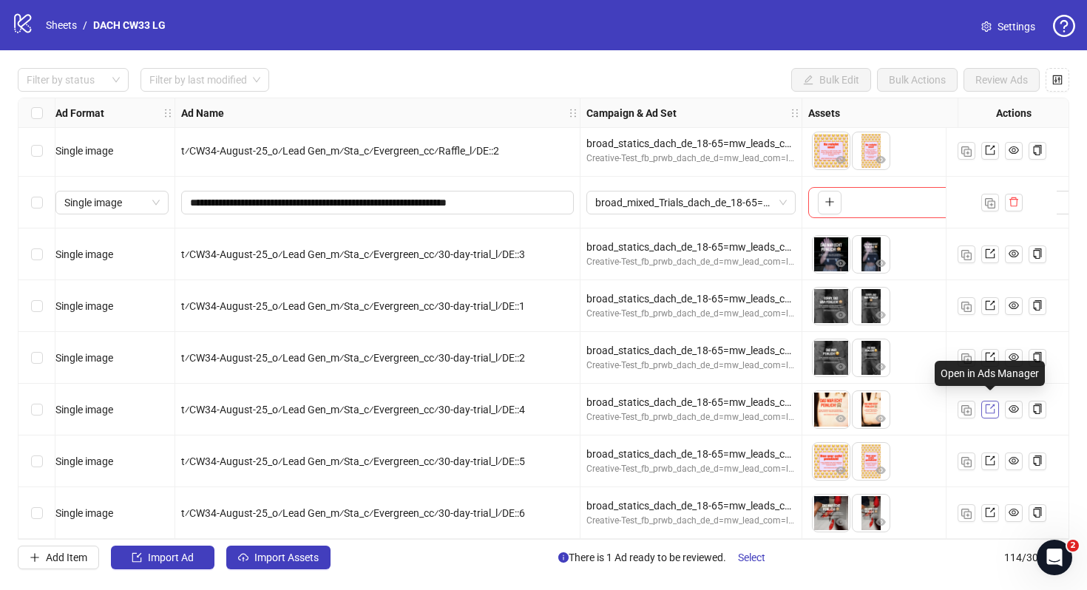
click at [986, 404] on icon "export" at bounding box center [990, 409] width 10 height 10
